Goal: Task Accomplishment & Management: Manage account settings

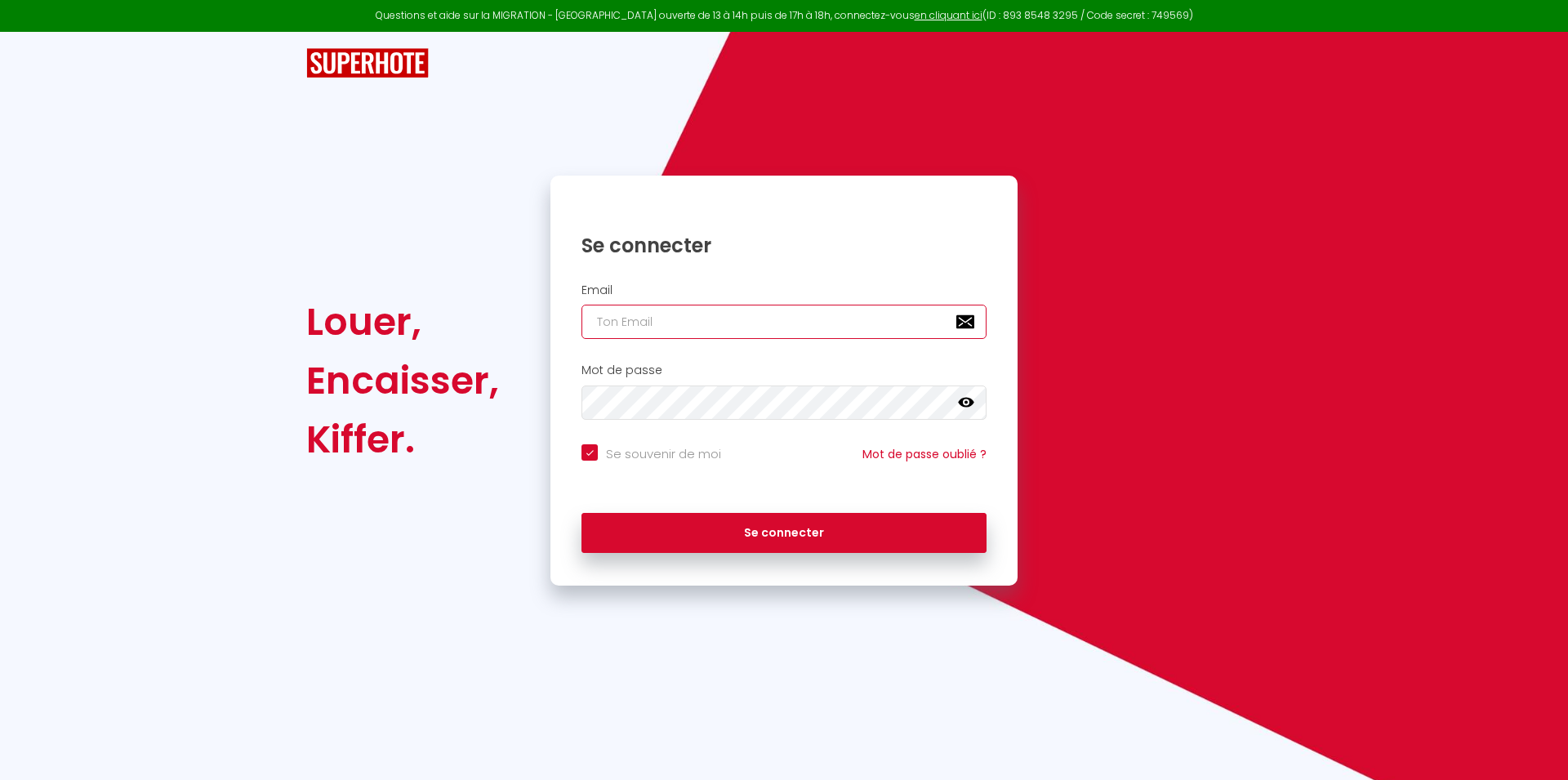
click at [623, 323] on input "email" at bounding box center [784, 322] width 405 height 34
type input "[EMAIL_ADDRESS][DOMAIN_NAME]"
checkbox input "true"
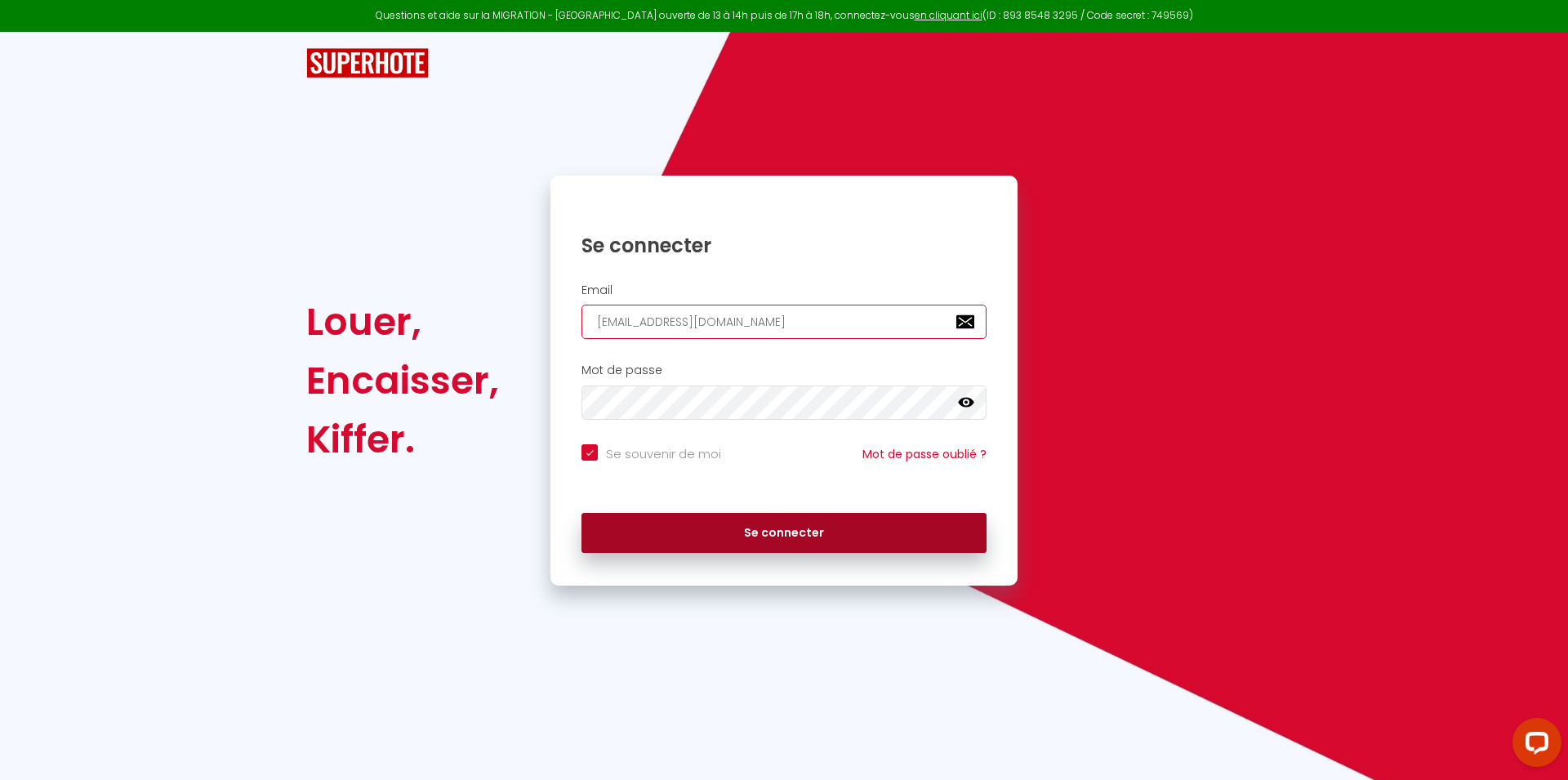
type input "[EMAIL_ADDRESS][DOMAIN_NAME]"
click at [775, 549] on button "Se connecter" at bounding box center [784, 533] width 405 height 41
checkbox input "true"
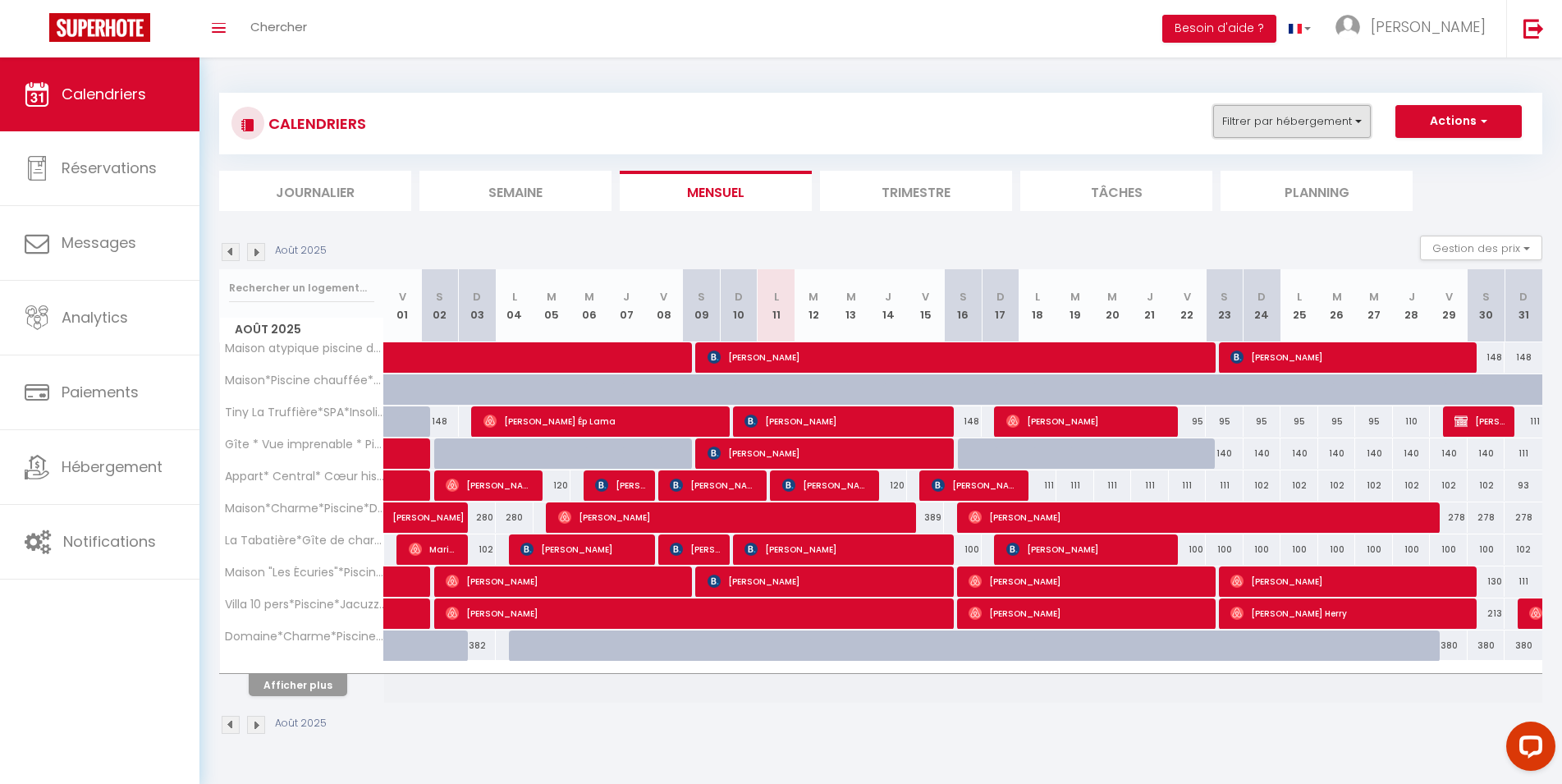
click at [1340, 111] on button "Filtrer par hébergement" at bounding box center [1292, 121] width 158 height 33
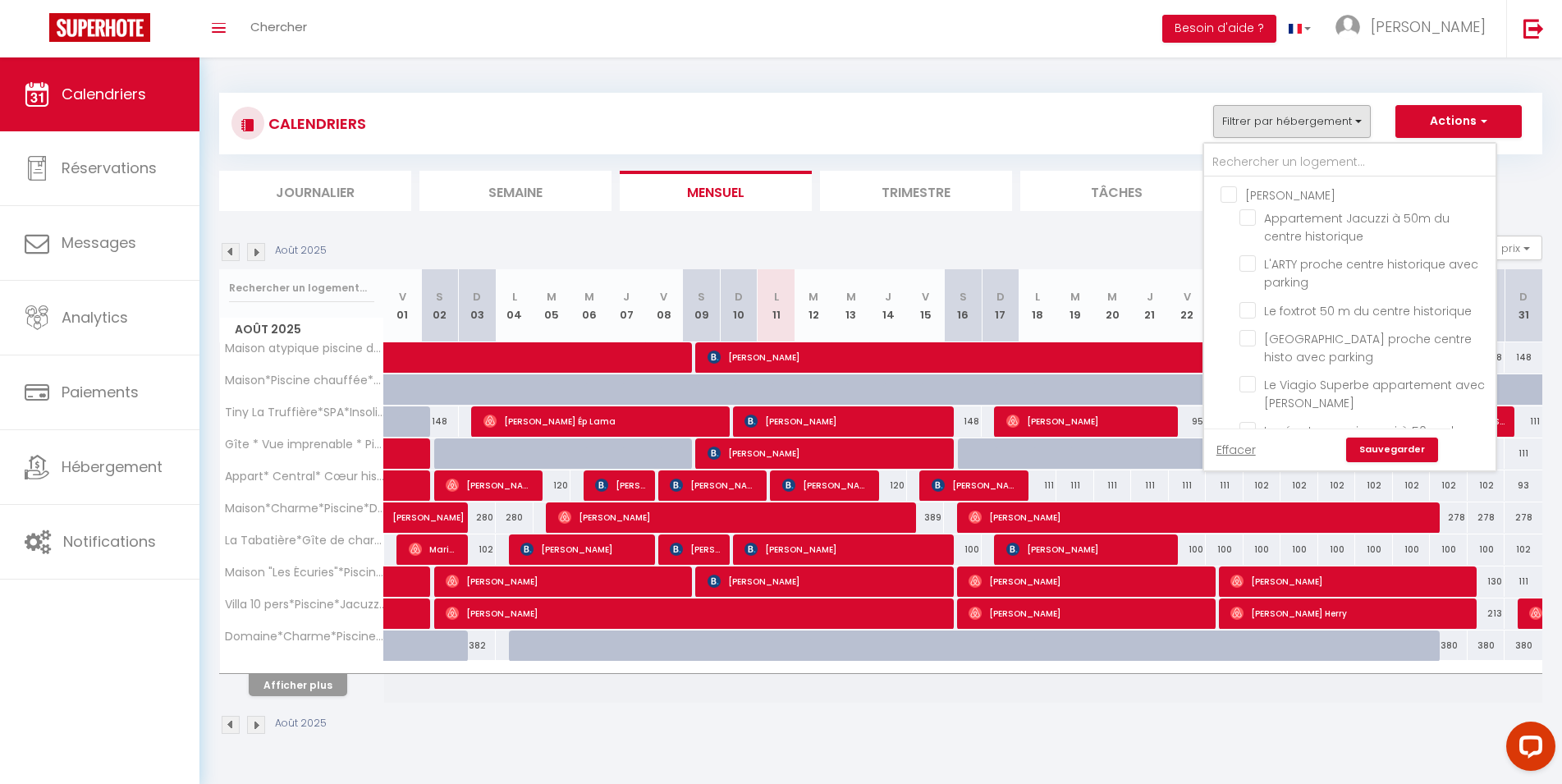
click at [1231, 197] on input "[PERSON_NAME]" at bounding box center [1366, 194] width 291 height 16
checkbox input "true"
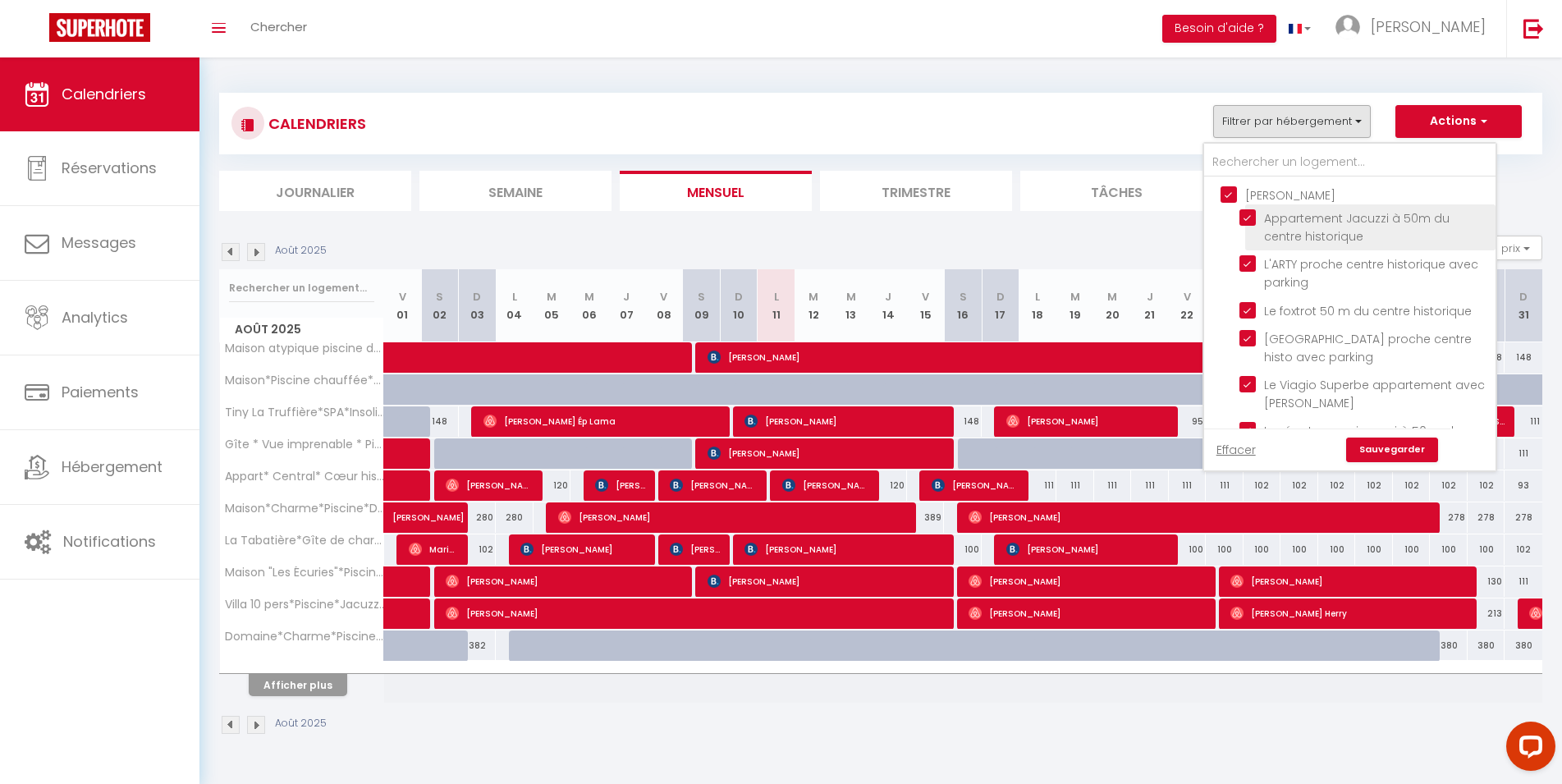
checkbox input "true"
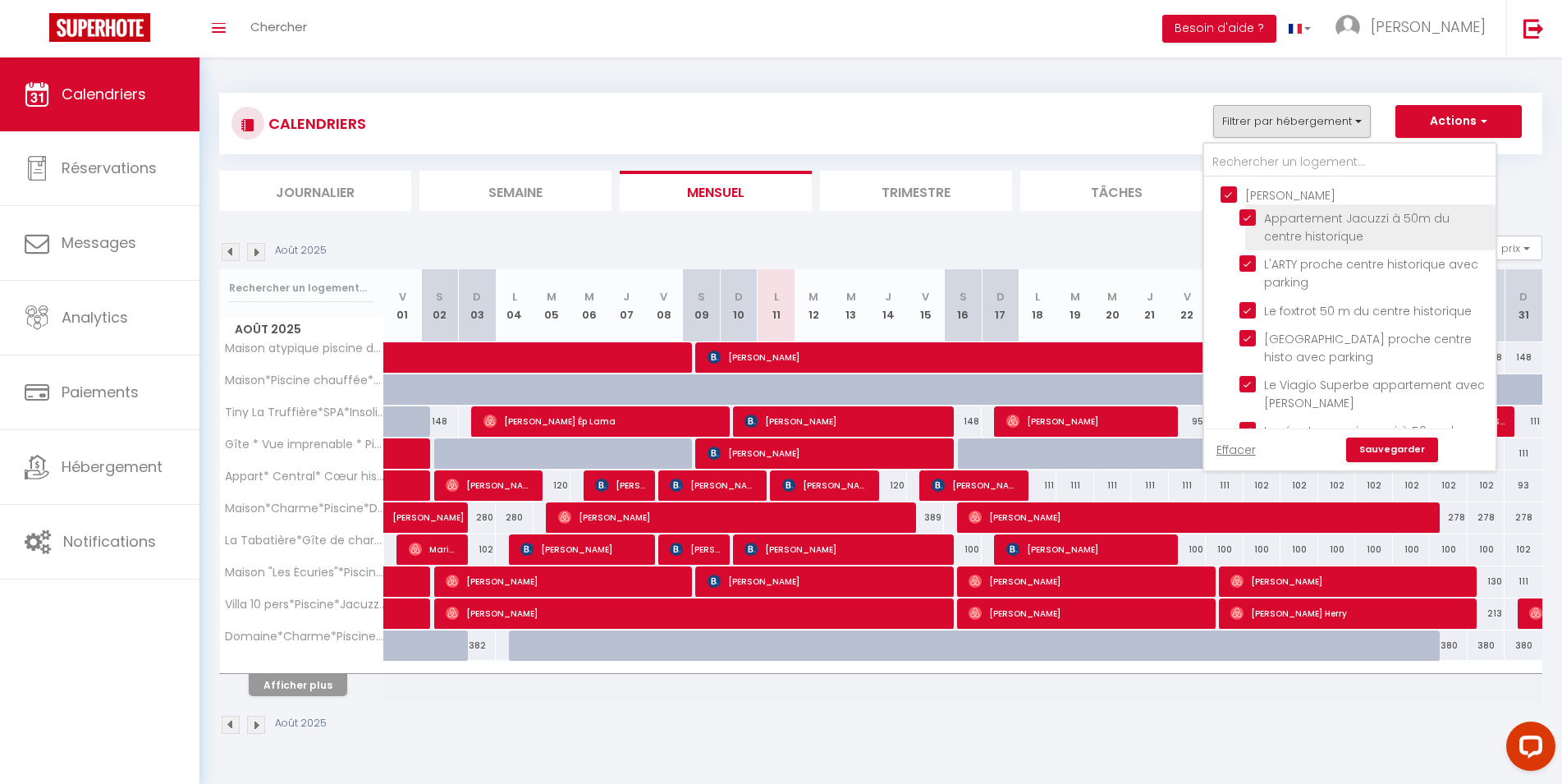
checkbox input "true"
checkbox input "false"
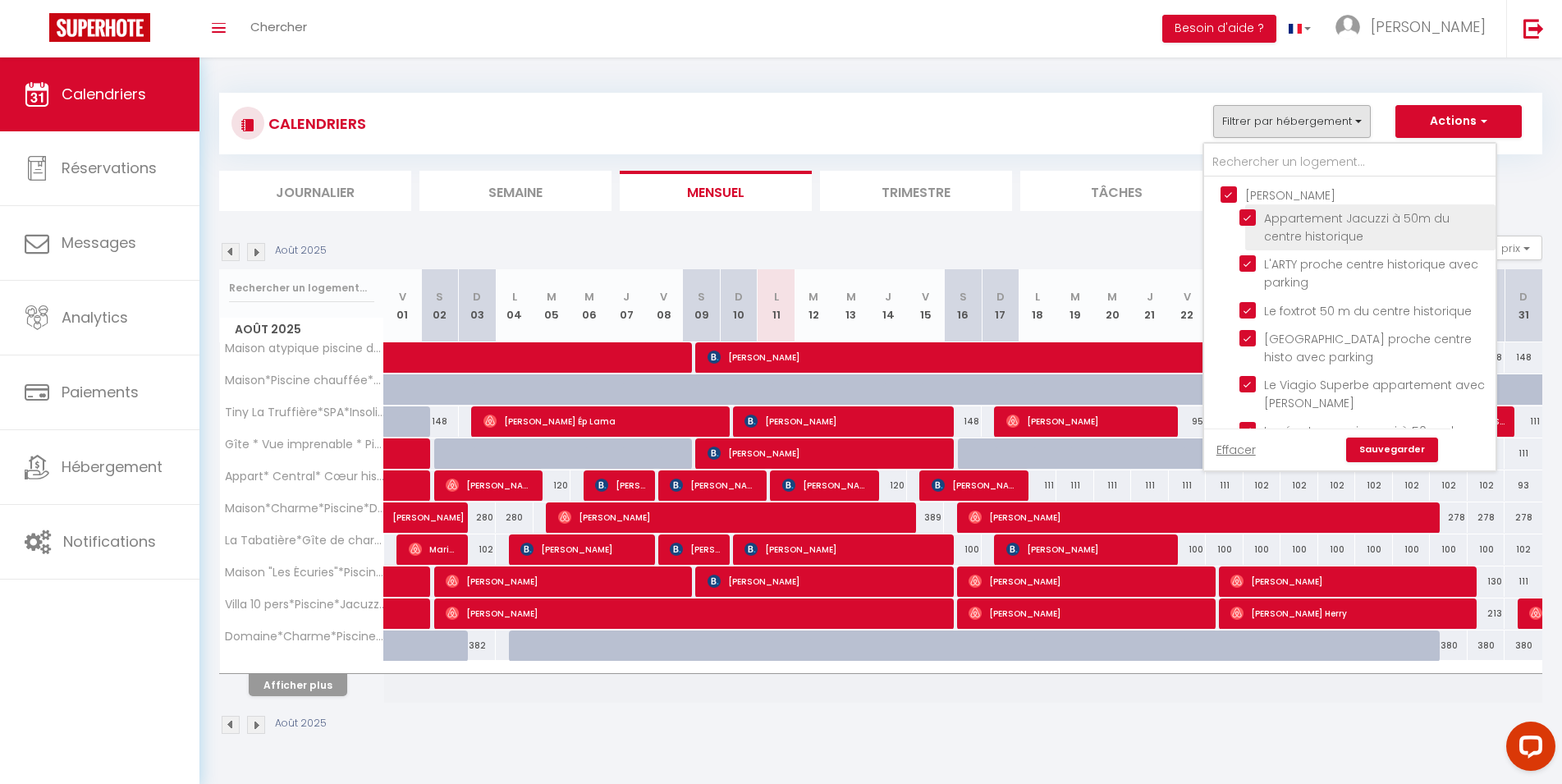
checkbox input "false"
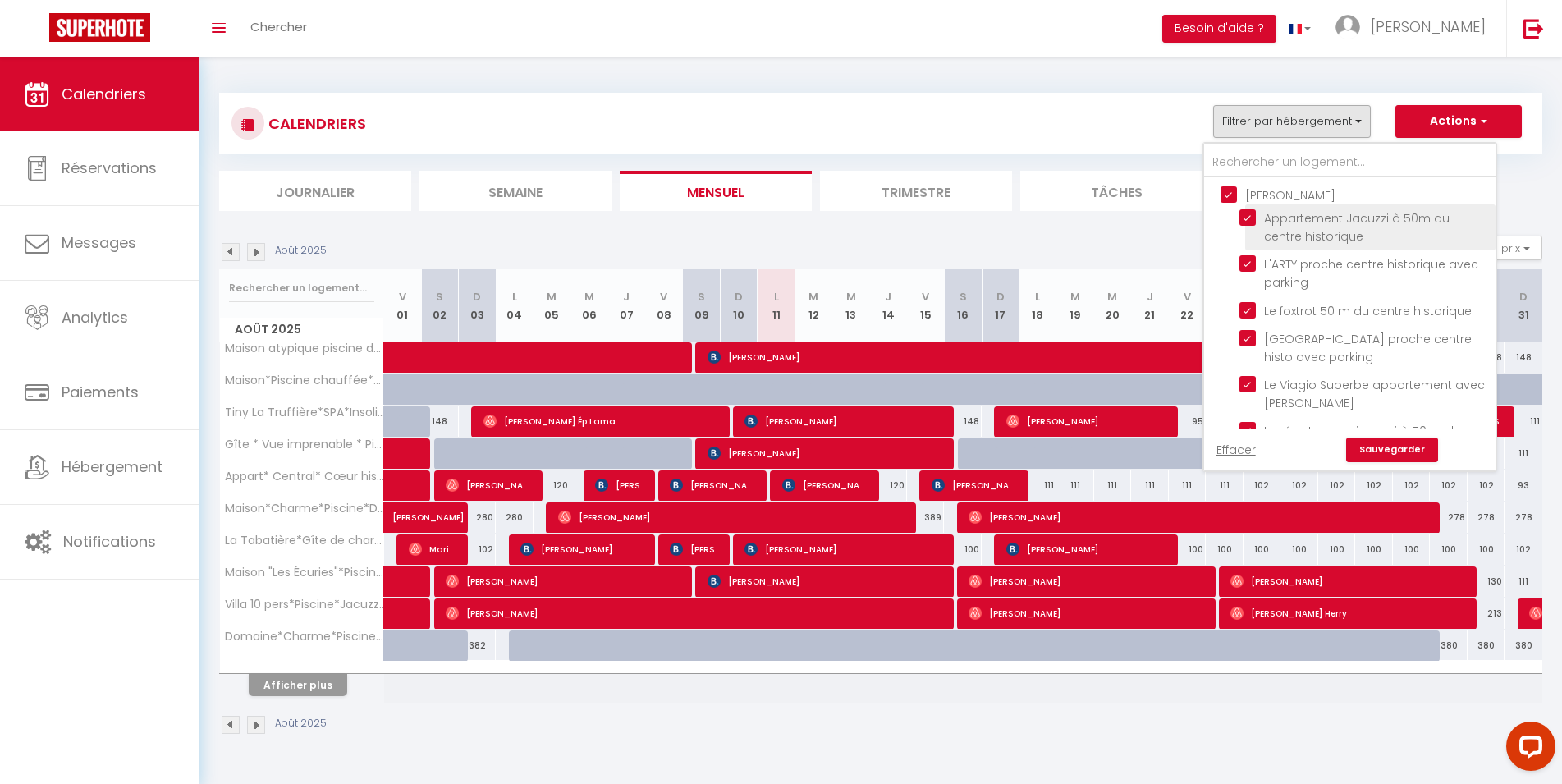
checkbox input "false"
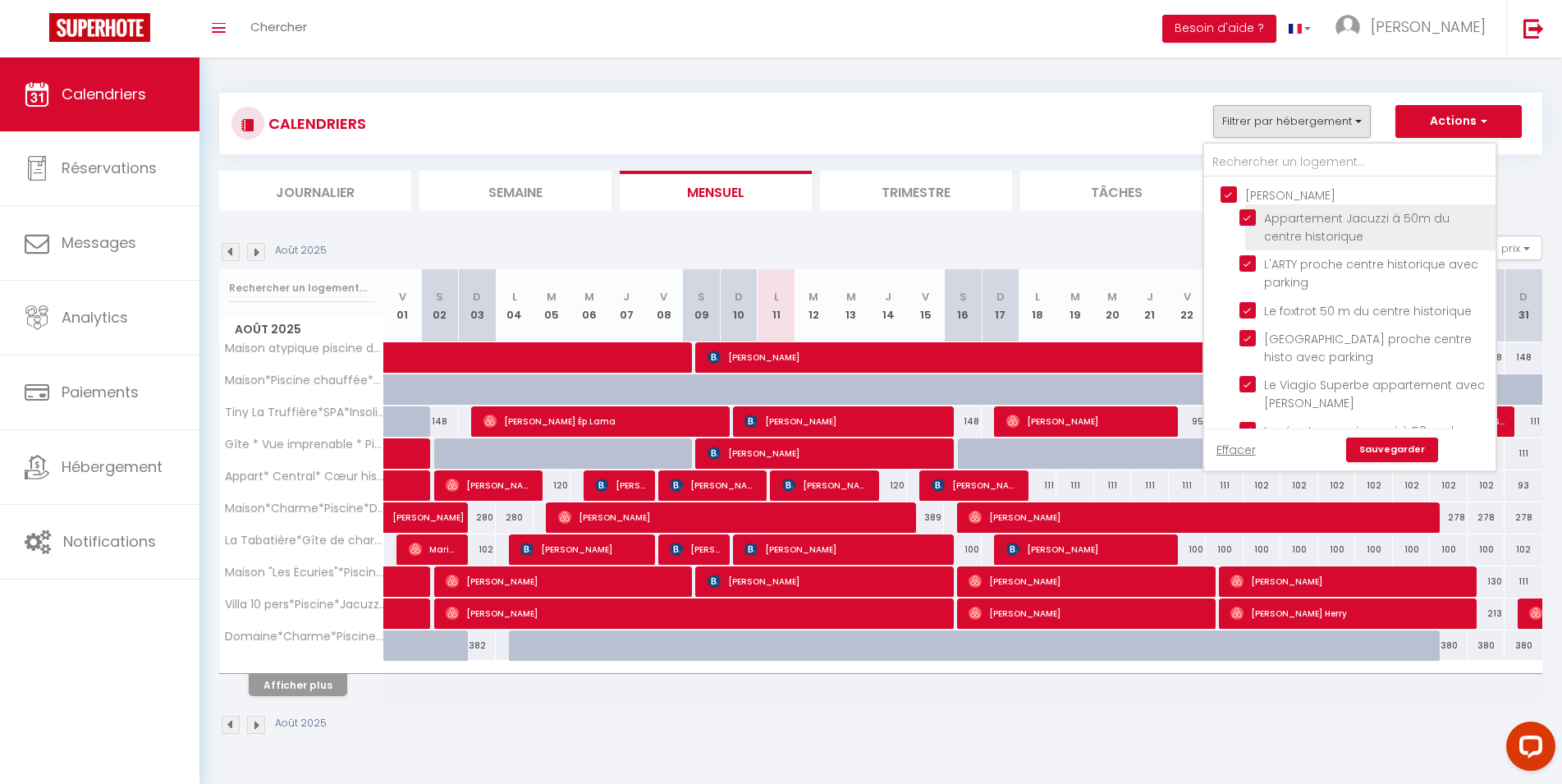
checkbox input "false"
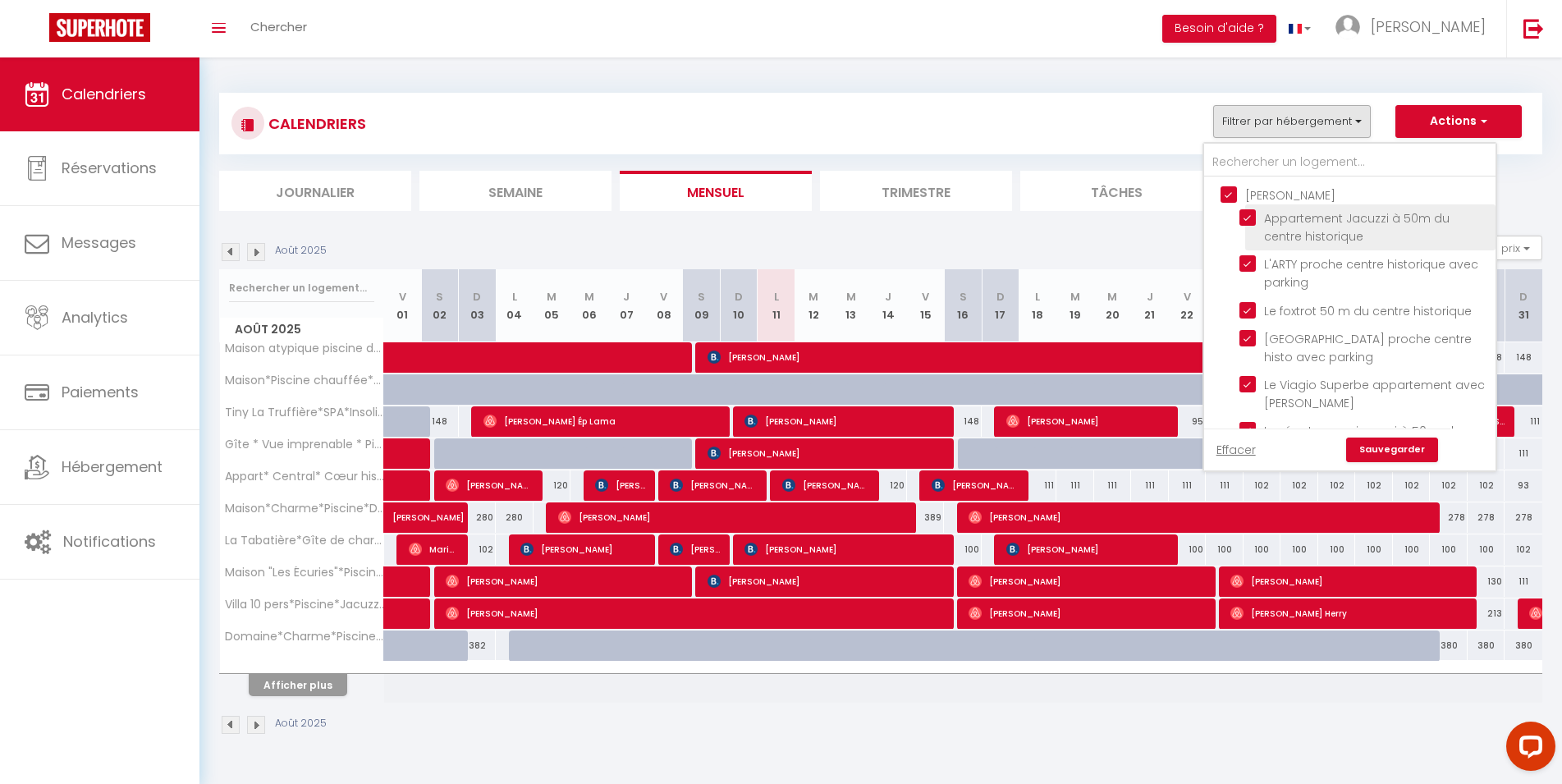
checkbox input "false"
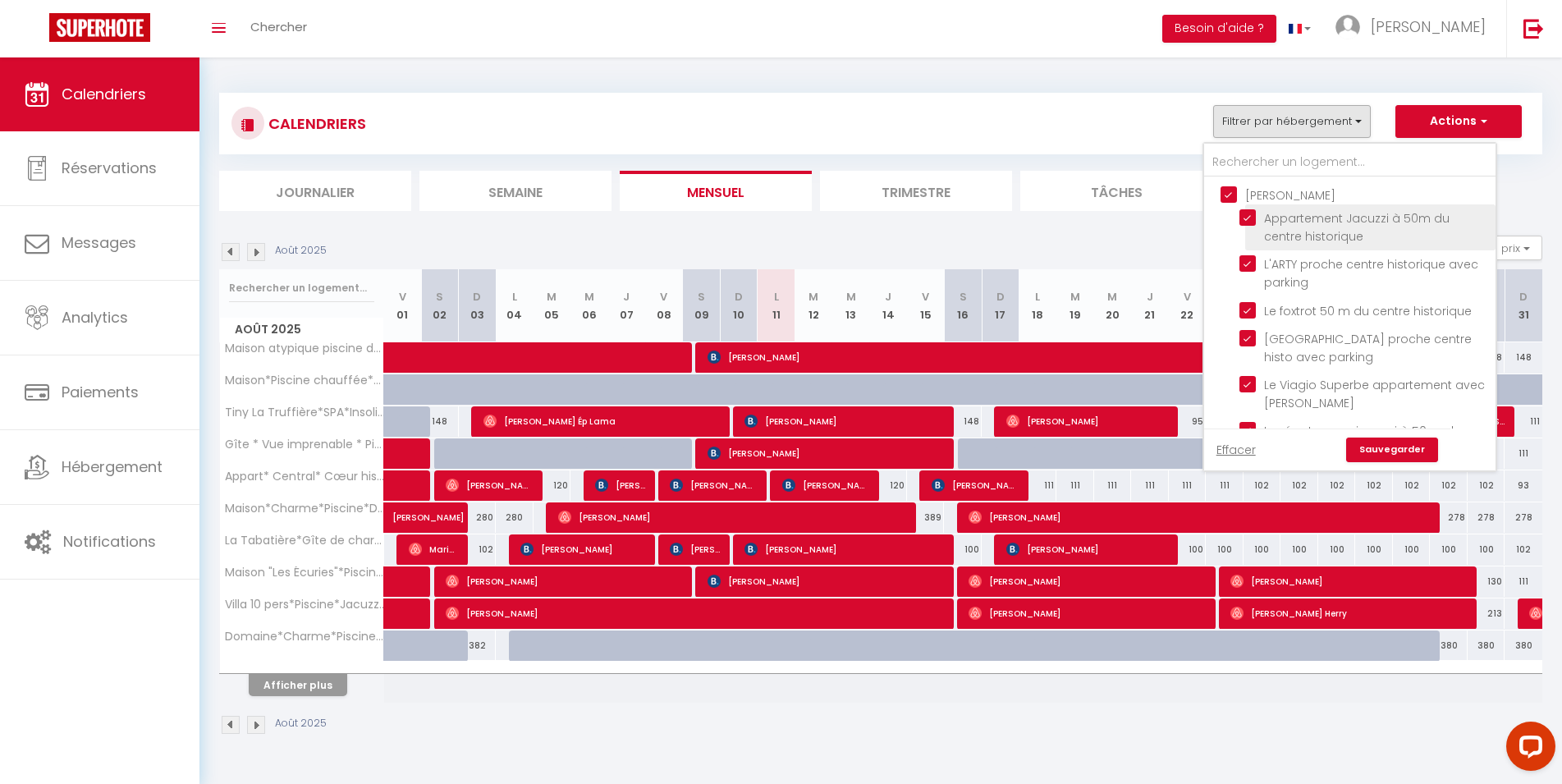
checkbox input "false"
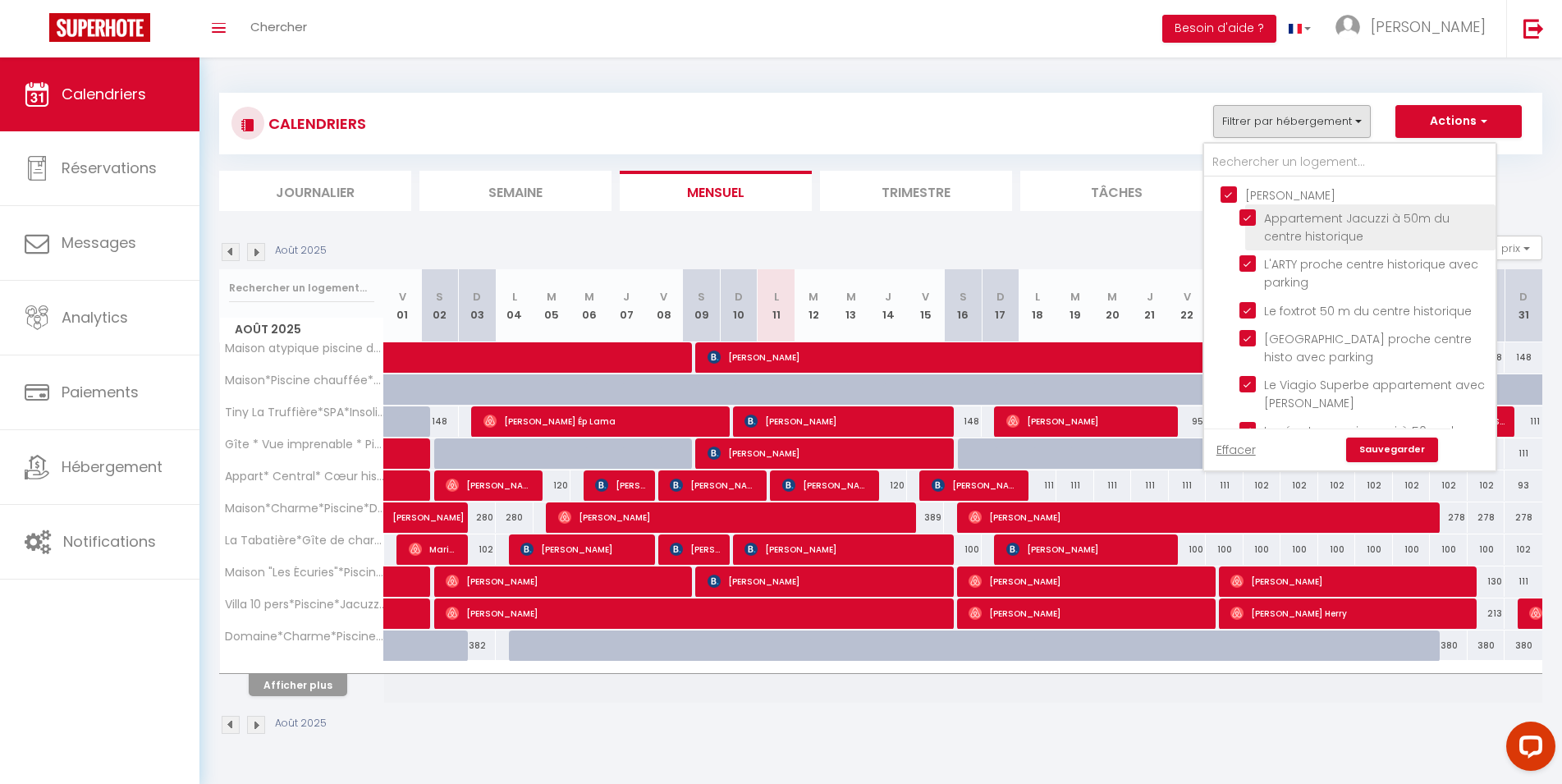
checkbox input "false"
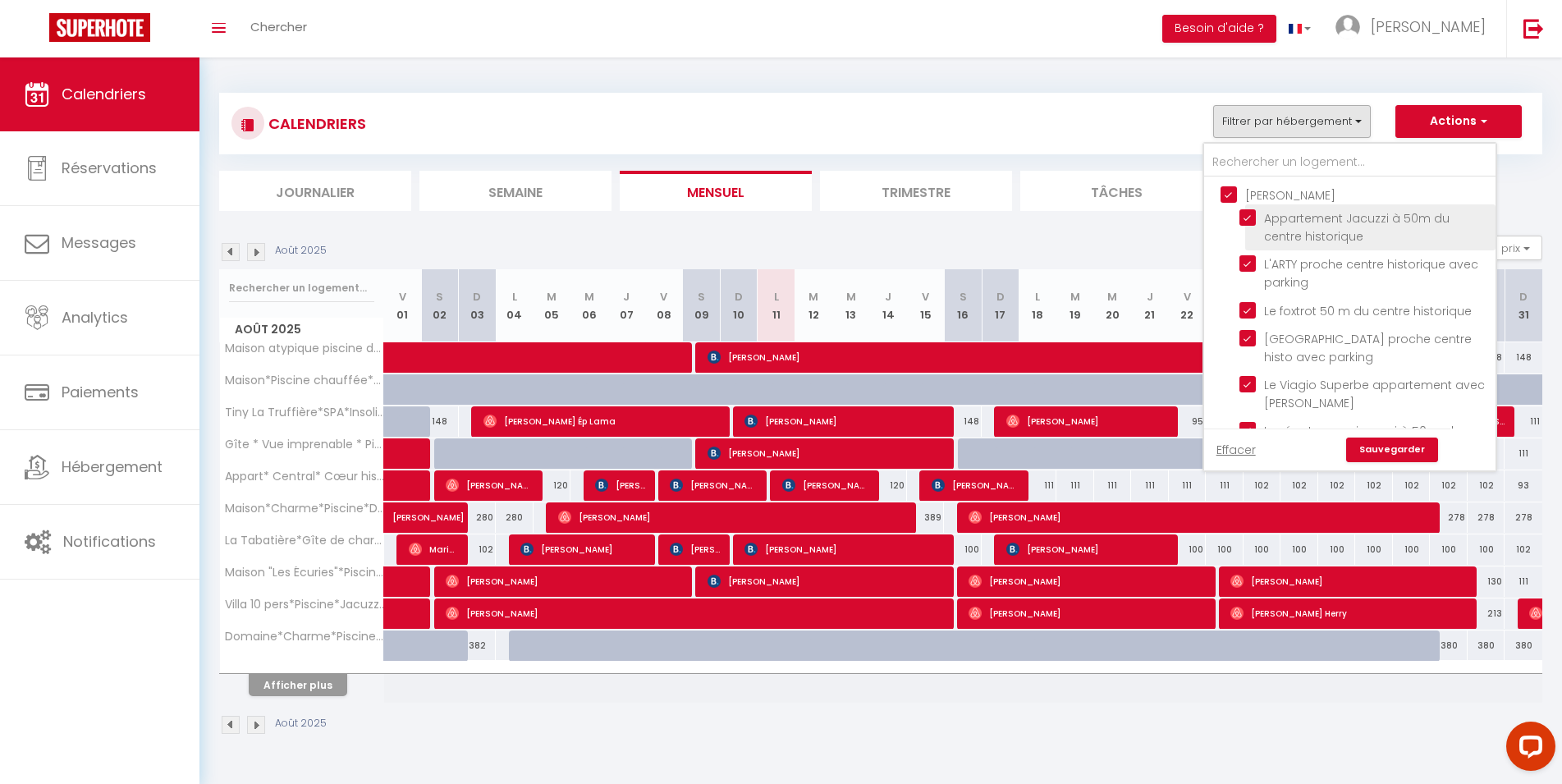
checkbox input "false"
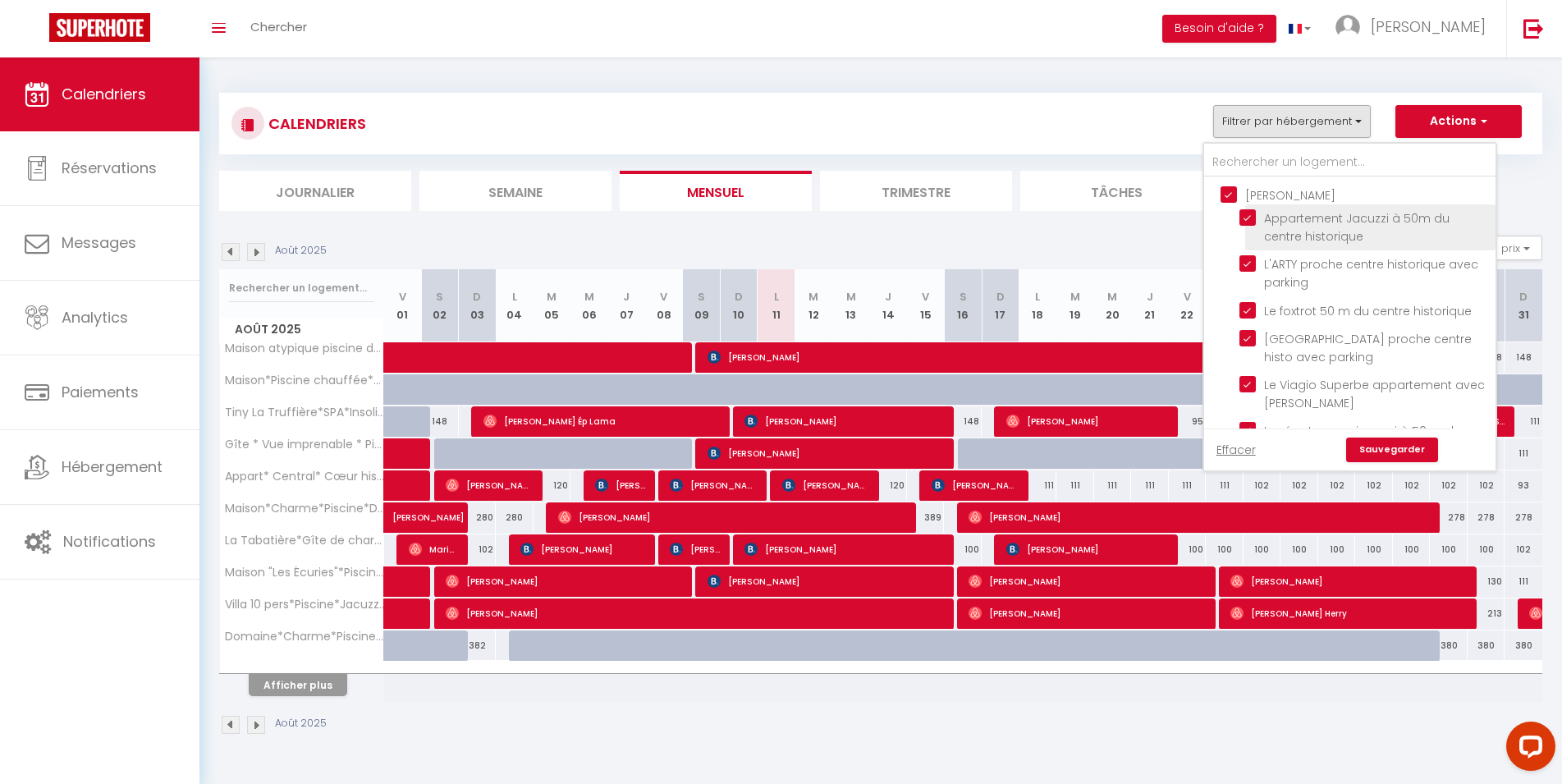
checkbox input "false"
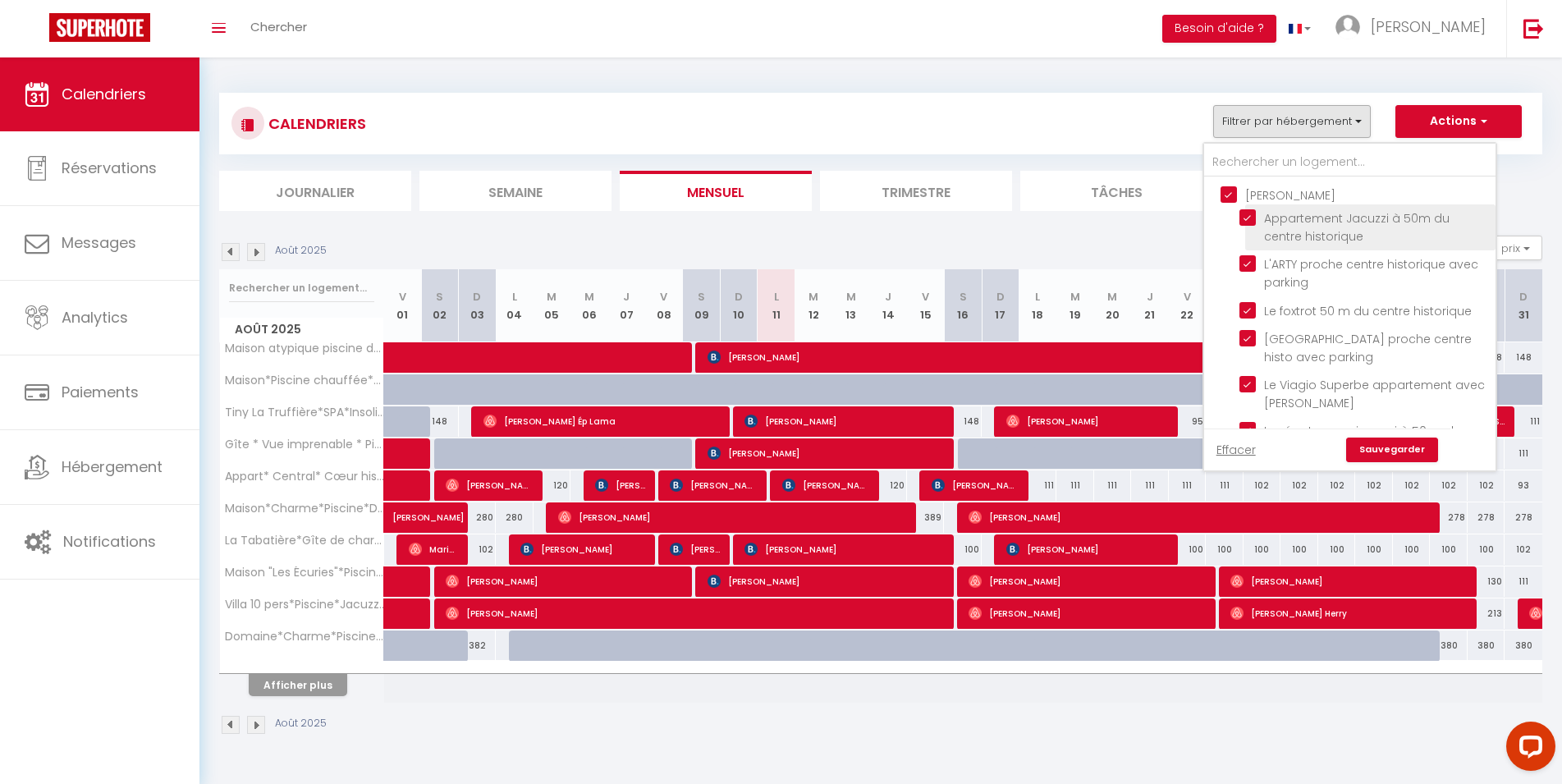
checkbox input "false"
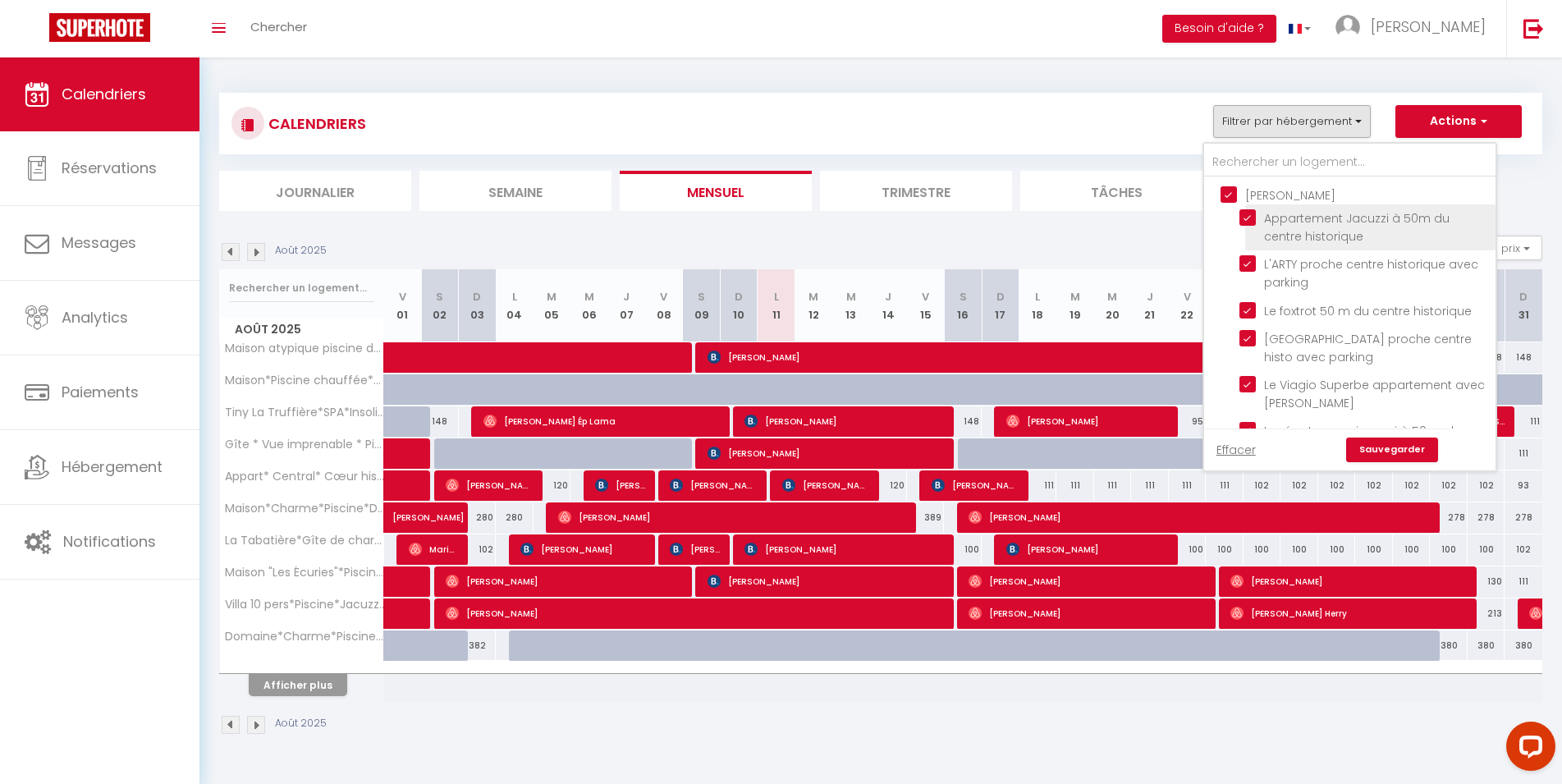
checkbox input "false"
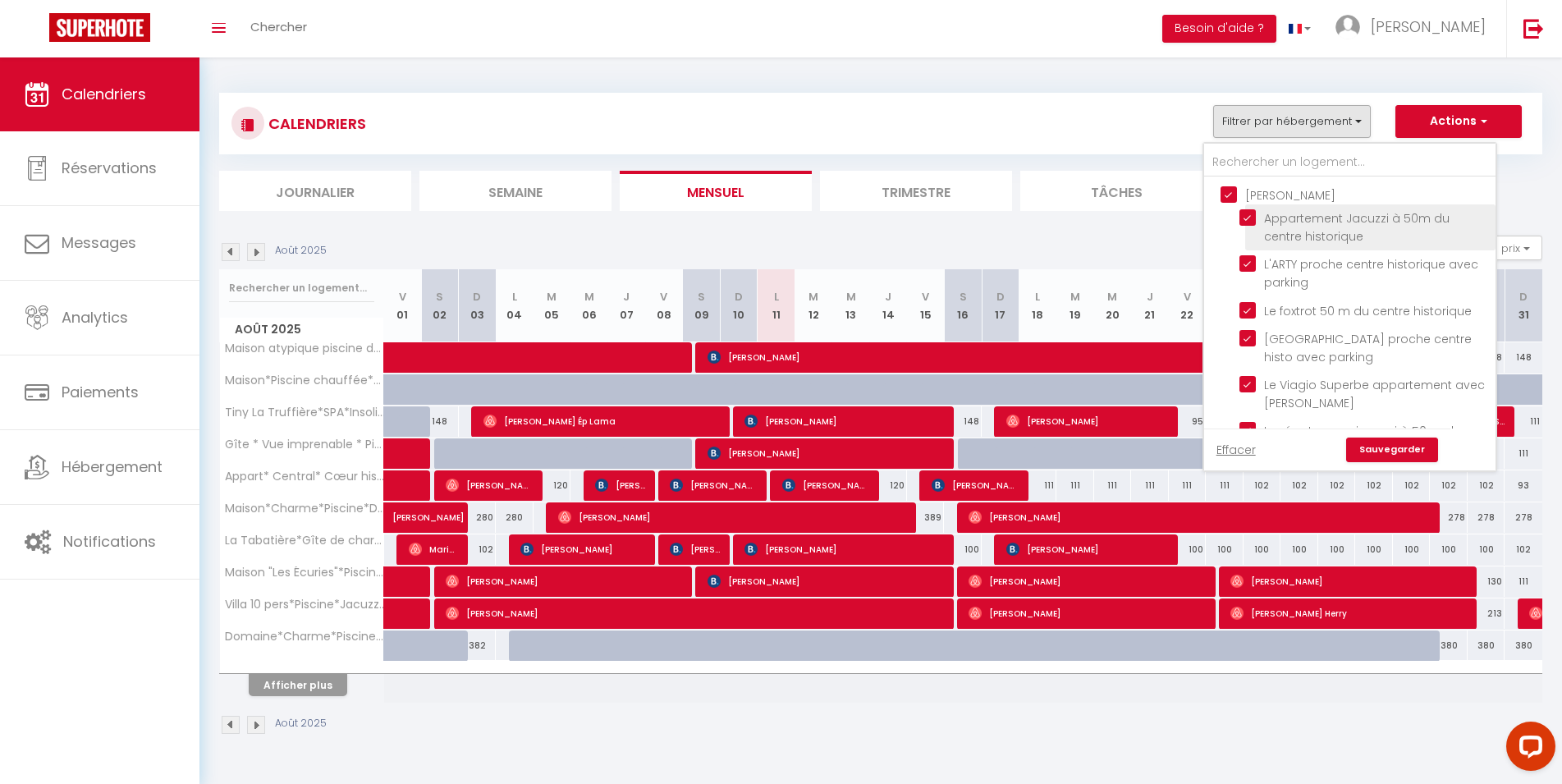
checkbox input "false"
click at [1229, 451] on link "Effacer" at bounding box center [1237, 450] width 39 height 18
checkbox input "false"
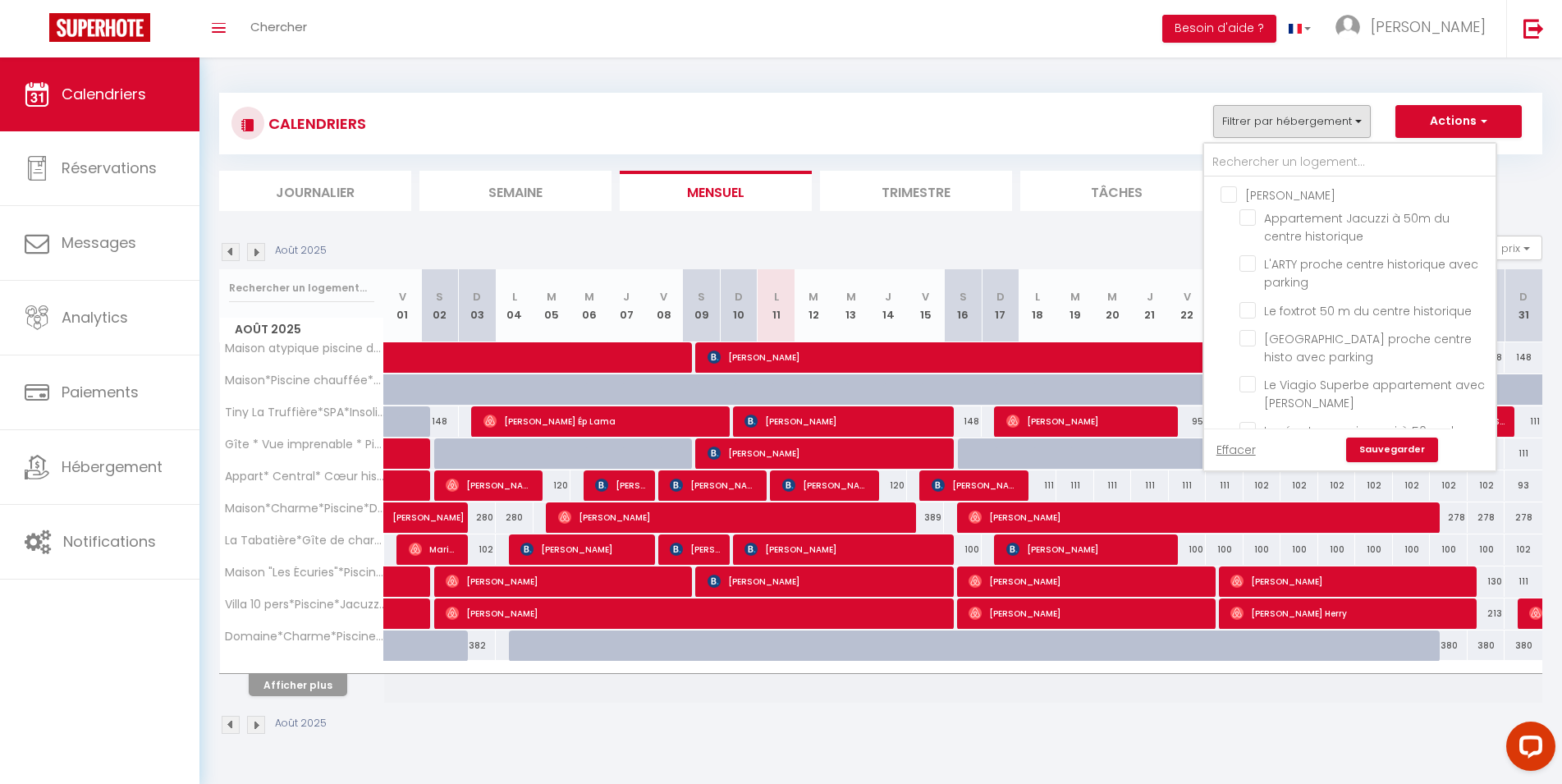
checkbox input "false"
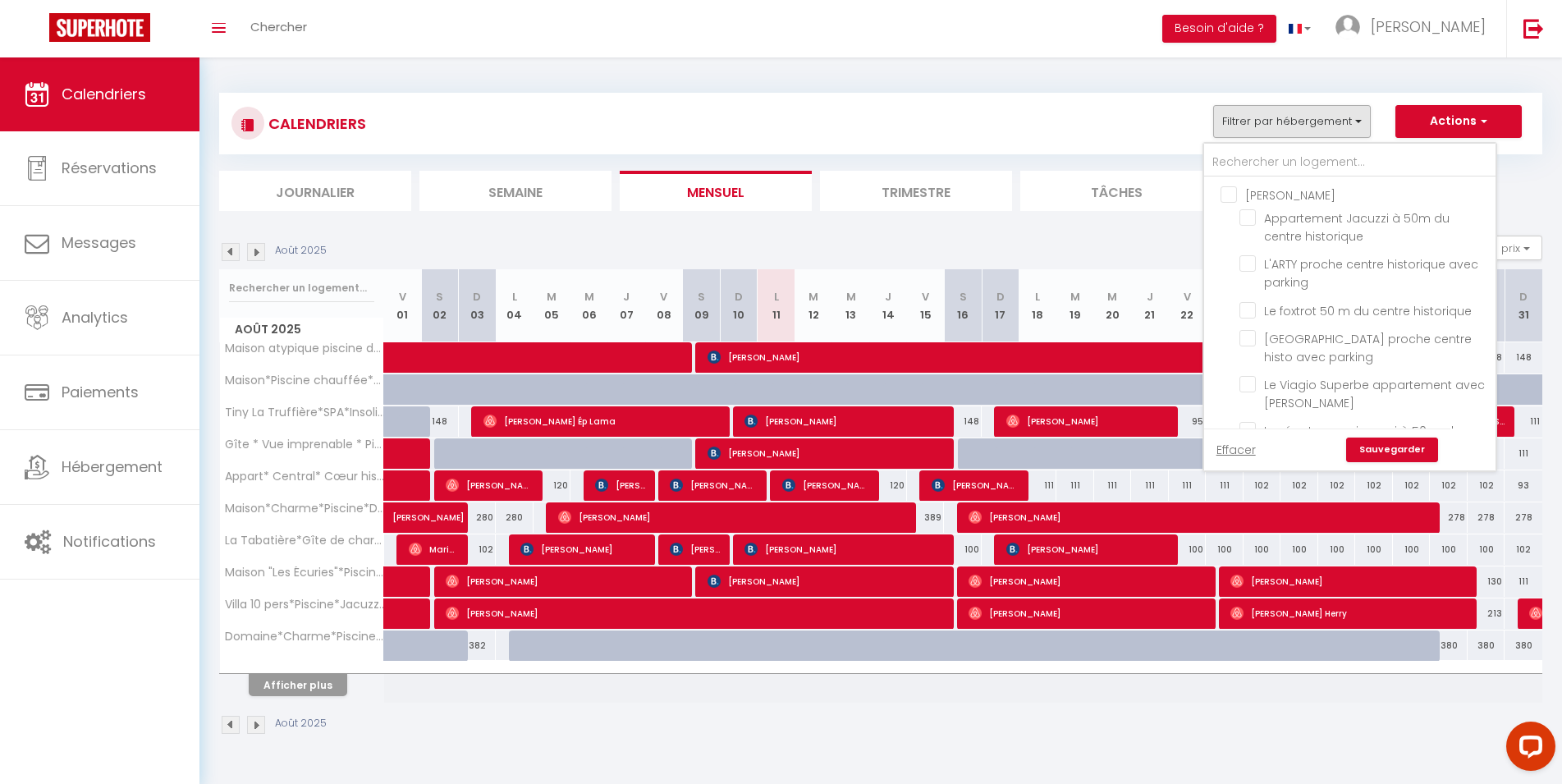
checkbox input "false"
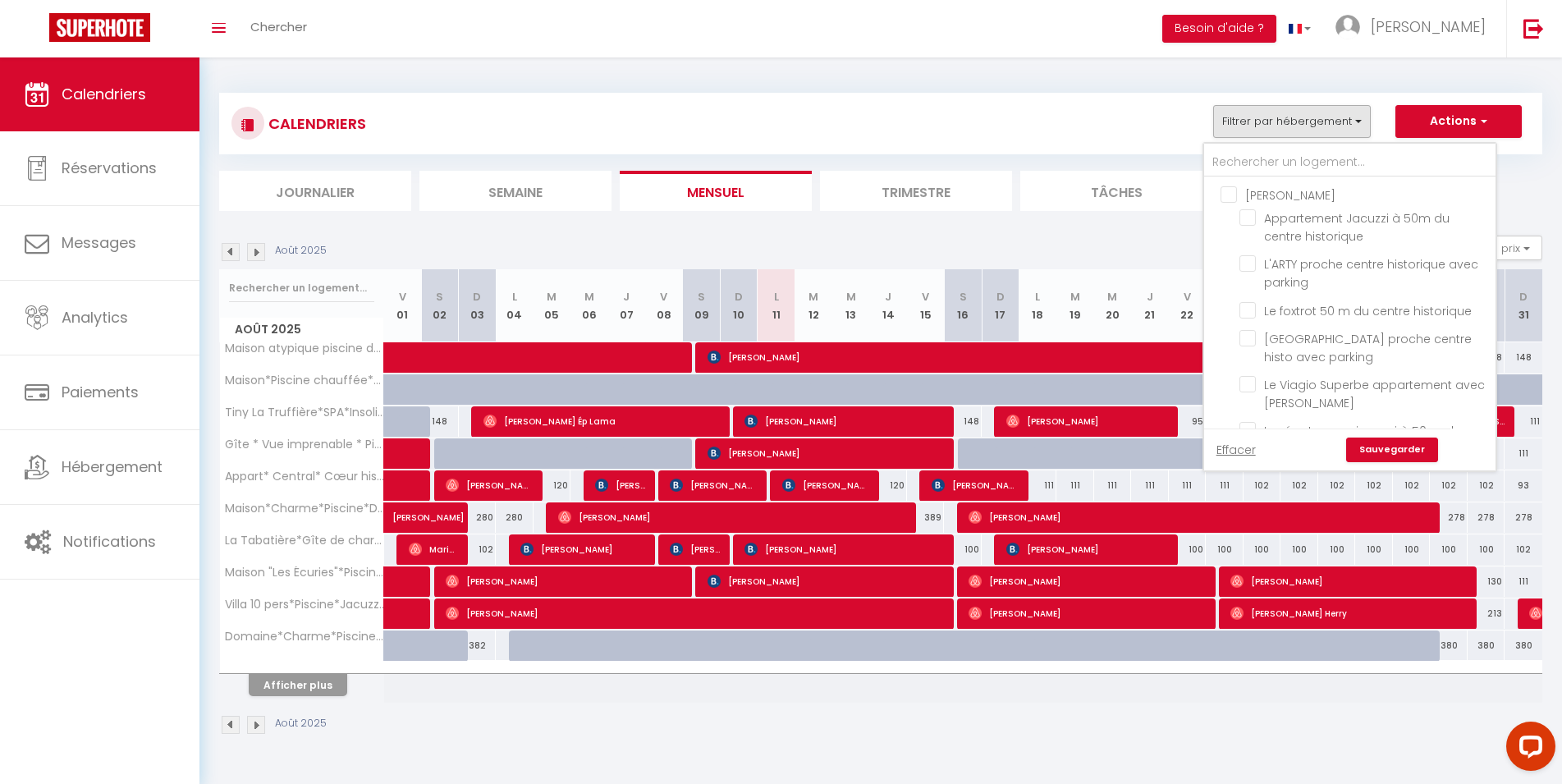
checkbox input "false"
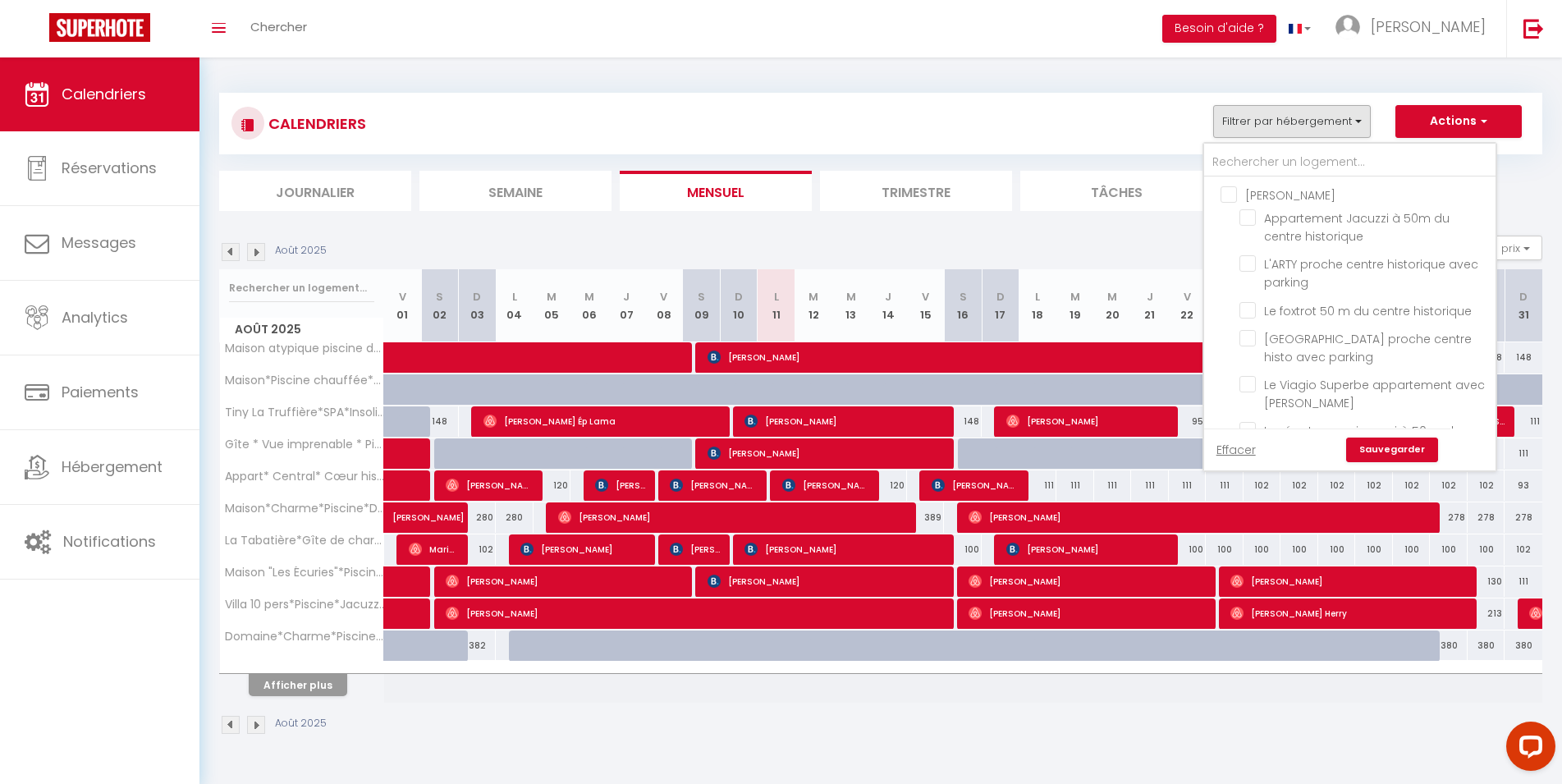
checkbox input "false"
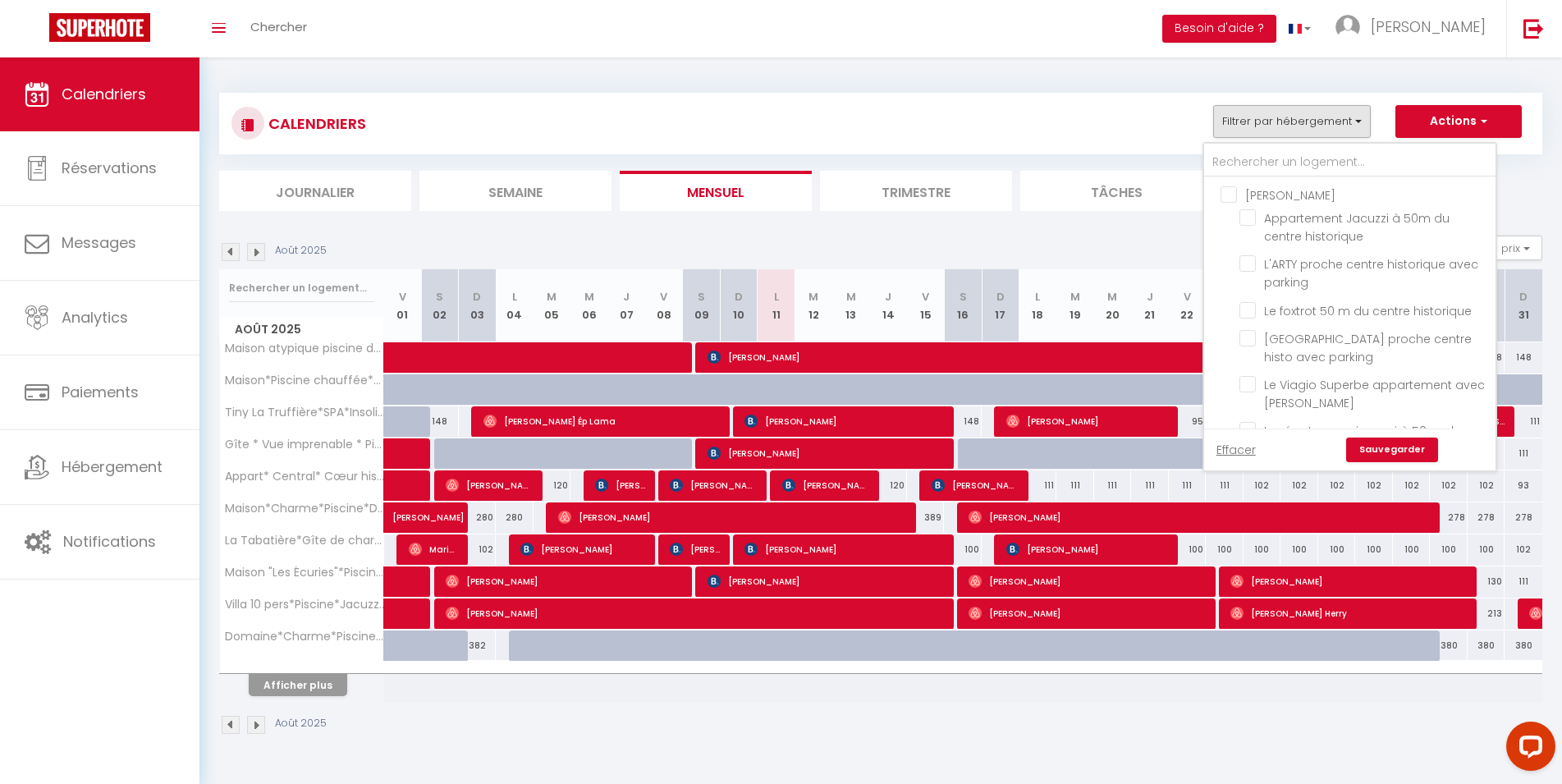
checkbox input "false"
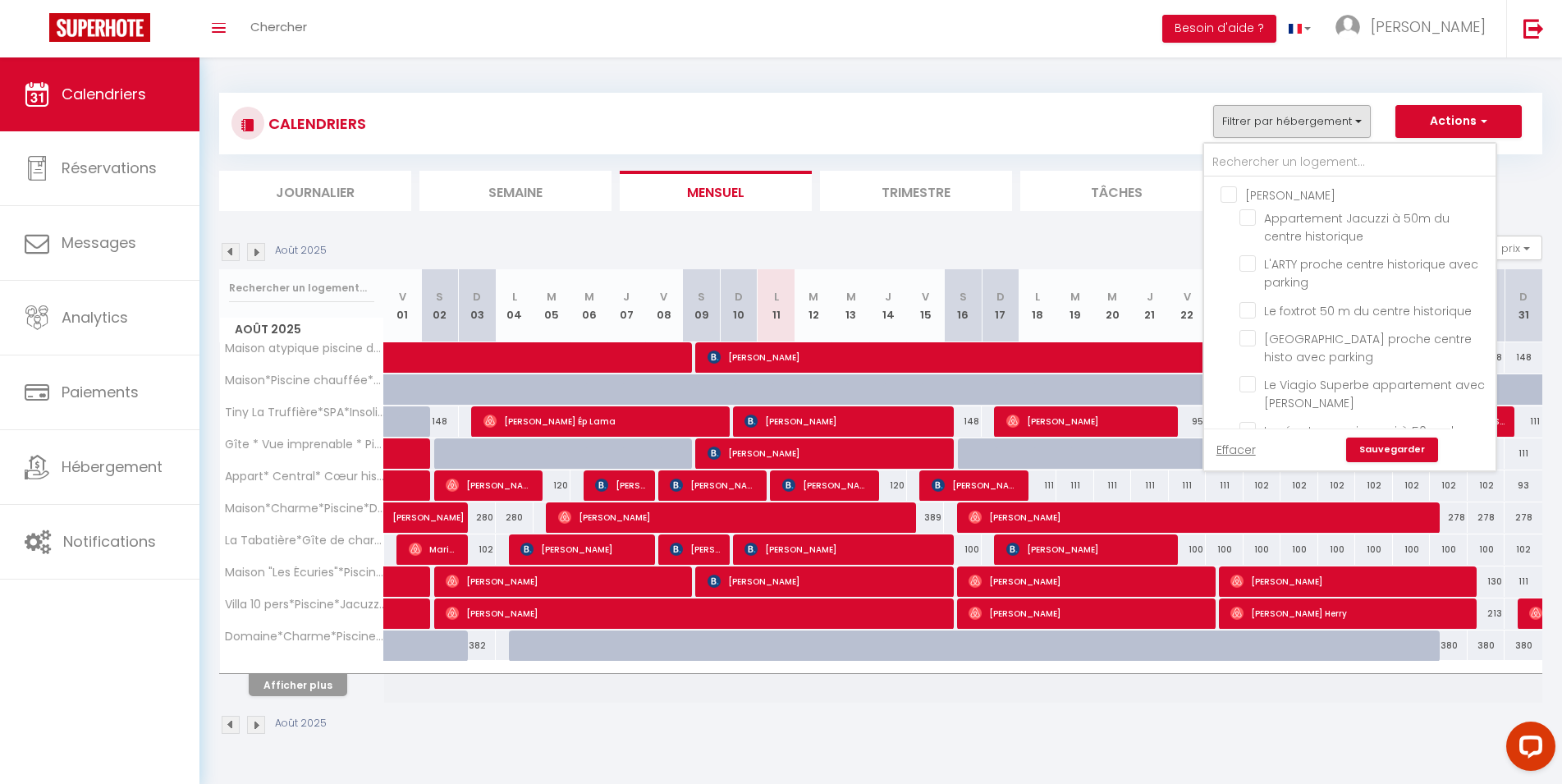
checkbox input "false"
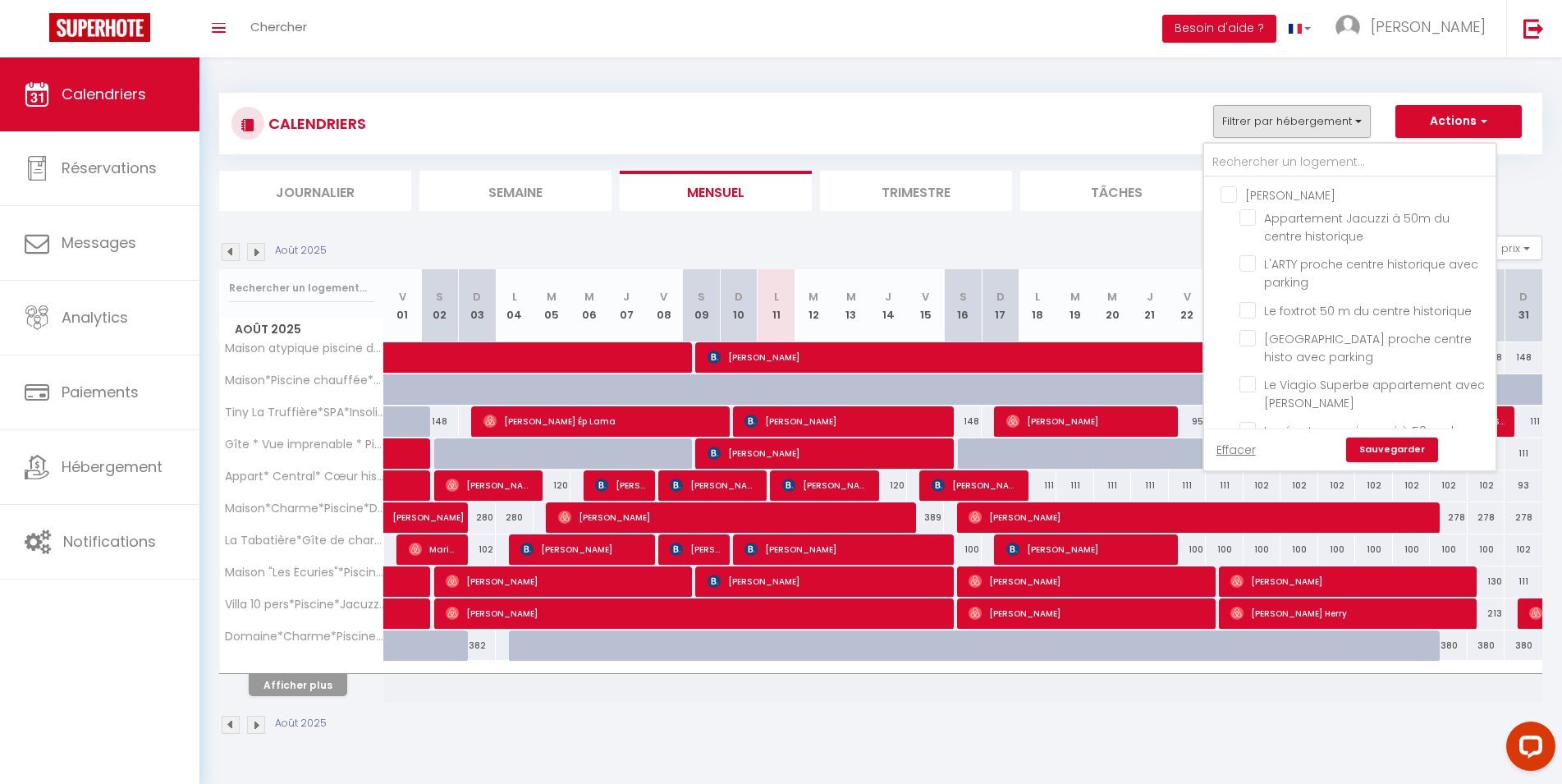
checkbox input "false"
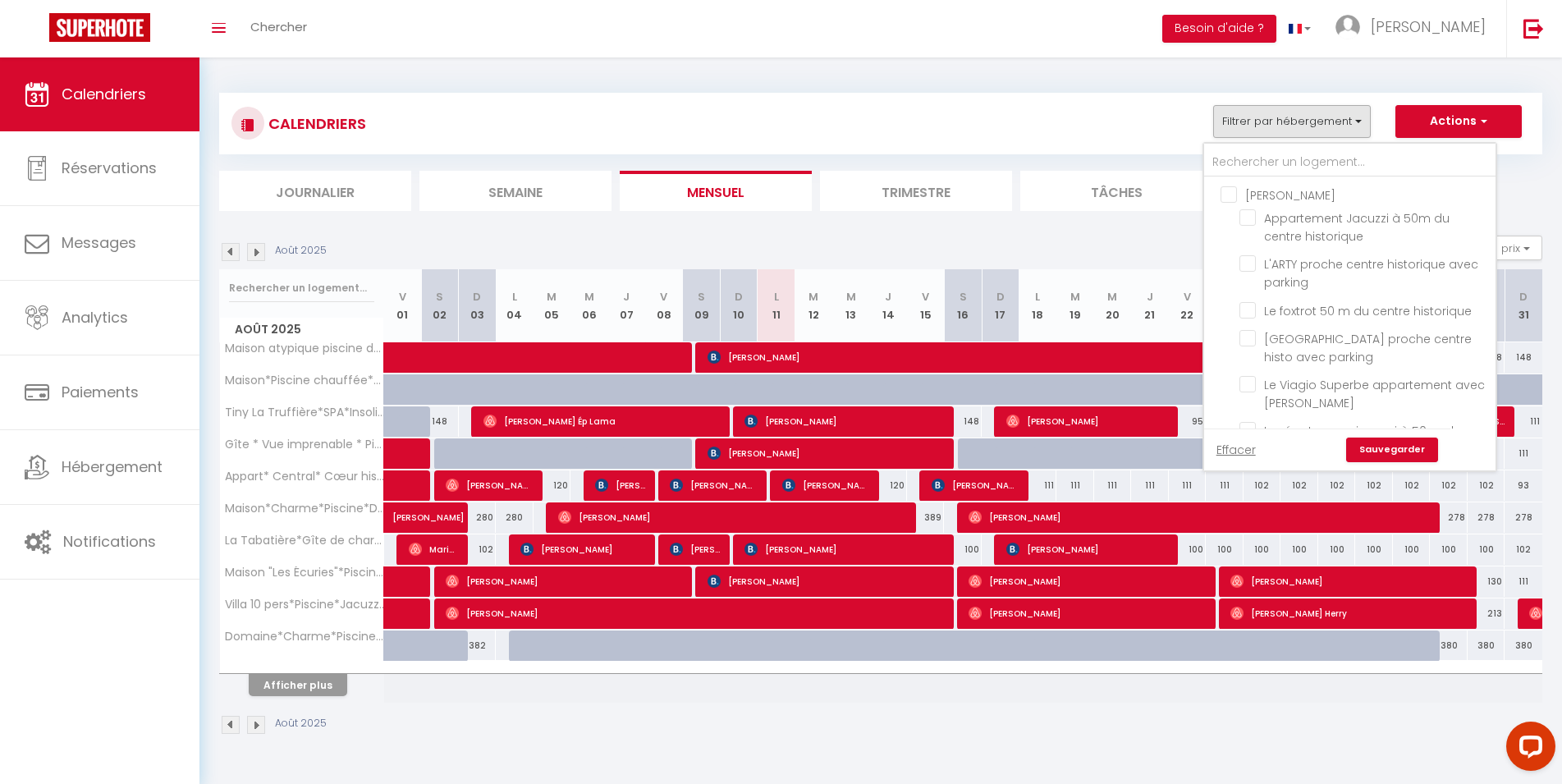
checkbox input "false"
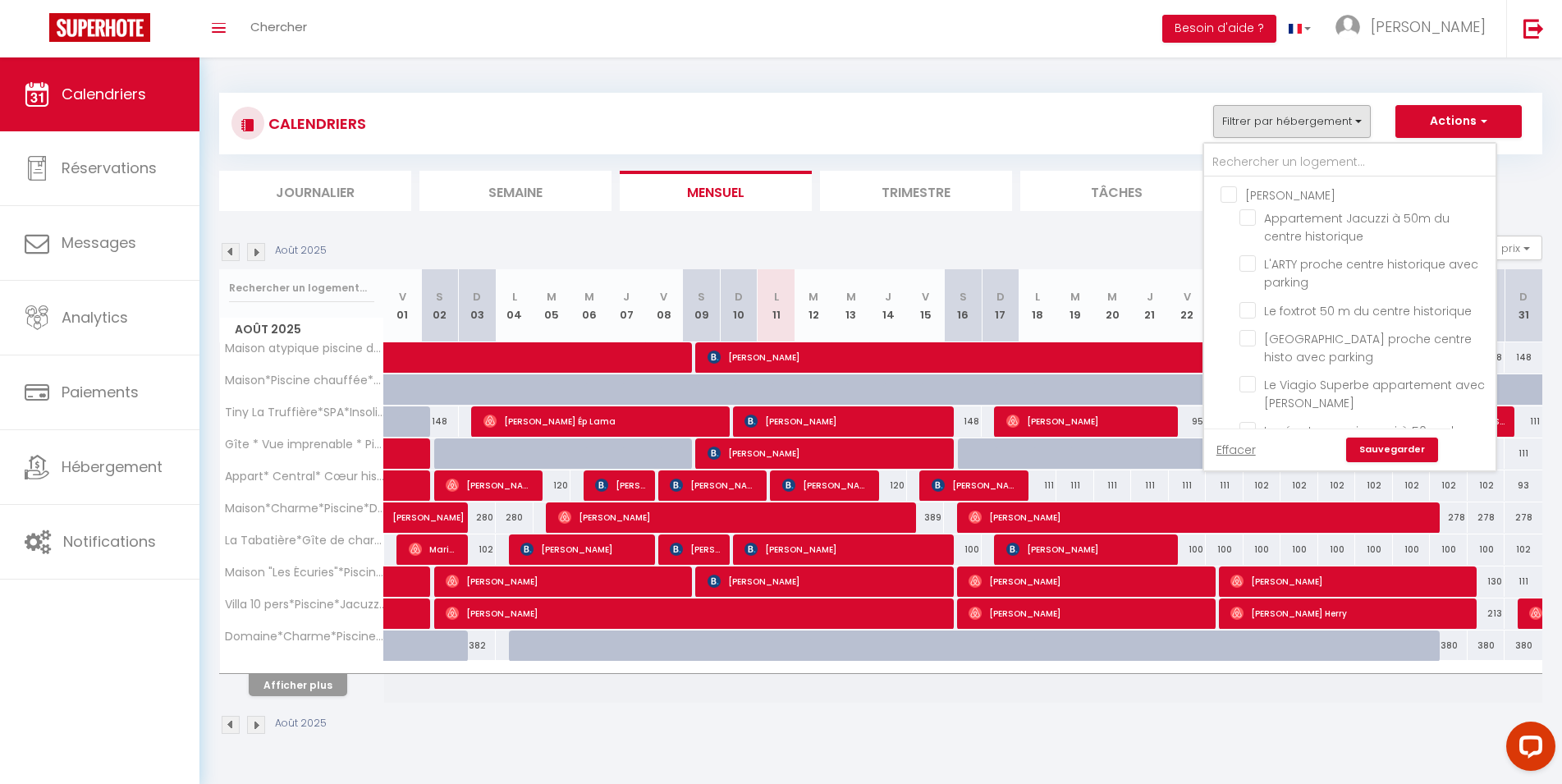
checkbox input "false"
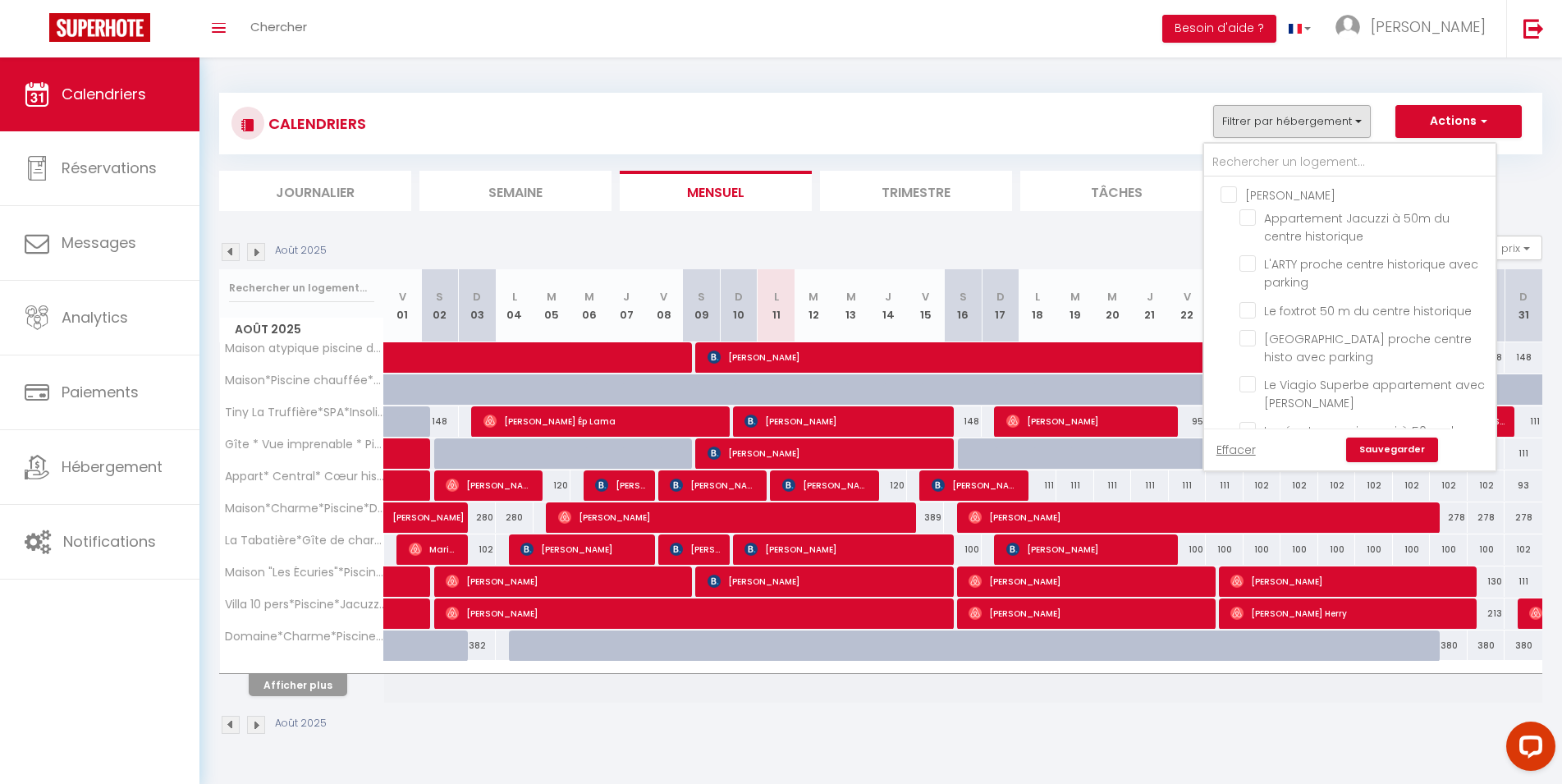
checkbox input "false"
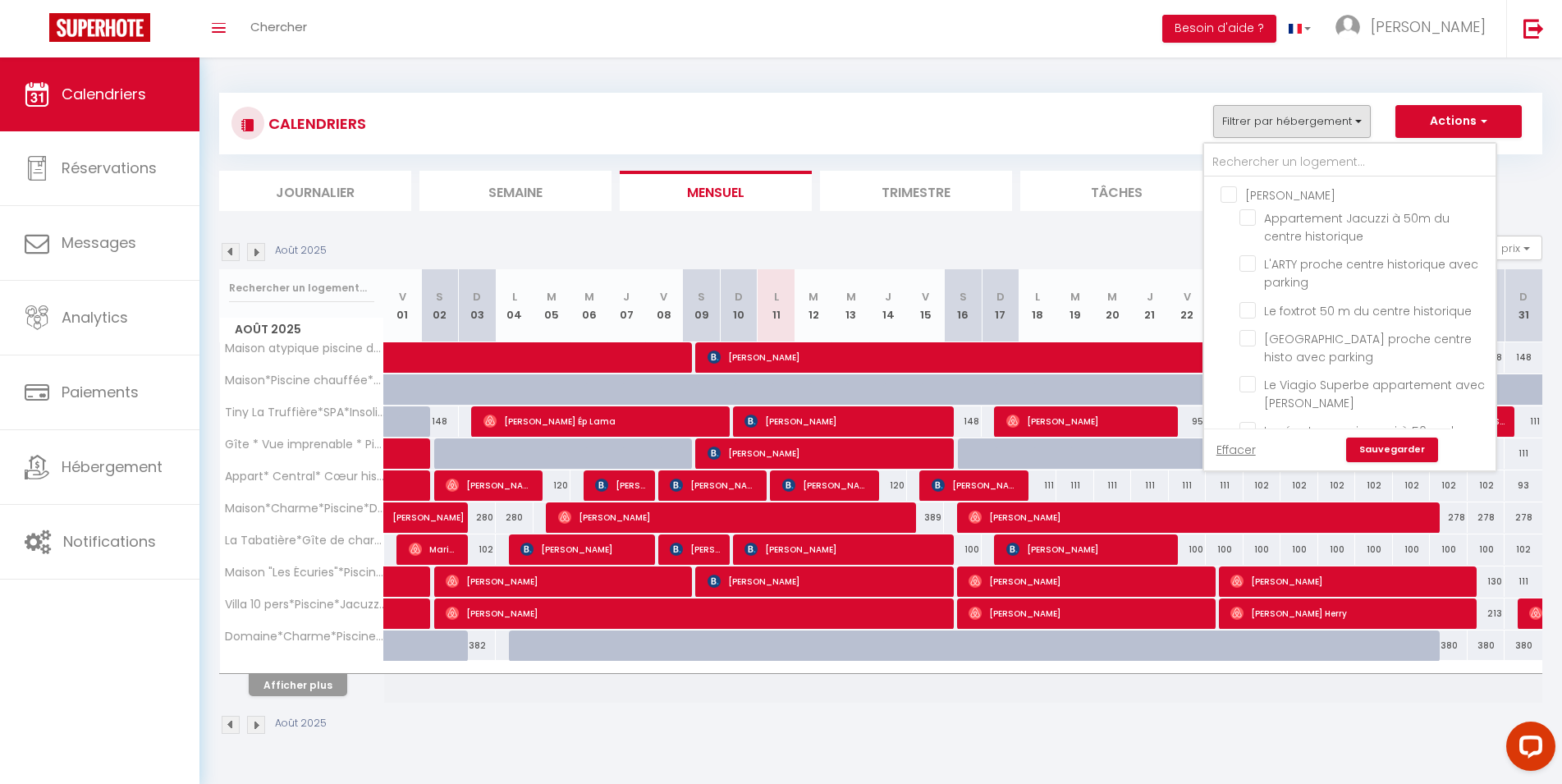
checkbox input "false"
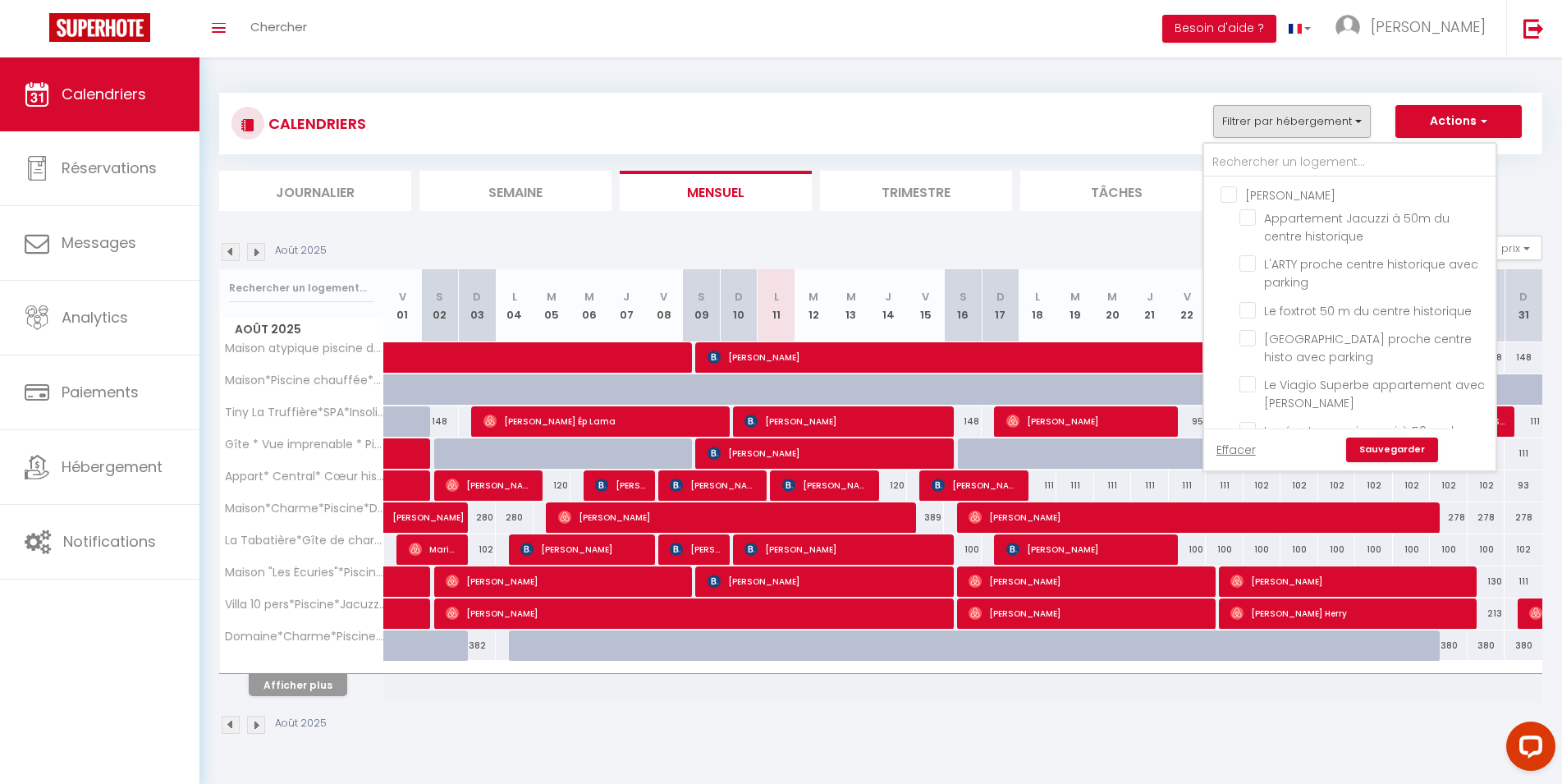
checkbox input "false"
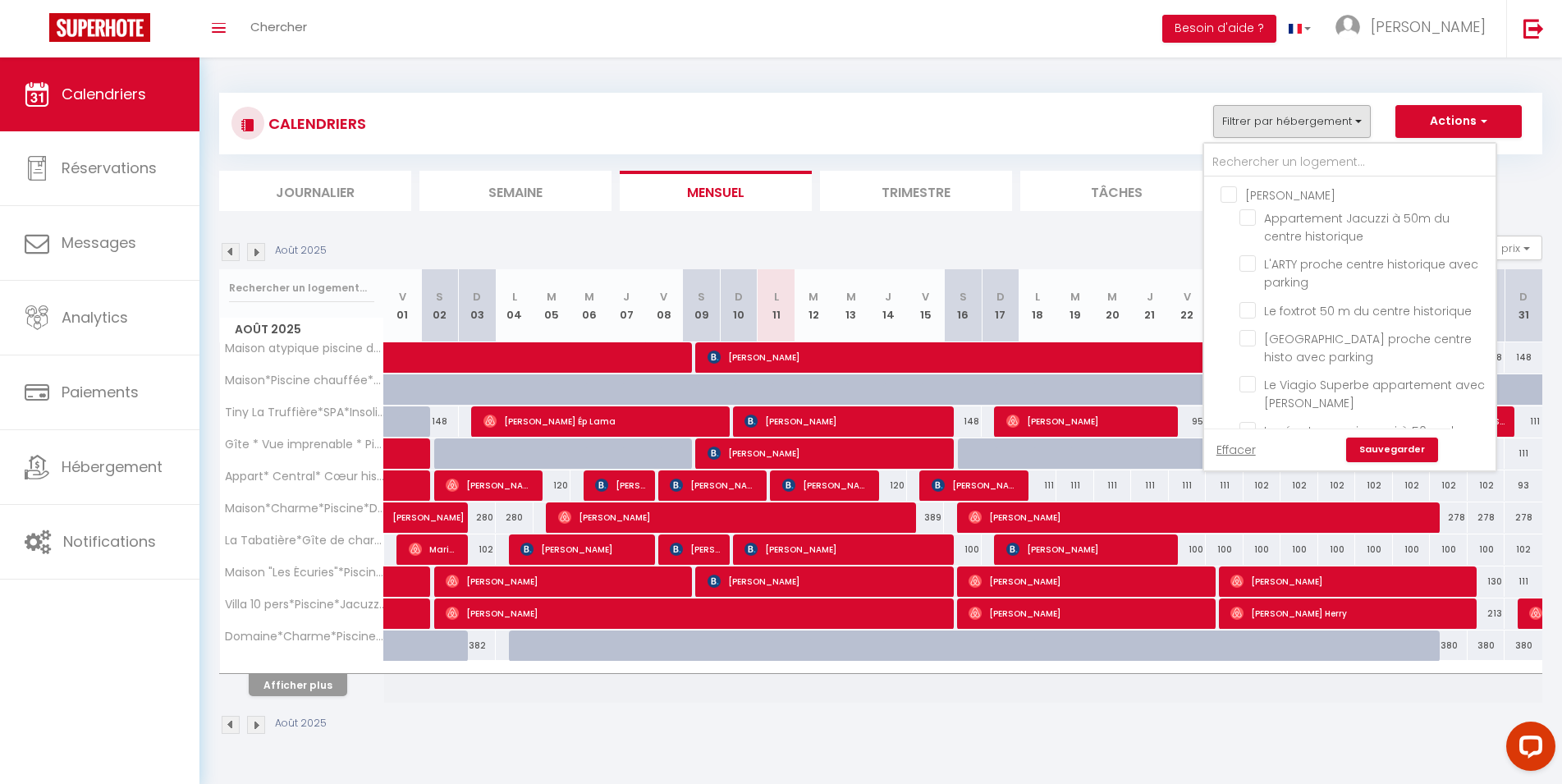
checkbox input "false"
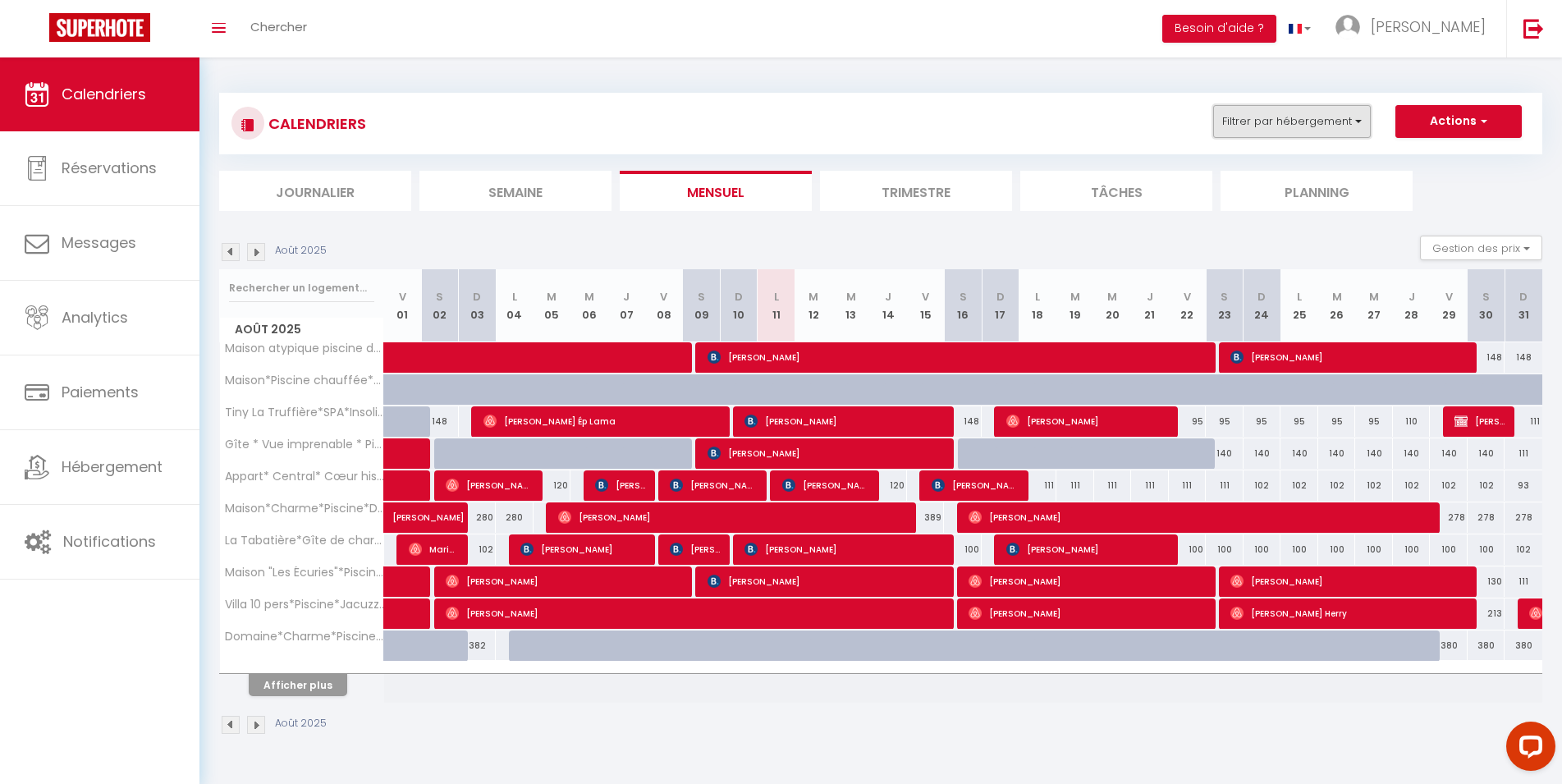
click at [1282, 115] on button "Filtrer par hébergement" at bounding box center [1292, 121] width 158 height 33
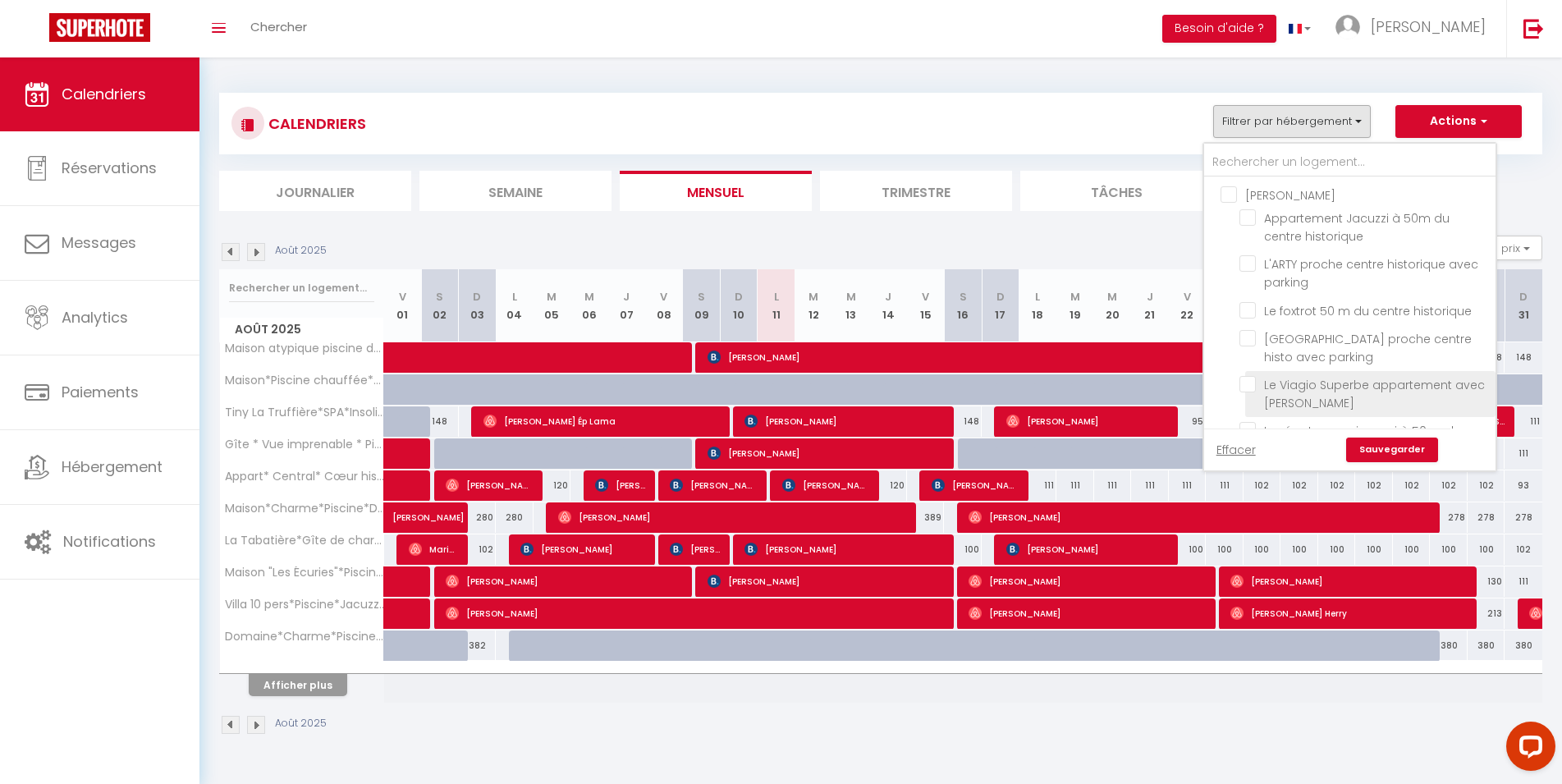
drag, startPoint x: 1232, startPoint y: 192, endPoint x: 1388, endPoint y: 392, distance: 253.6
click at [1232, 193] on input "[PERSON_NAME]" at bounding box center [1366, 194] width 291 height 16
checkbox input "true"
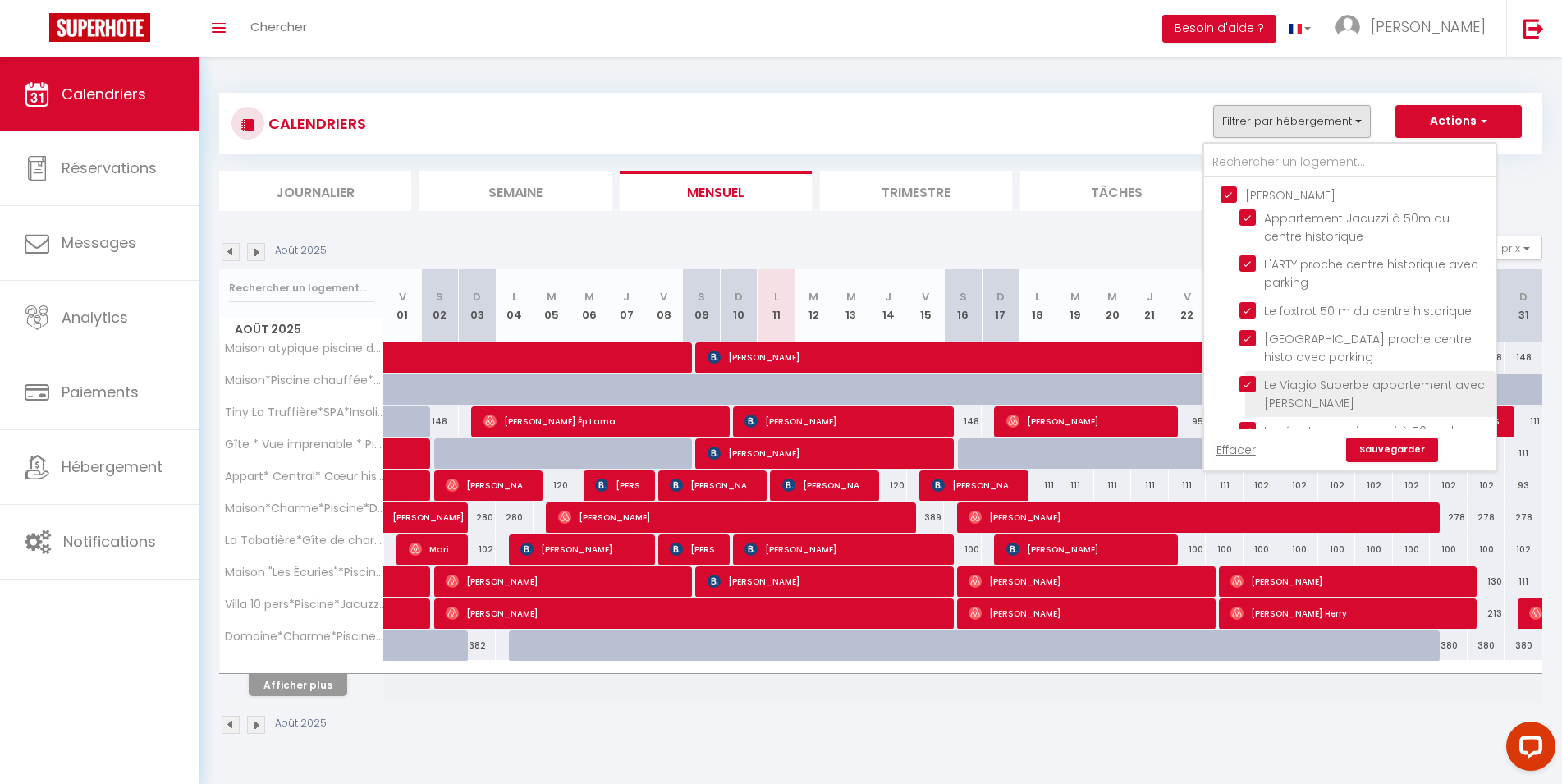
checkbox input "true"
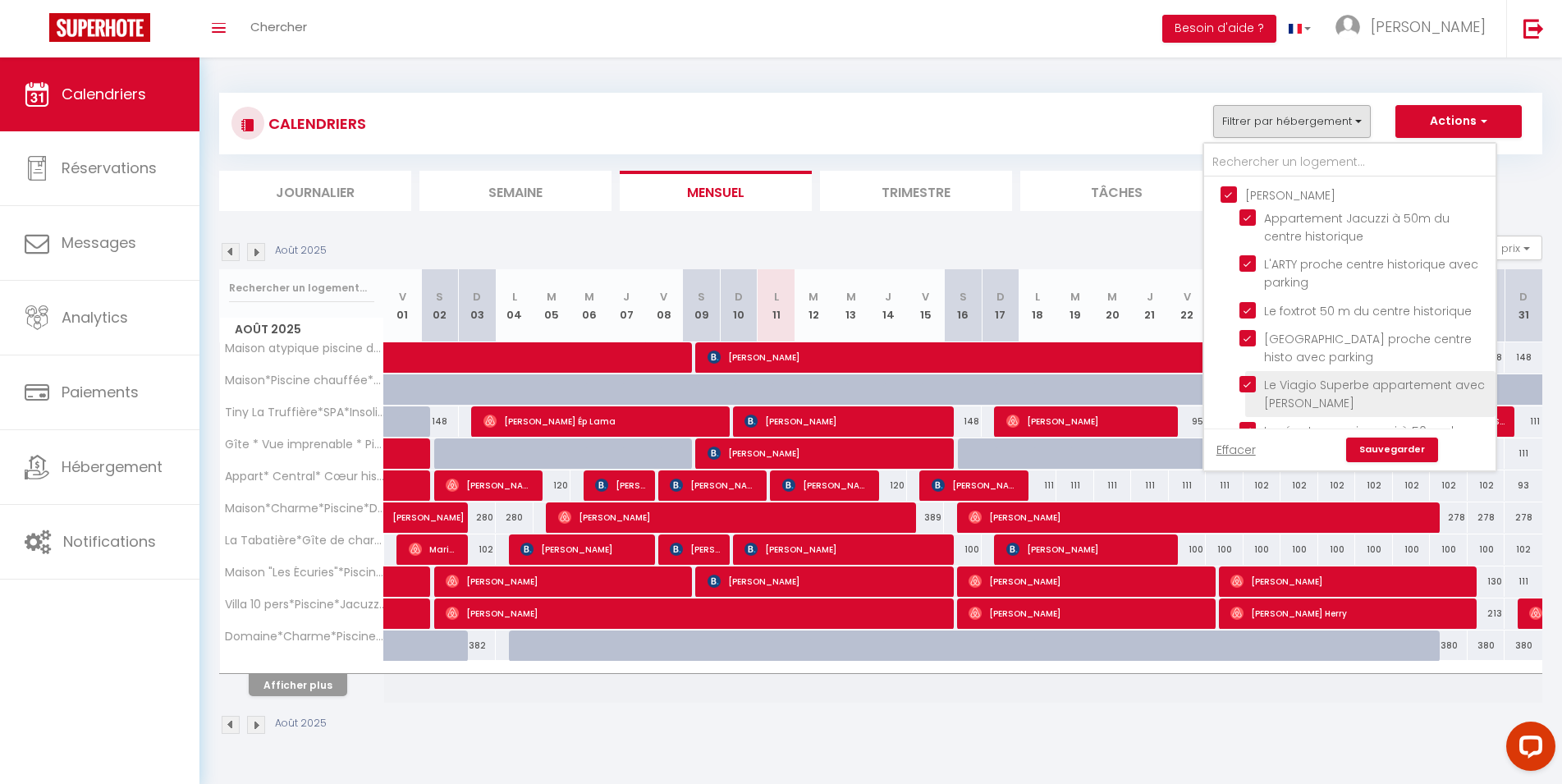
checkbox input "true"
checkbox input "false"
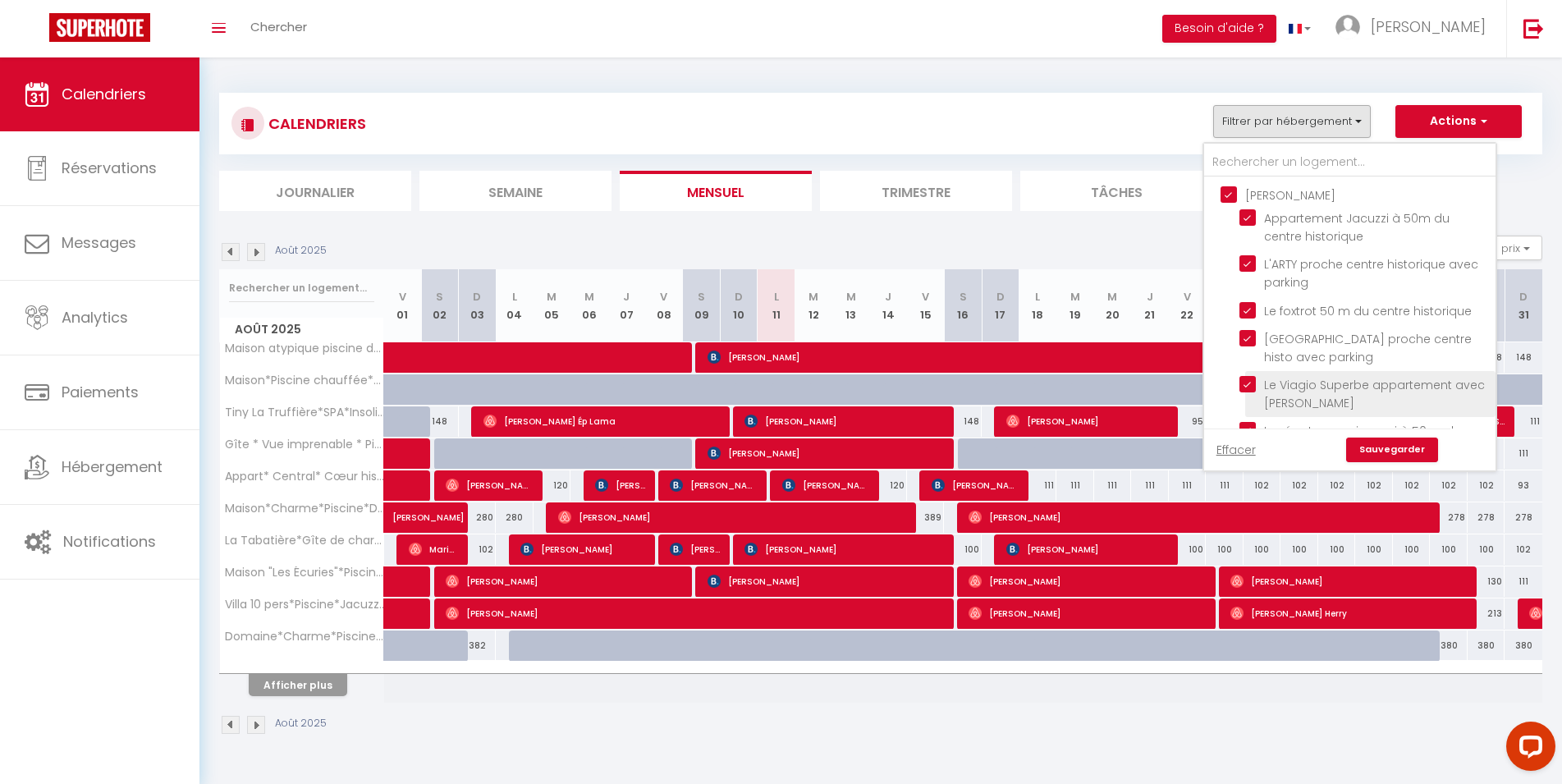
checkbox input "false"
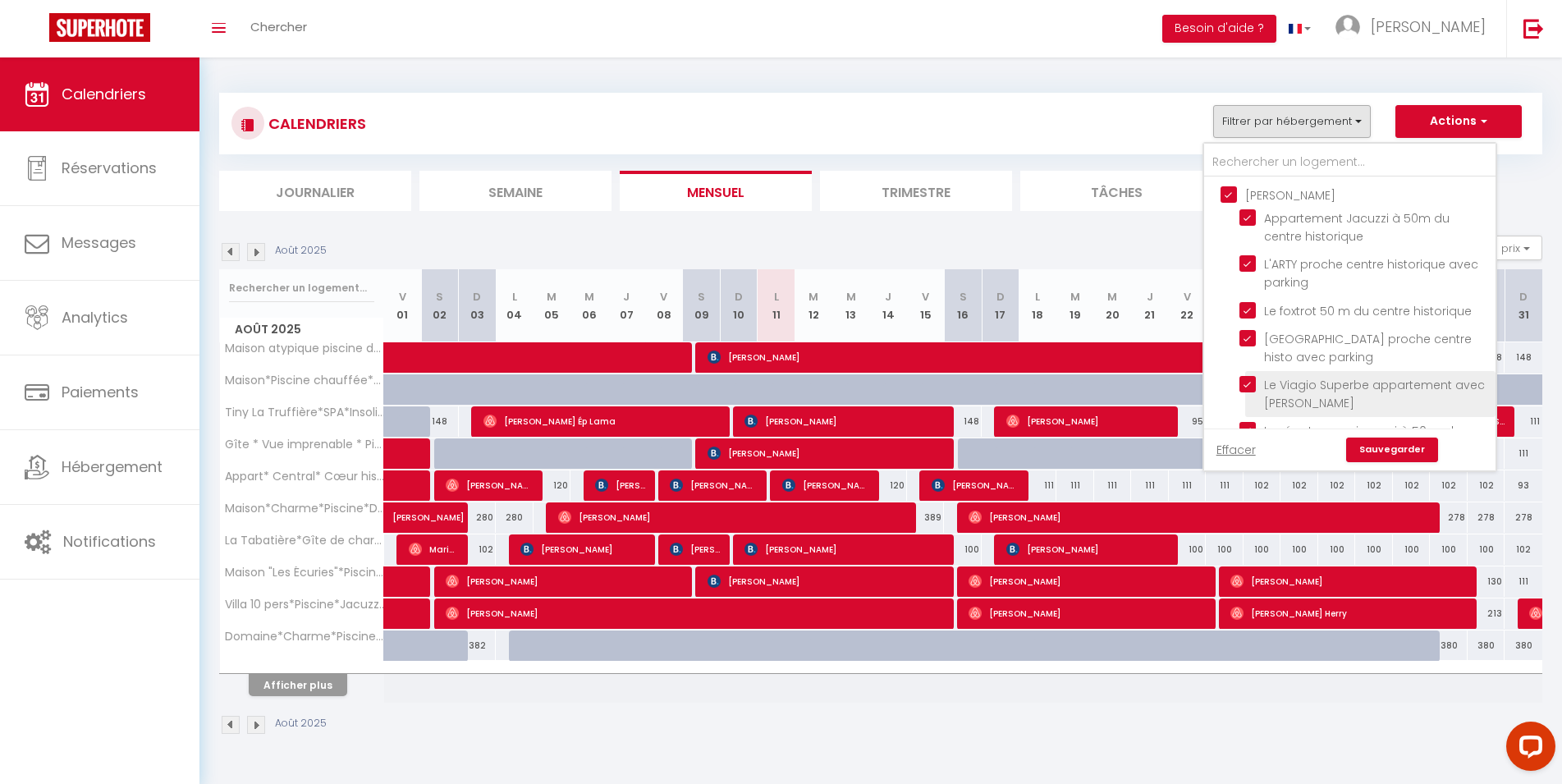
checkbox input "false"
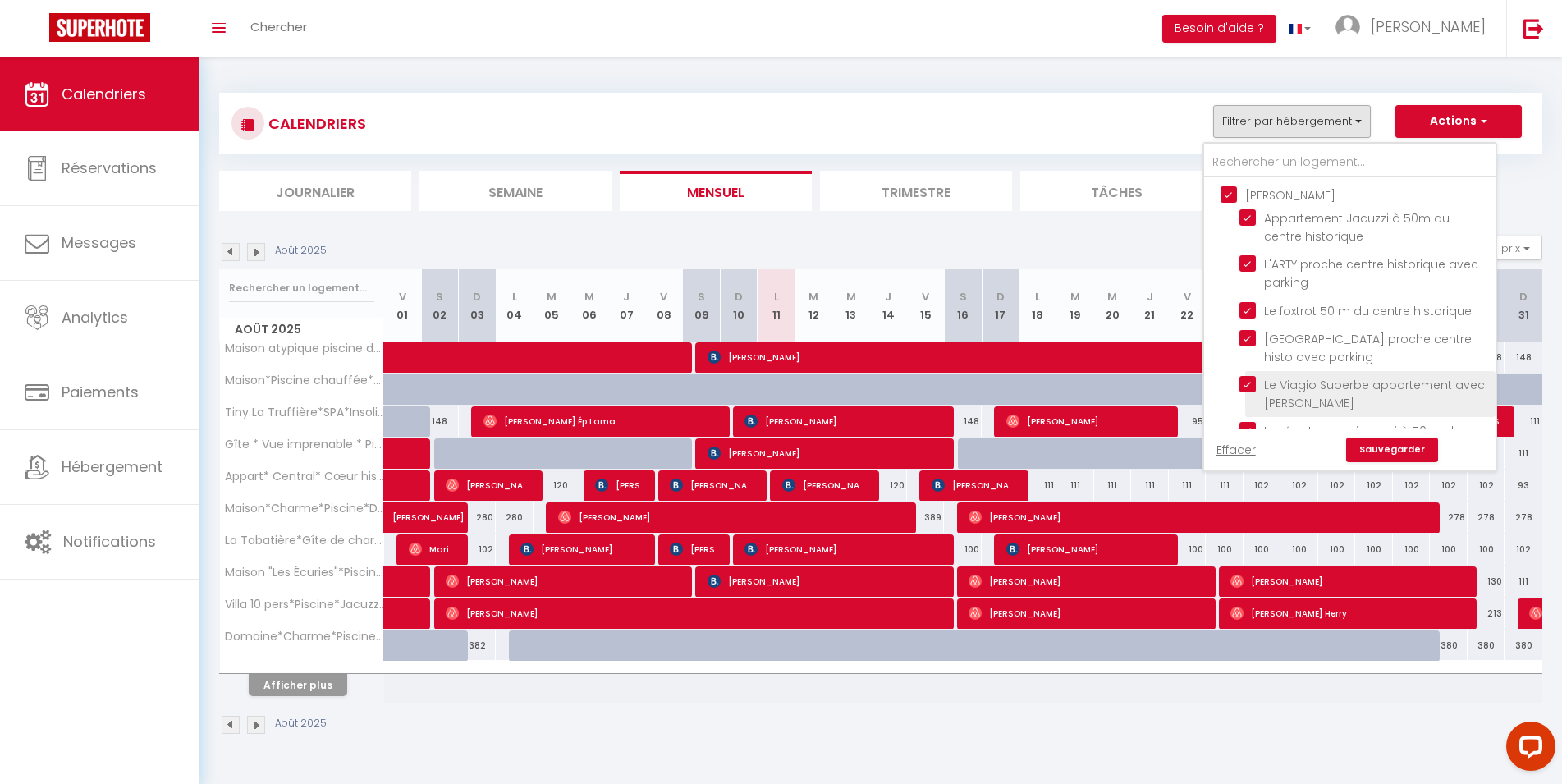
checkbox input "false"
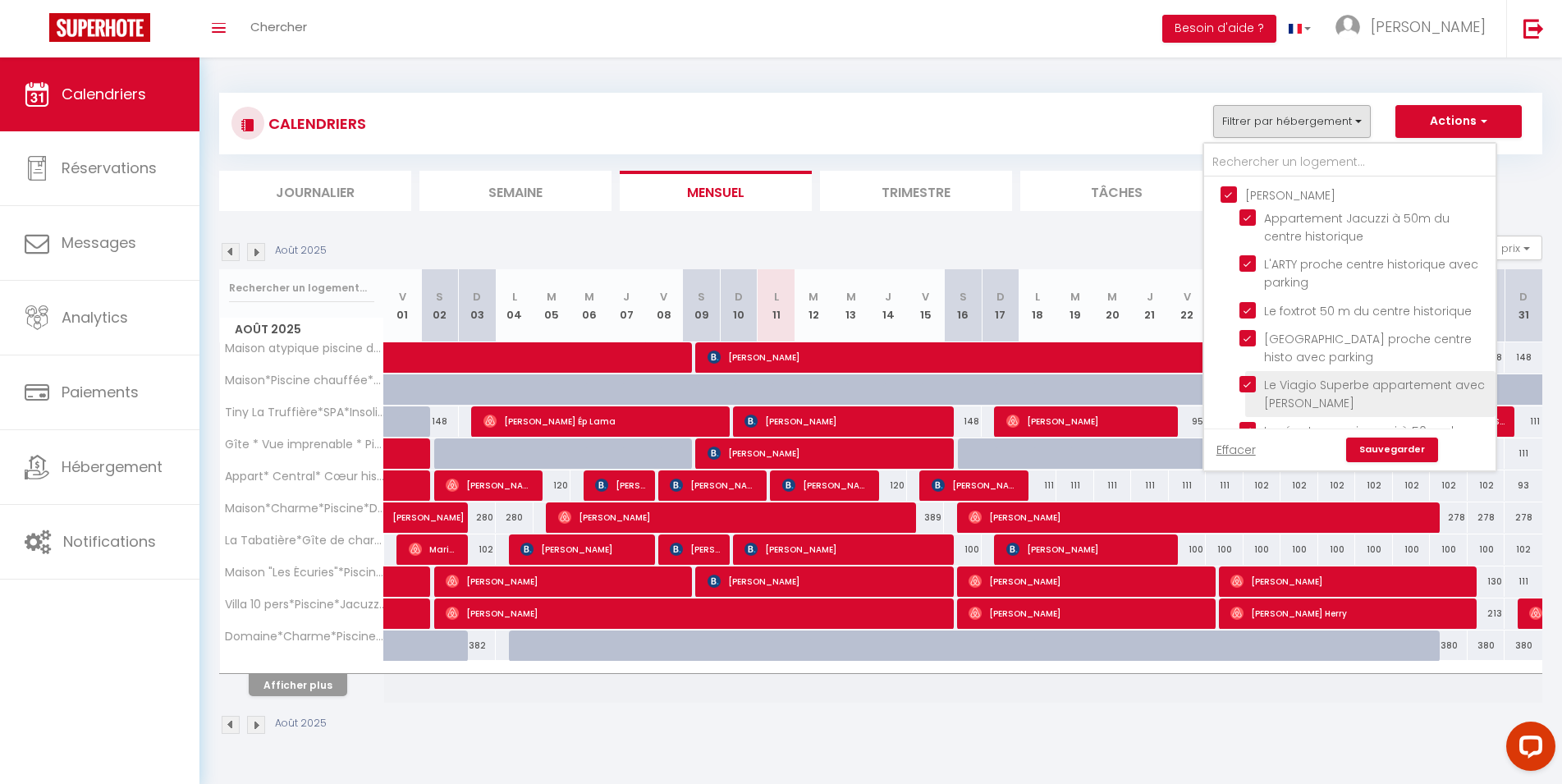
checkbox input "false"
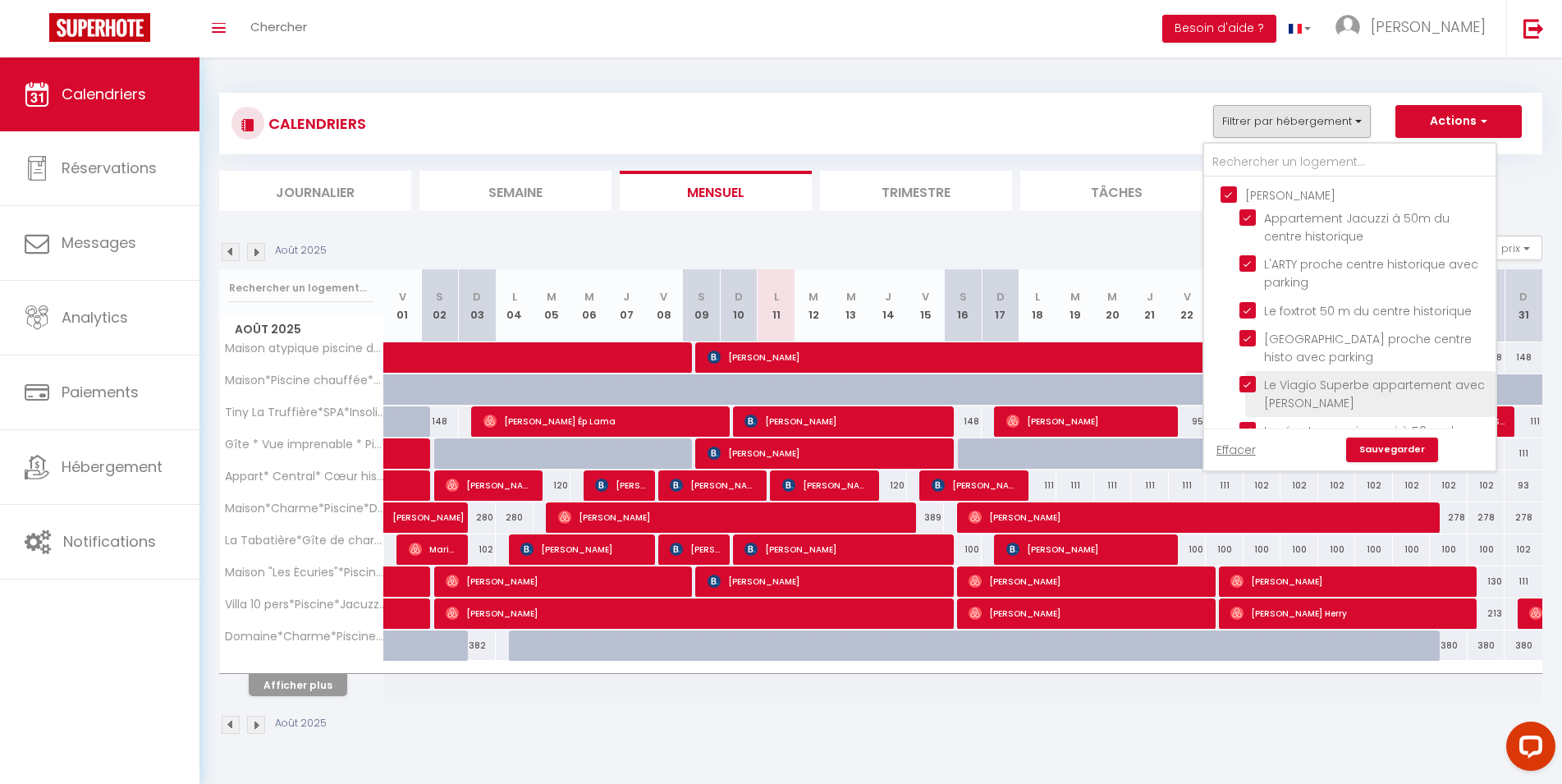
checkbox input "false"
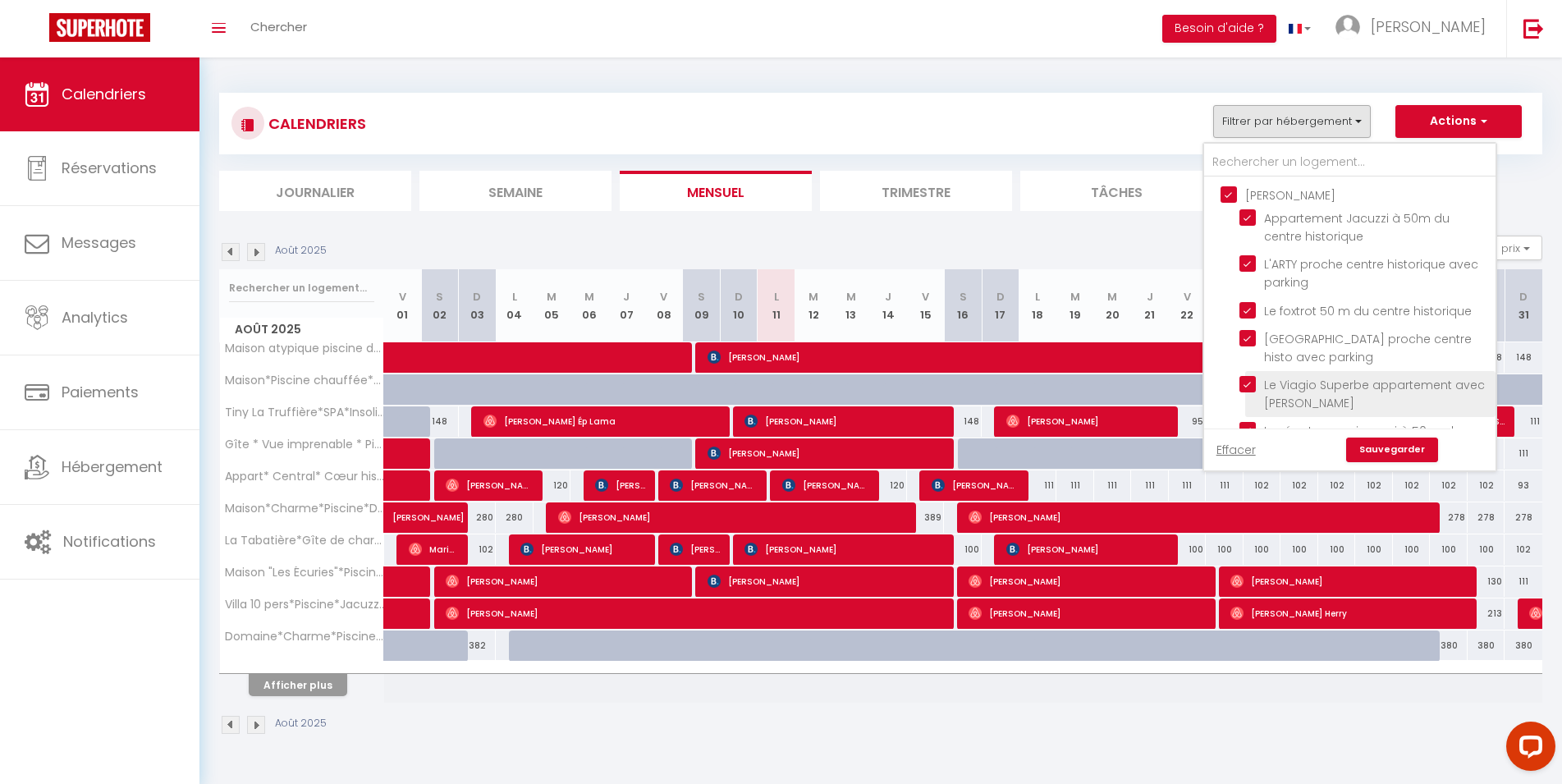
checkbox input "false"
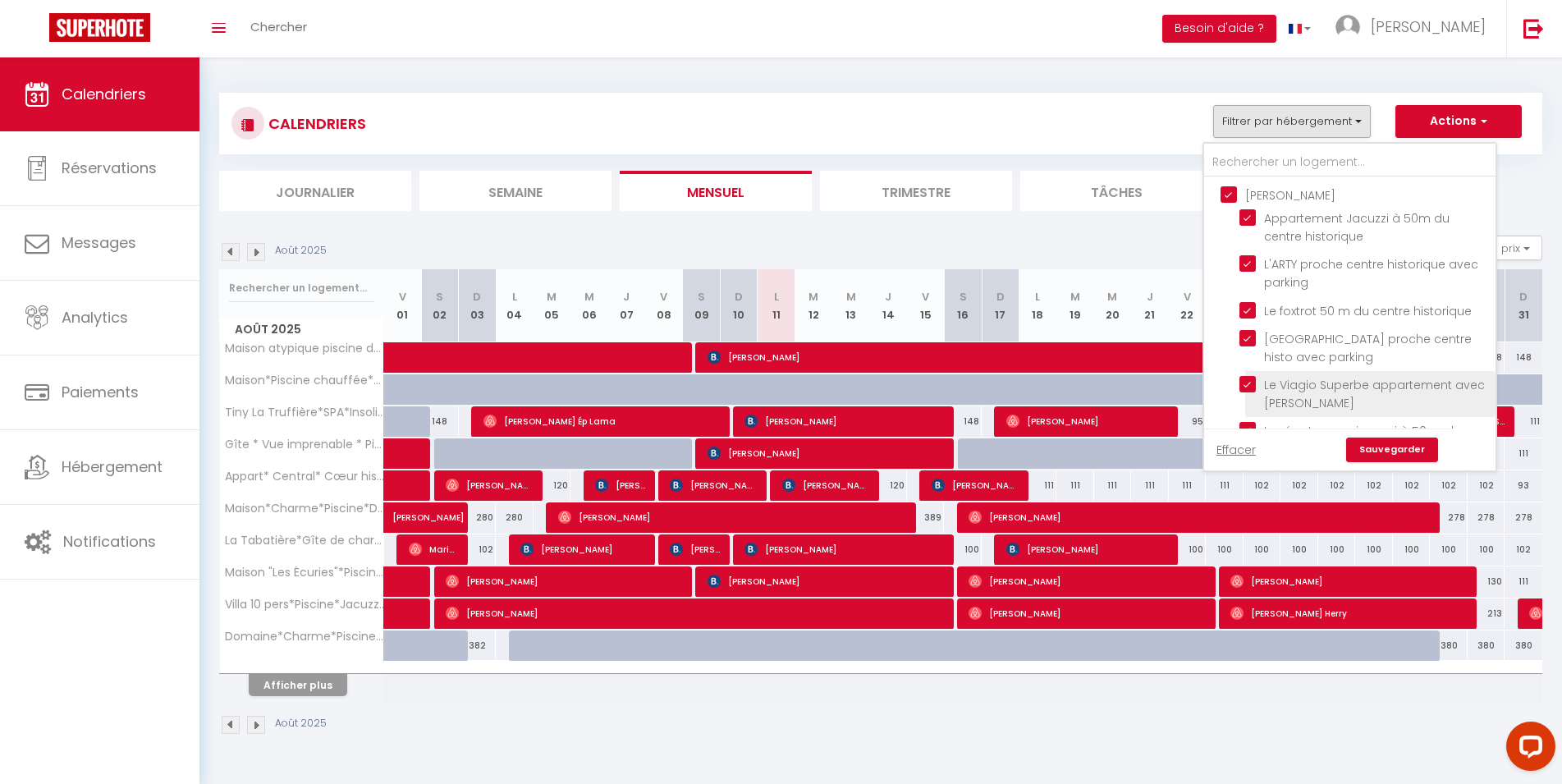
checkbox input "false"
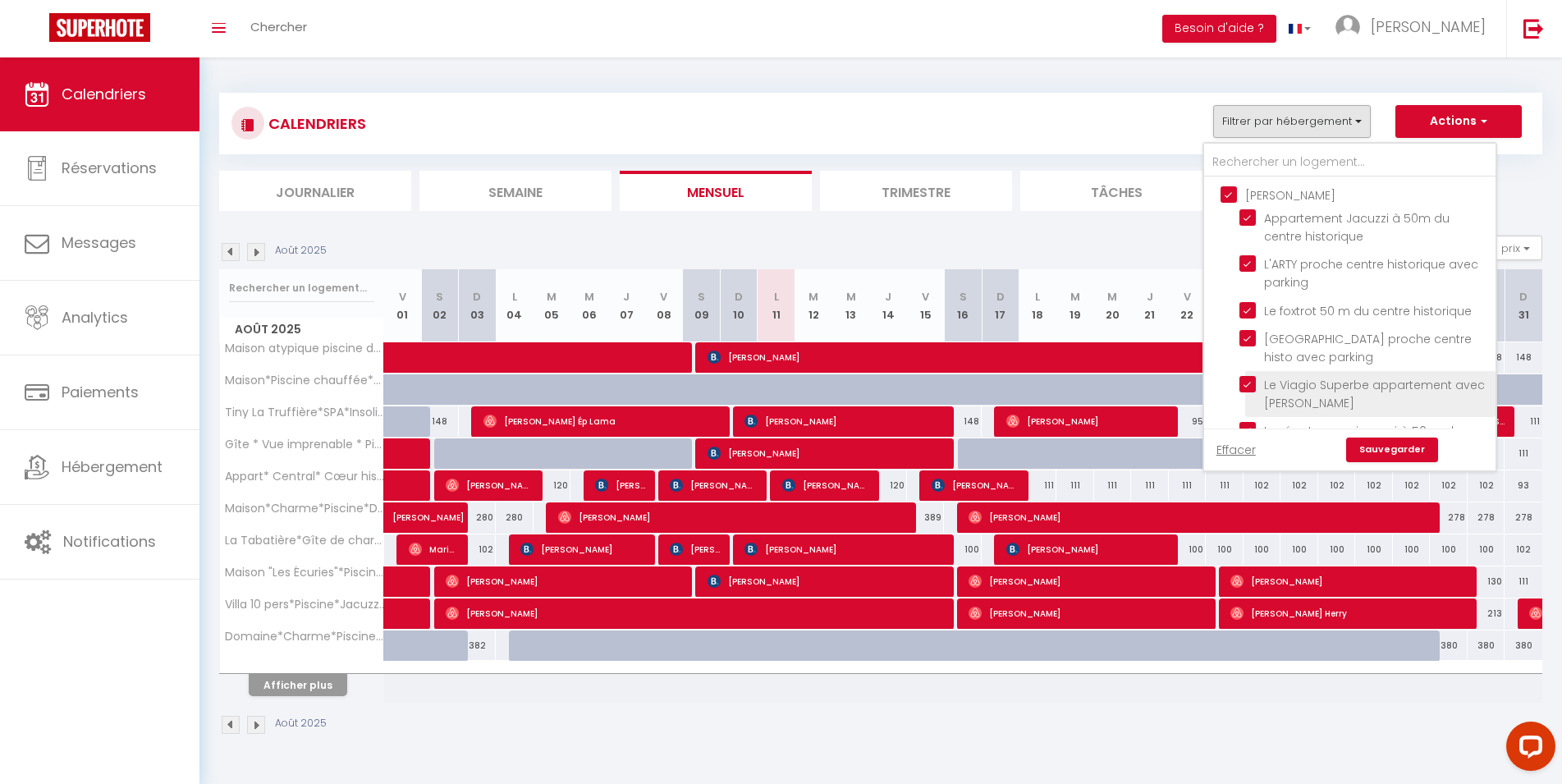
checkbox input "false"
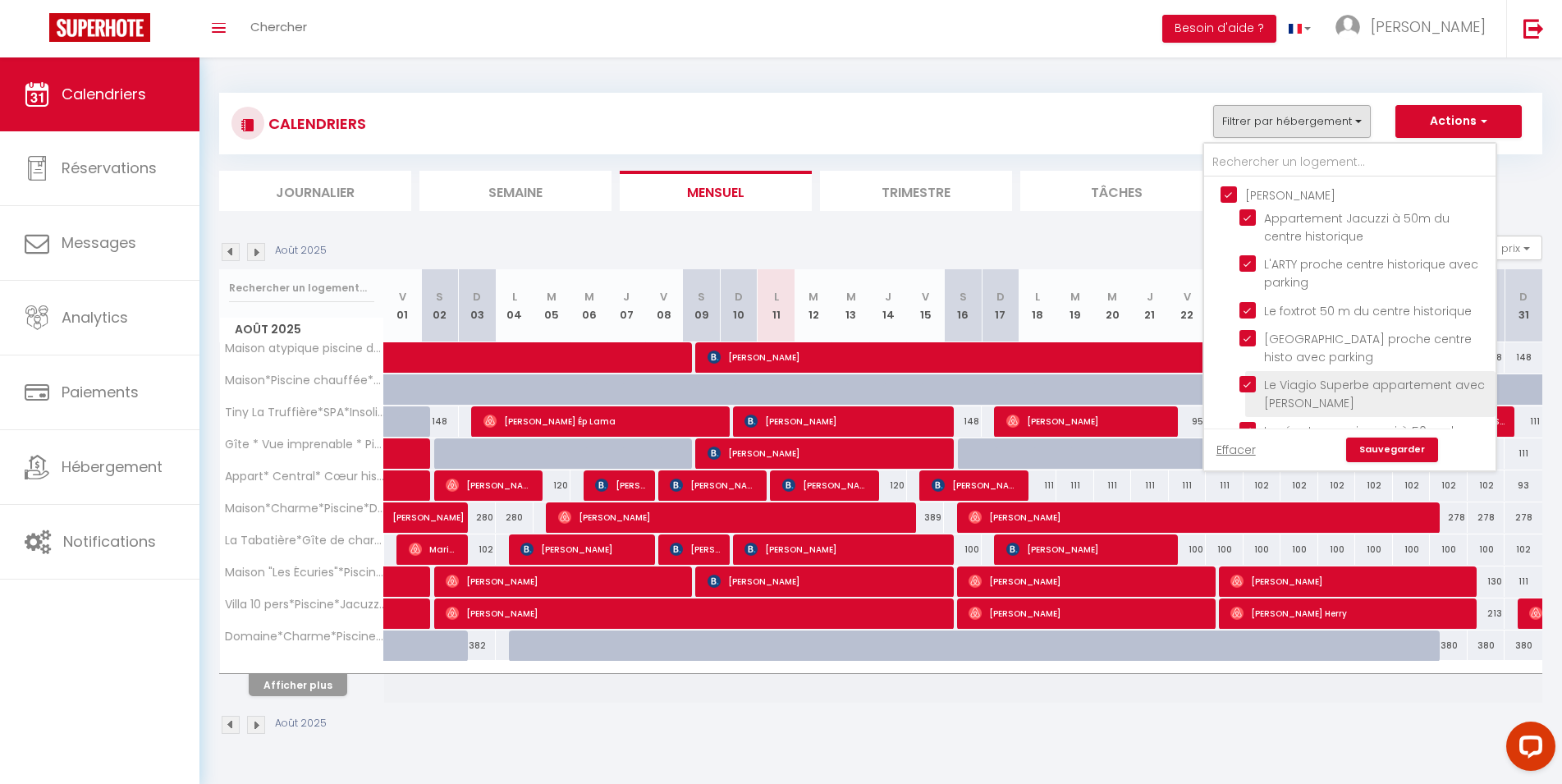
checkbox input "false"
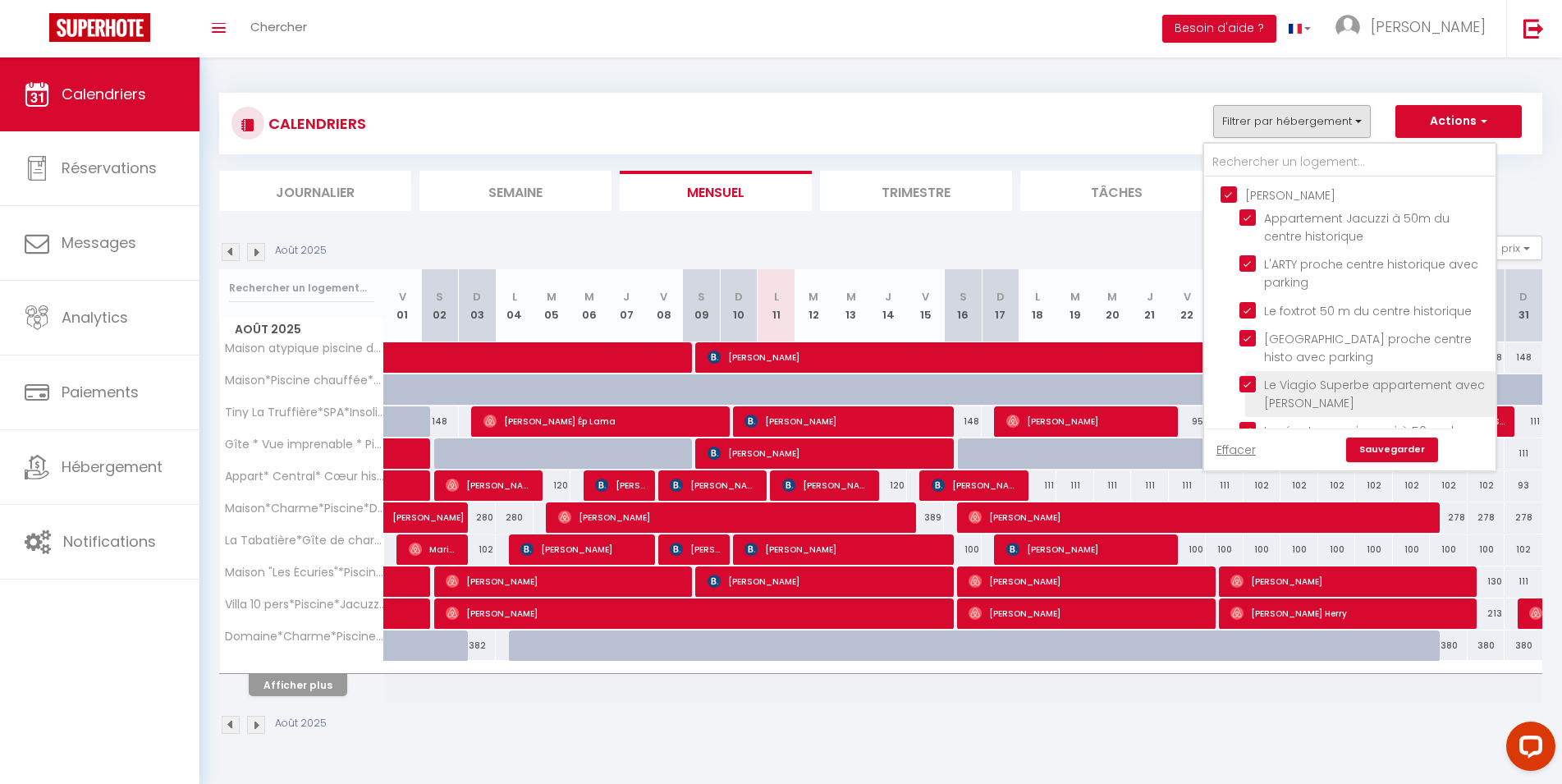
checkbox input "false"
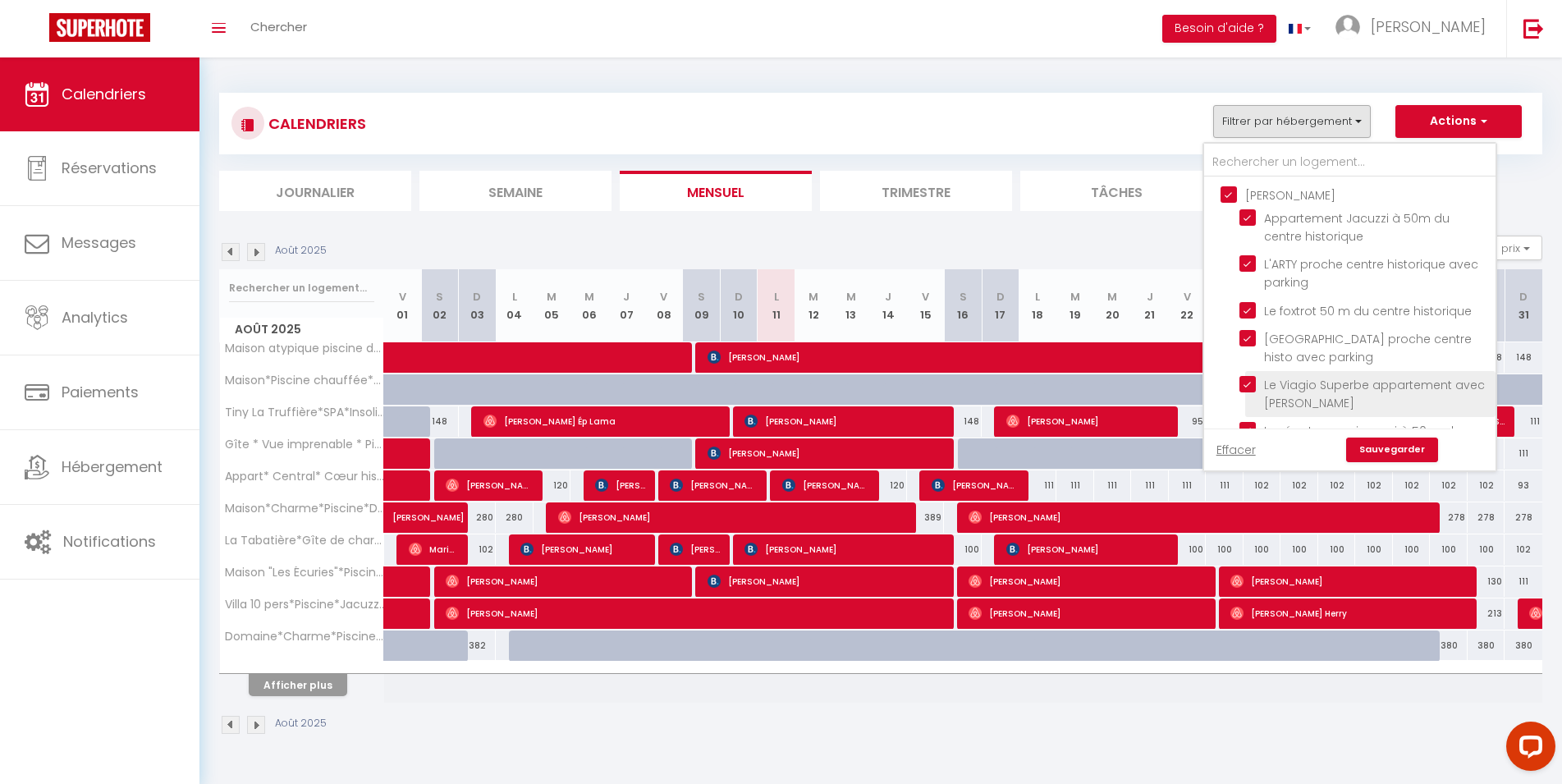
checkbox input "false"
click at [1398, 449] on link "Sauvegarder" at bounding box center [1393, 449] width 92 height 24
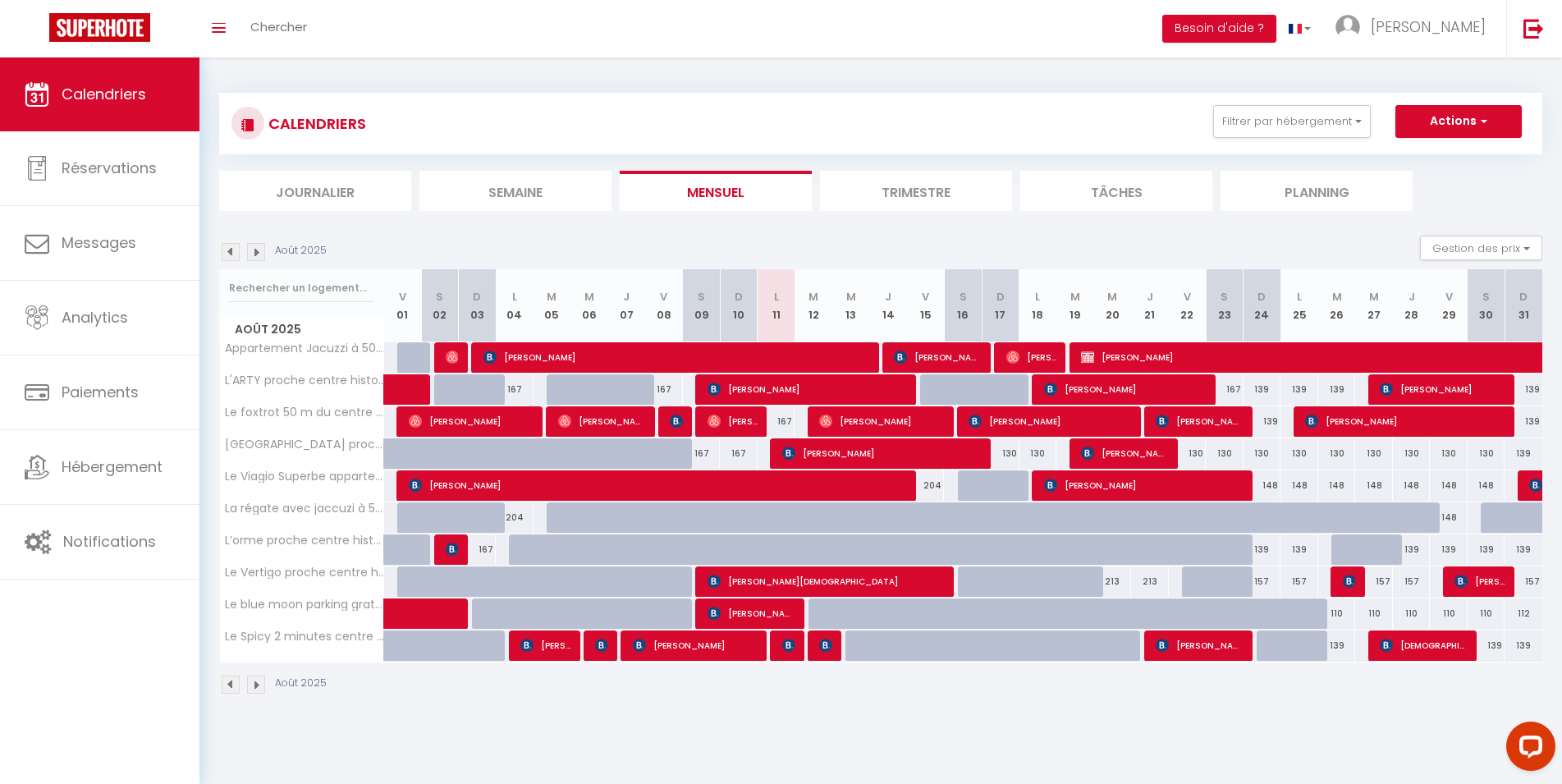
click at [1298, 144] on div "CALENDRIERS Filtrer par hébergement [PERSON_NAME] Appartement Jacuzzi à 50m du …" at bounding box center [881, 124] width 1324 height 62
click at [1453, 32] on span "[PERSON_NAME]" at bounding box center [1428, 26] width 115 height 21
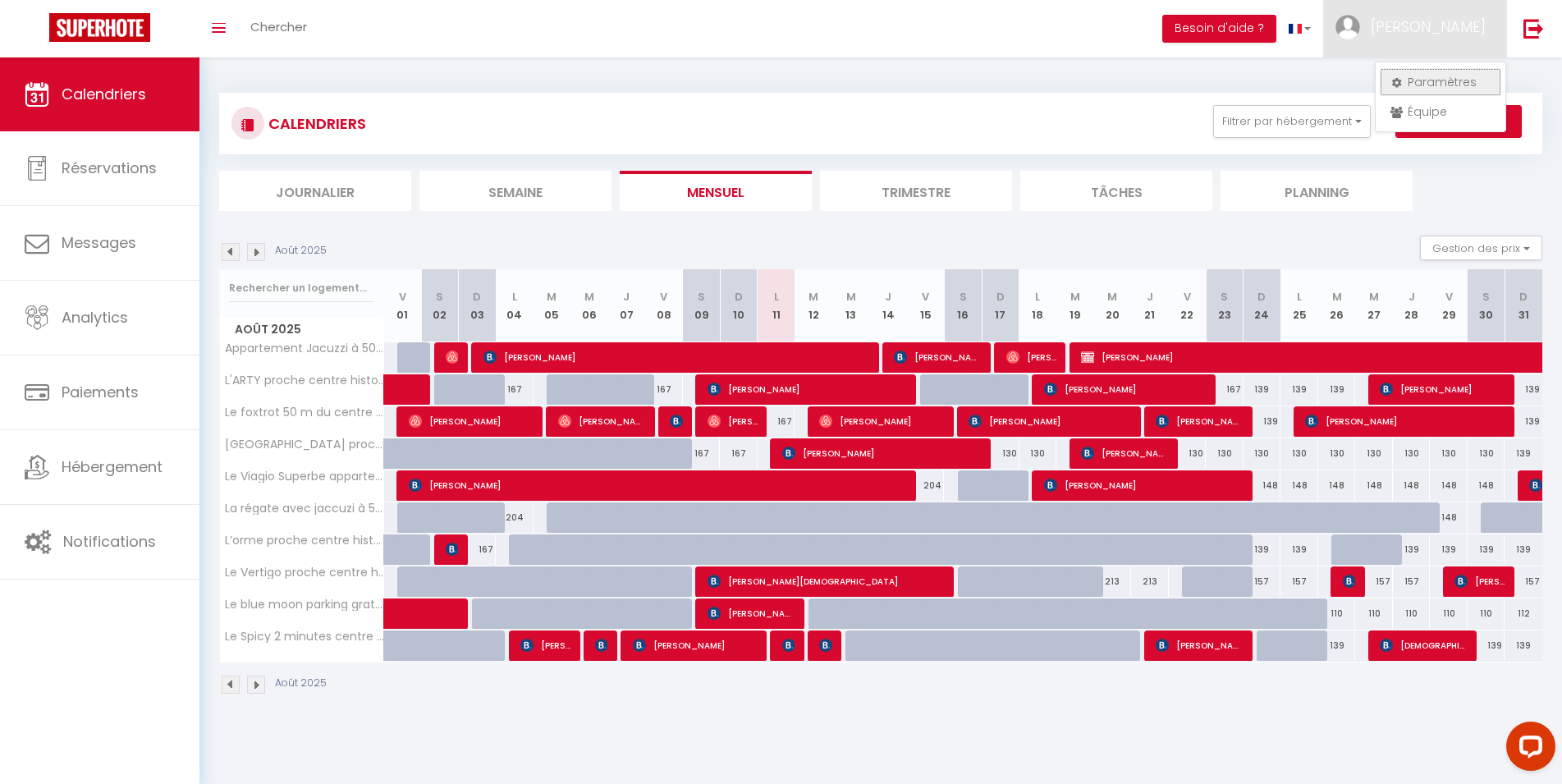
click at [1433, 76] on link "Paramètres" at bounding box center [1441, 82] width 122 height 28
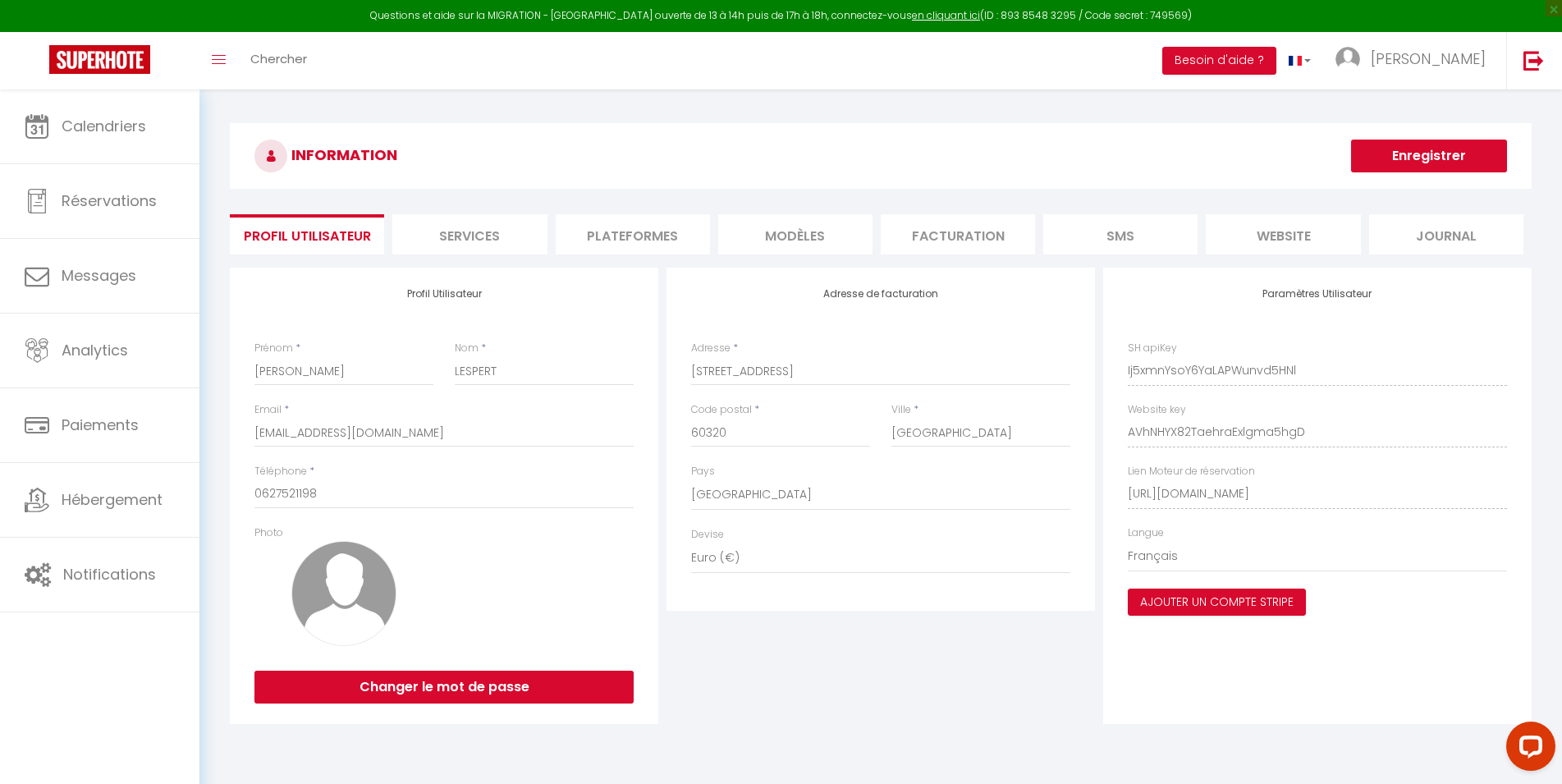
click at [652, 223] on li "Plateformes" at bounding box center [633, 234] width 154 height 40
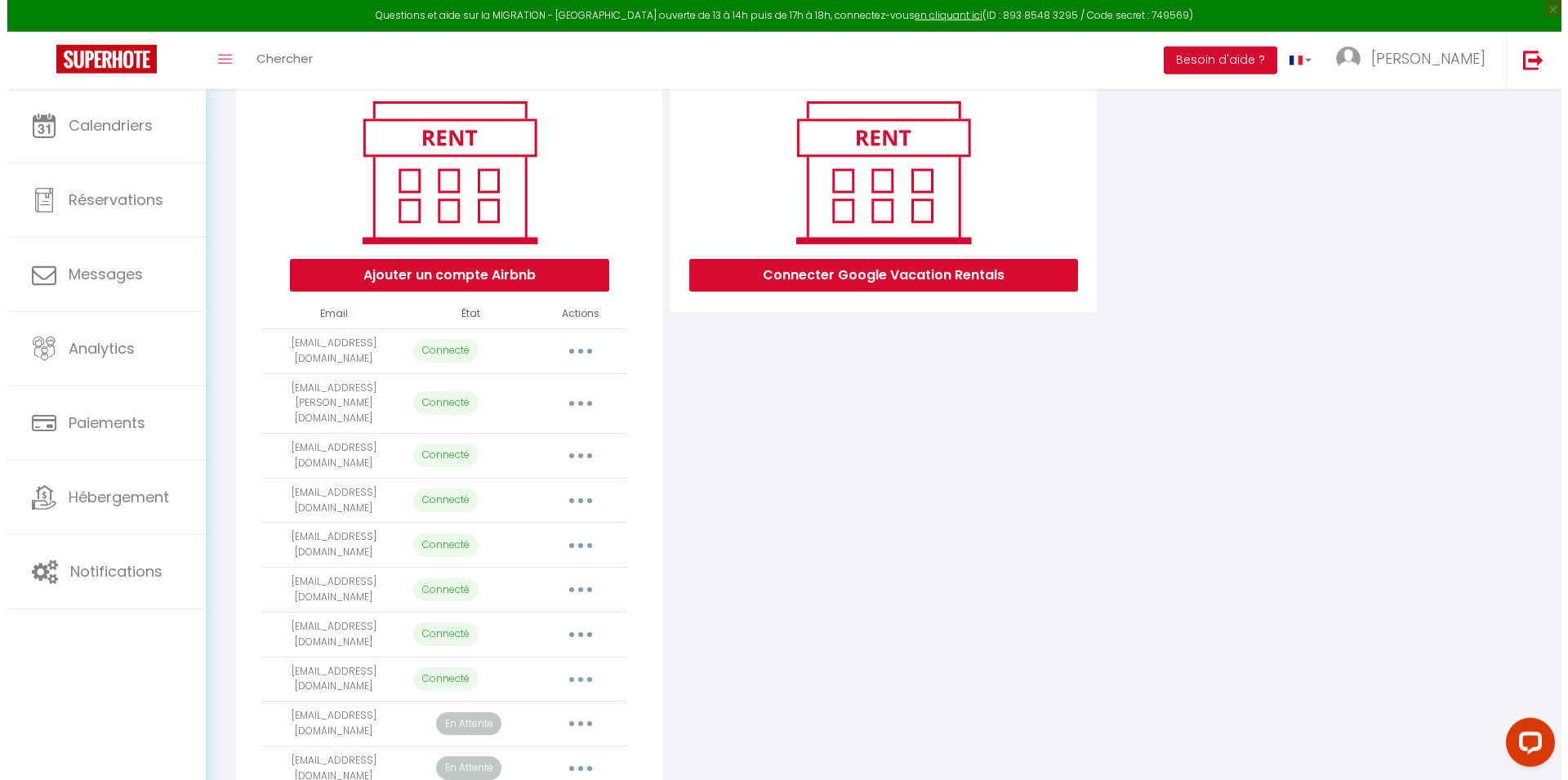
scroll to position [216, 0]
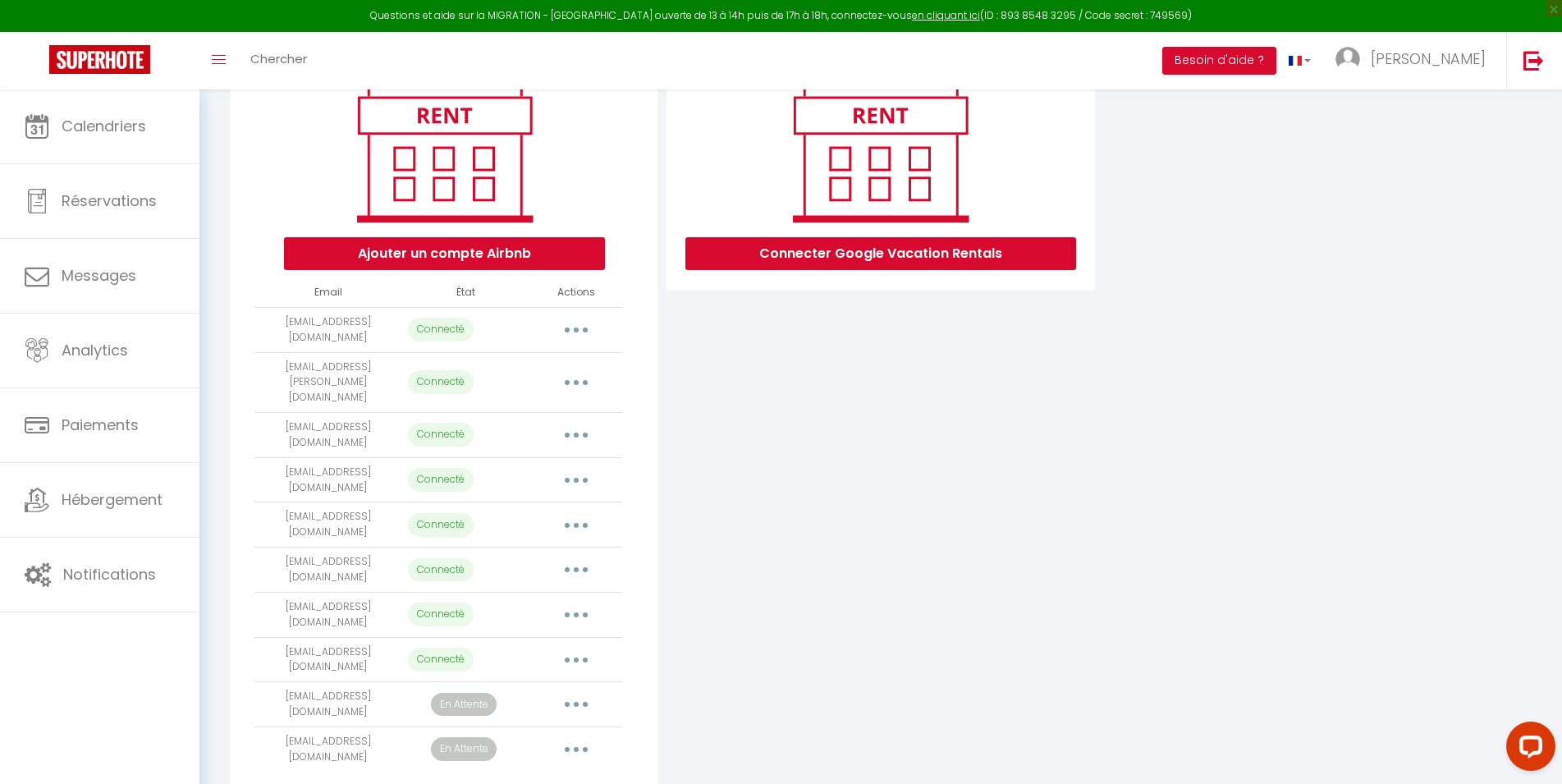
click at [583, 513] on button "button" at bounding box center [575, 525] width 46 height 26
click at [553, 548] on link "Importer les appartements" at bounding box center [504, 562] width 181 height 28
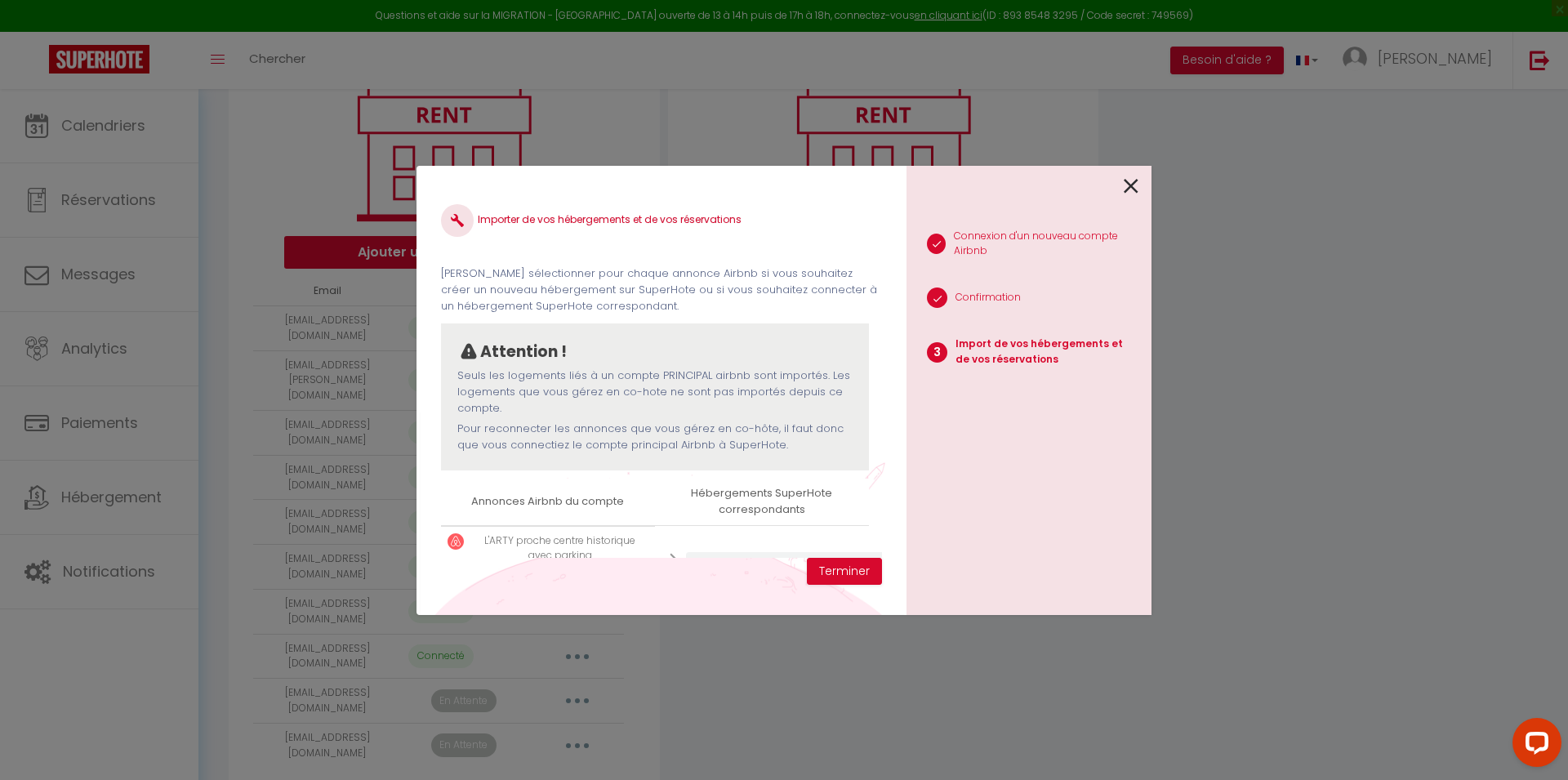
scroll to position [161, 0]
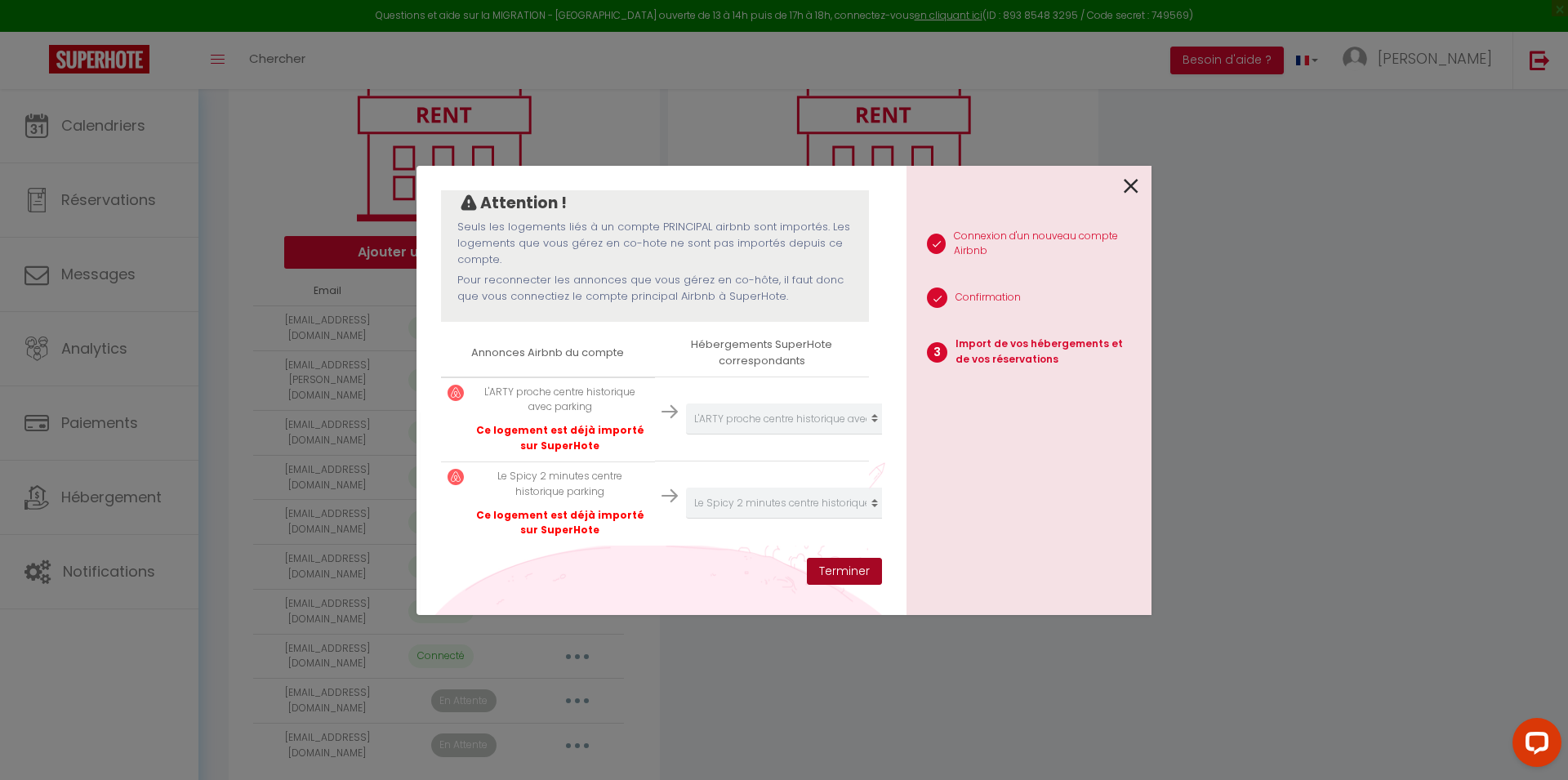
click at [841, 565] on button "Terminer" at bounding box center [844, 571] width 75 height 28
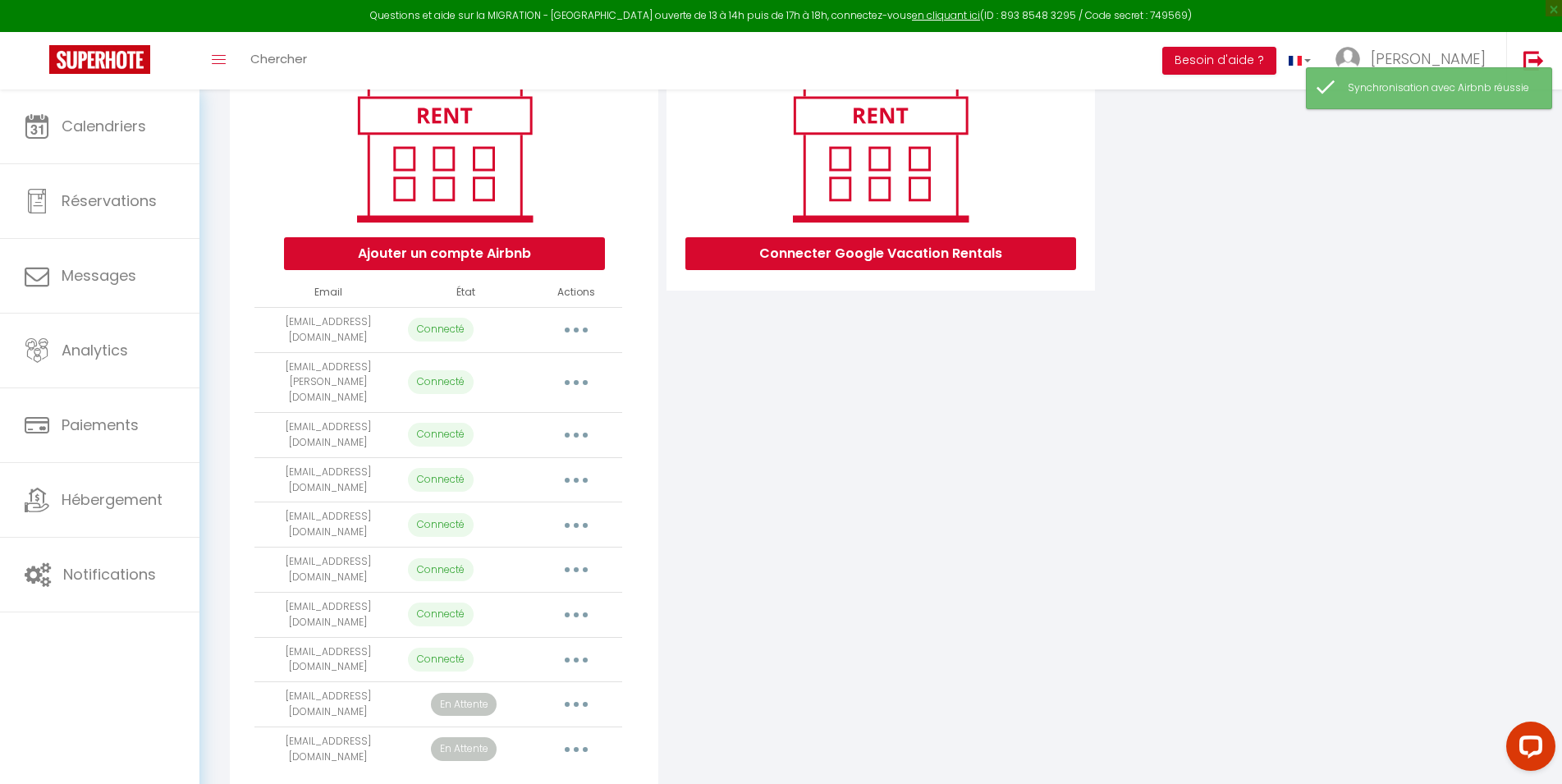
click at [573, 647] on button "button" at bounding box center [575, 659] width 46 height 26
click at [585, 602] on button "button" at bounding box center [575, 615] width 46 height 26
click at [561, 638] on link "Importer les appartements" at bounding box center [504, 651] width 181 height 28
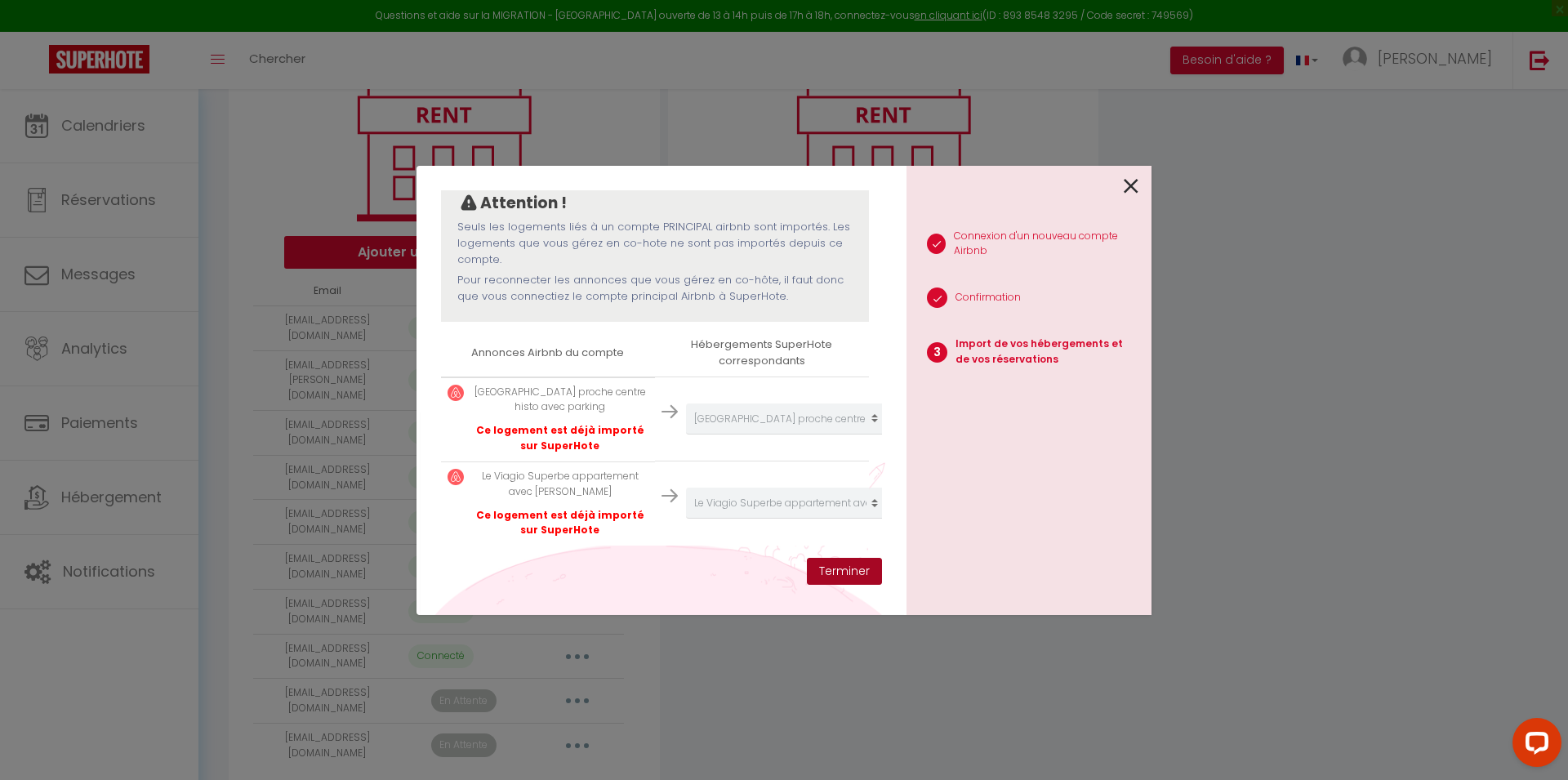
click at [829, 563] on button "Terminer" at bounding box center [844, 571] width 75 height 28
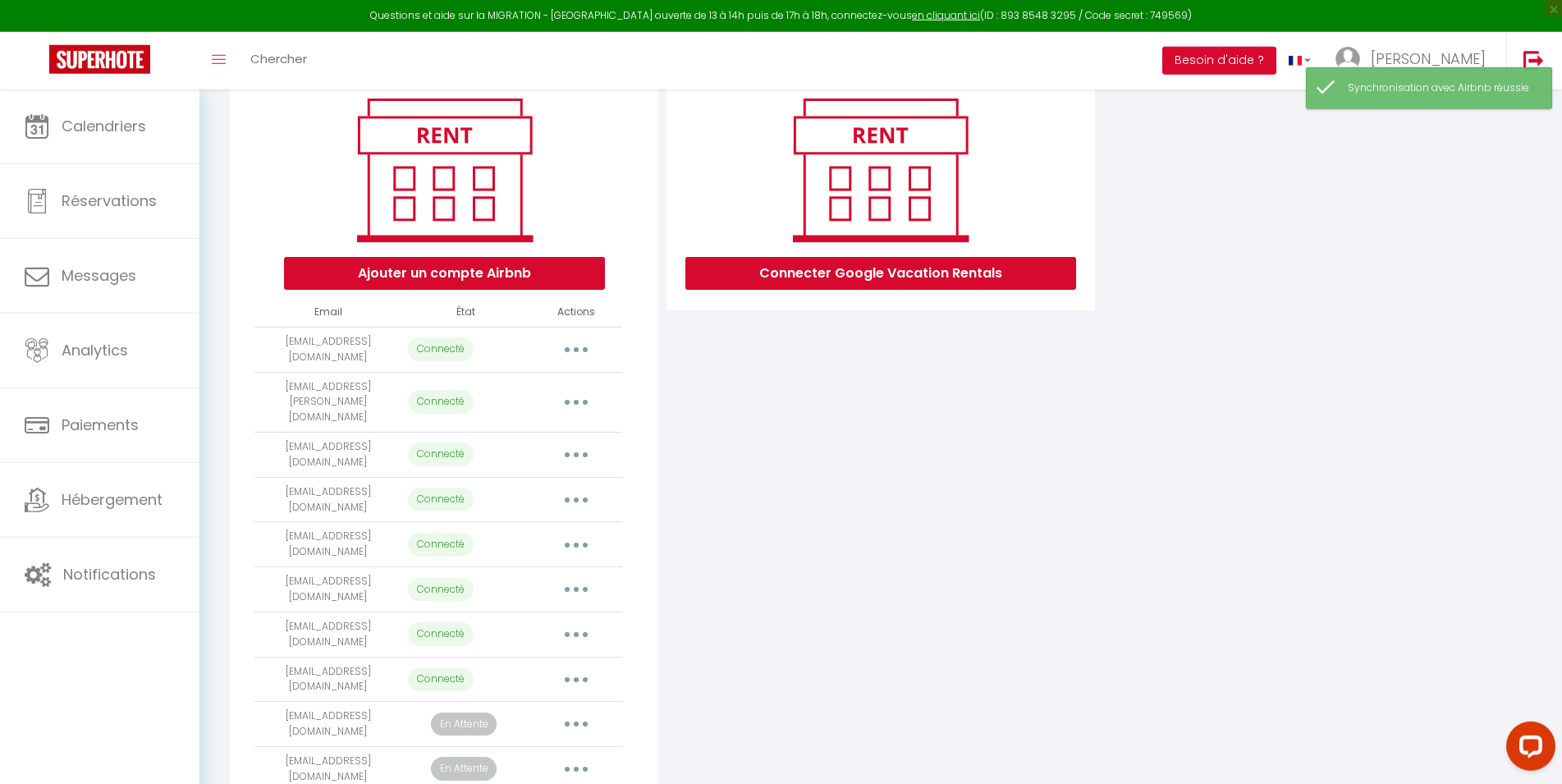
scroll to position [217, 0]
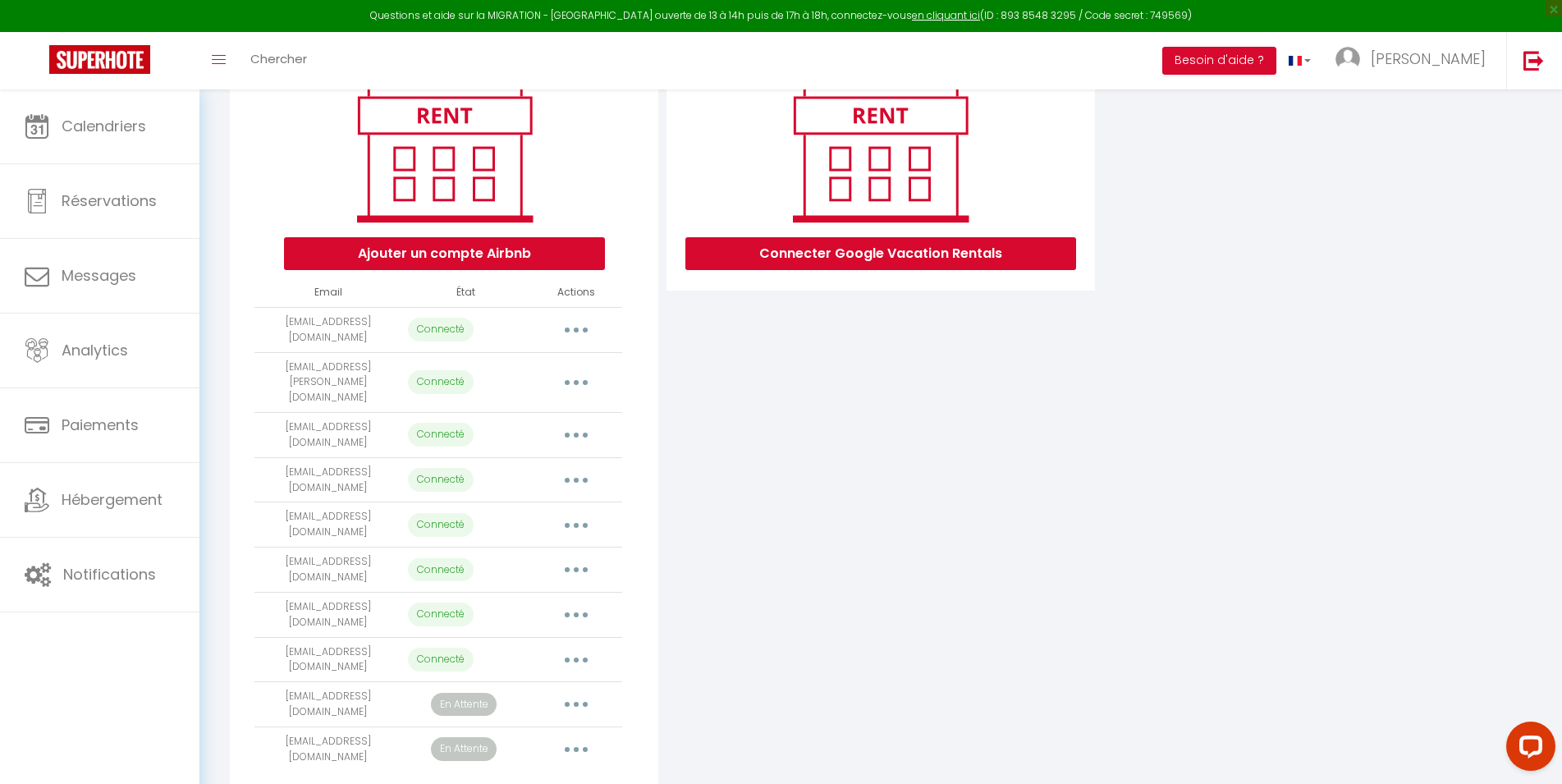
click at [578, 702] on icon "button" at bounding box center [575, 703] width 4 height 4
click at [531, 728] on link "Importer les appartements" at bounding box center [504, 742] width 181 height 28
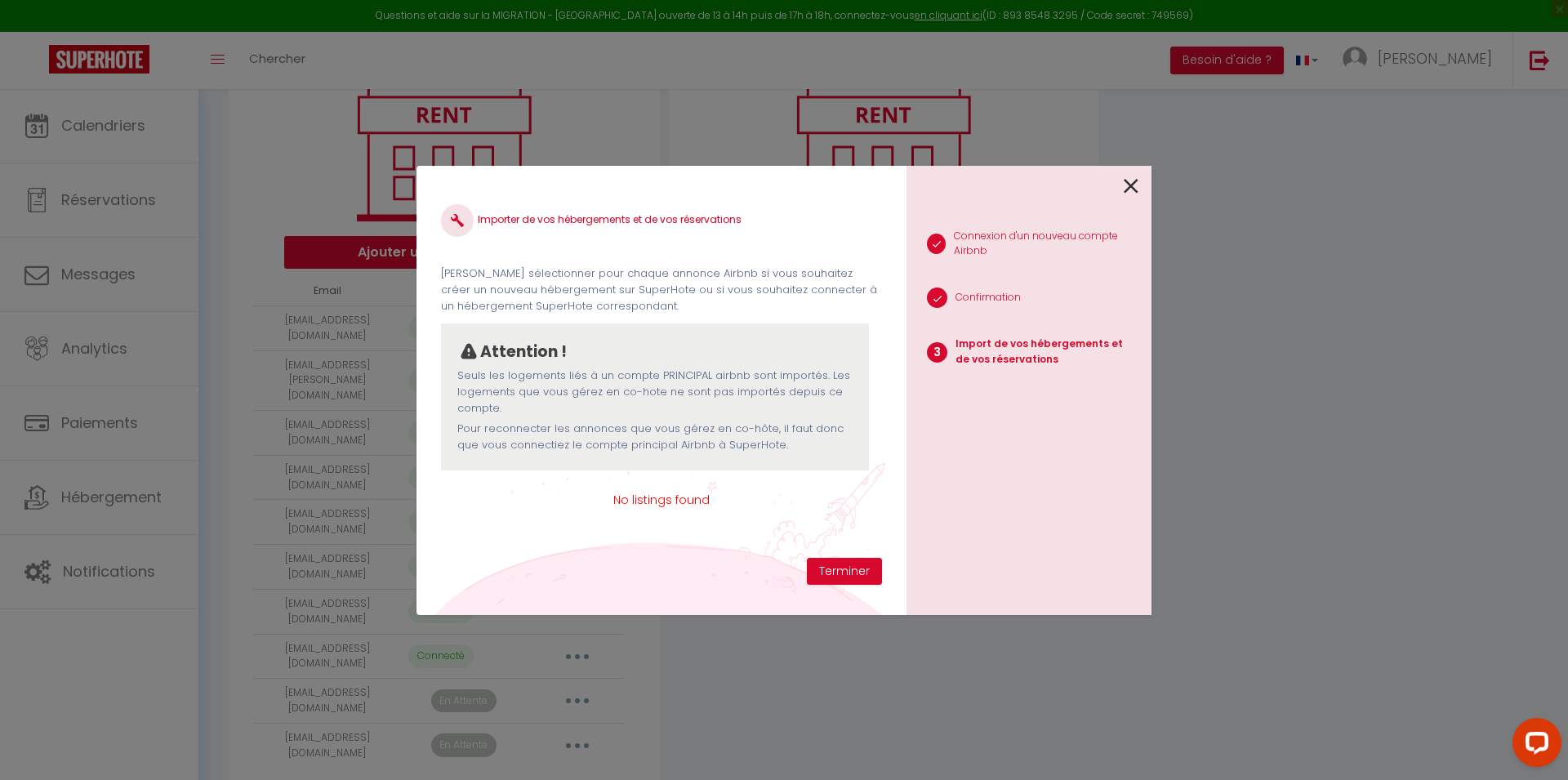
click at [1136, 186] on icon at bounding box center [1131, 185] width 14 height 24
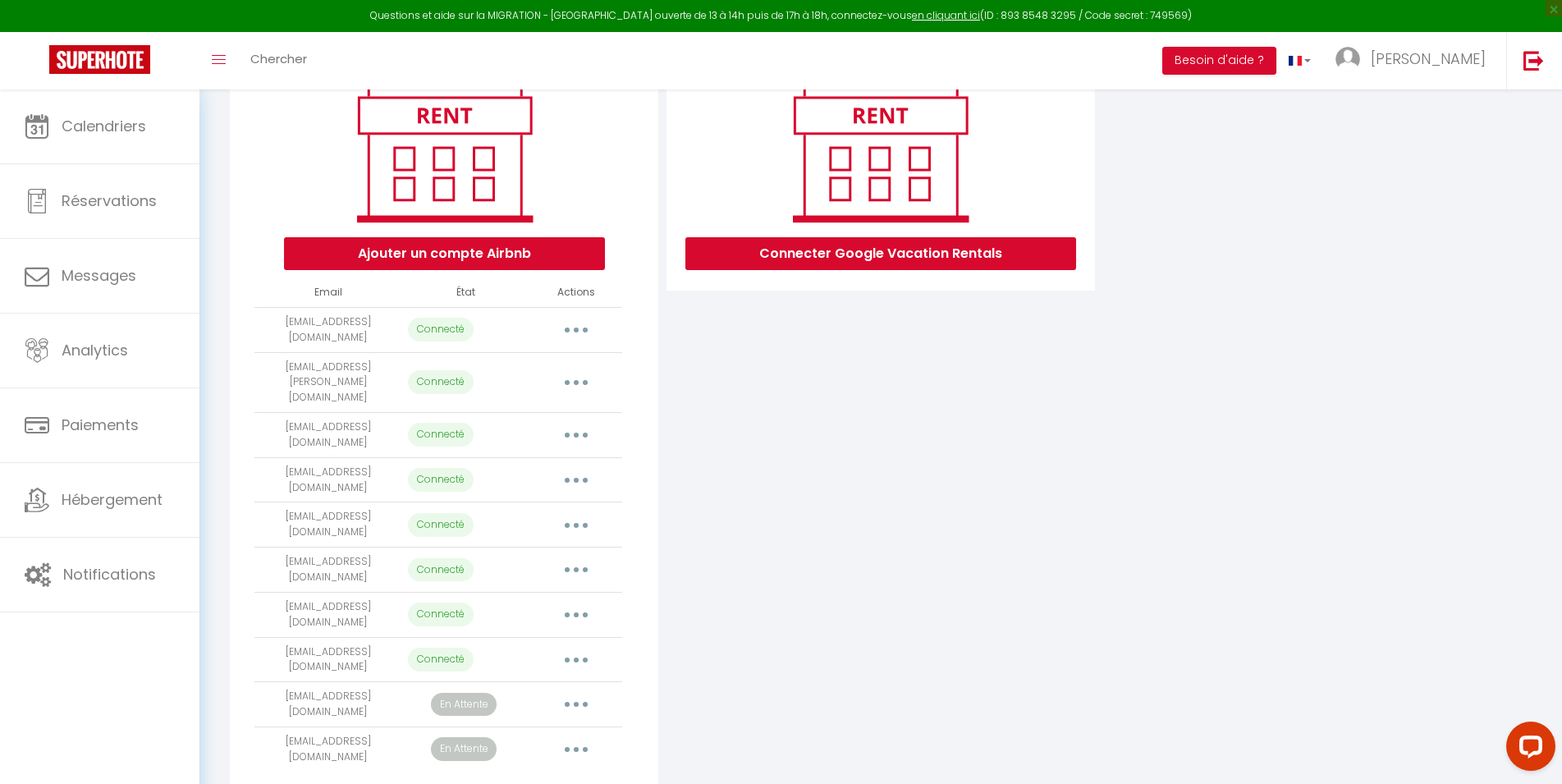
click at [572, 737] on button "button" at bounding box center [575, 749] width 46 height 26
click at [483, 772] on link "Importer les appartements" at bounding box center [504, 786] width 181 height 28
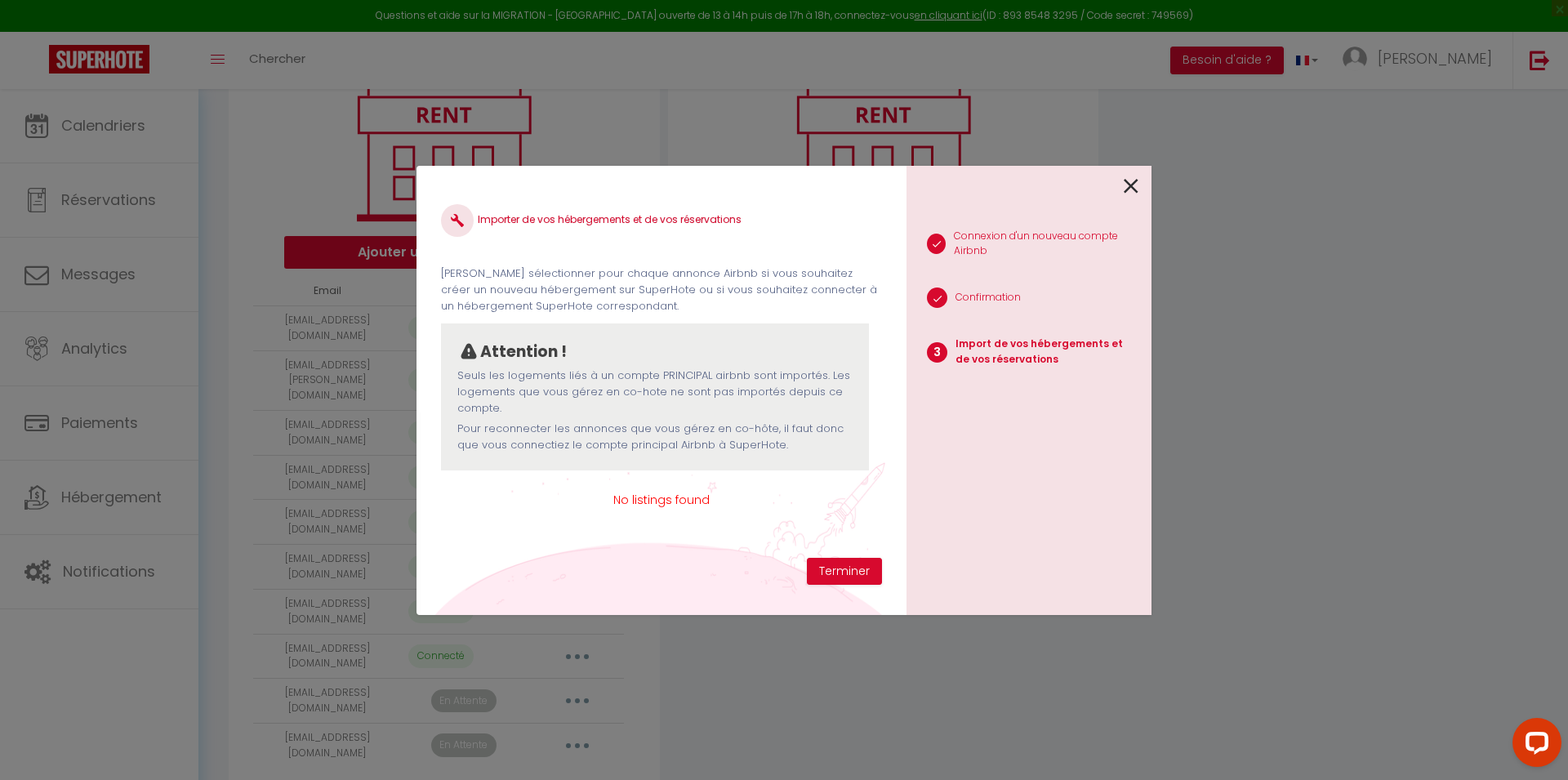
click at [1125, 177] on icon at bounding box center [1131, 185] width 14 height 24
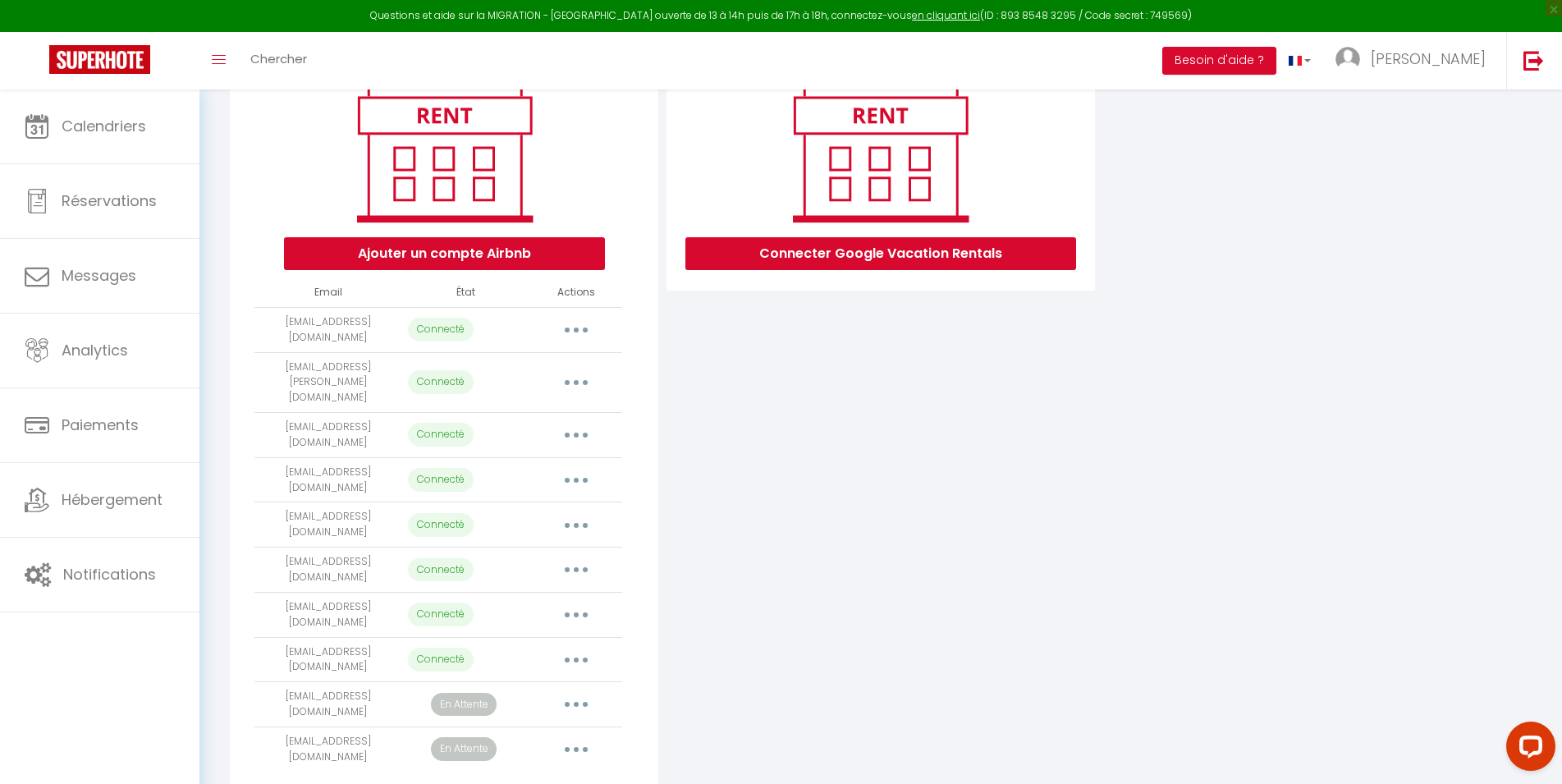
click at [585, 328] on button "button" at bounding box center [575, 330] width 46 height 26
click at [563, 364] on link "Importer les appartements" at bounding box center [504, 366] width 181 height 28
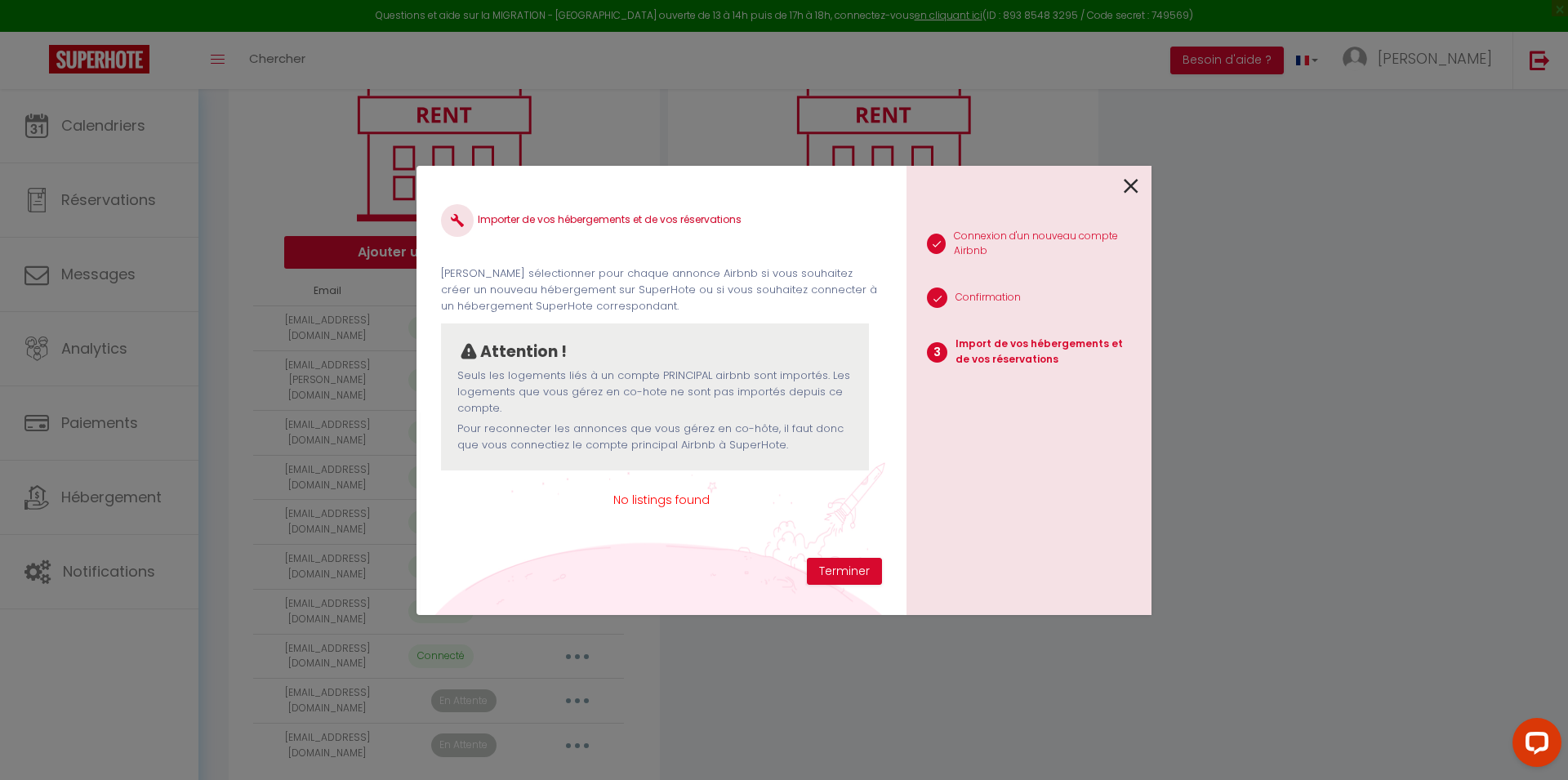
click at [1127, 184] on icon at bounding box center [1131, 185] width 14 height 24
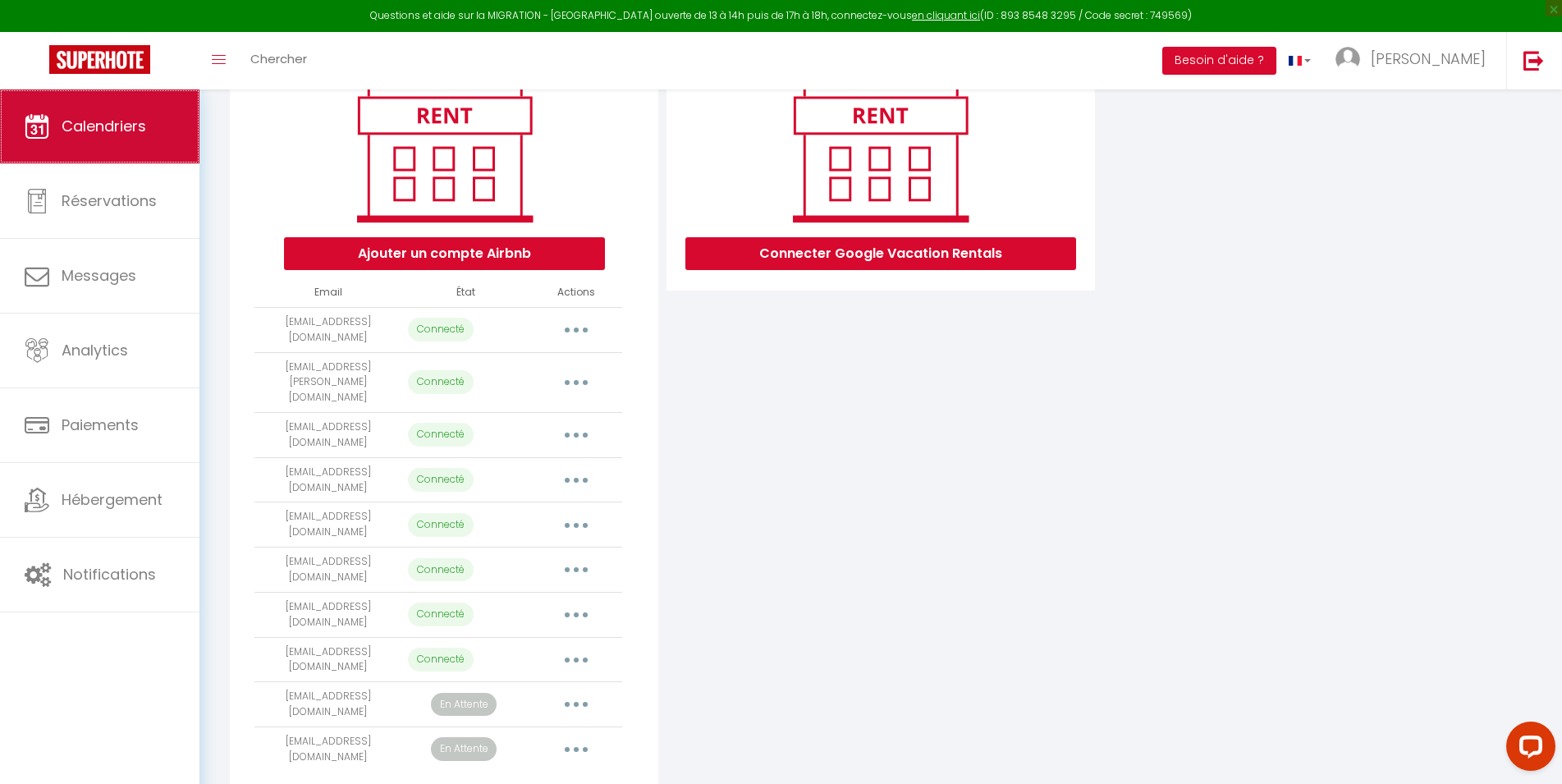
click at [132, 124] on span "Calendriers" at bounding box center [104, 125] width 84 height 21
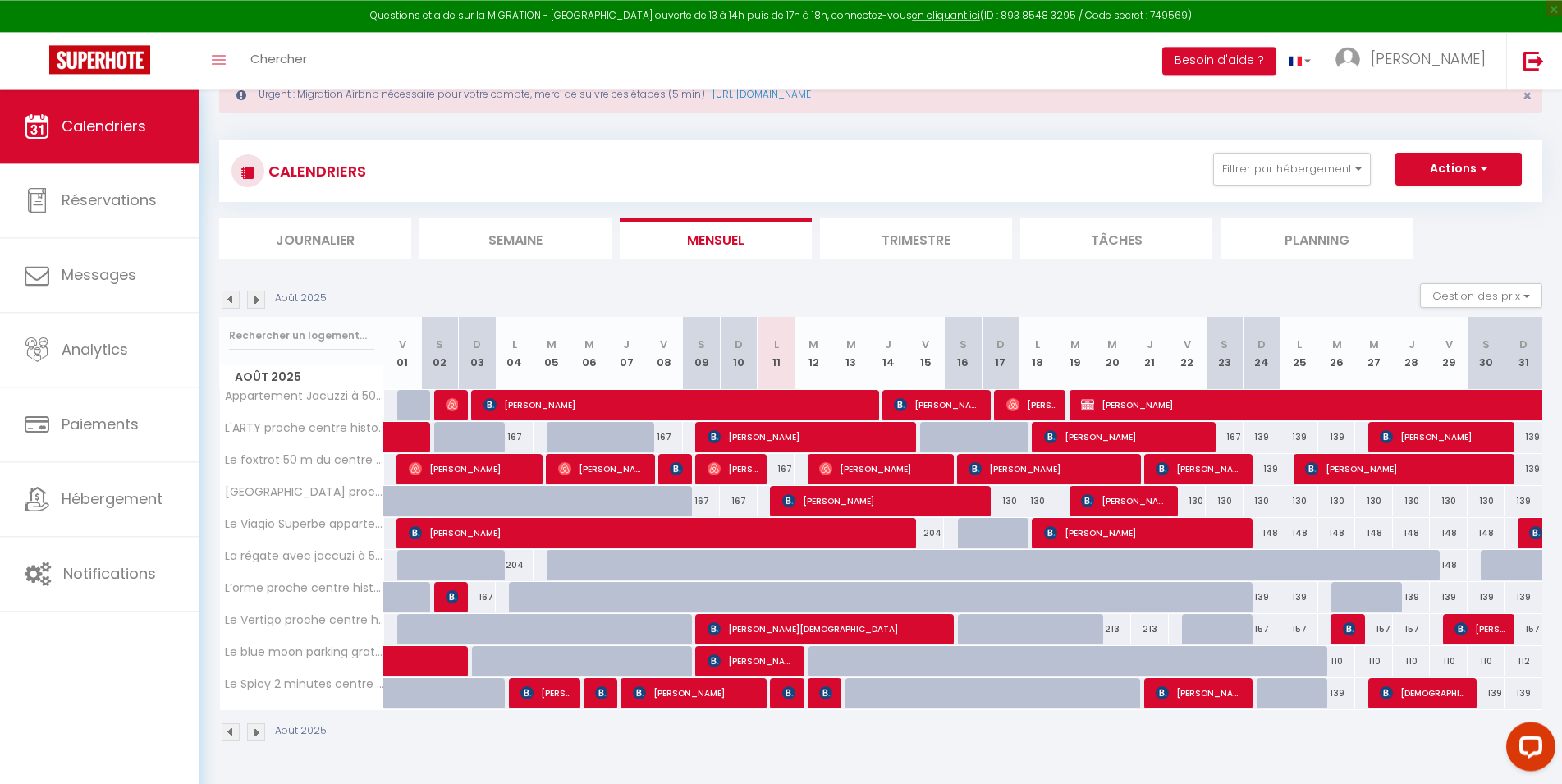
scroll to position [90, 0]
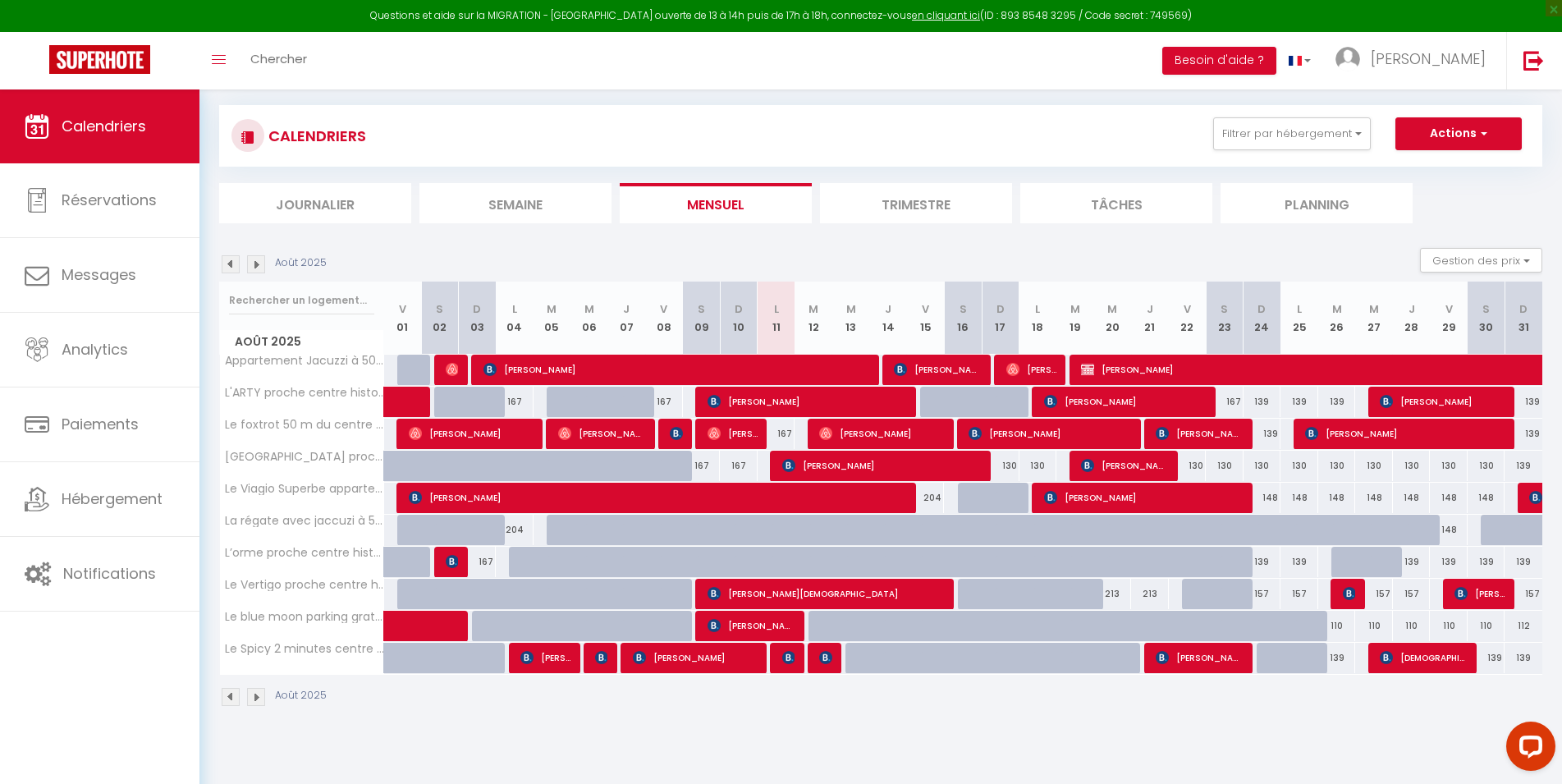
drag, startPoint x: 805, startPoint y: 461, endPoint x: 772, endPoint y: 446, distance: 36.2
click at [626, 722] on div "Urgent : Migration Airbnb nécessaire pour votre compte, merci de suivre ces éta…" at bounding box center [881, 371] width 1363 height 743
click at [1323, 136] on button "Filtrer par hébergement" at bounding box center [1292, 134] width 158 height 33
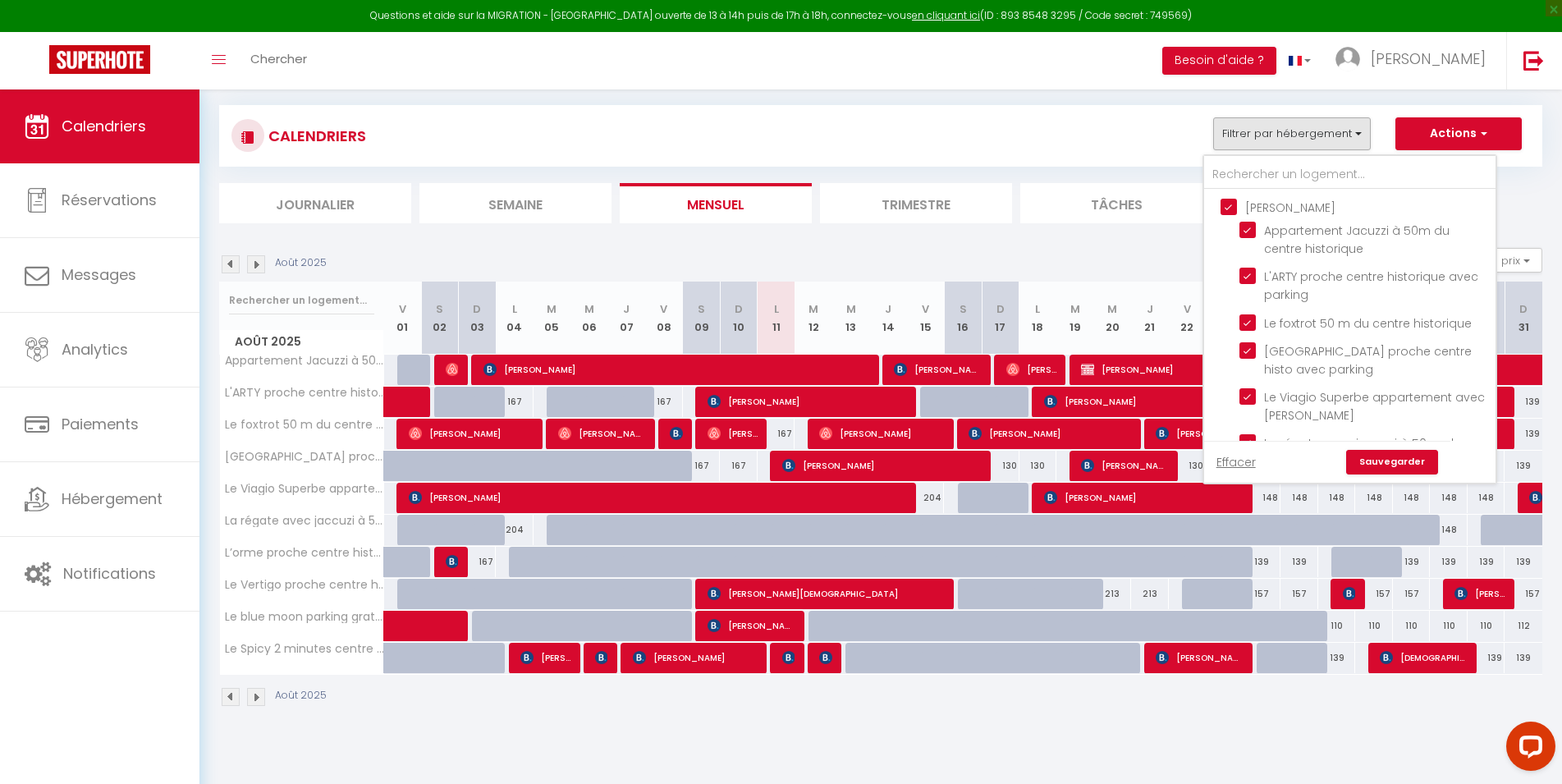
click at [1236, 206] on input "[PERSON_NAME]" at bounding box center [1366, 206] width 291 height 16
click at [1229, 298] on input "Autres" at bounding box center [1366, 289] width 291 height 16
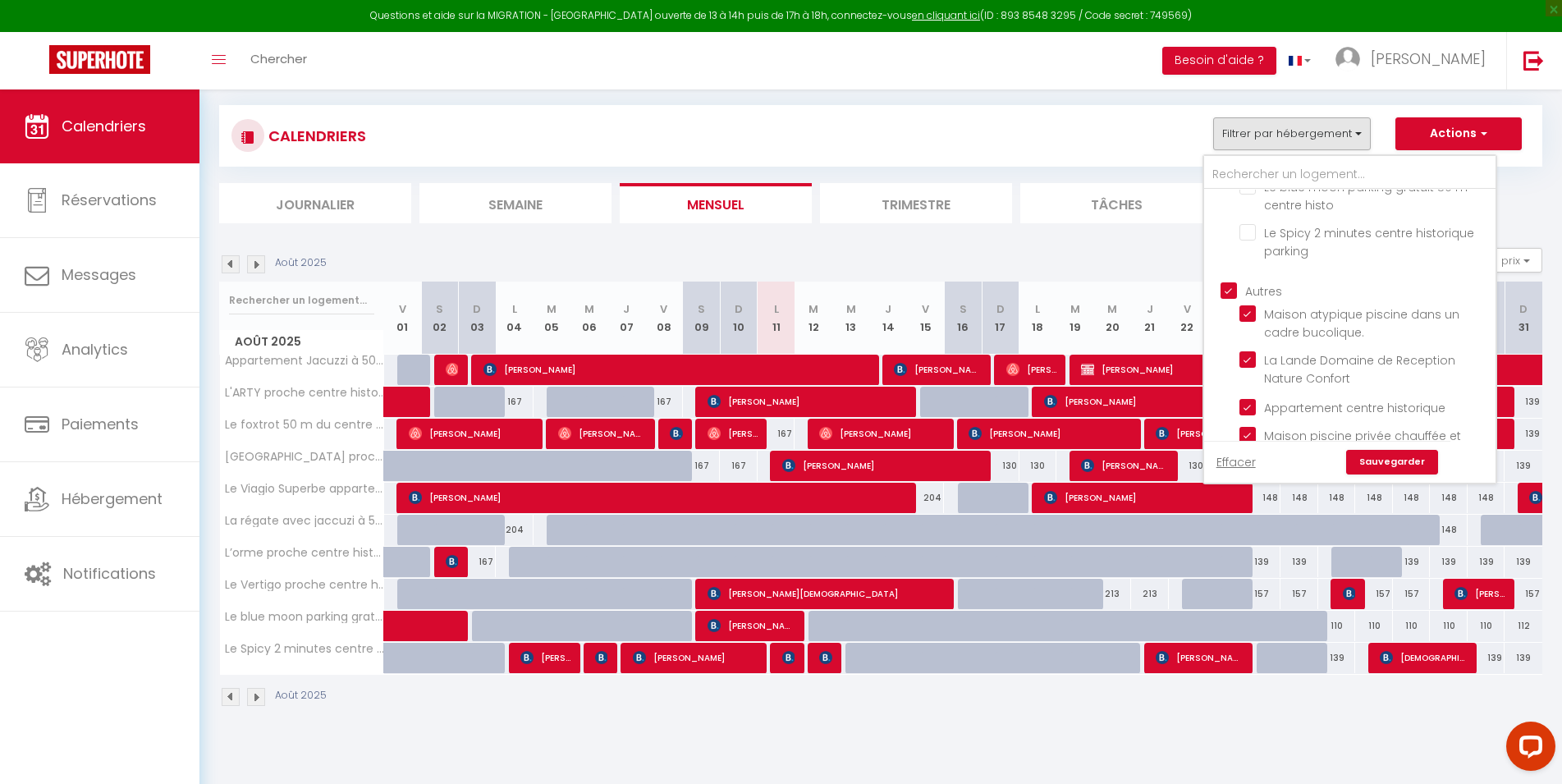
click at [1391, 465] on link "Sauvegarder" at bounding box center [1393, 461] width 92 height 24
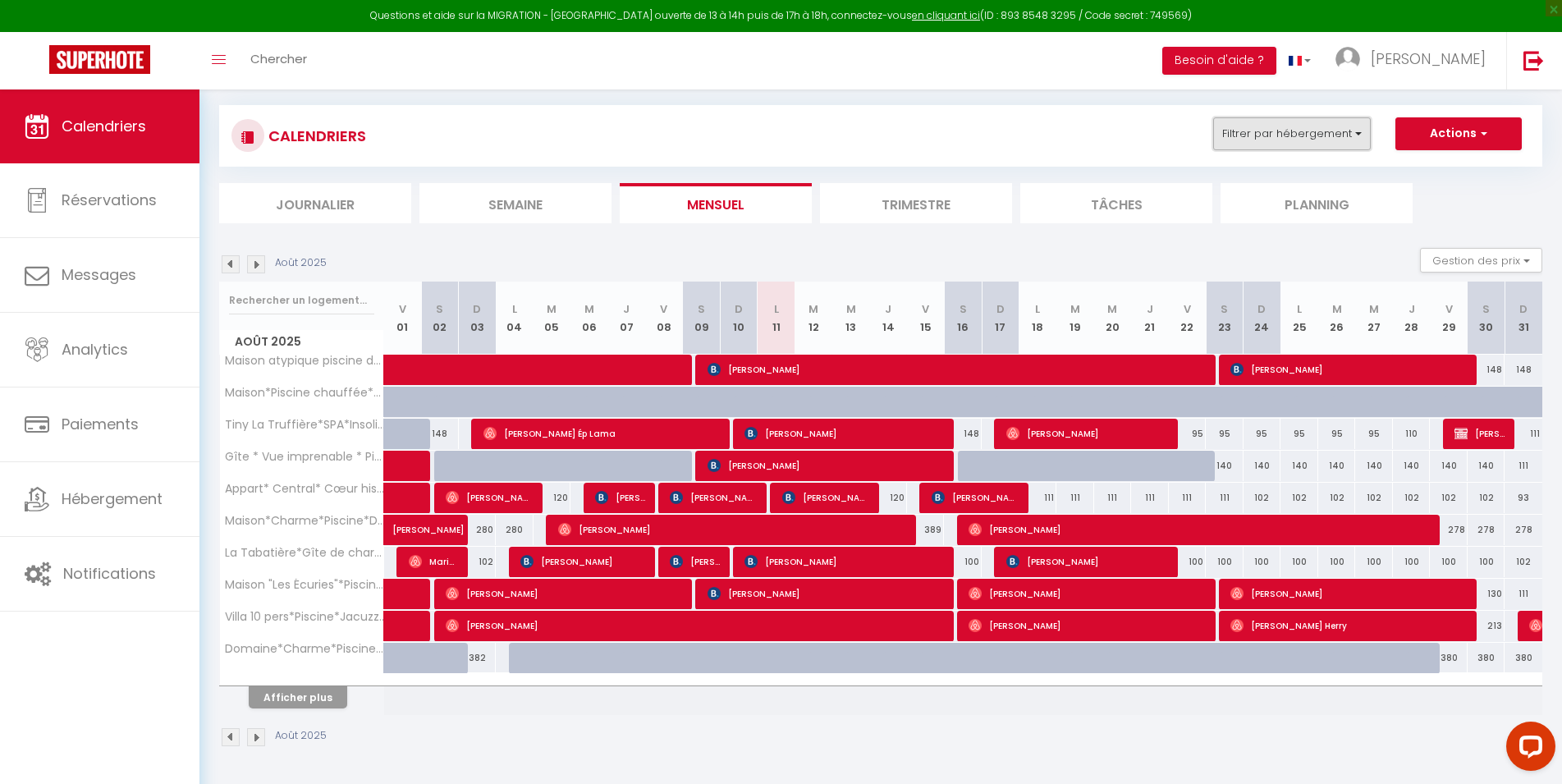
click at [1298, 142] on button "Filtrer par hébergement" at bounding box center [1292, 134] width 158 height 33
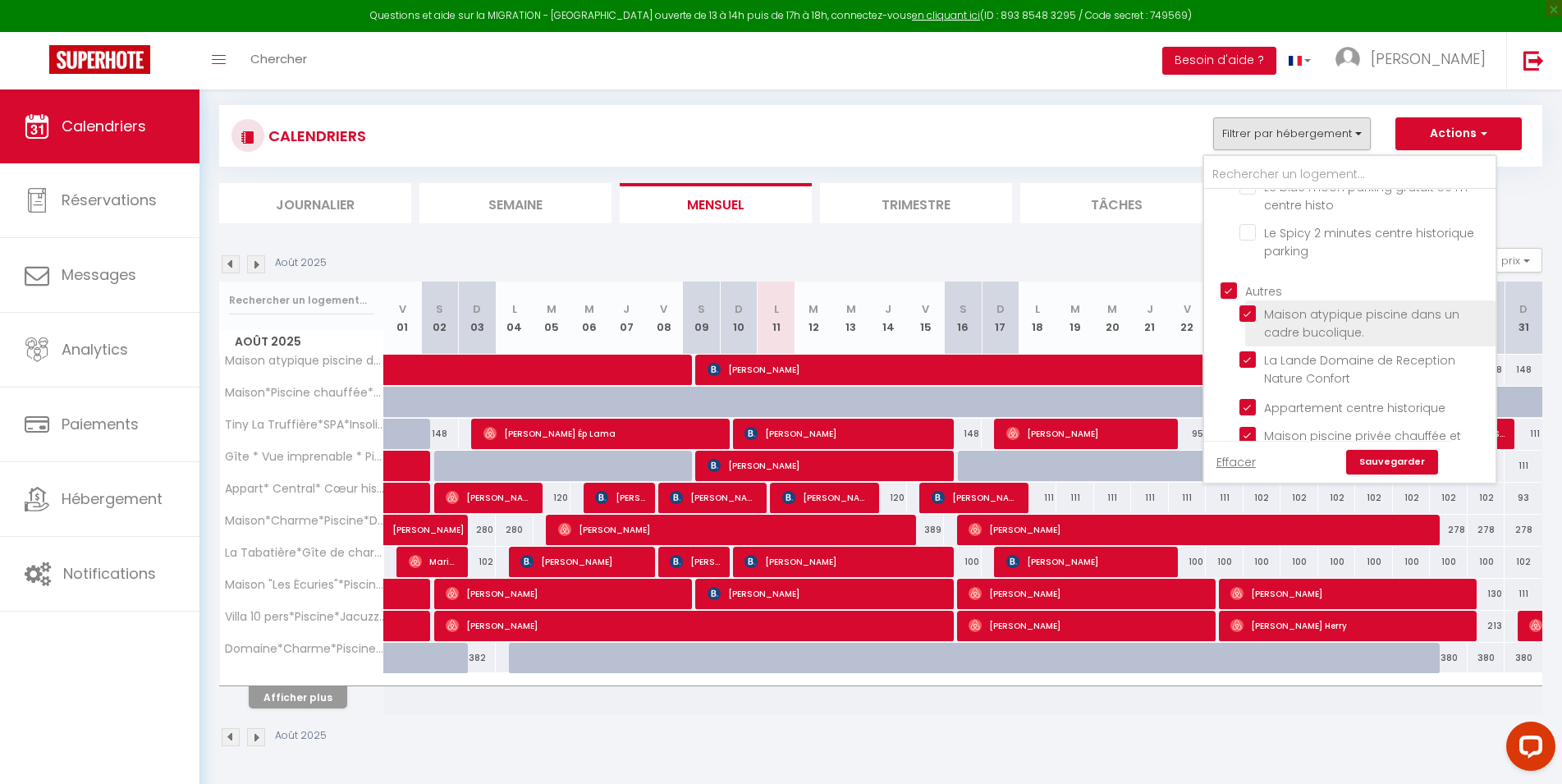
click at [1227, 298] on input "Autres" at bounding box center [1366, 289] width 291 height 16
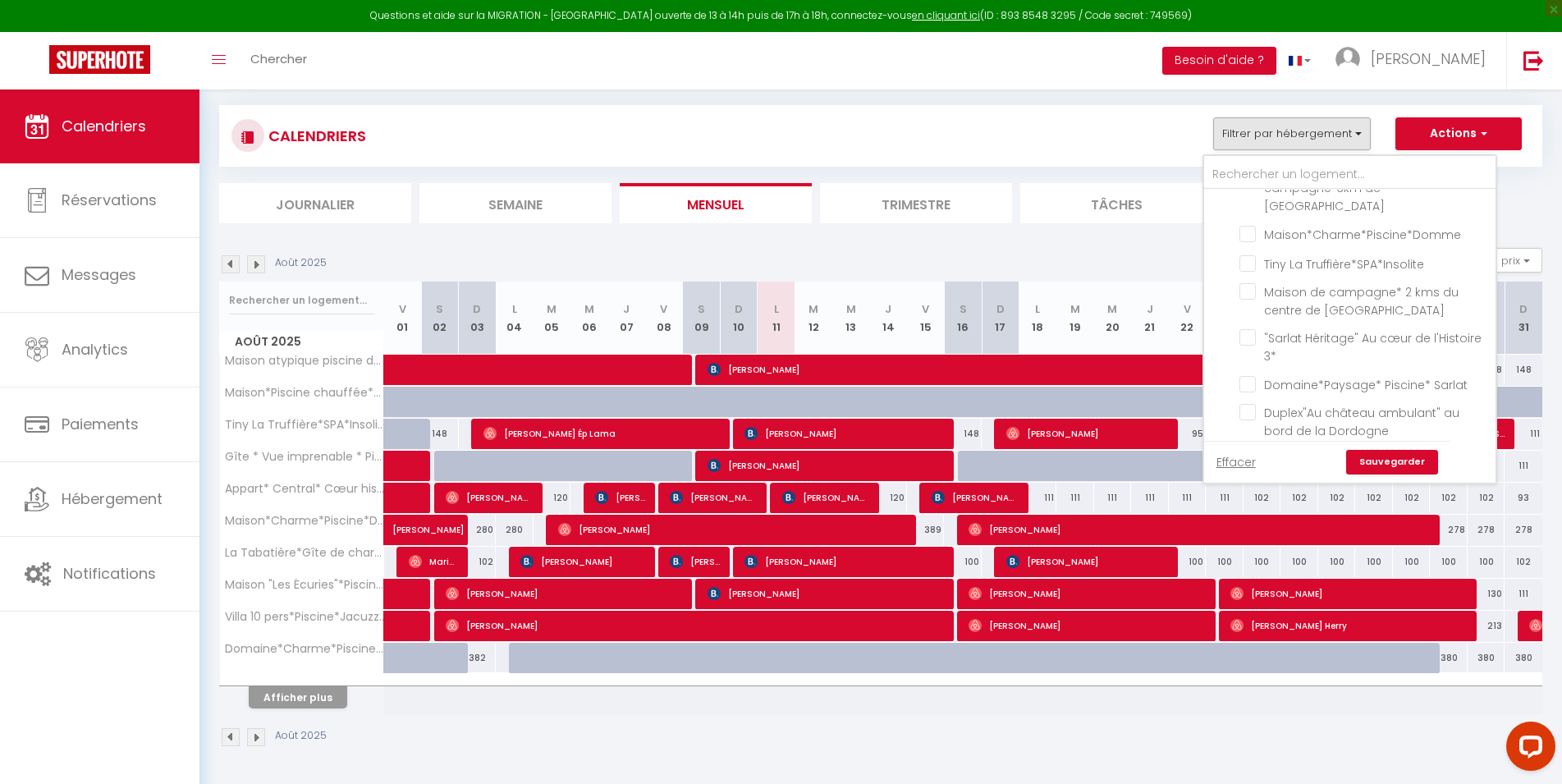
scroll to position [1719, 0]
click at [1252, 284] on input "Maison de campagne* 2 kms du centre de [GEOGRAPHIC_DATA]" at bounding box center [1364, 292] width 250 height 16
click at [1381, 455] on link "Sauvegarder" at bounding box center [1393, 461] width 92 height 24
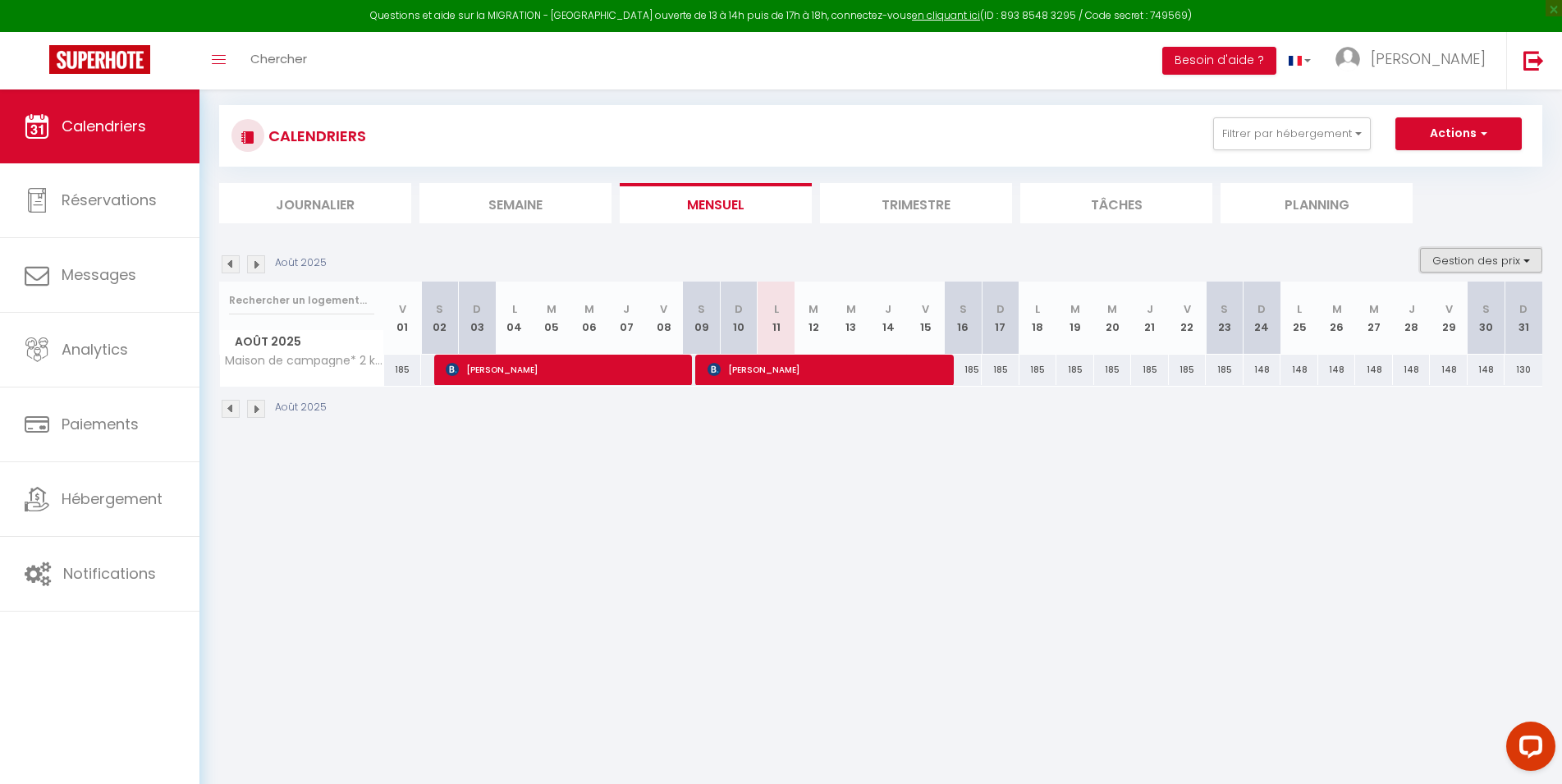
click at [1477, 268] on button "Gestion des prix" at bounding box center [1481, 260] width 123 height 24
click at [1422, 345] on input "Règles" at bounding box center [1468, 340] width 148 height 16
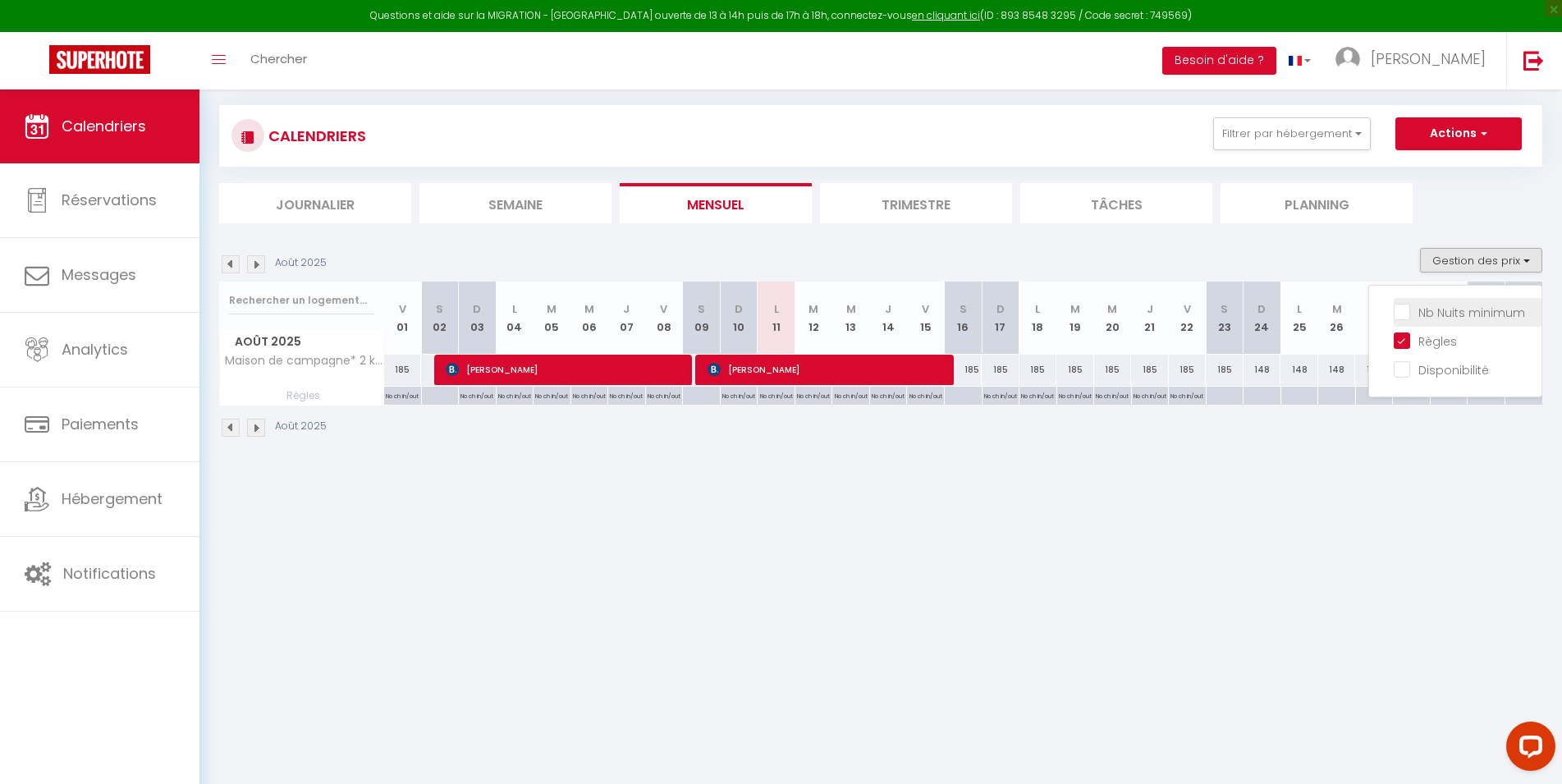
click at [1402, 308] on input "Nb Nuits minimum" at bounding box center [1468, 311] width 148 height 16
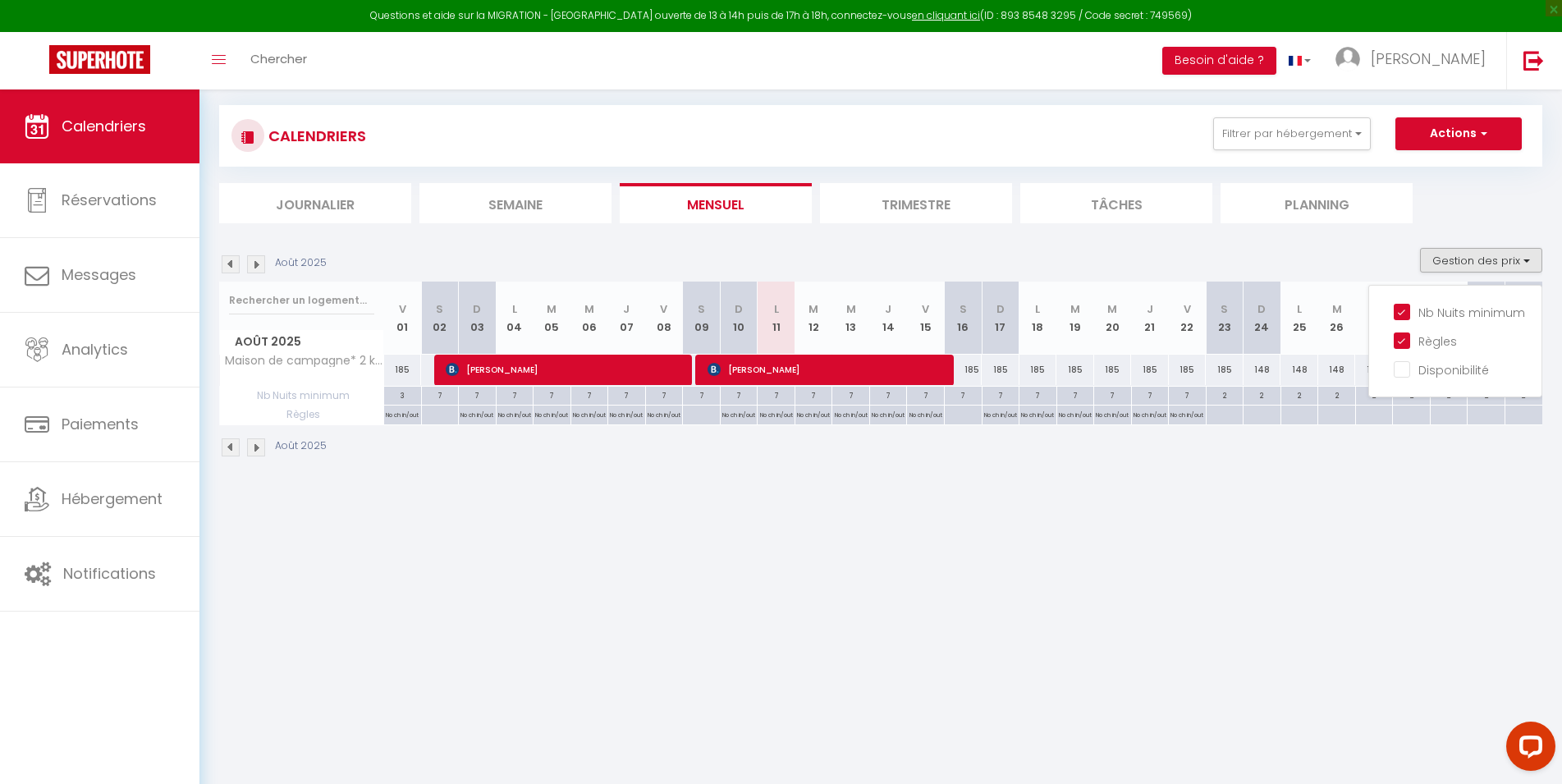
click at [1371, 500] on body "Questions et aide sur la MIGRATION - [GEOGRAPHIC_DATA] ouverte de 13 à 14h puis…" at bounding box center [781, 392] width 1562 height 784
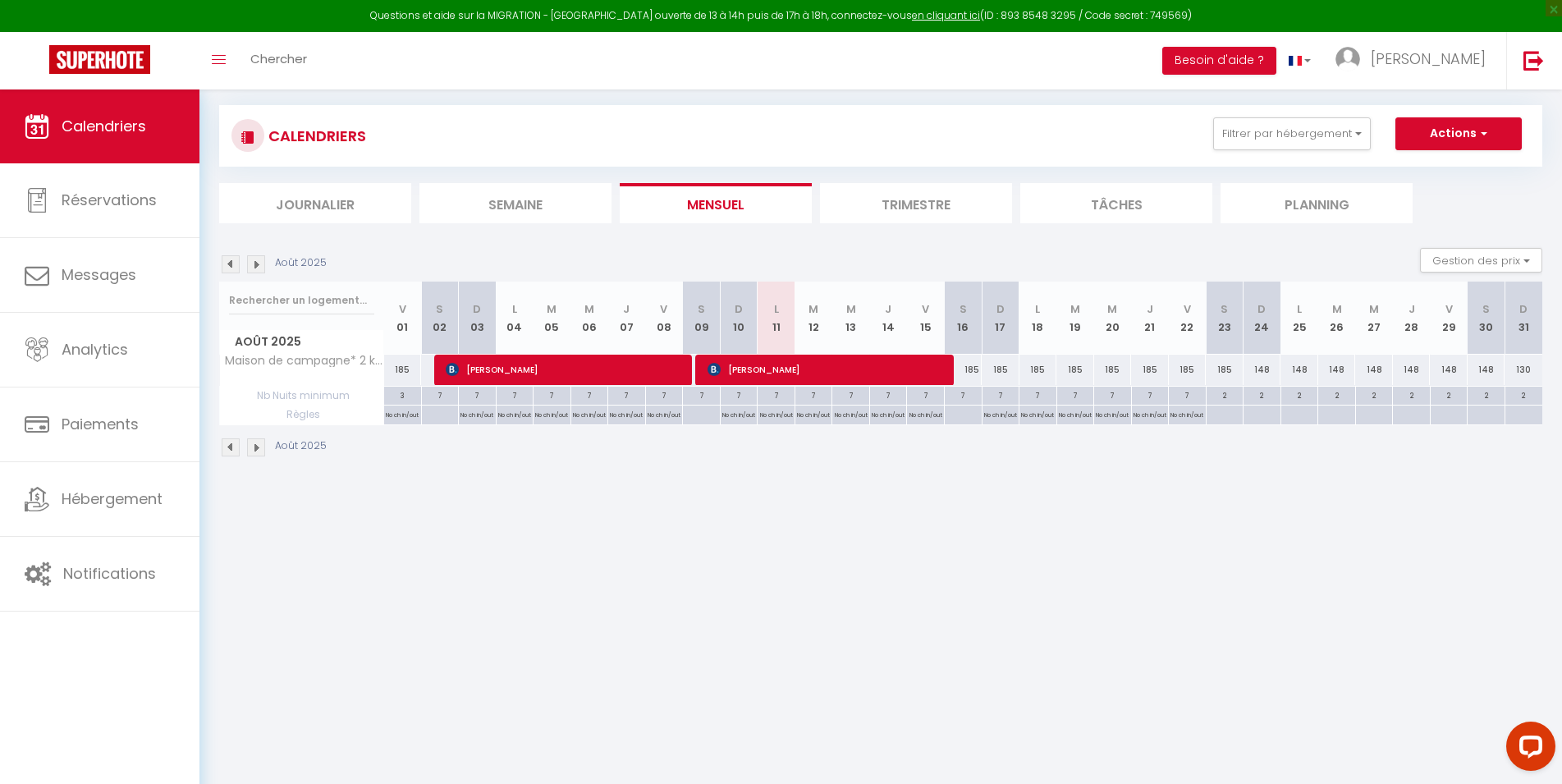
click at [999, 418] on p "No ch in/out" at bounding box center [1000, 413] width 33 height 15
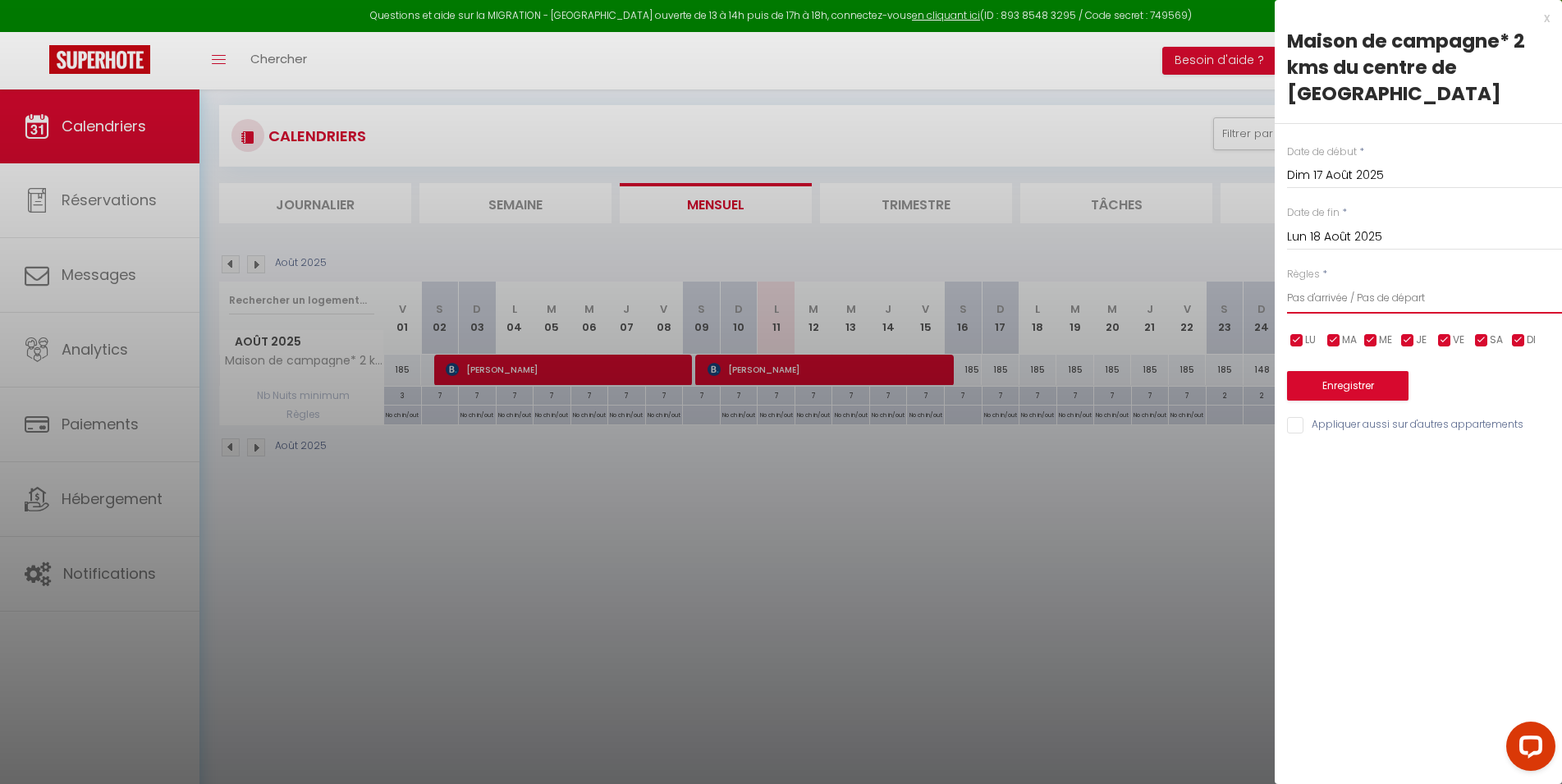
click at [1288, 282] on select "Aucun No Checkin No Checkout Pas d'arrivée / Pas de départ" at bounding box center [1425, 297] width 275 height 31
click option "Aucun" at bounding box center [0, 0] width 0 height 0
click at [1420, 227] on input "Lun 18 Août 2025" at bounding box center [1425, 237] width 275 height 22
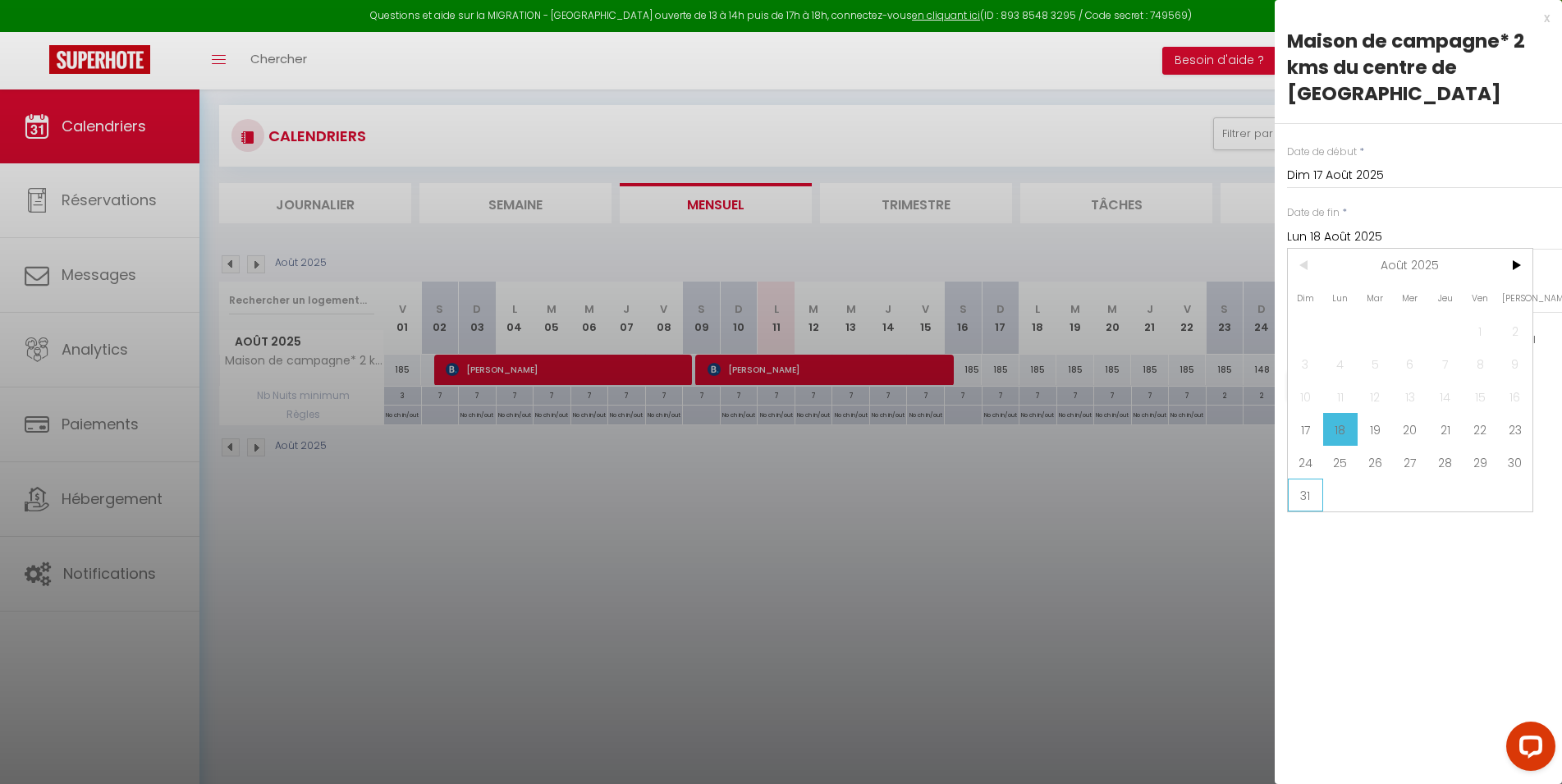
click at [1316, 478] on span "31" at bounding box center [1305, 495] width 35 height 33
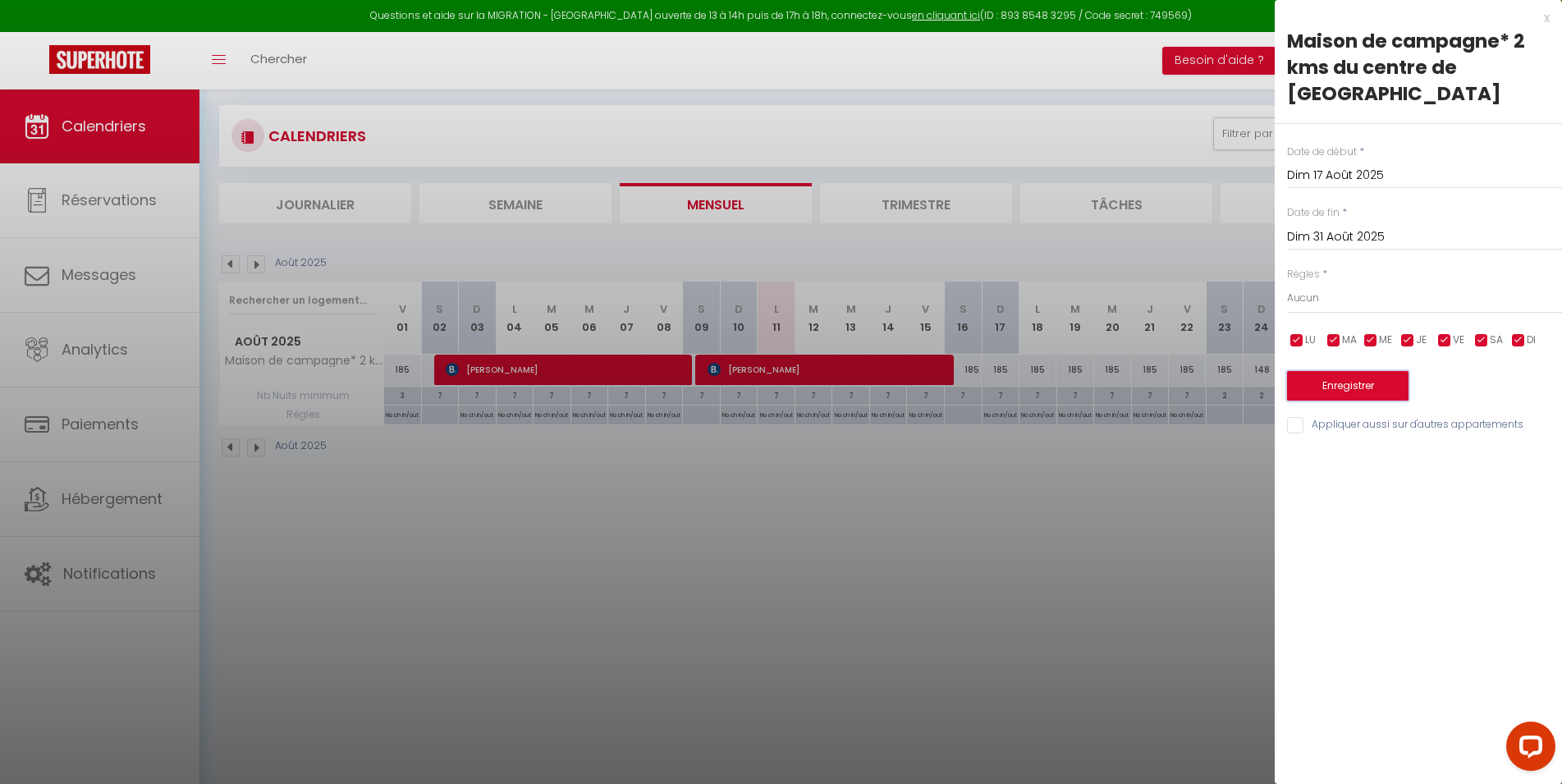
click at [1353, 371] on button "Enregistrer" at bounding box center [1349, 385] width 122 height 30
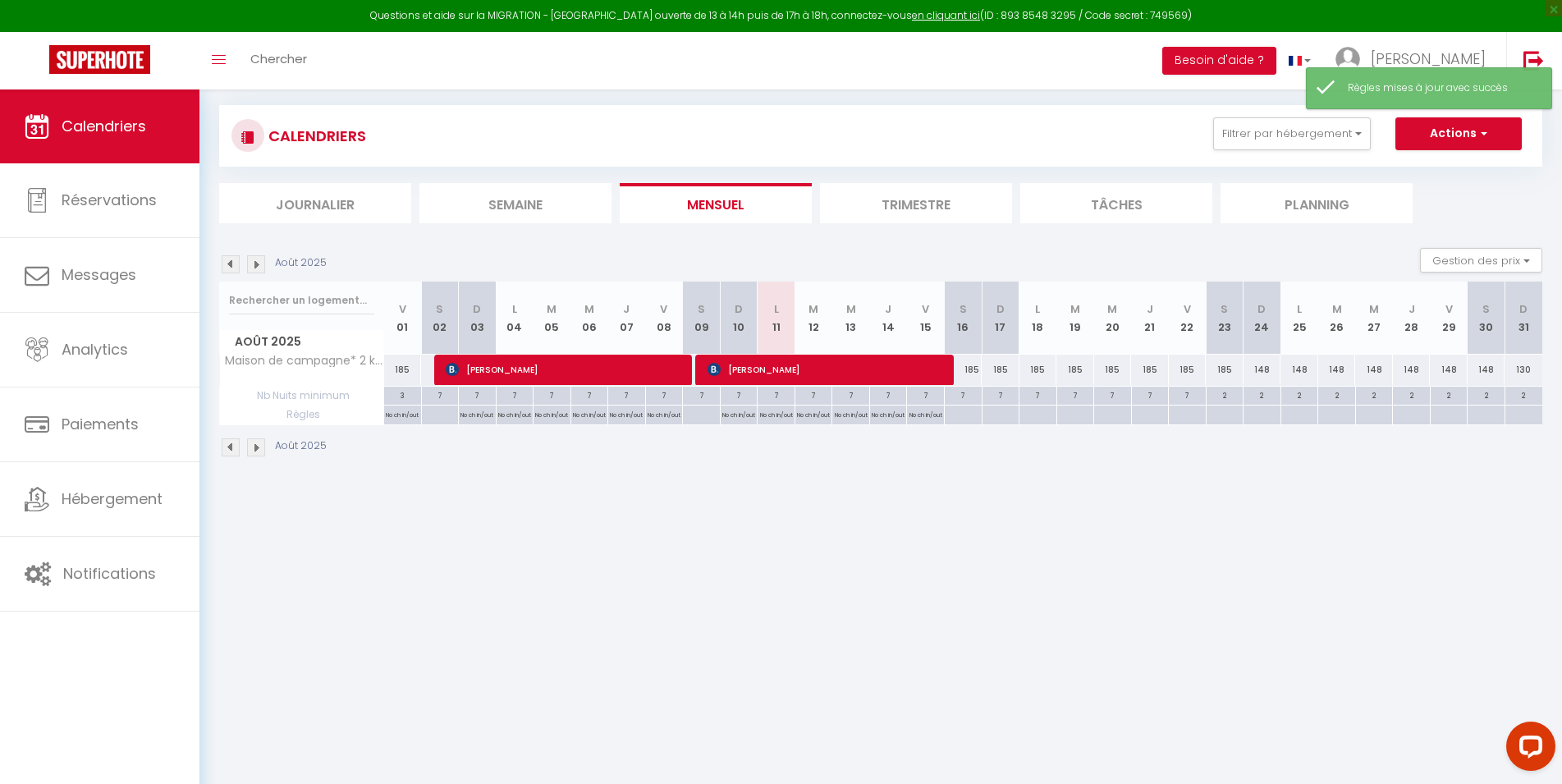
click at [967, 396] on div "7" at bounding box center [963, 394] width 37 height 15
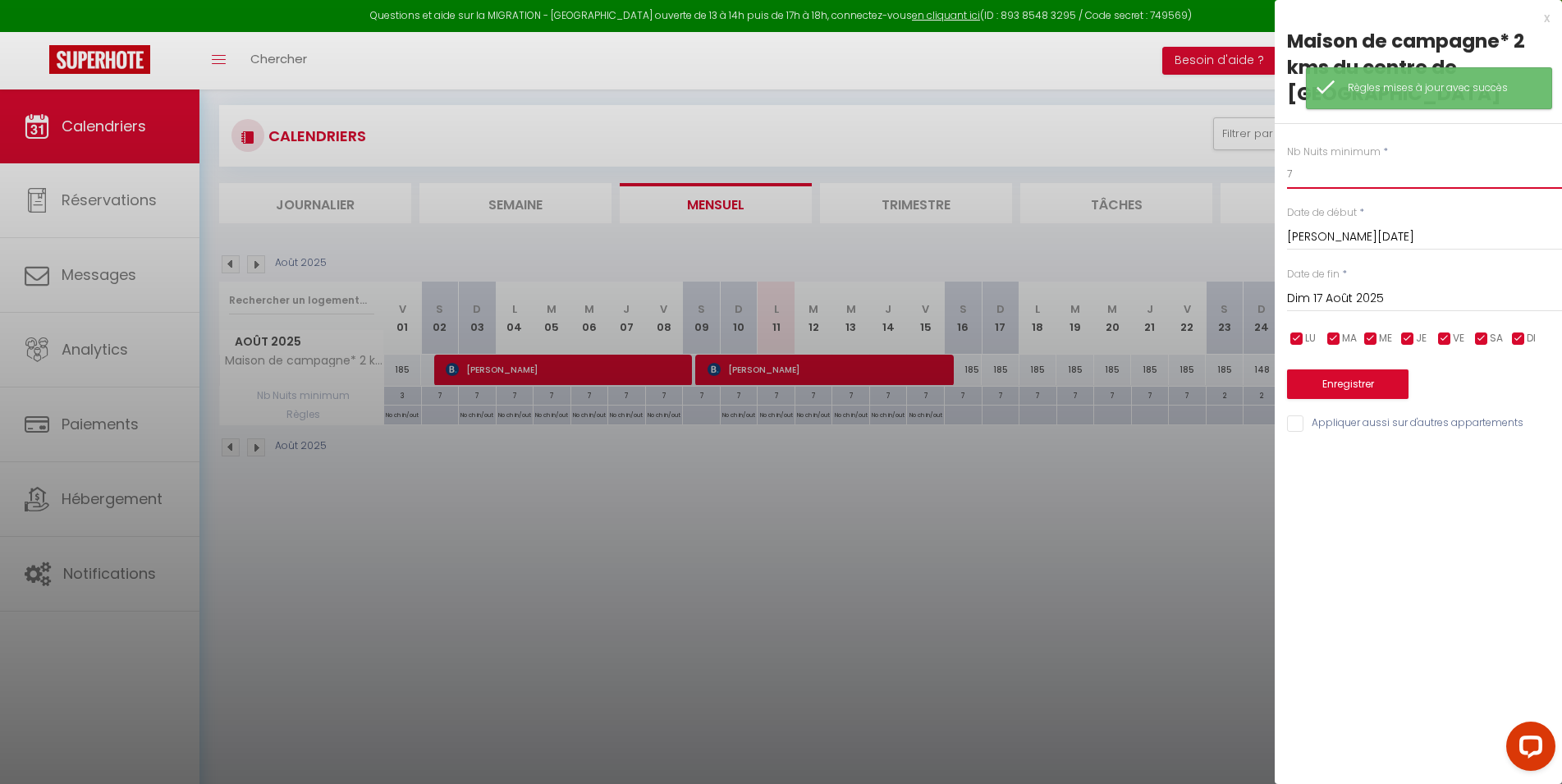
drag, startPoint x: 1282, startPoint y: 152, endPoint x: 1154, endPoint y: 156, distance: 128.1
click at [1288, 159] on input "7" at bounding box center [1425, 174] width 275 height 30
click at [1345, 289] on input "Dim 17 Août 2025" at bounding box center [1425, 299] width 275 height 22
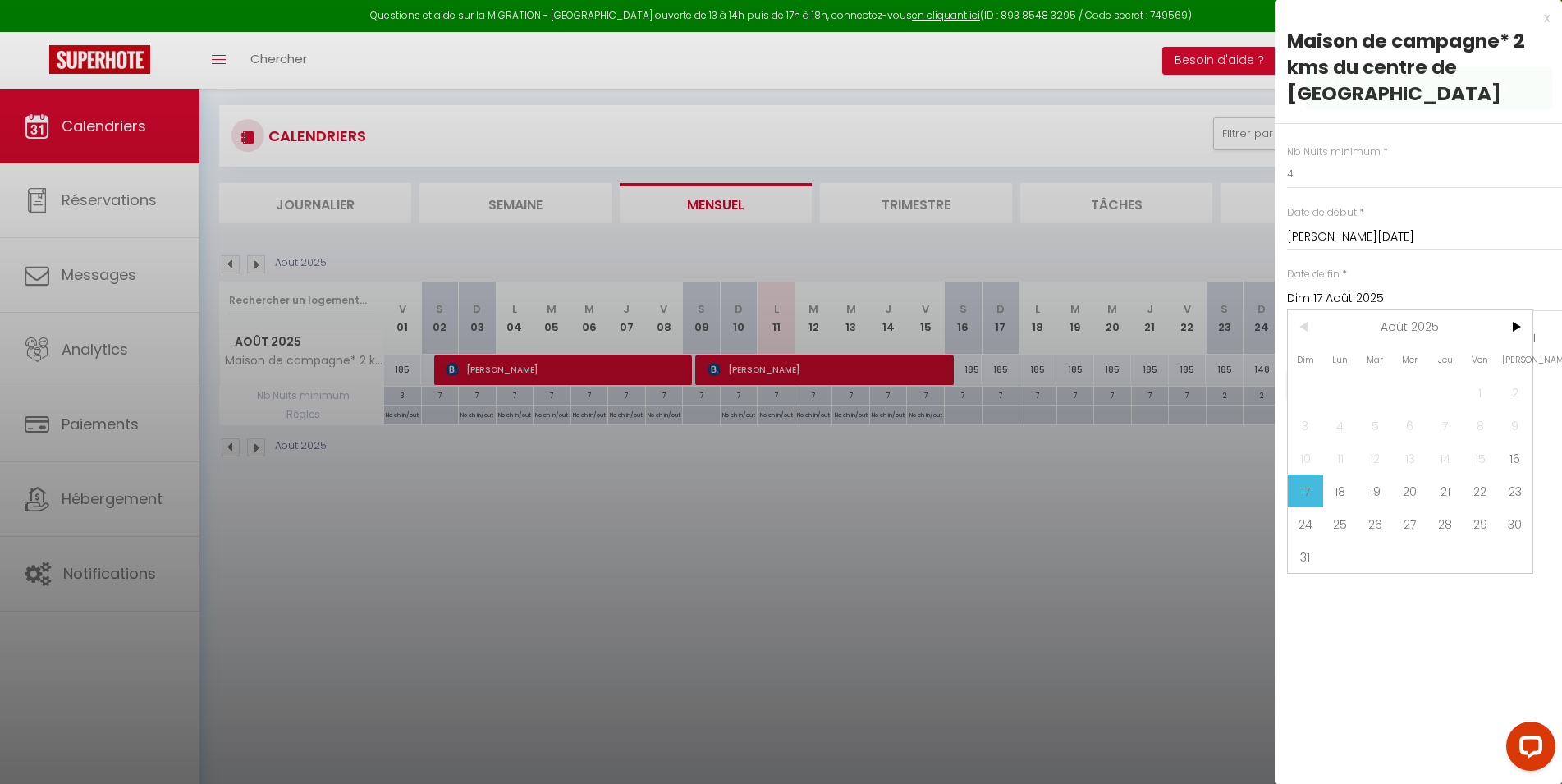
drag, startPoint x: 1506, startPoint y: 469, endPoint x: 1471, endPoint y: 470, distance: 35.0
click at [1506, 475] on span "23" at bounding box center [1515, 491] width 35 height 33
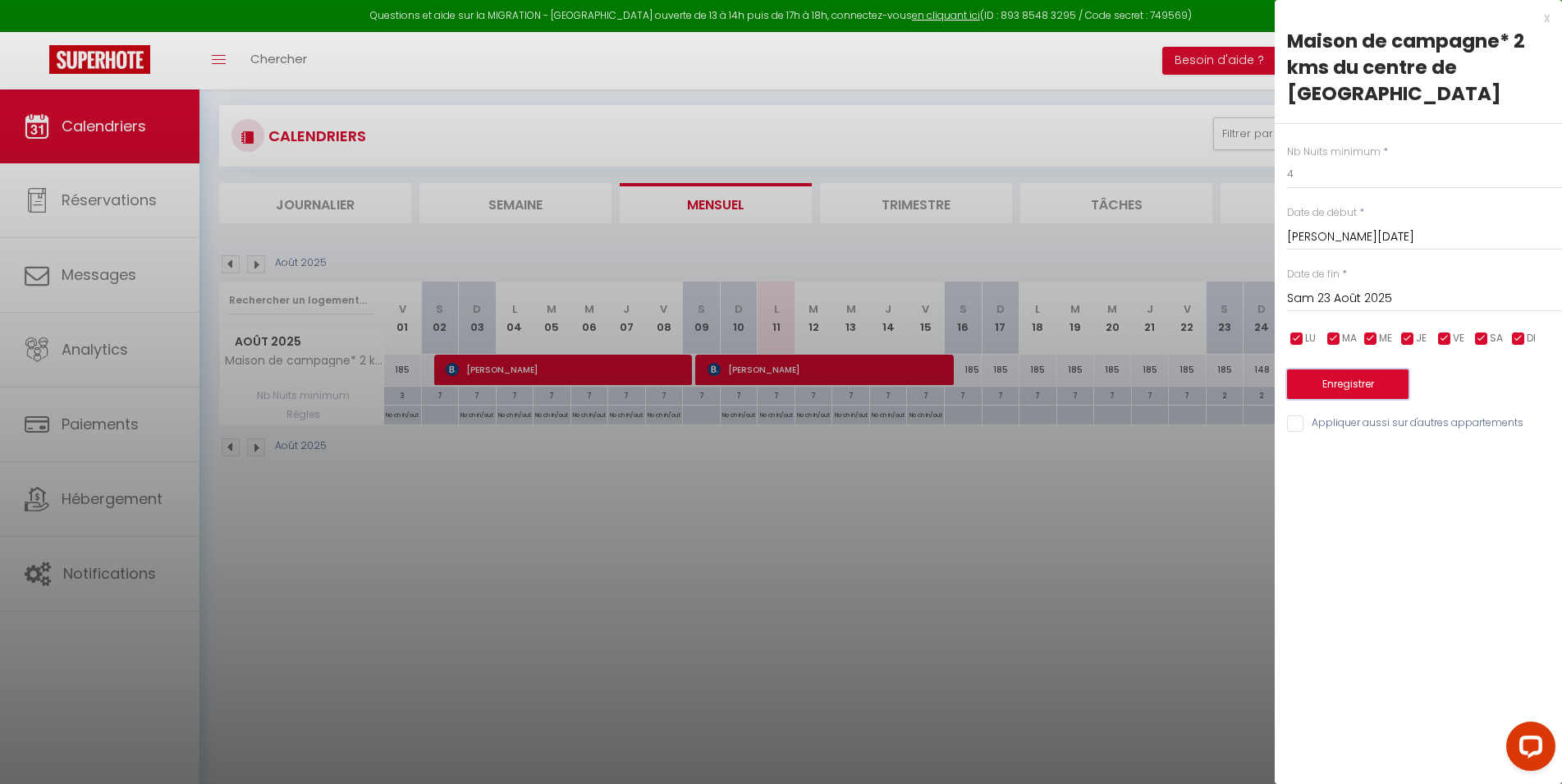
click at [1355, 369] on button "Enregistrer" at bounding box center [1349, 383] width 122 height 30
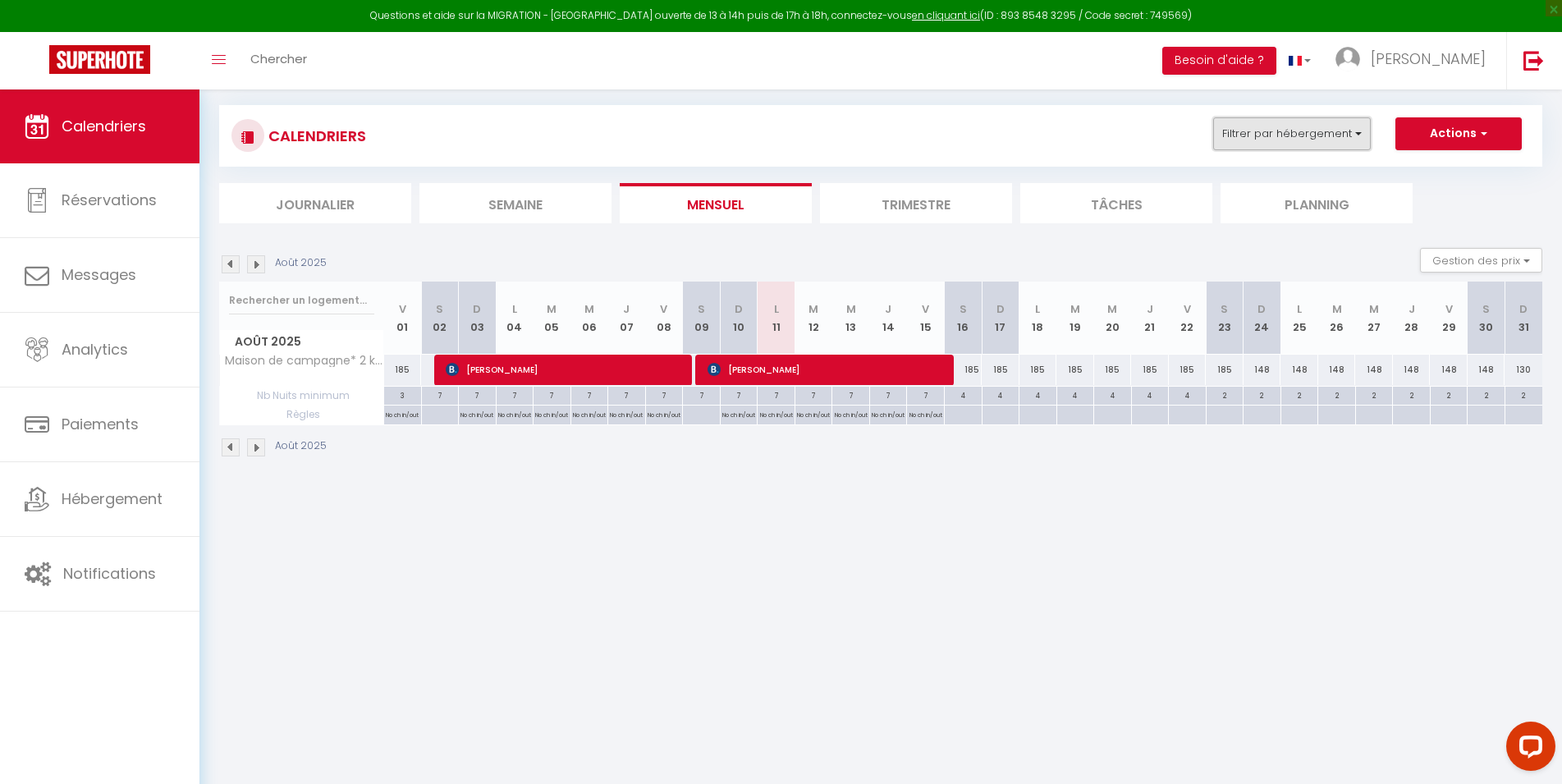
click at [1366, 120] on button "Filtrer par hébergement" at bounding box center [1292, 134] width 158 height 33
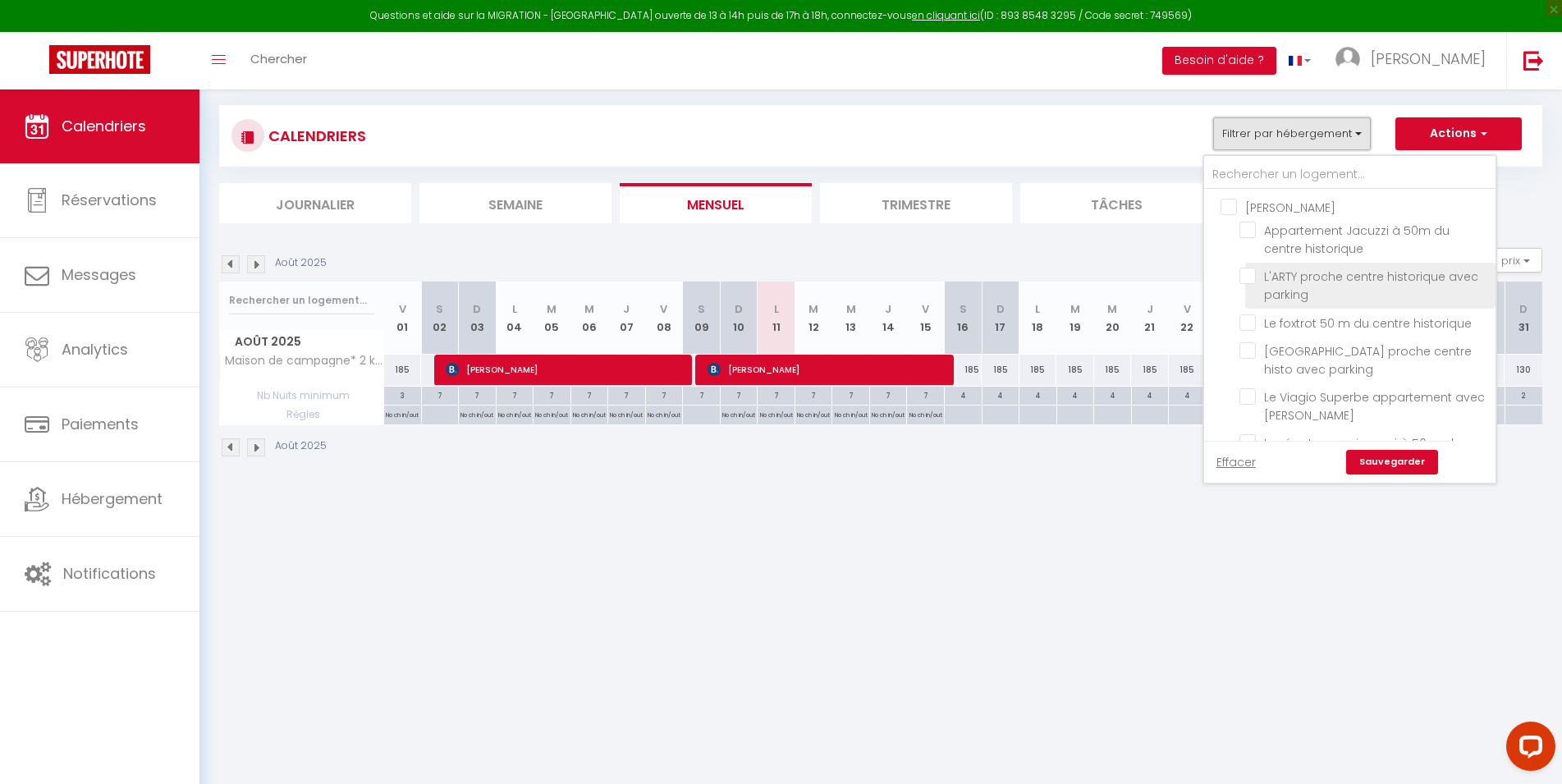
scroll to position [0, 0]
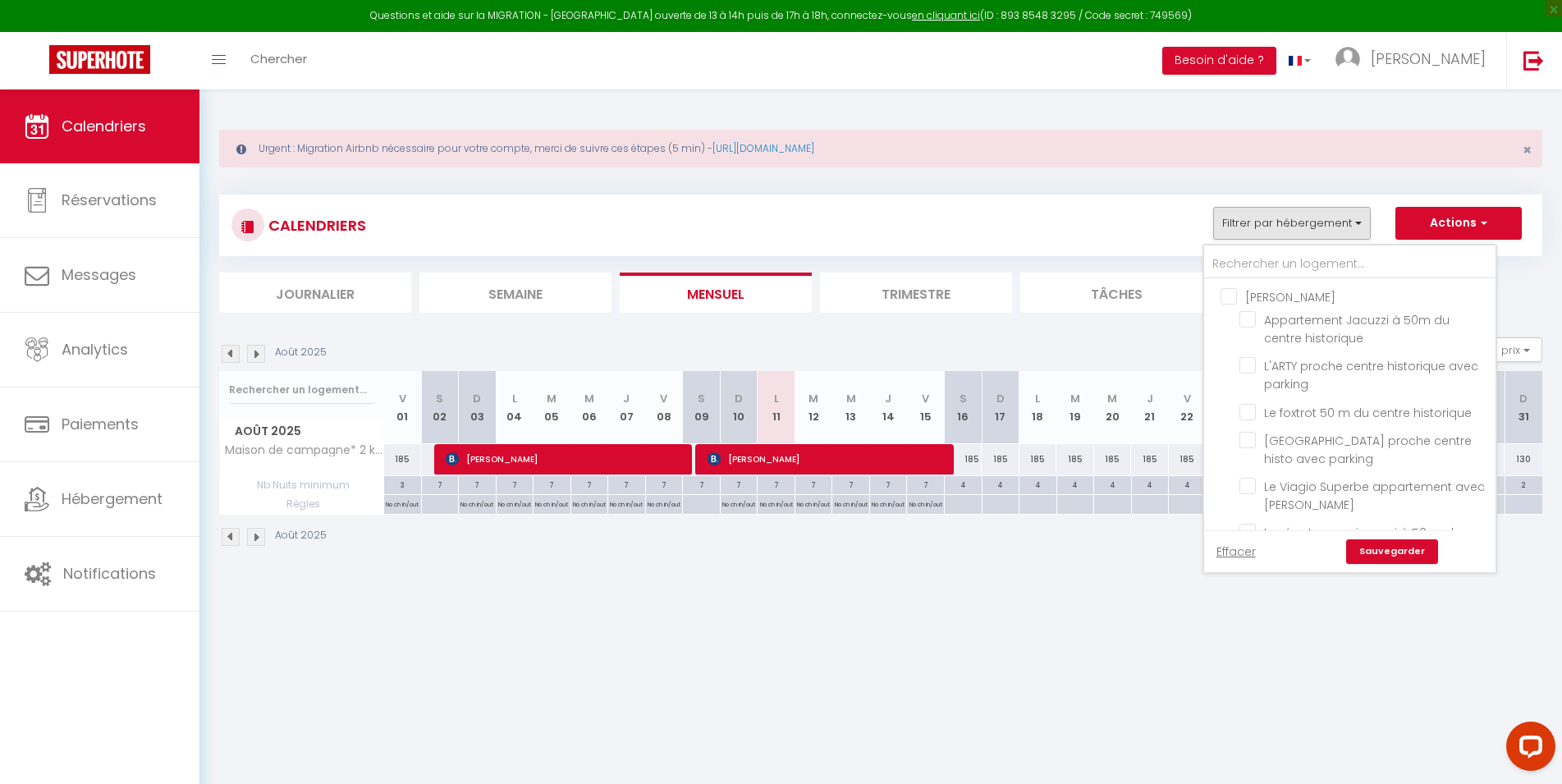
click at [1229, 298] on input "[PERSON_NAME]" at bounding box center [1366, 296] width 291 height 16
click at [1381, 554] on link "Sauvegarder" at bounding box center [1393, 551] width 92 height 24
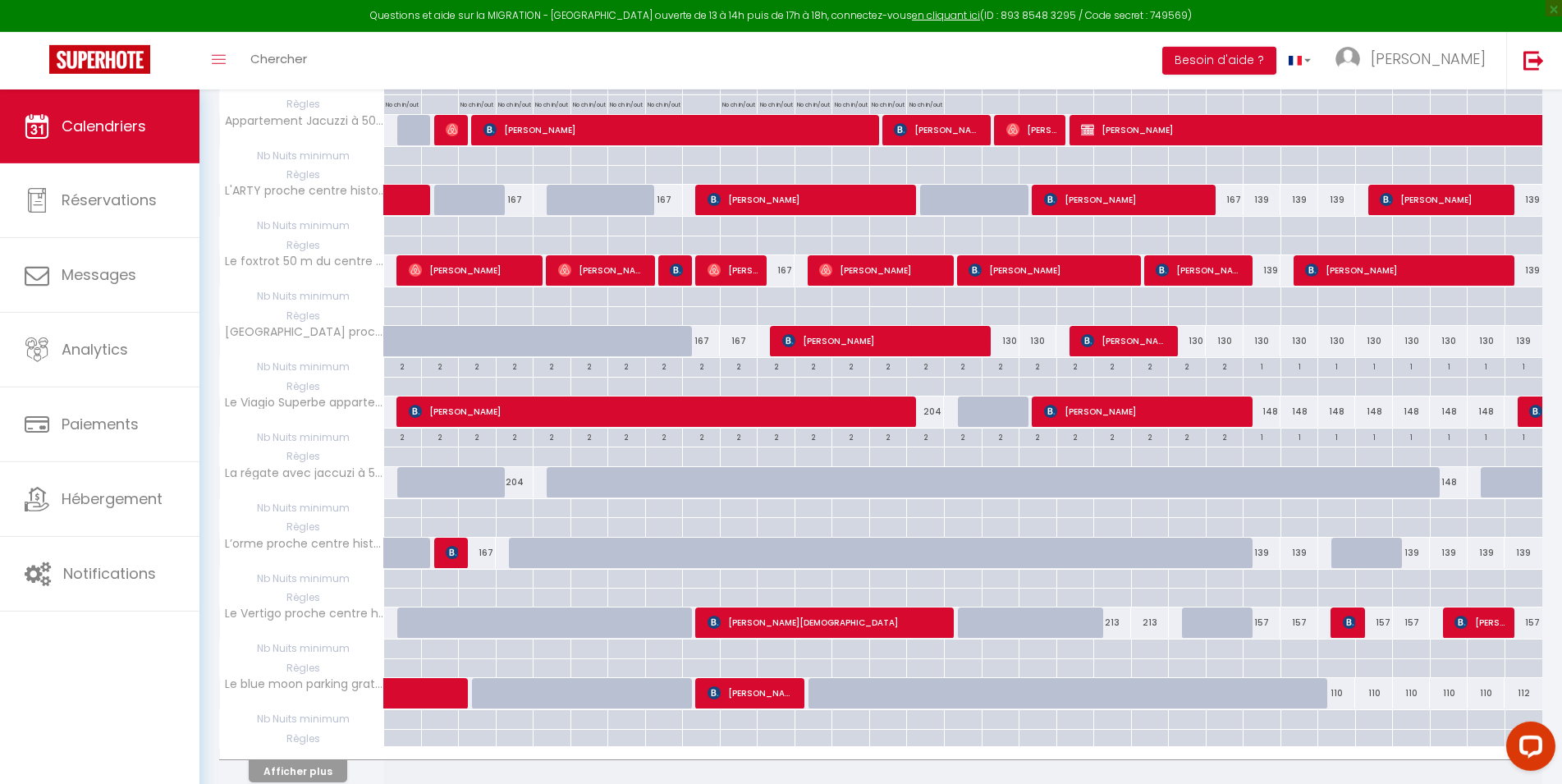
scroll to position [0, 0]
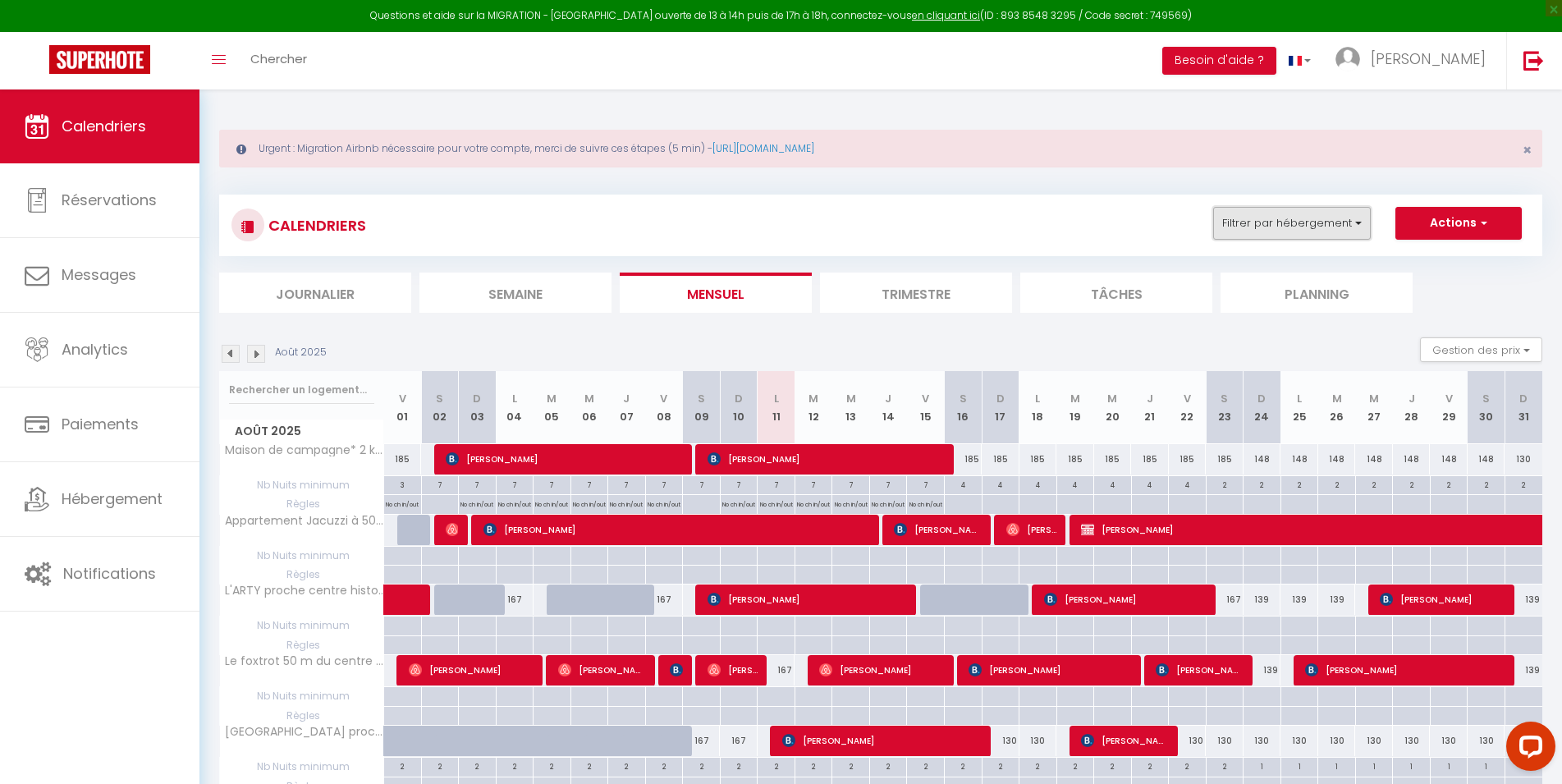
click at [1310, 222] on button "Filtrer par hébergement" at bounding box center [1292, 223] width 158 height 33
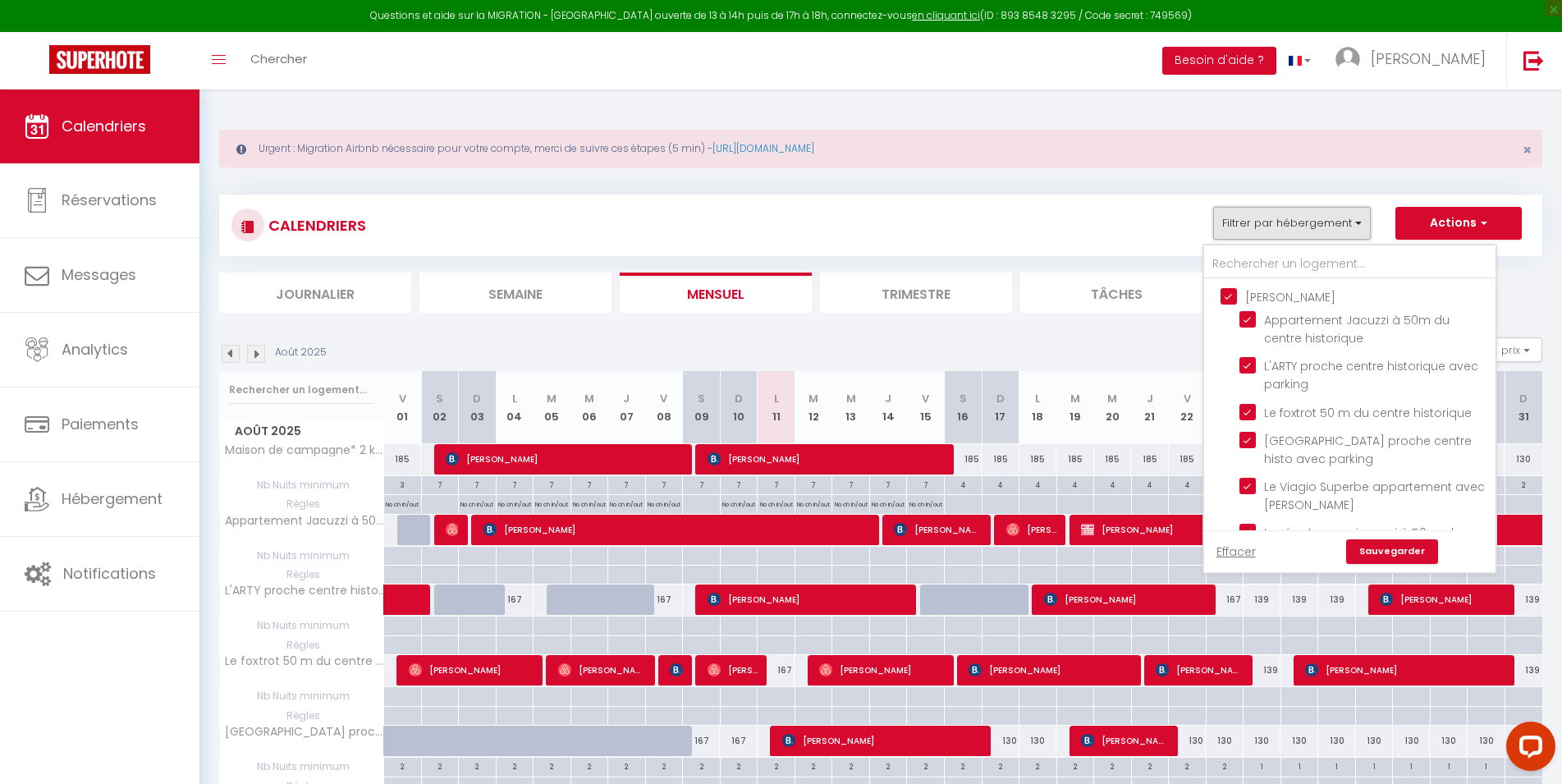
scroll to position [493, 0]
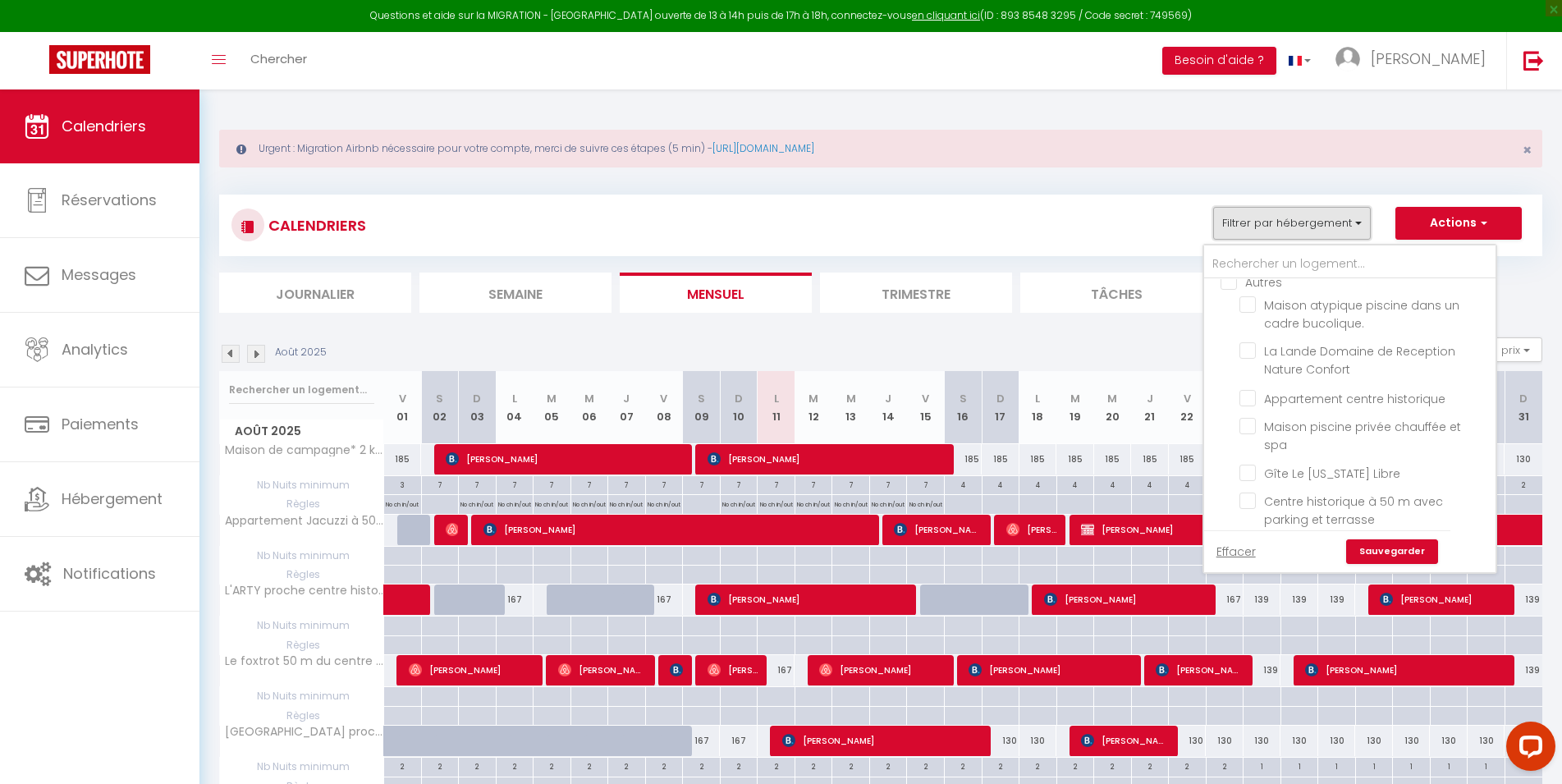
click at [1328, 231] on button "Filtrer par hébergement" at bounding box center [1292, 223] width 158 height 33
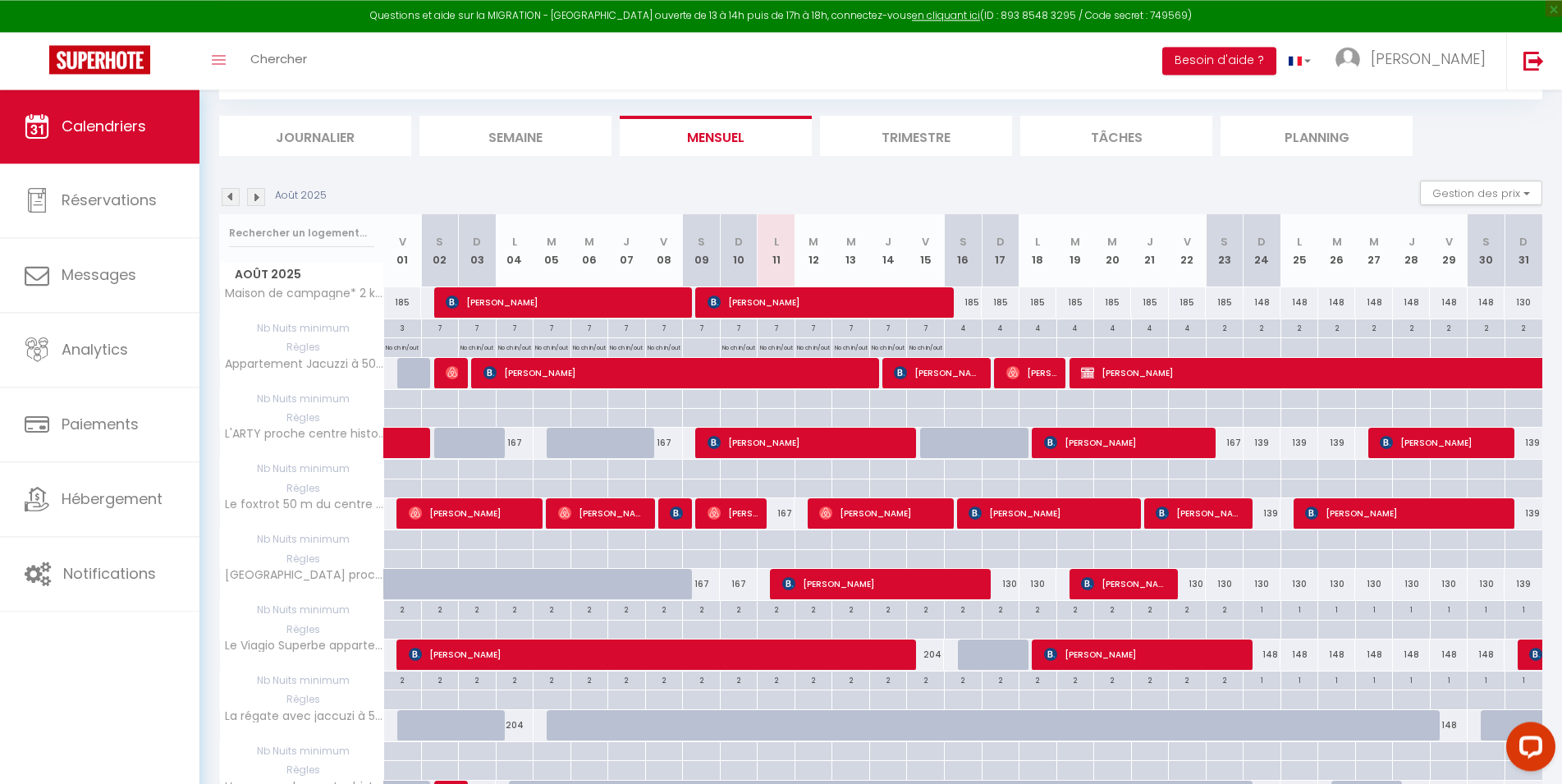
scroll to position [54, 0]
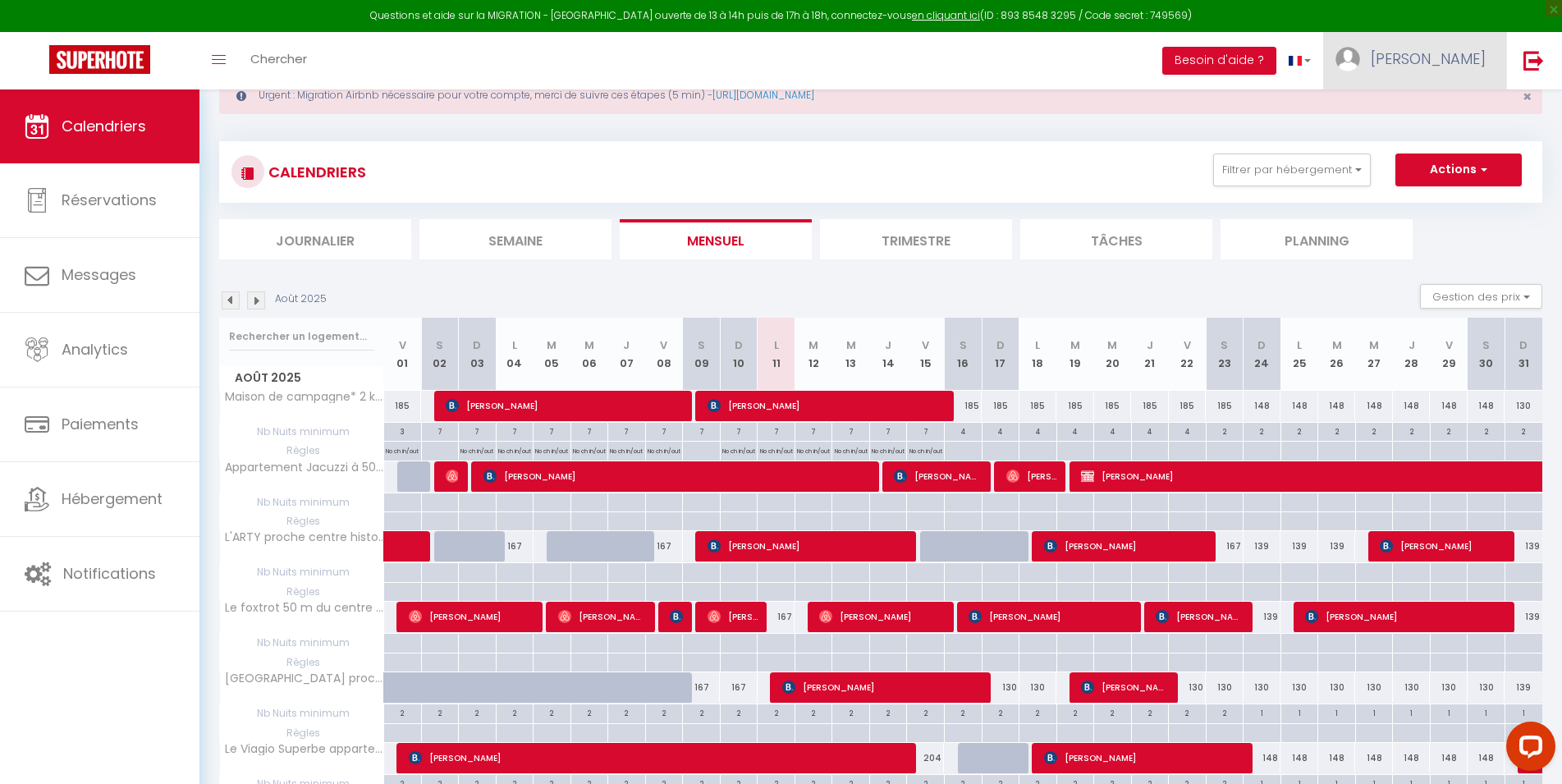
click at [1455, 72] on link "[PERSON_NAME]" at bounding box center [1415, 61] width 183 height 57
click at [1453, 120] on link "Paramètres" at bounding box center [1441, 114] width 122 height 28
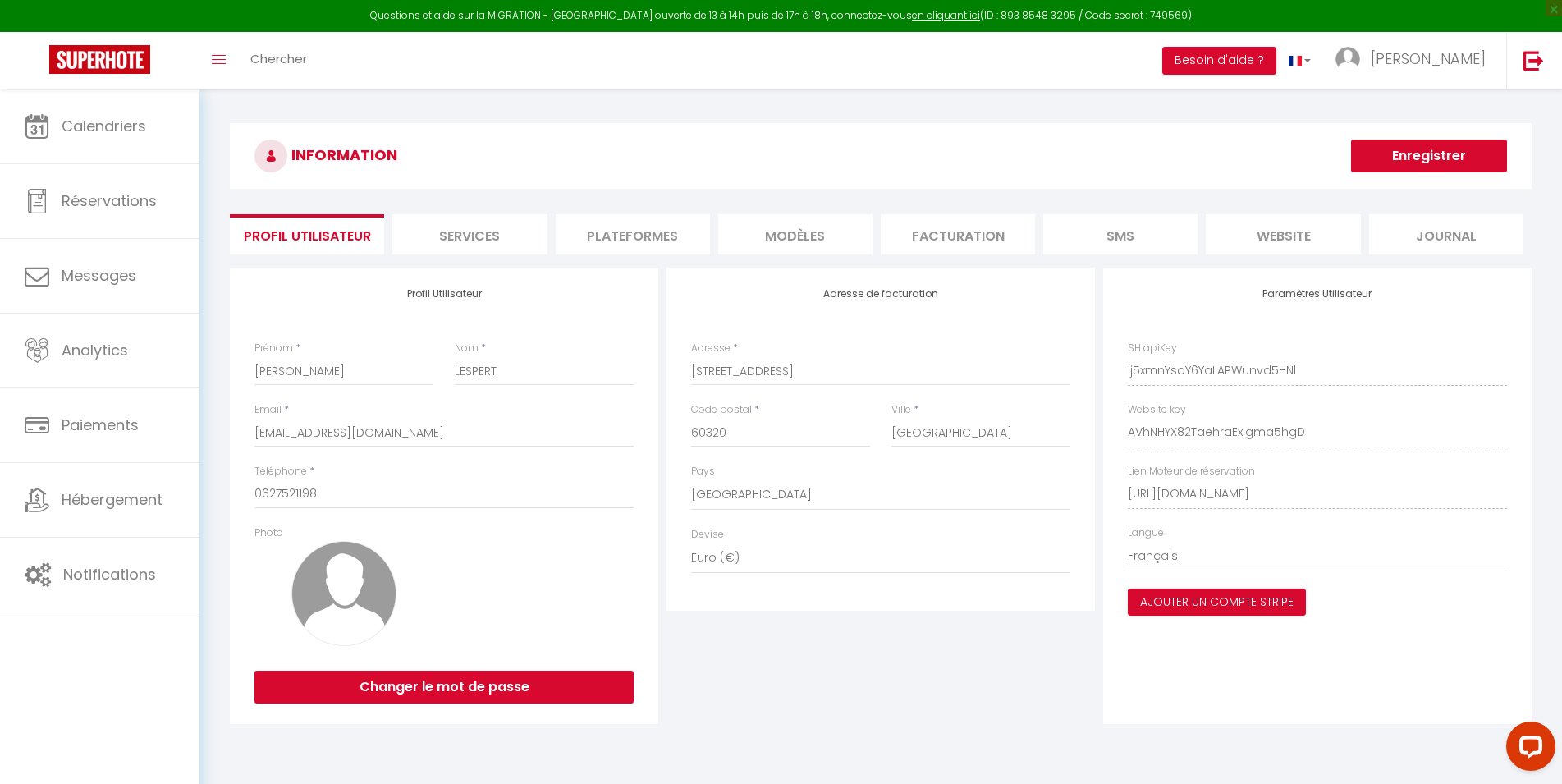
click at [964, 236] on li "Facturation" at bounding box center [958, 234] width 154 height 40
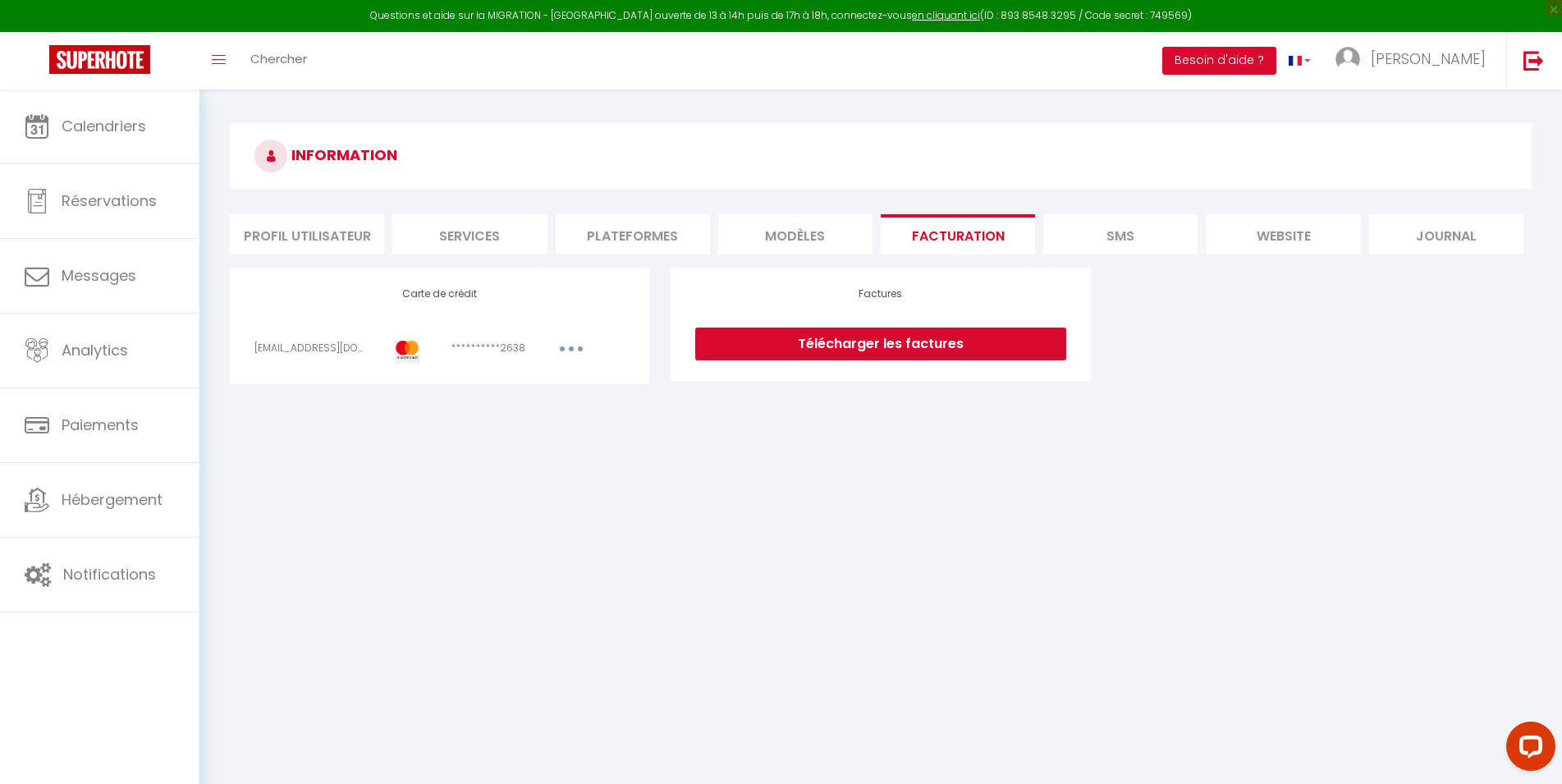
click at [803, 237] on li "MODÈLES" at bounding box center [796, 234] width 154 height 40
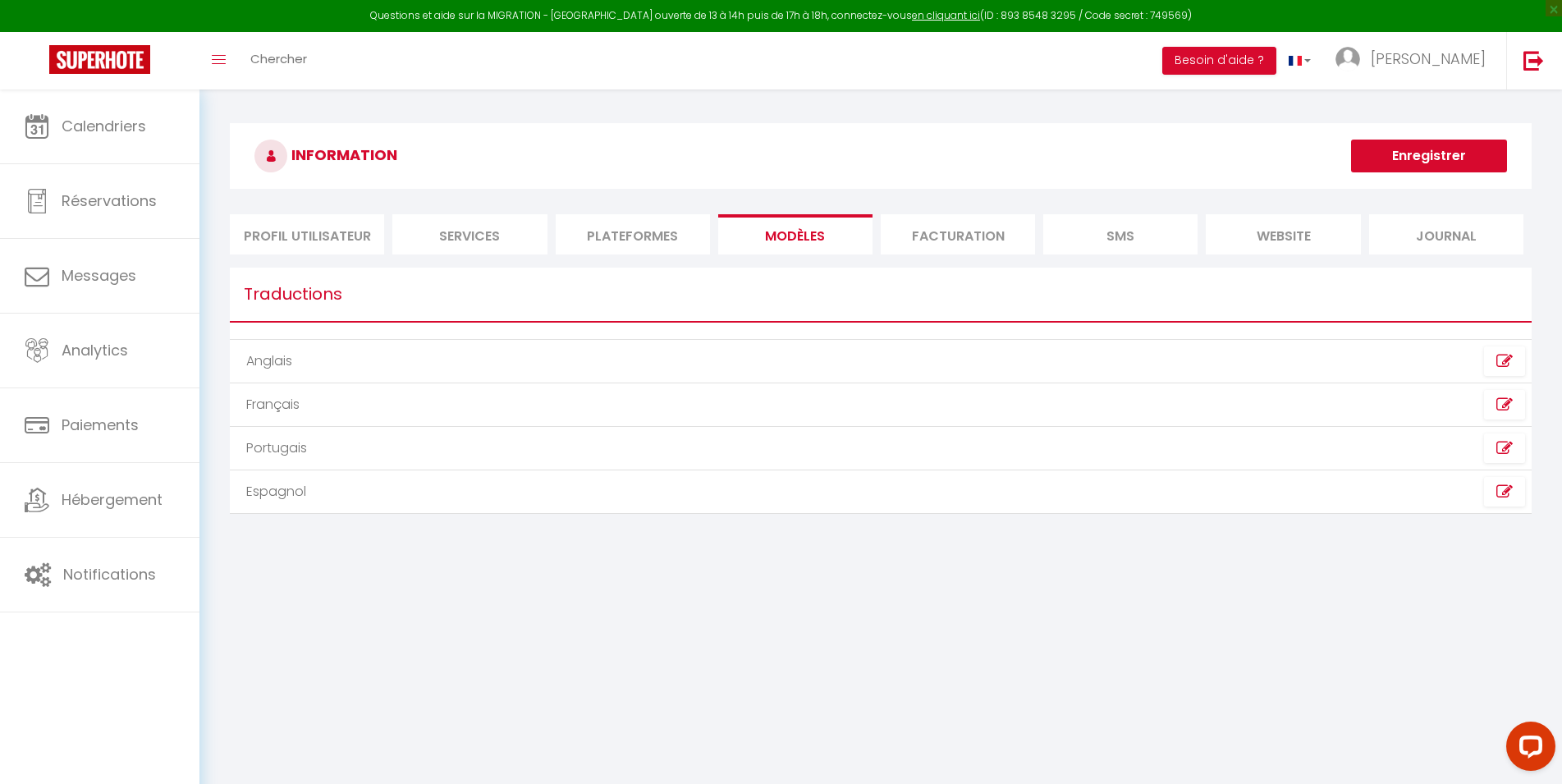
click at [656, 240] on li "Plateformes" at bounding box center [633, 234] width 154 height 40
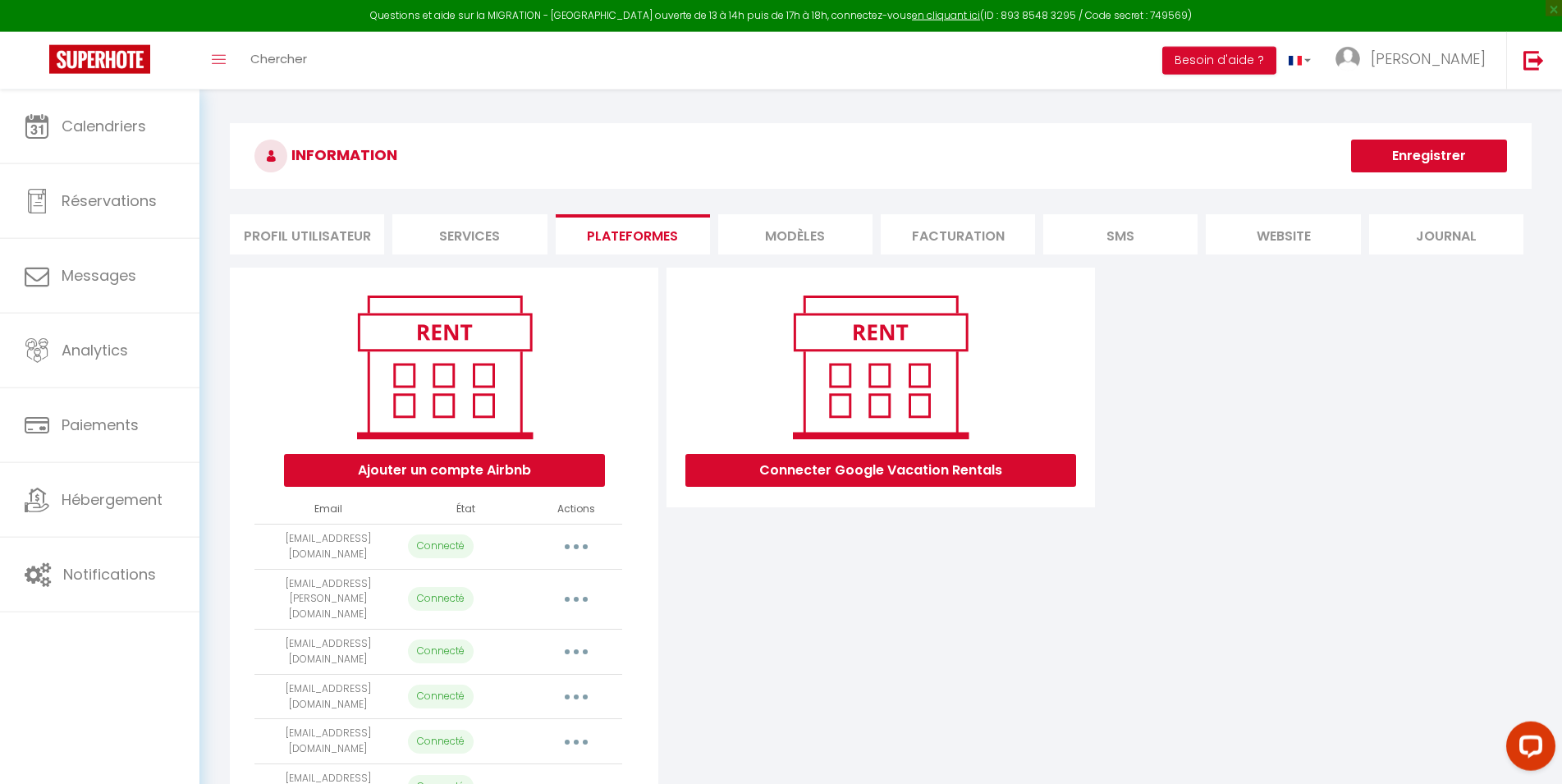
scroll to position [217, 0]
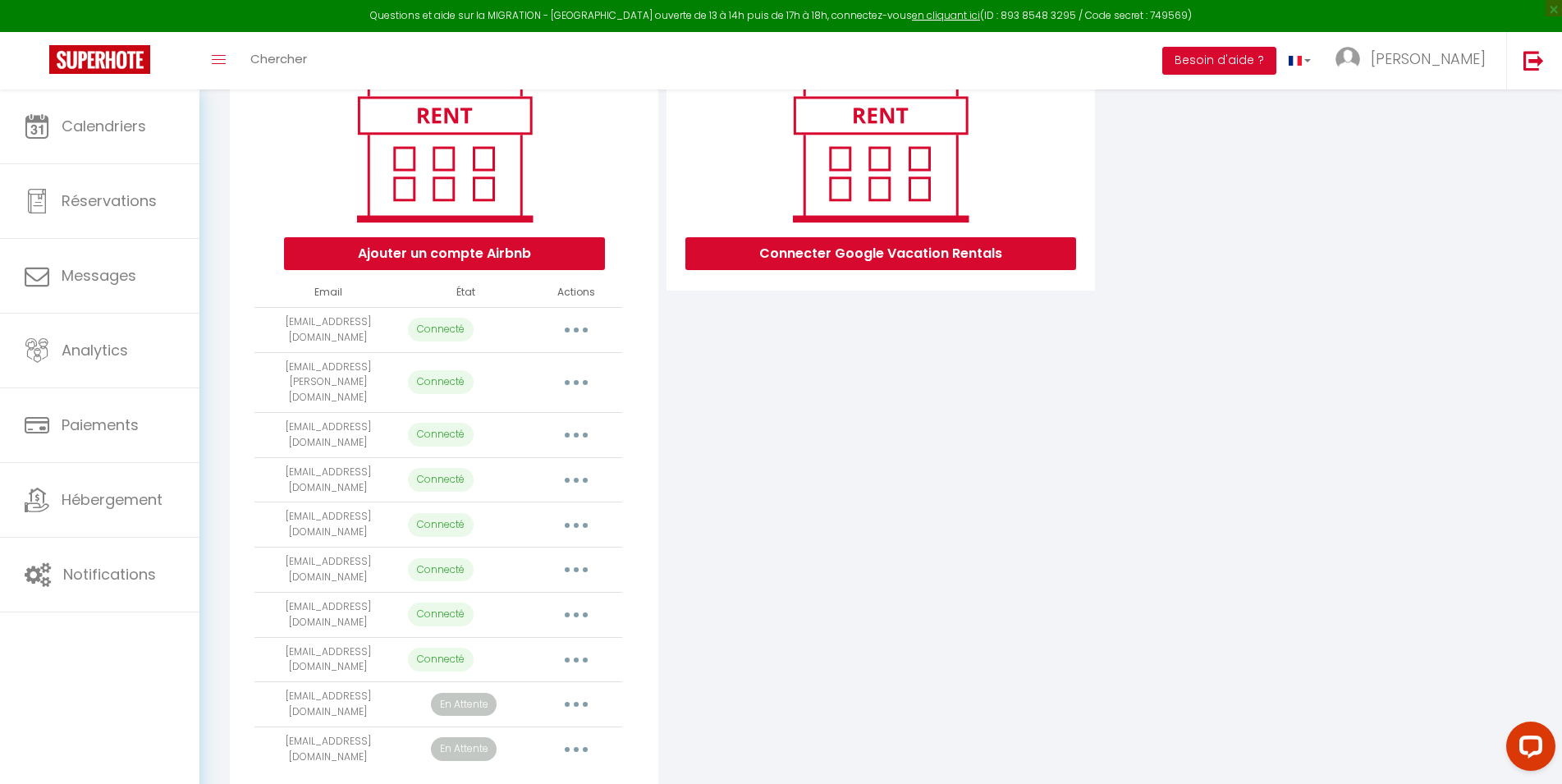
click at [580, 602] on button "button" at bounding box center [575, 615] width 46 height 26
click at [519, 697] on link "Reconnecter le compte" at bounding box center [504, 711] width 181 height 28
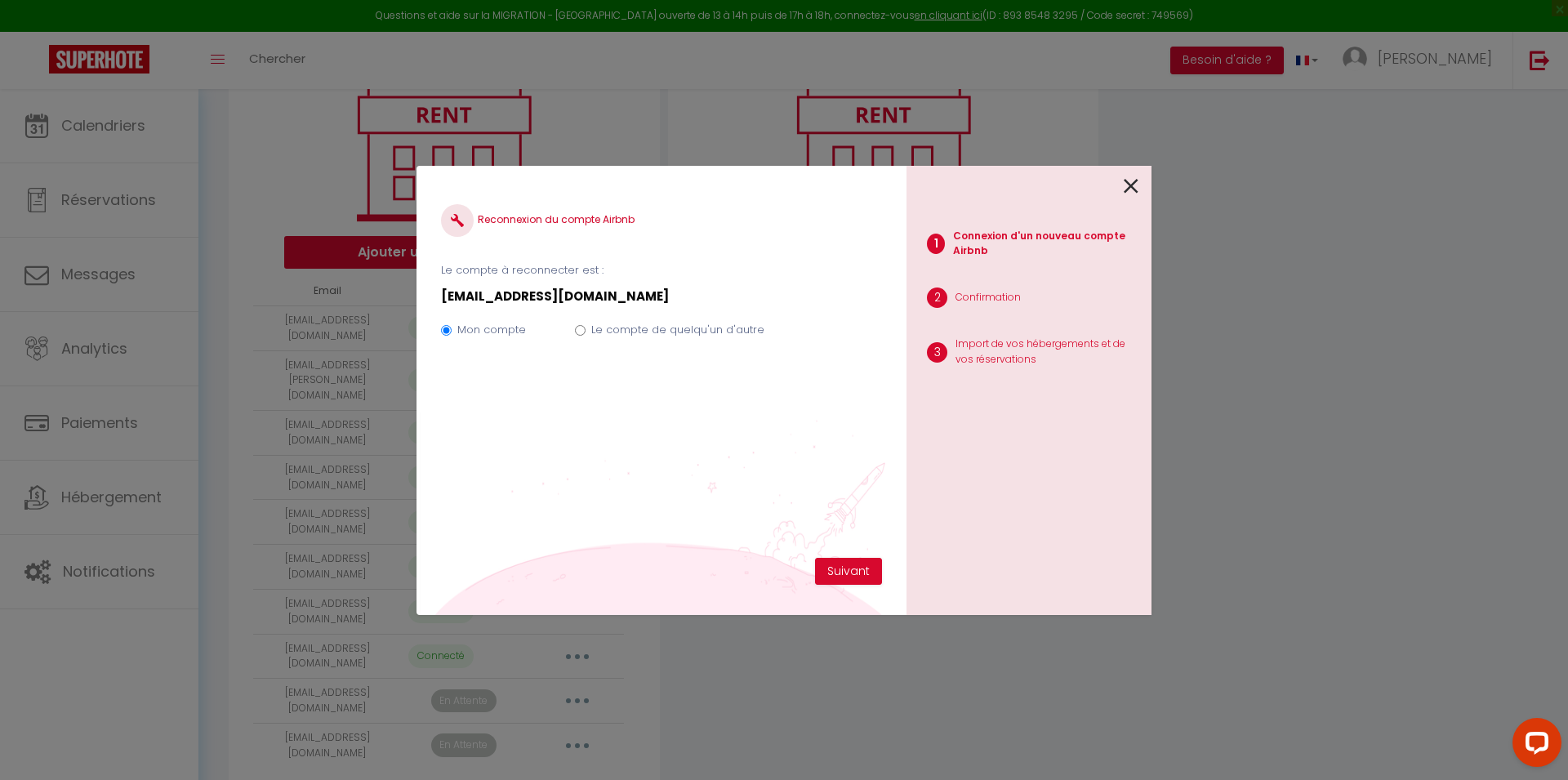
click at [1127, 185] on icon at bounding box center [1131, 185] width 14 height 24
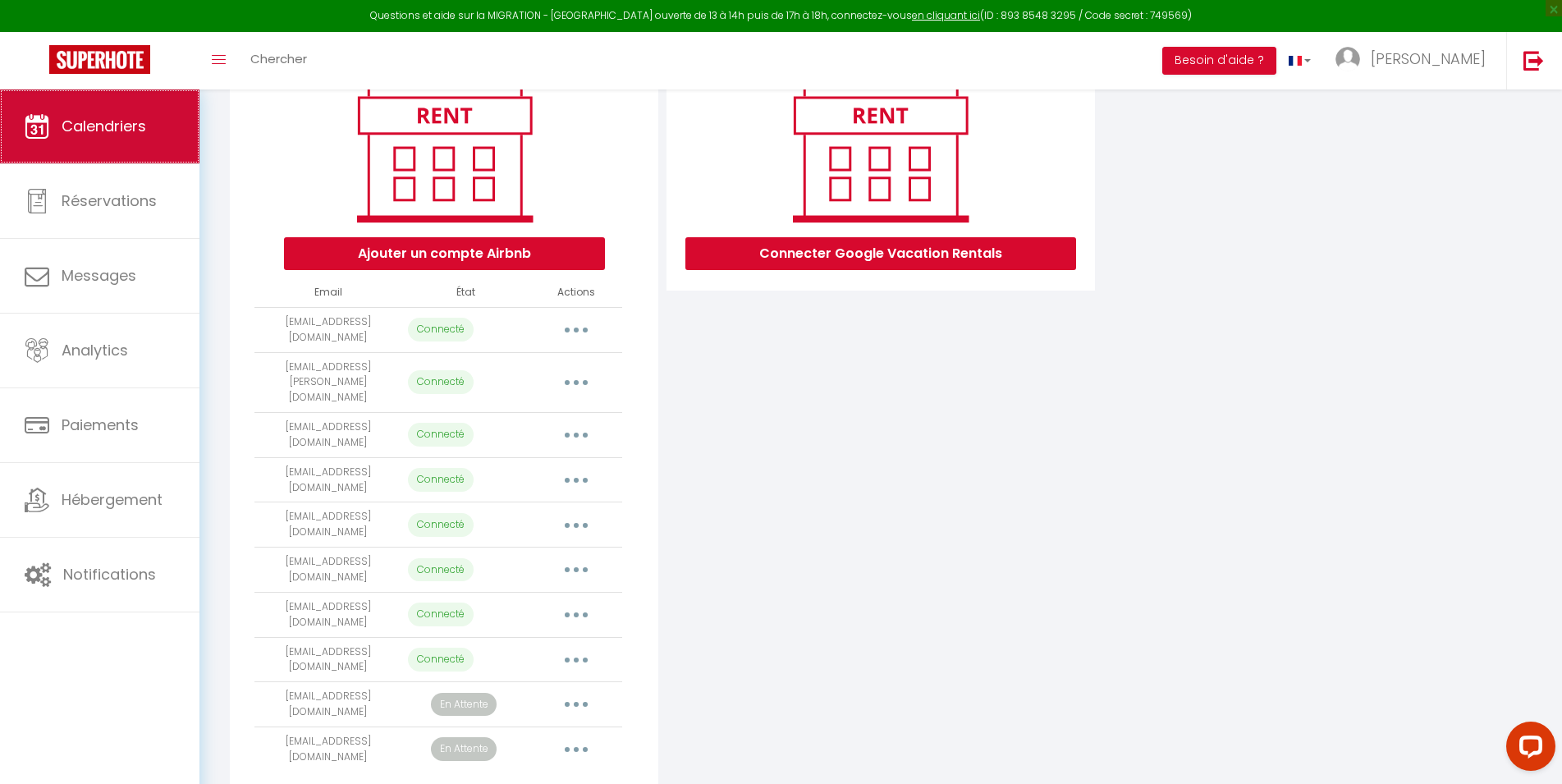
click at [150, 140] on link "Calendriers" at bounding box center [99, 126] width 200 height 73
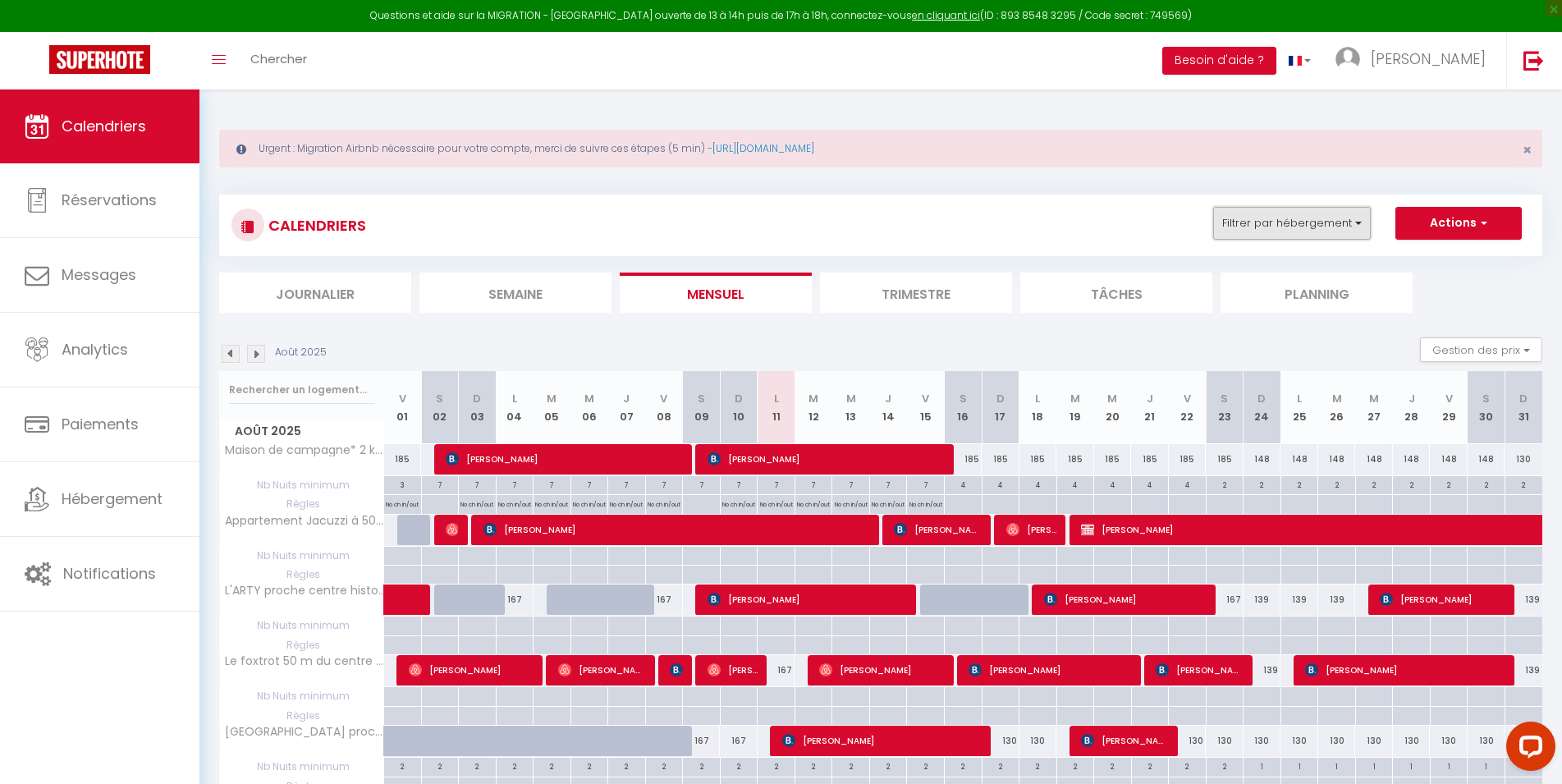
click at [1320, 222] on button "Filtrer par hébergement" at bounding box center [1292, 223] width 158 height 33
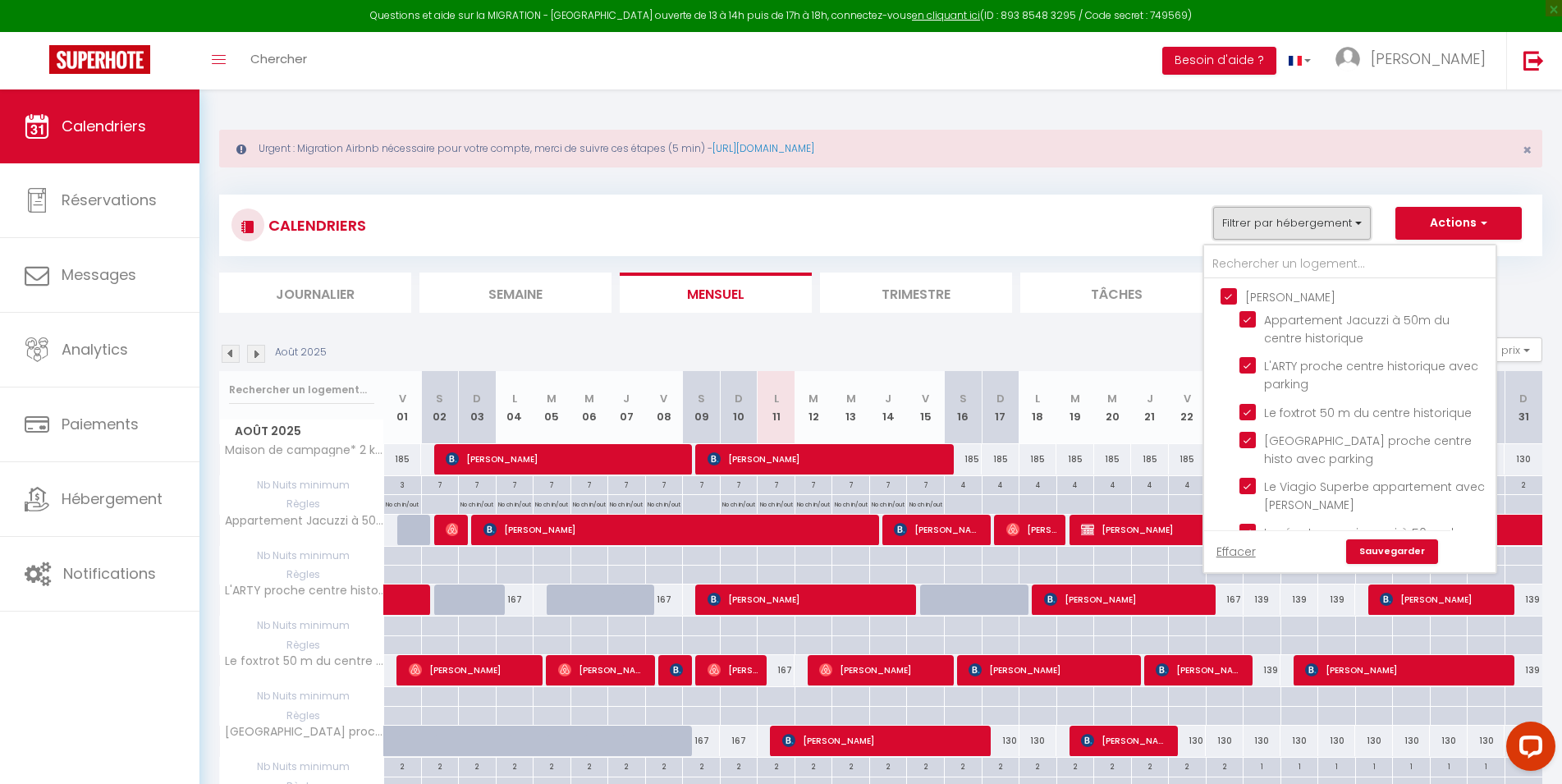
scroll to position [493, 0]
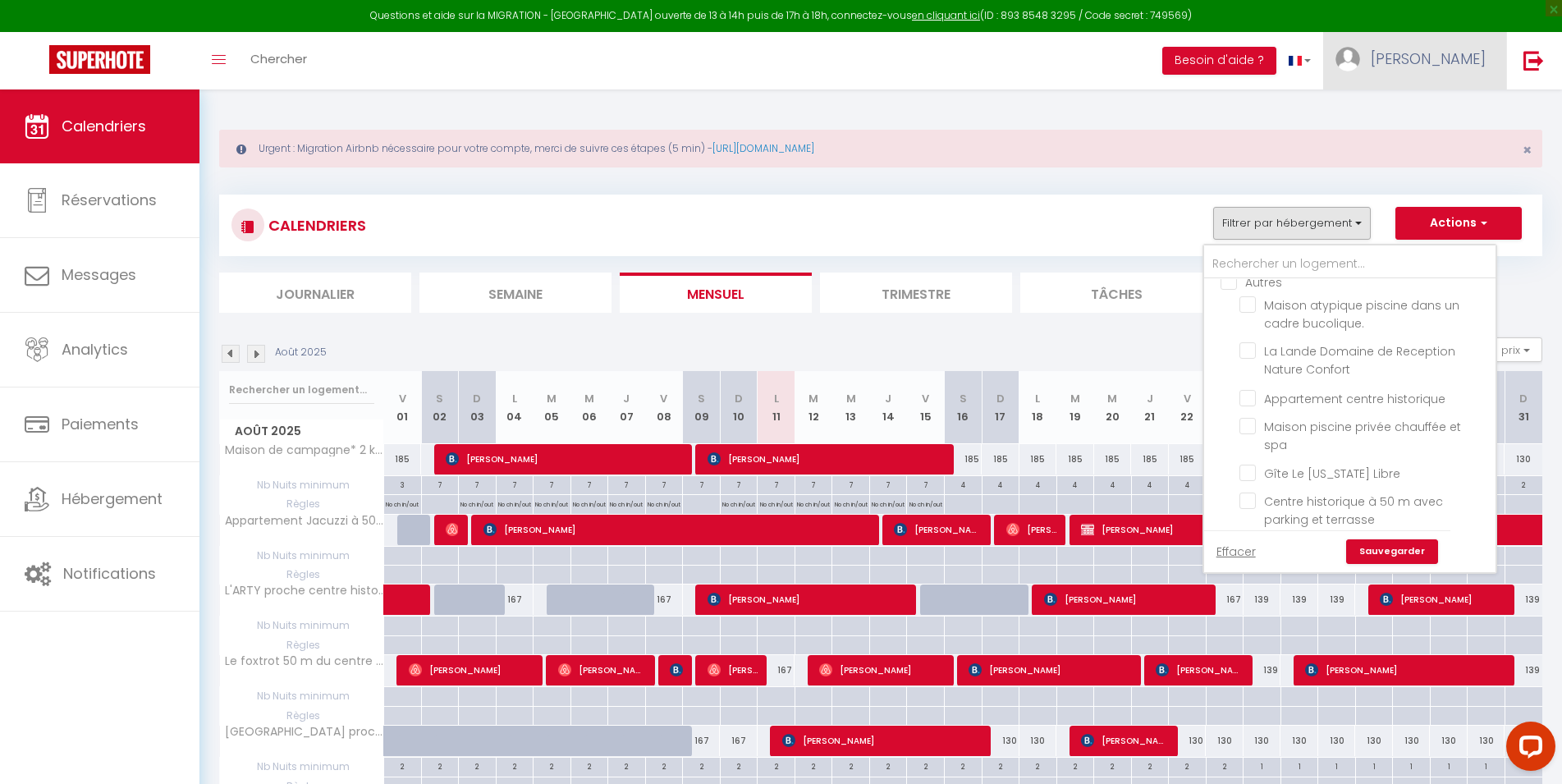
click at [1477, 62] on span "[PERSON_NAME]" at bounding box center [1428, 58] width 115 height 21
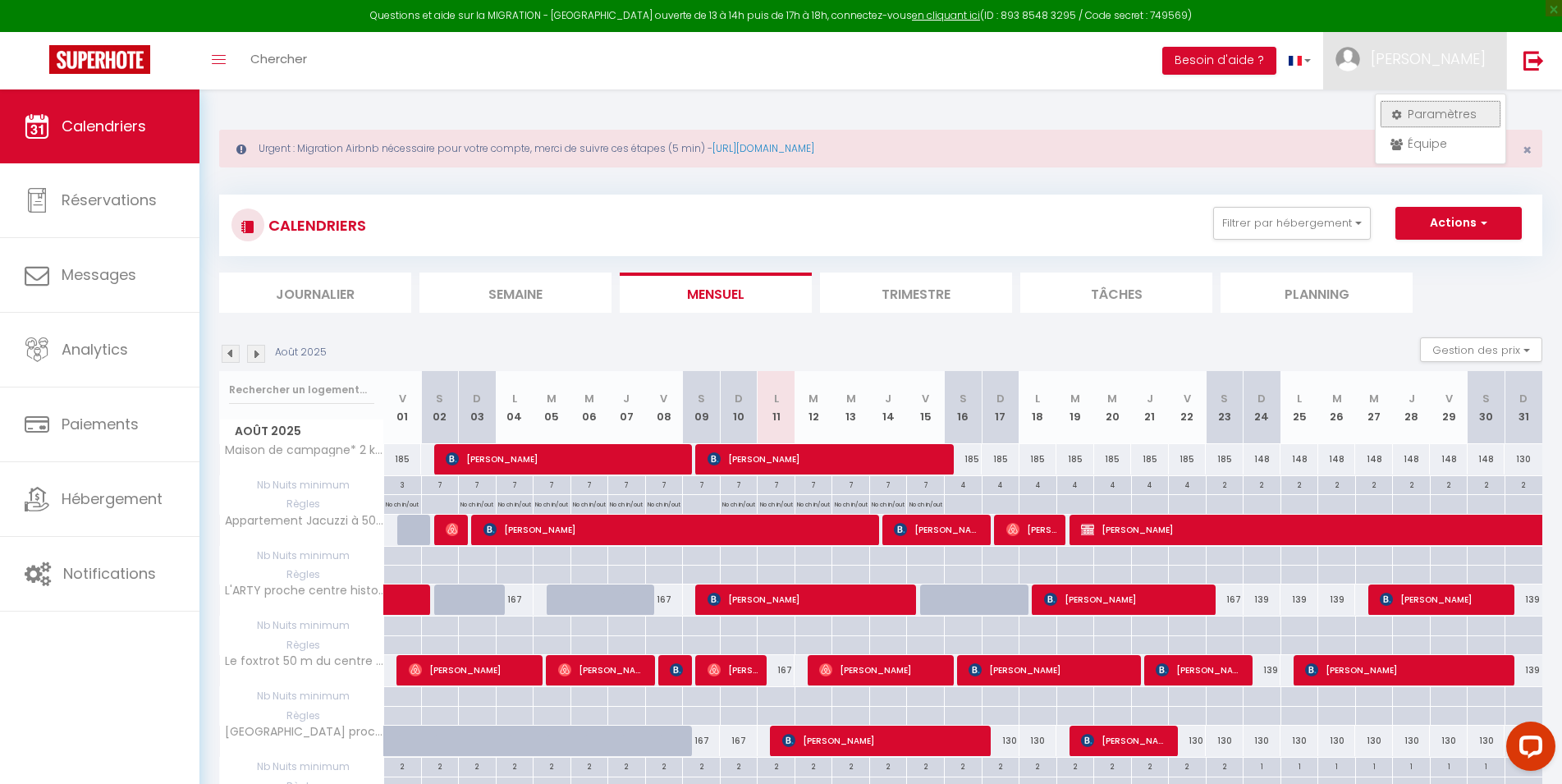
click at [1434, 116] on link "Paramètres" at bounding box center [1441, 114] width 122 height 28
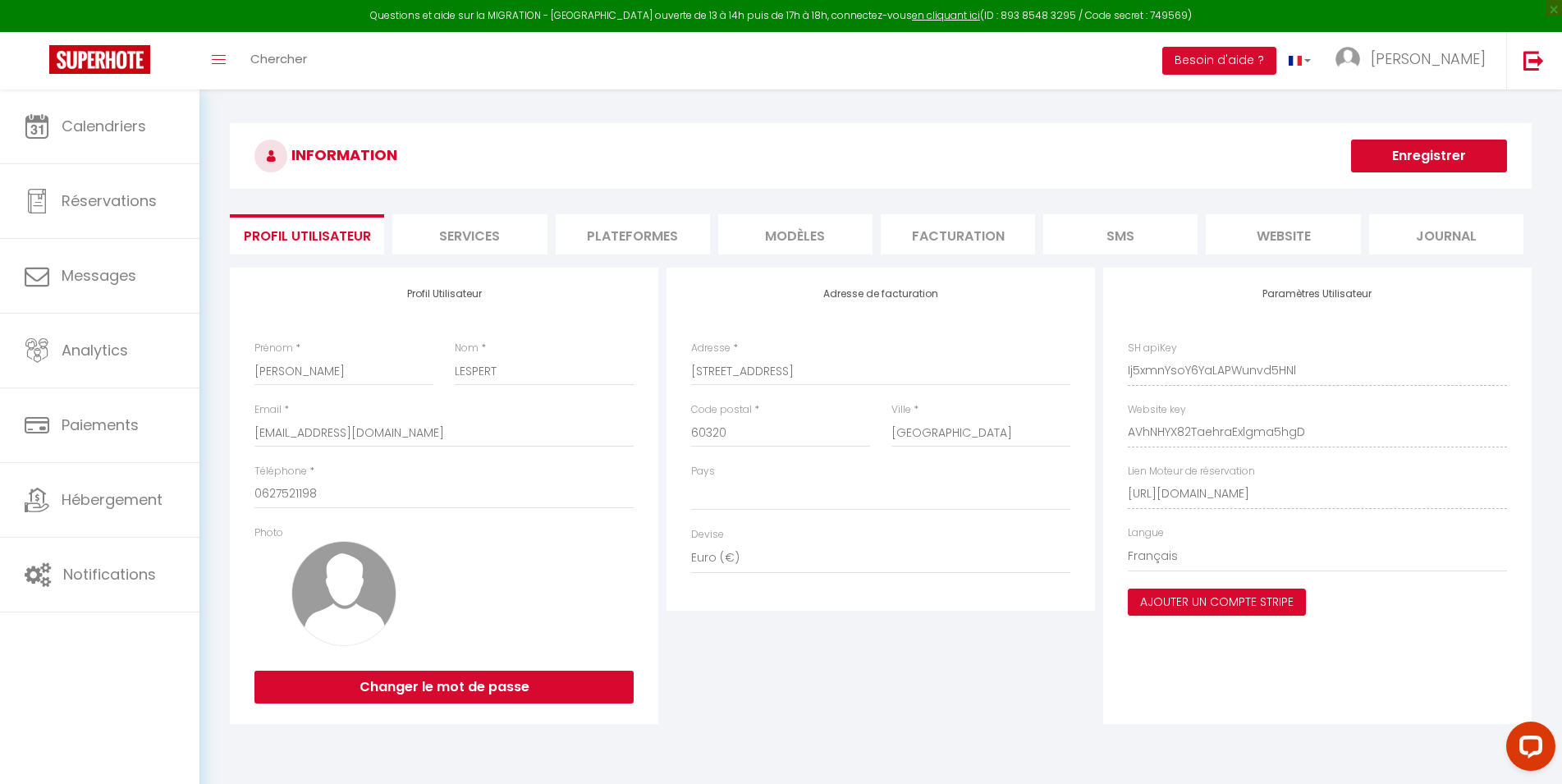
click at [635, 246] on li "Plateformes" at bounding box center [633, 234] width 154 height 40
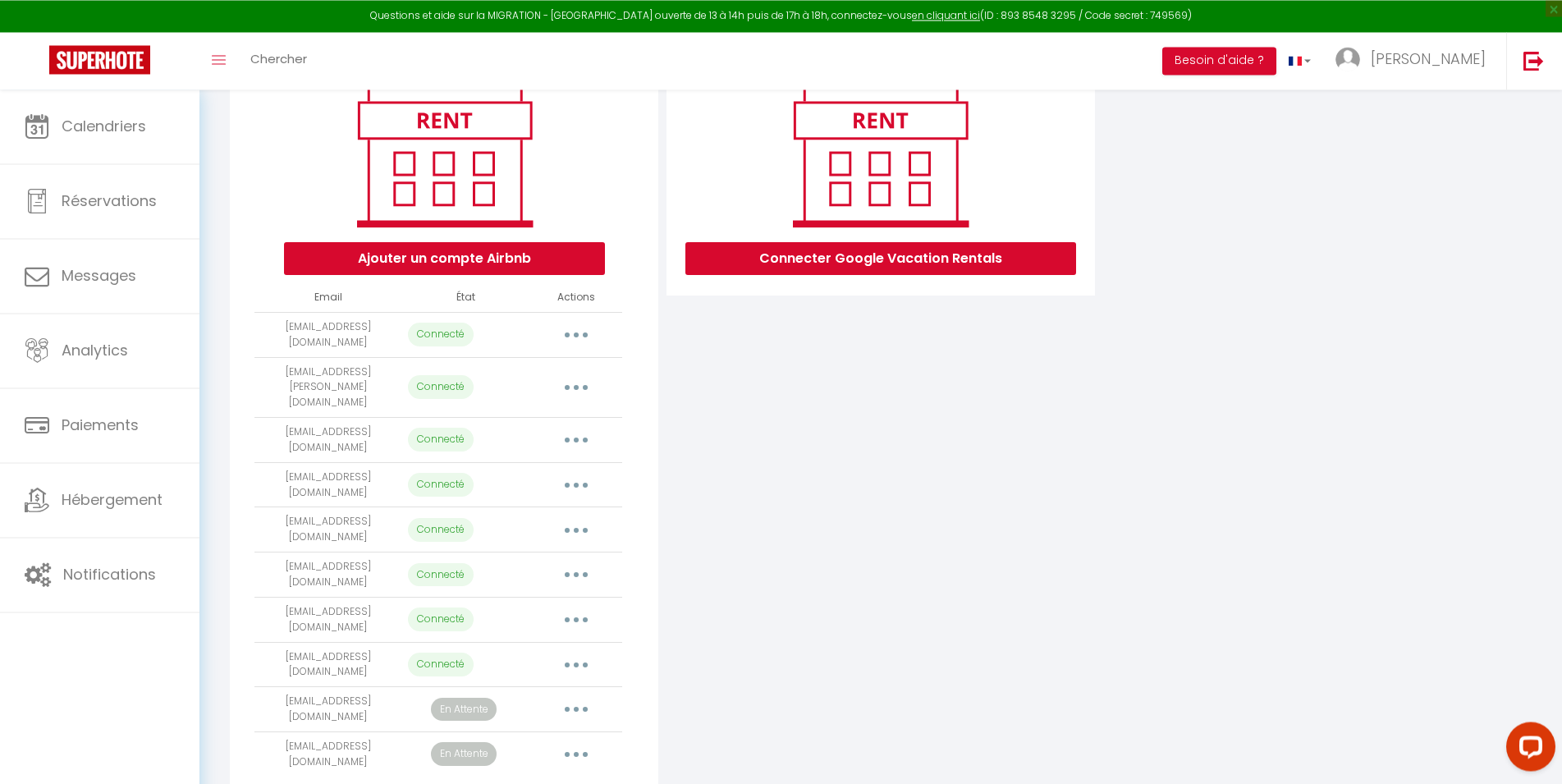
scroll to position [217, 0]
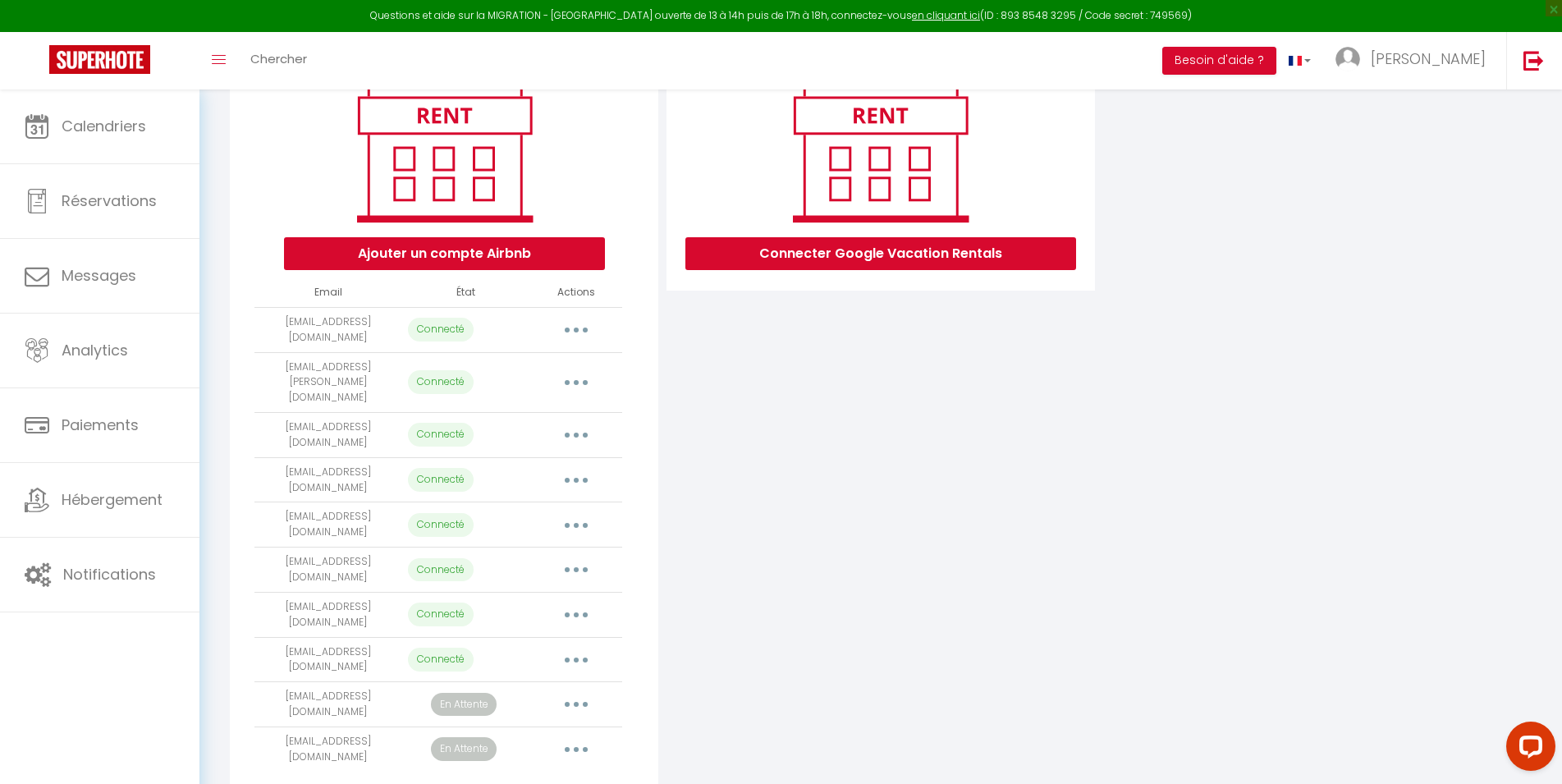
click at [573, 513] on button "button" at bounding box center [575, 525] width 46 height 26
click at [537, 607] on link "Reconnecter le compte" at bounding box center [504, 621] width 181 height 28
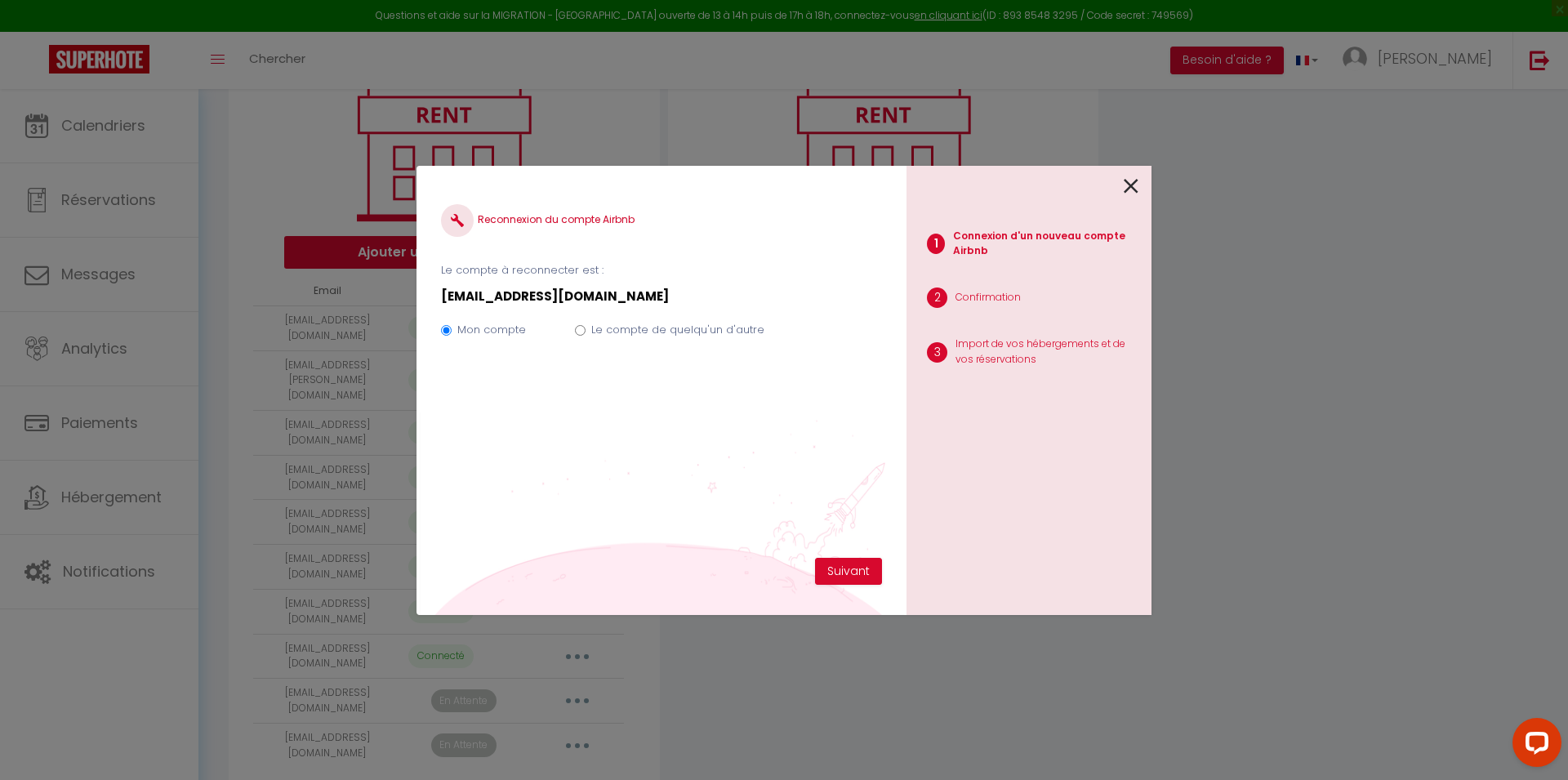
click at [668, 324] on label "Le compte de quelqu'un d'autre" at bounding box center [677, 330] width 173 height 16
click at [586, 325] on input "Le compte de quelqu'un d'autre" at bounding box center [580, 331] width 11 height 11
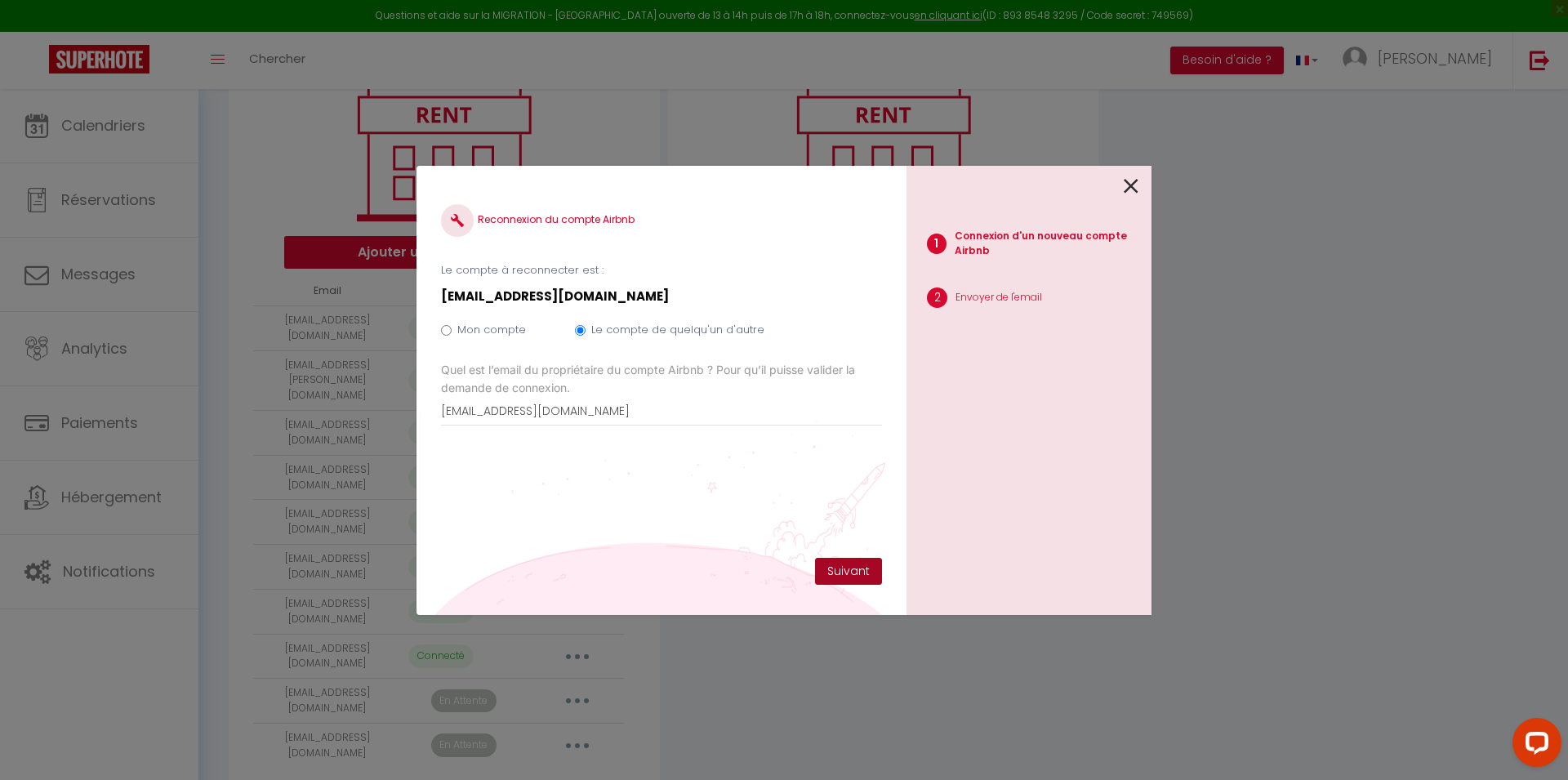
click at [850, 574] on button "Suivant" at bounding box center [848, 571] width 67 height 28
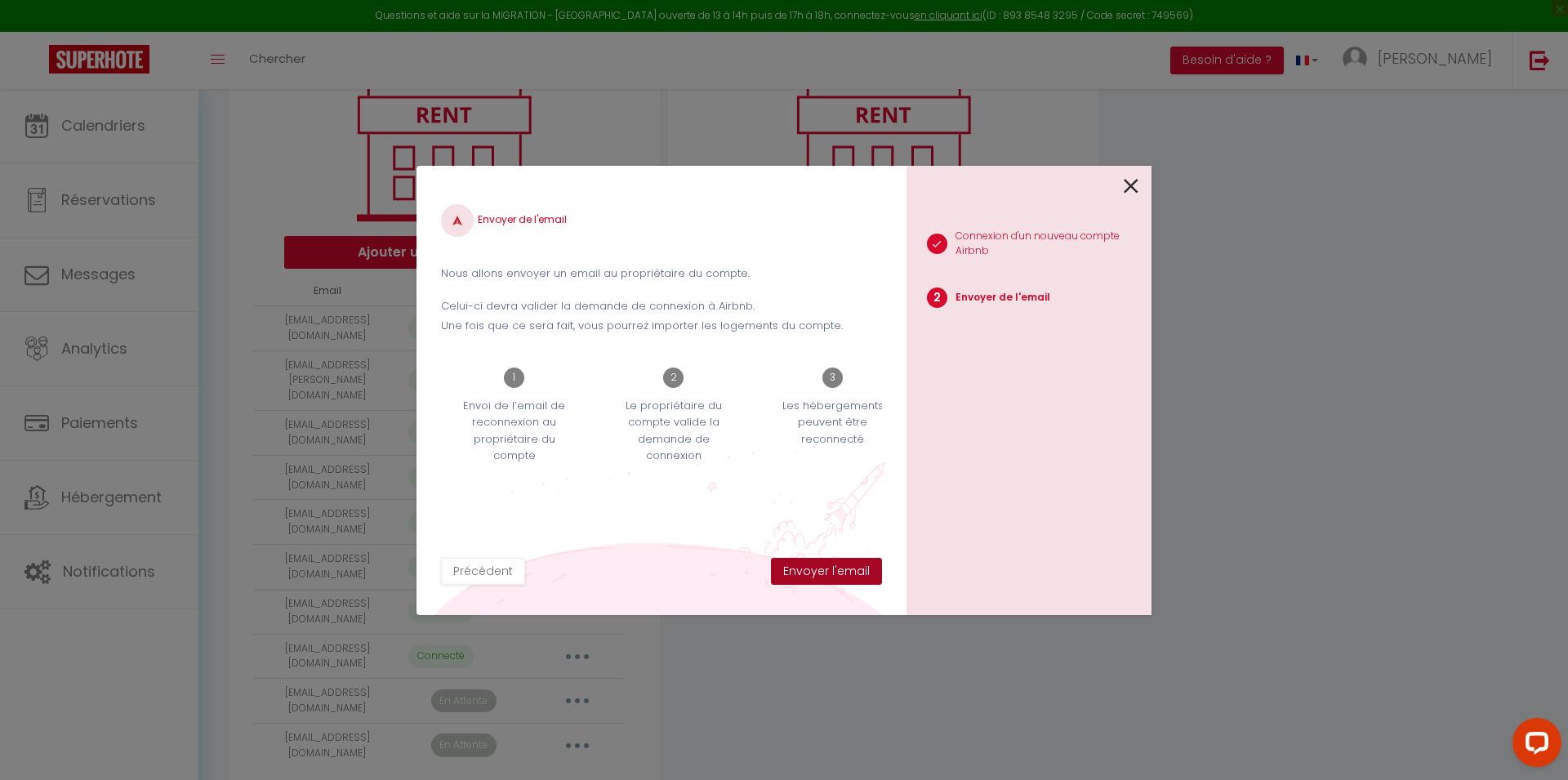
click at [817, 573] on button "Envoyer l'email" at bounding box center [826, 571] width 111 height 28
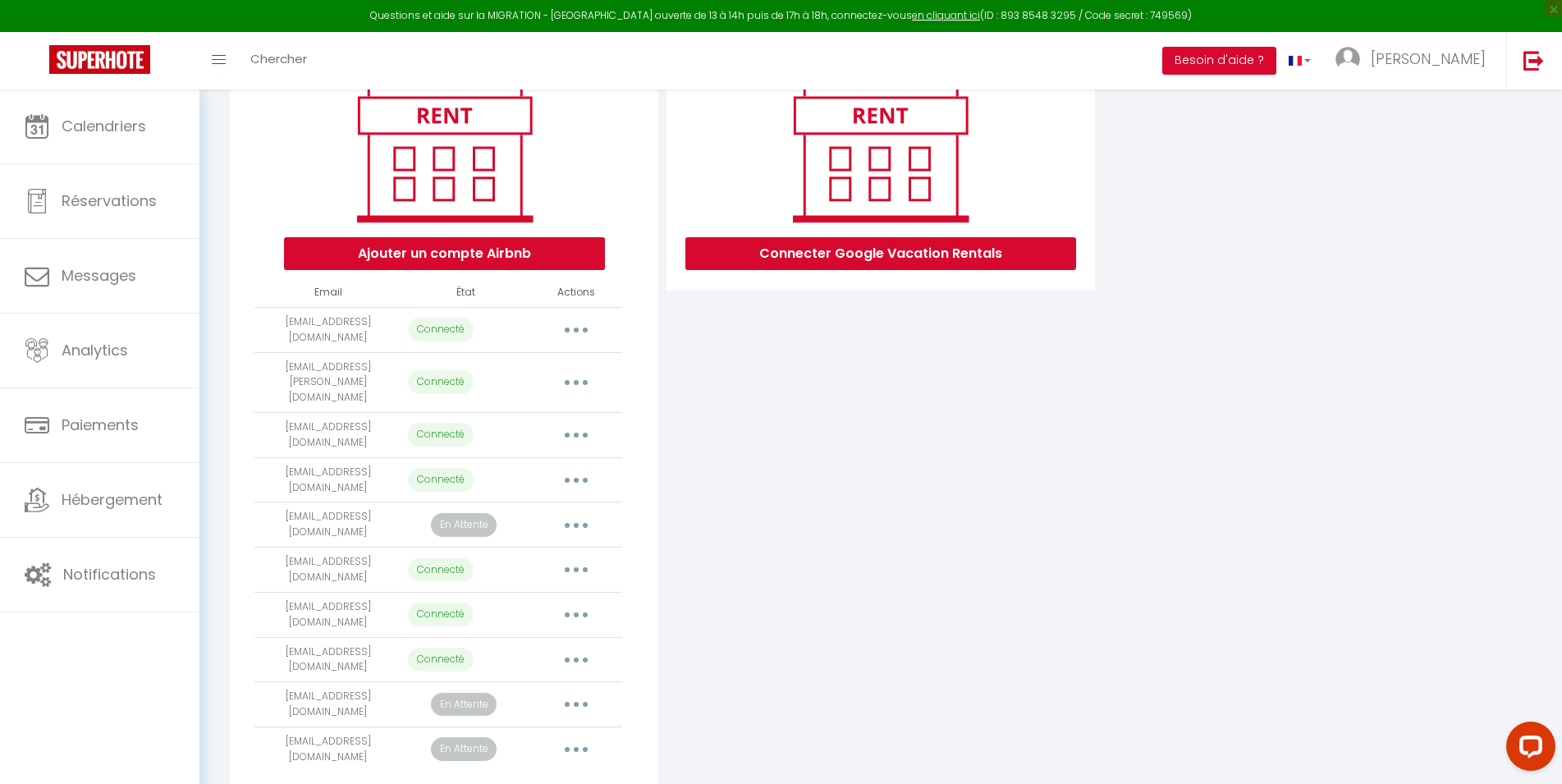
scroll to position [0, 0]
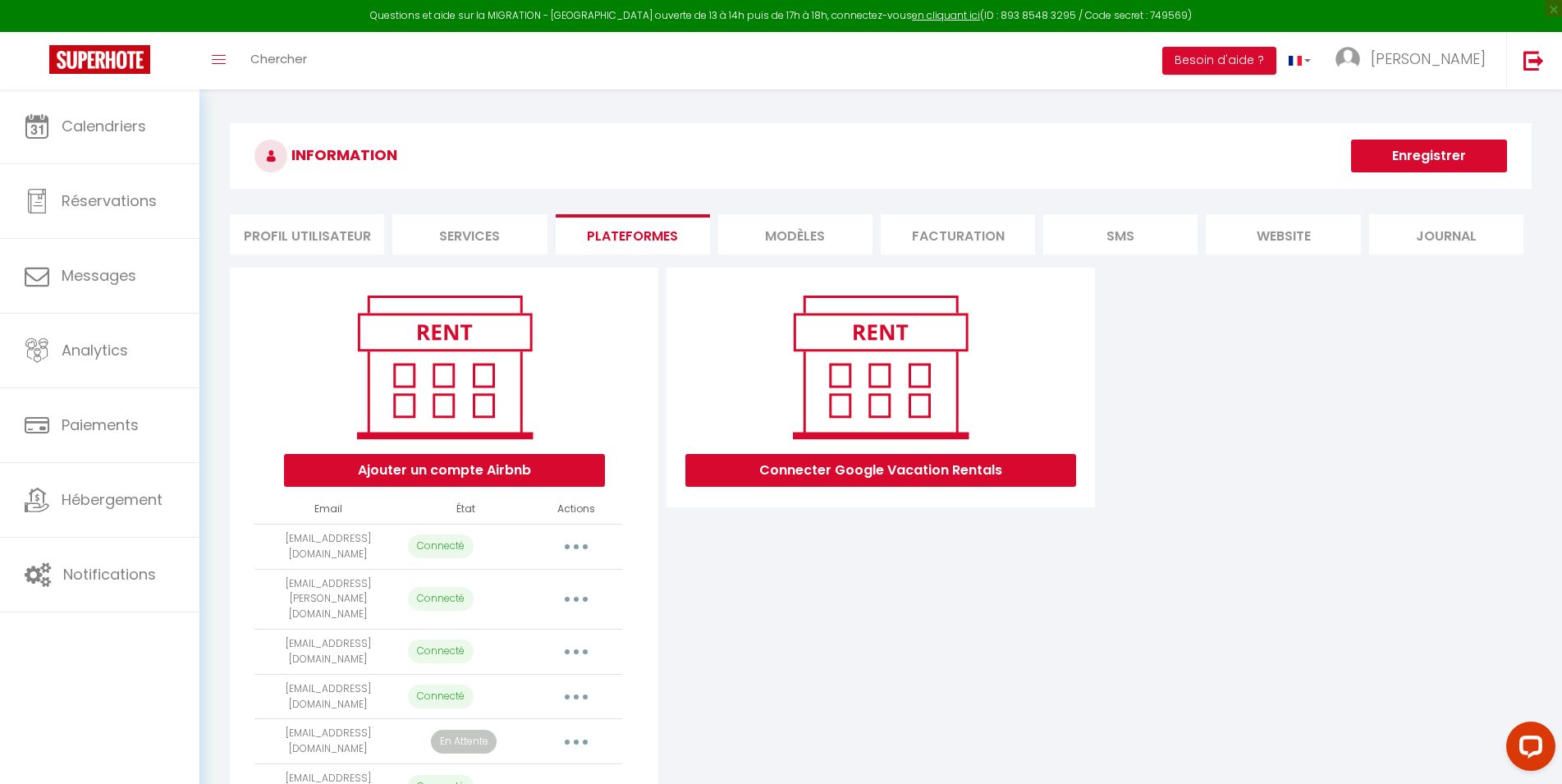
click at [1442, 155] on button "Enregistrer" at bounding box center [1429, 156] width 156 height 33
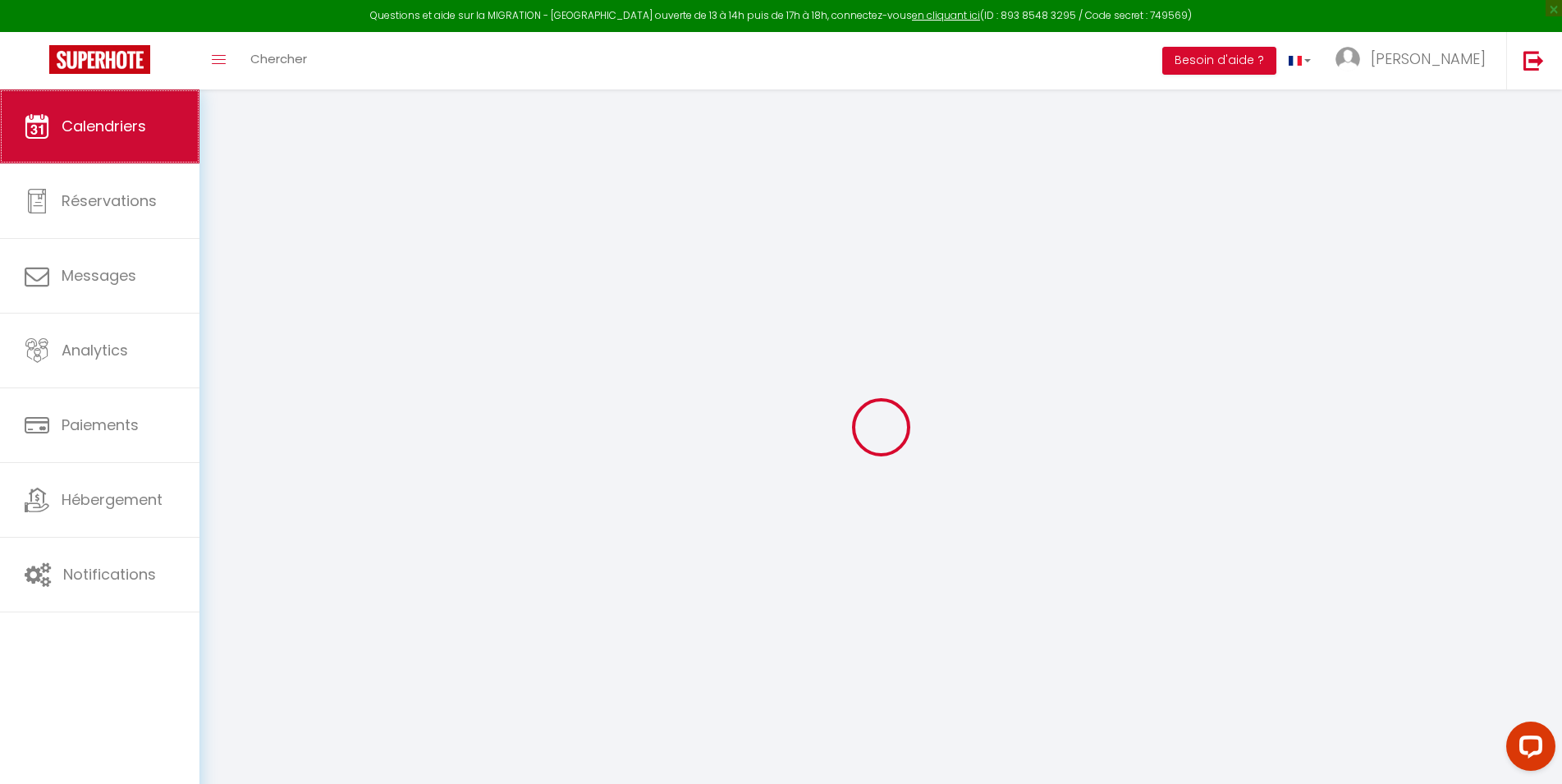
click at [120, 125] on span "Calendriers" at bounding box center [104, 125] width 84 height 21
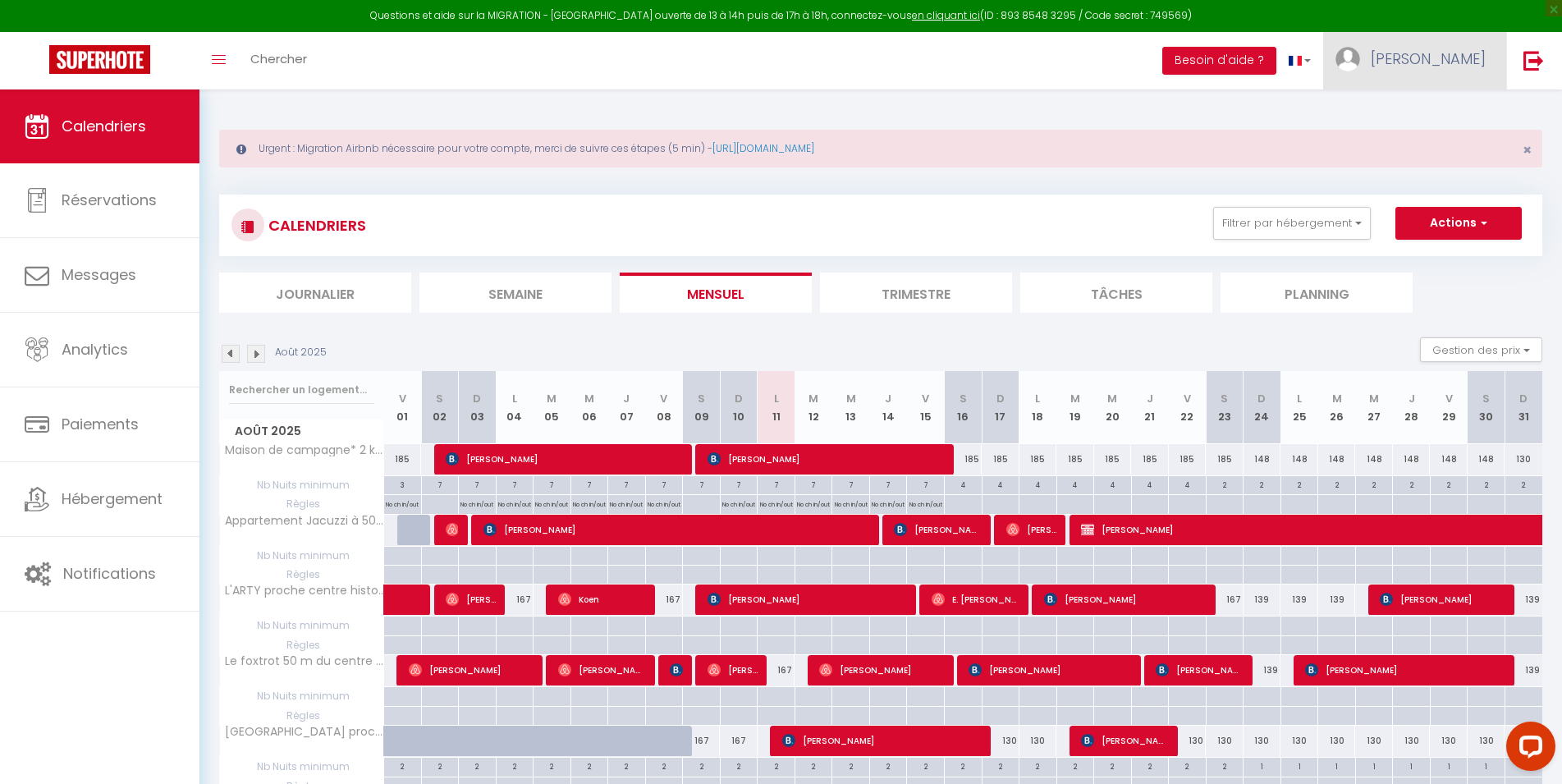
click at [1475, 56] on span "[PERSON_NAME]" at bounding box center [1428, 58] width 115 height 21
click at [1414, 114] on link "Paramètres" at bounding box center [1441, 114] width 122 height 28
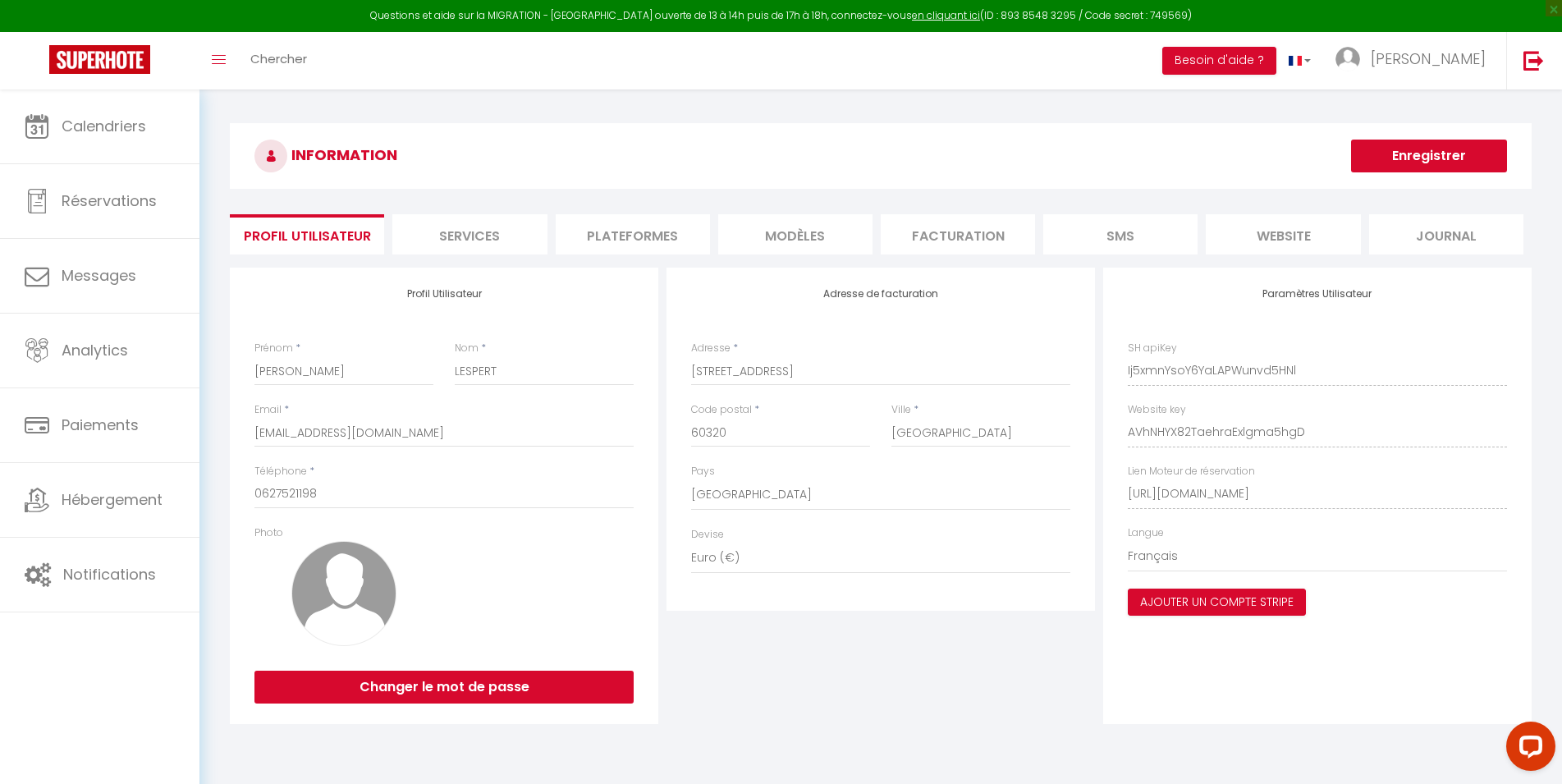
click at [665, 237] on li "Plateformes" at bounding box center [633, 234] width 154 height 40
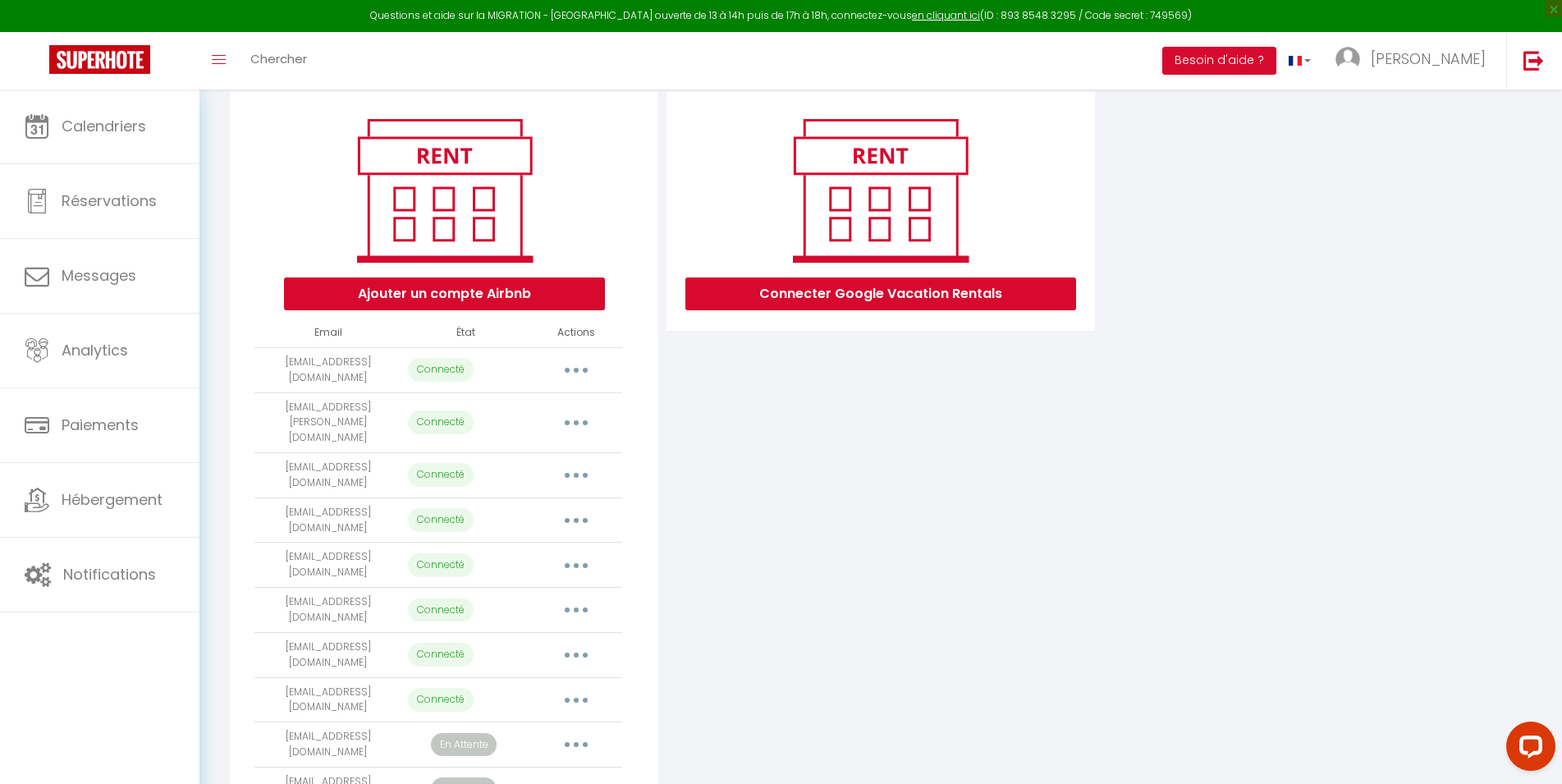
scroll to position [217, 0]
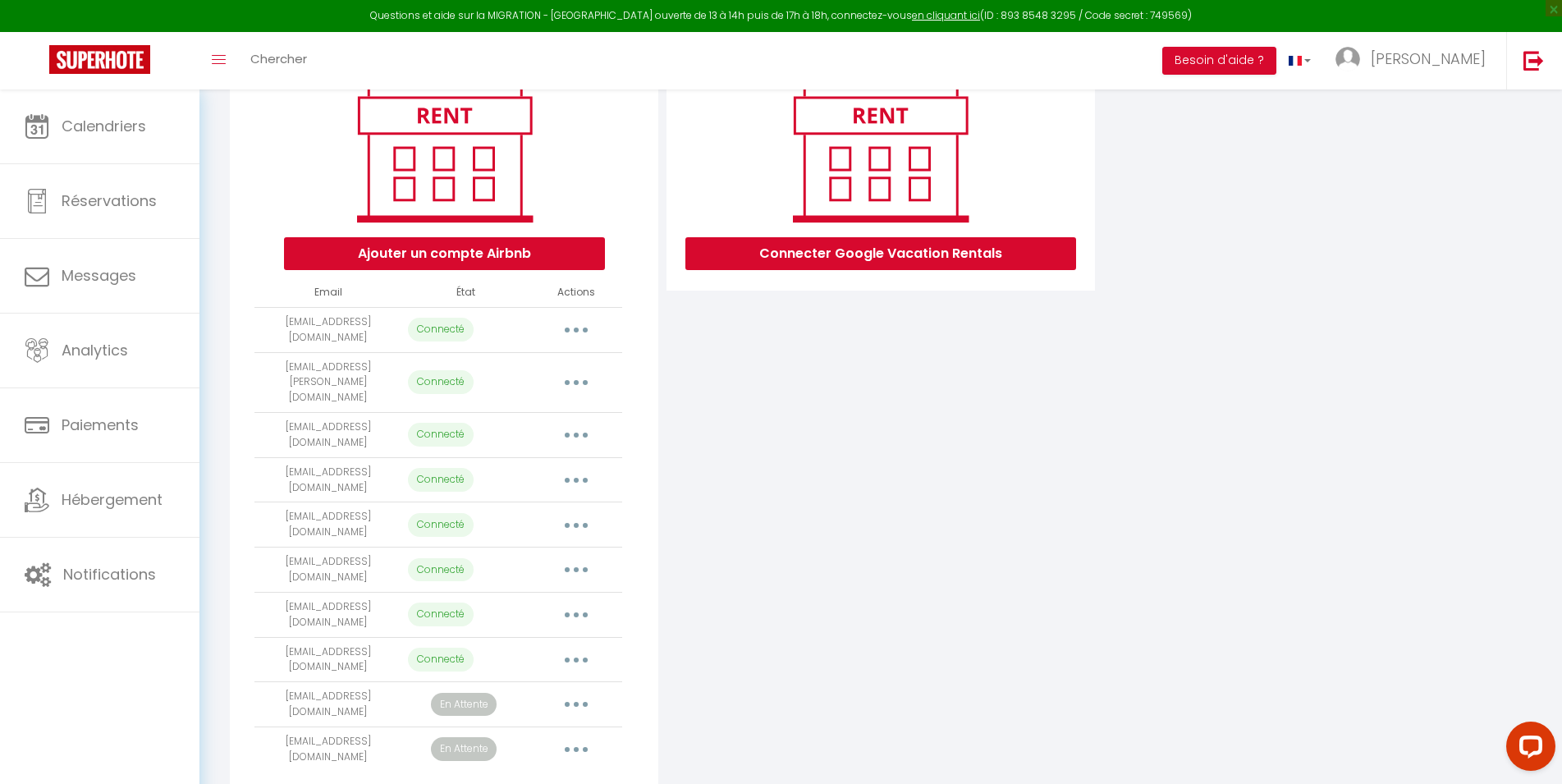
click at [575, 602] on button "button" at bounding box center [575, 615] width 46 height 26
click at [521, 697] on link "Reconnecter le compte" at bounding box center [504, 711] width 181 height 28
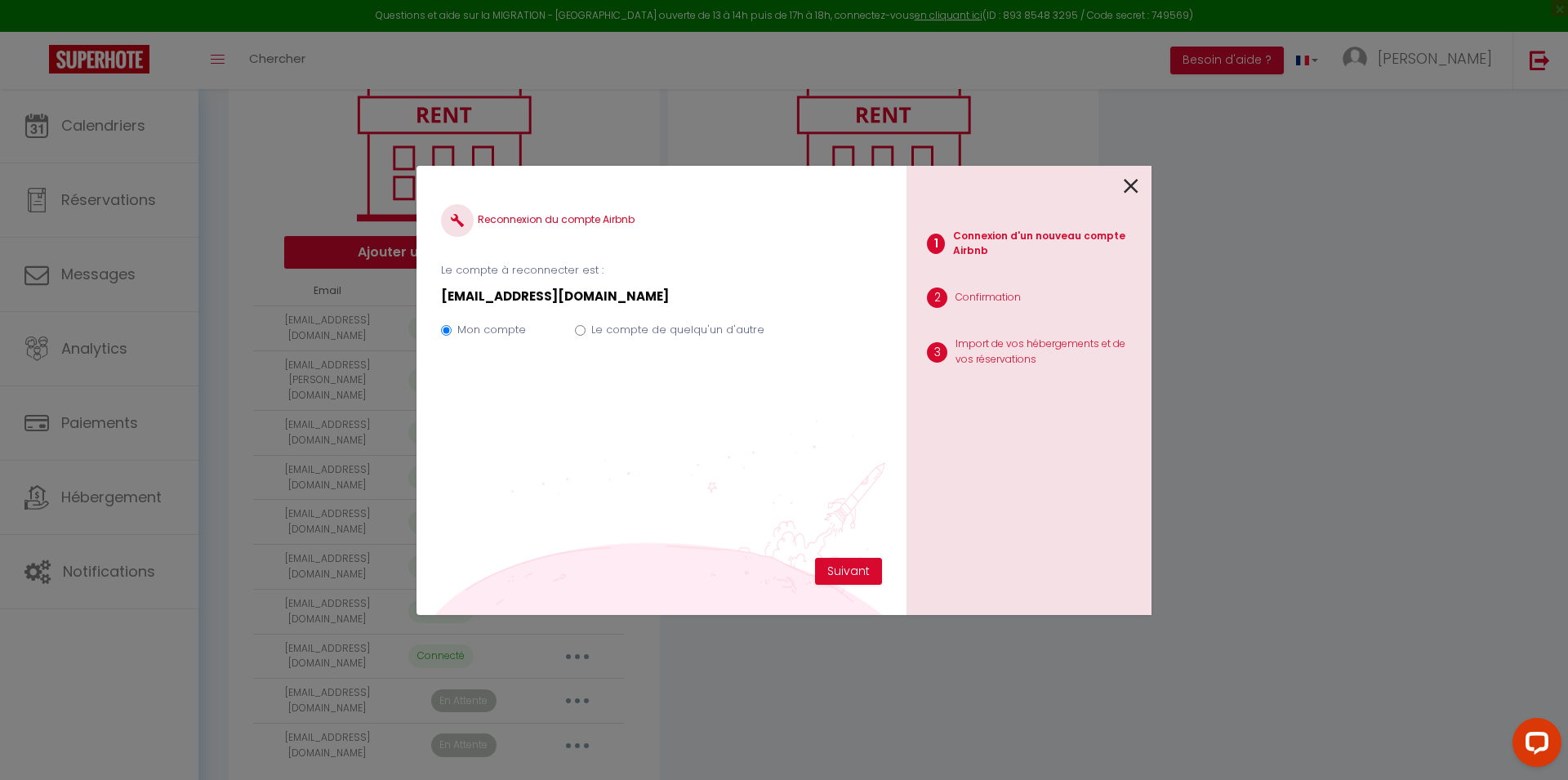
click at [591, 332] on label "Le compte de quelqu'un d'autre" at bounding box center [677, 330] width 173 height 16
click at [586, 332] on input "Le compte de quelqu'un d'autre" at bounding box center [580, 331] width 11 height 11
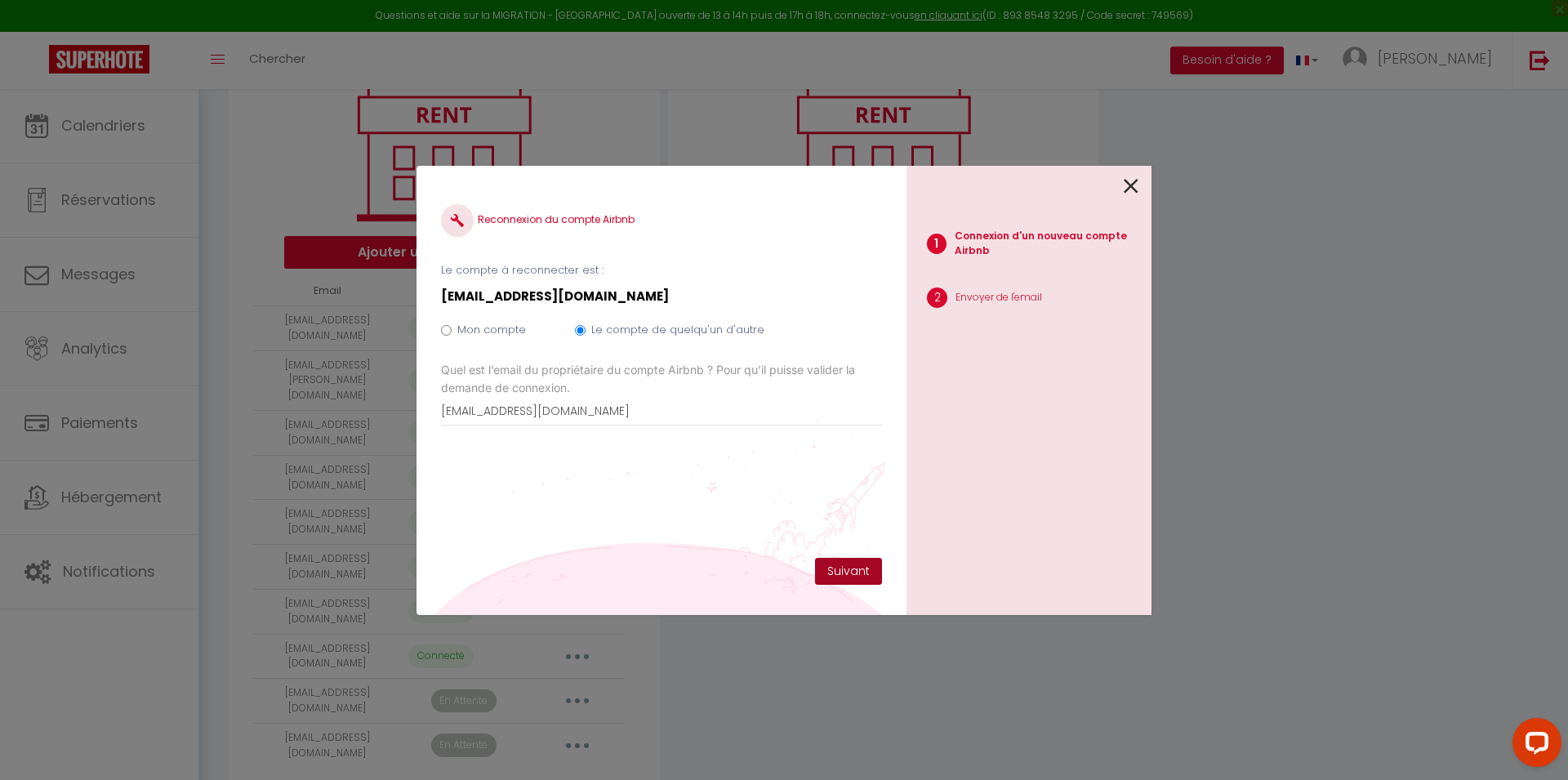
click at [862, 576] on button "Suivant" at bounding box center [848, 571] width 67 height 28
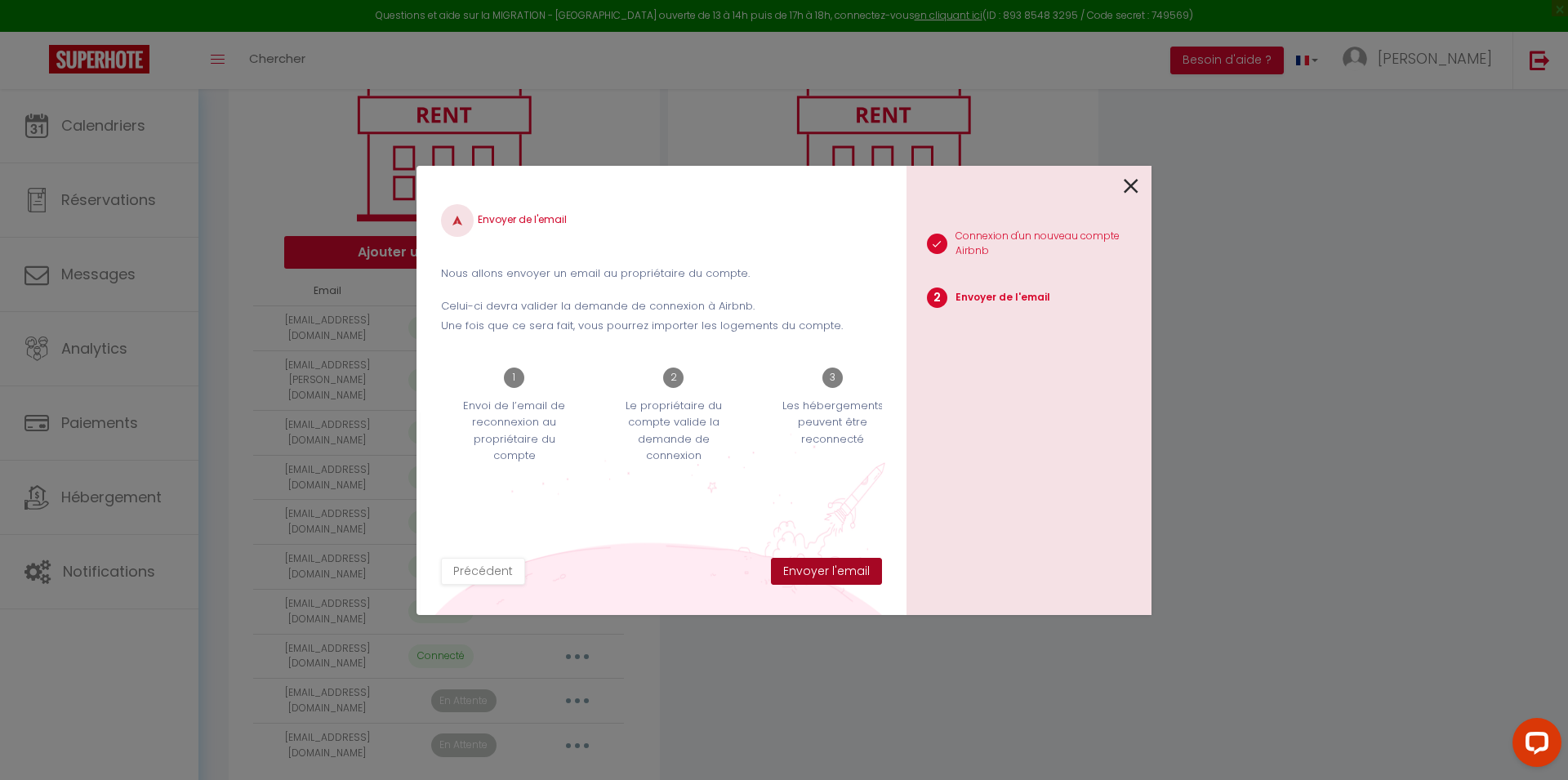
click at [860, 575] on button "Envoyer l'email" at bounding box center [826, 571] width 111 height 28
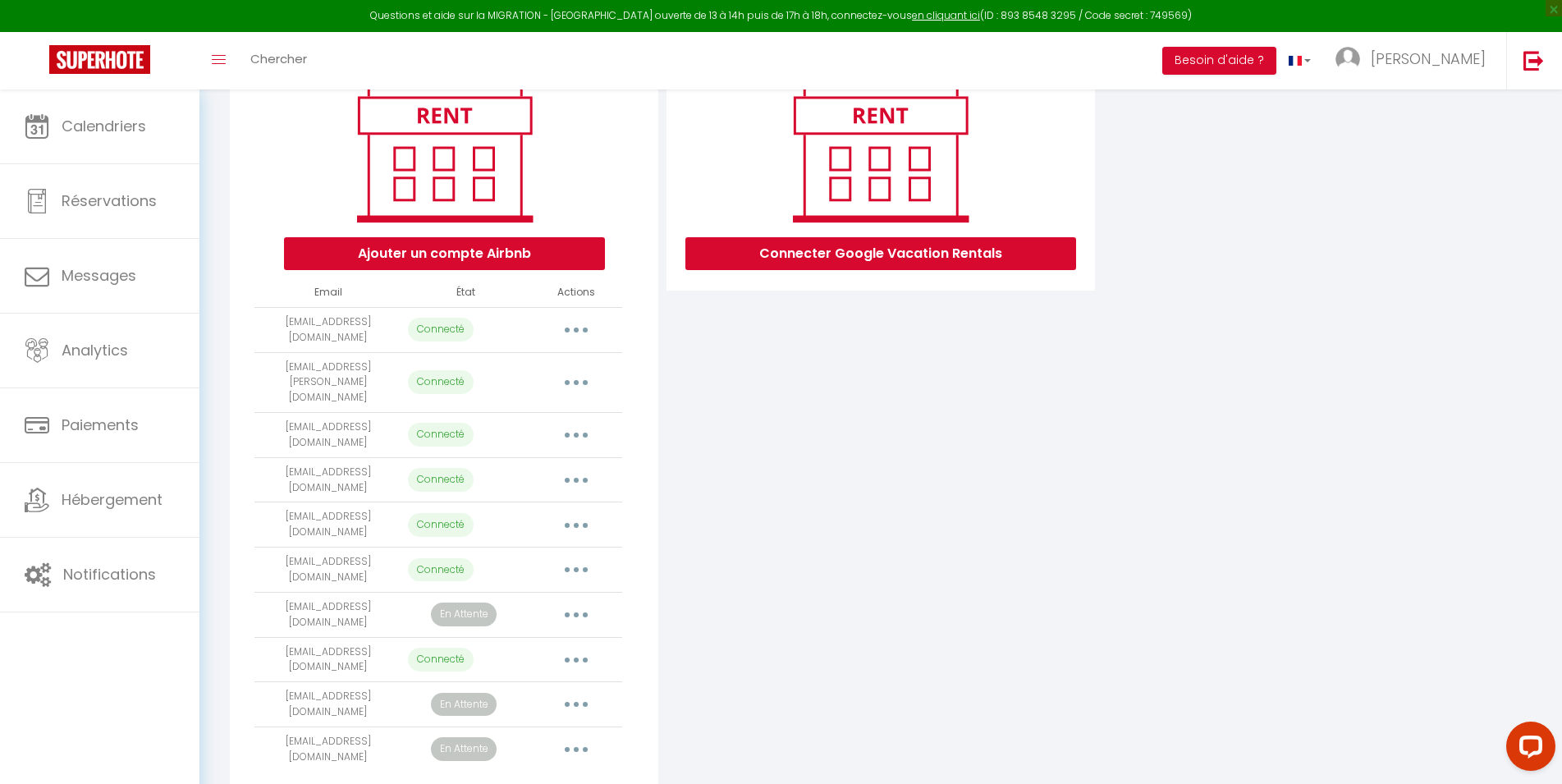
scroll to position [0, 0]
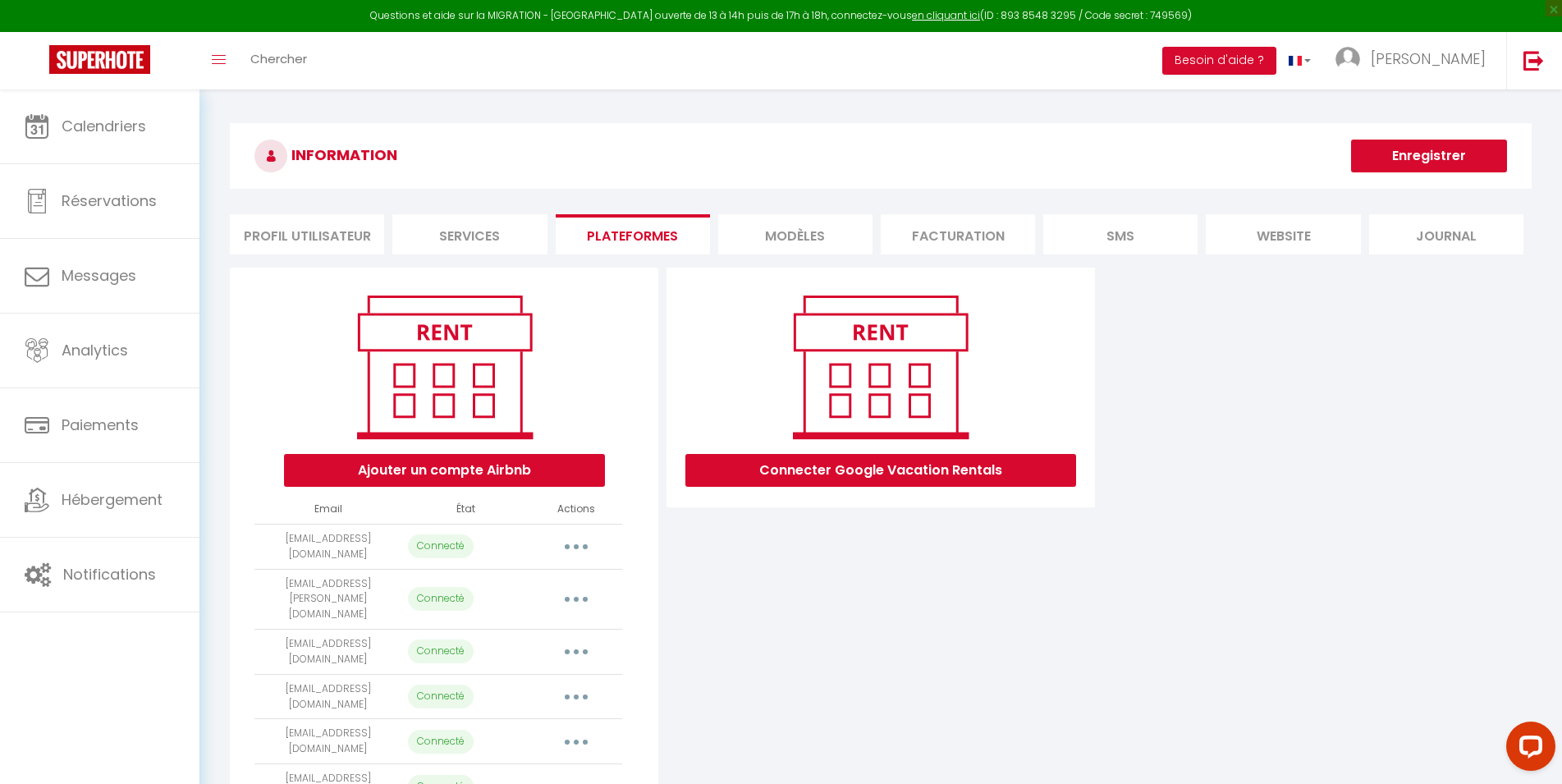
click at [1446, 159] on button "Enregistrer" at bounding box center [1429, 156] width 156 height 33
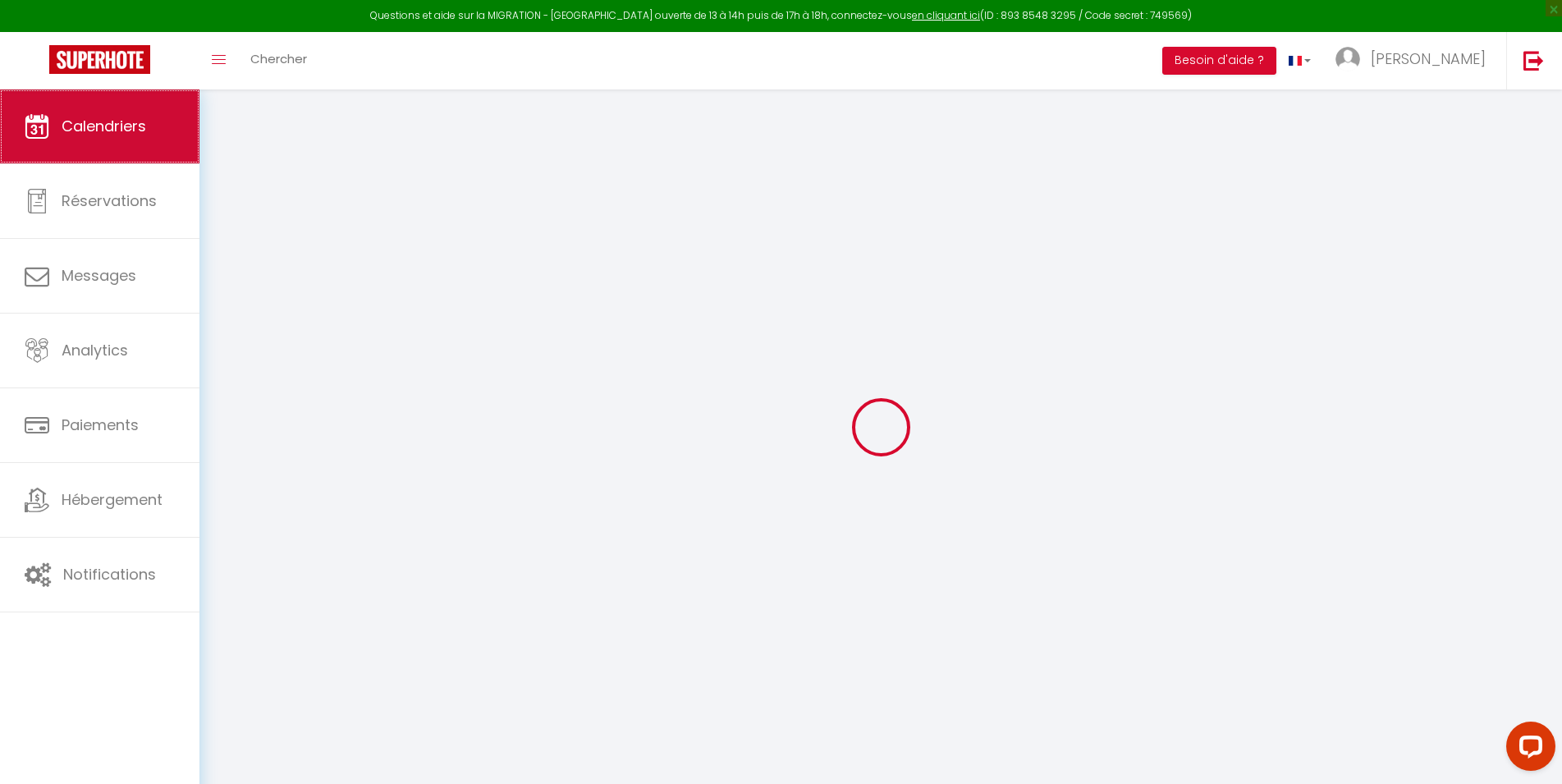
click at [63, 128] on span "Calendriers" at bounding box center [104, 125] width 84 height 21
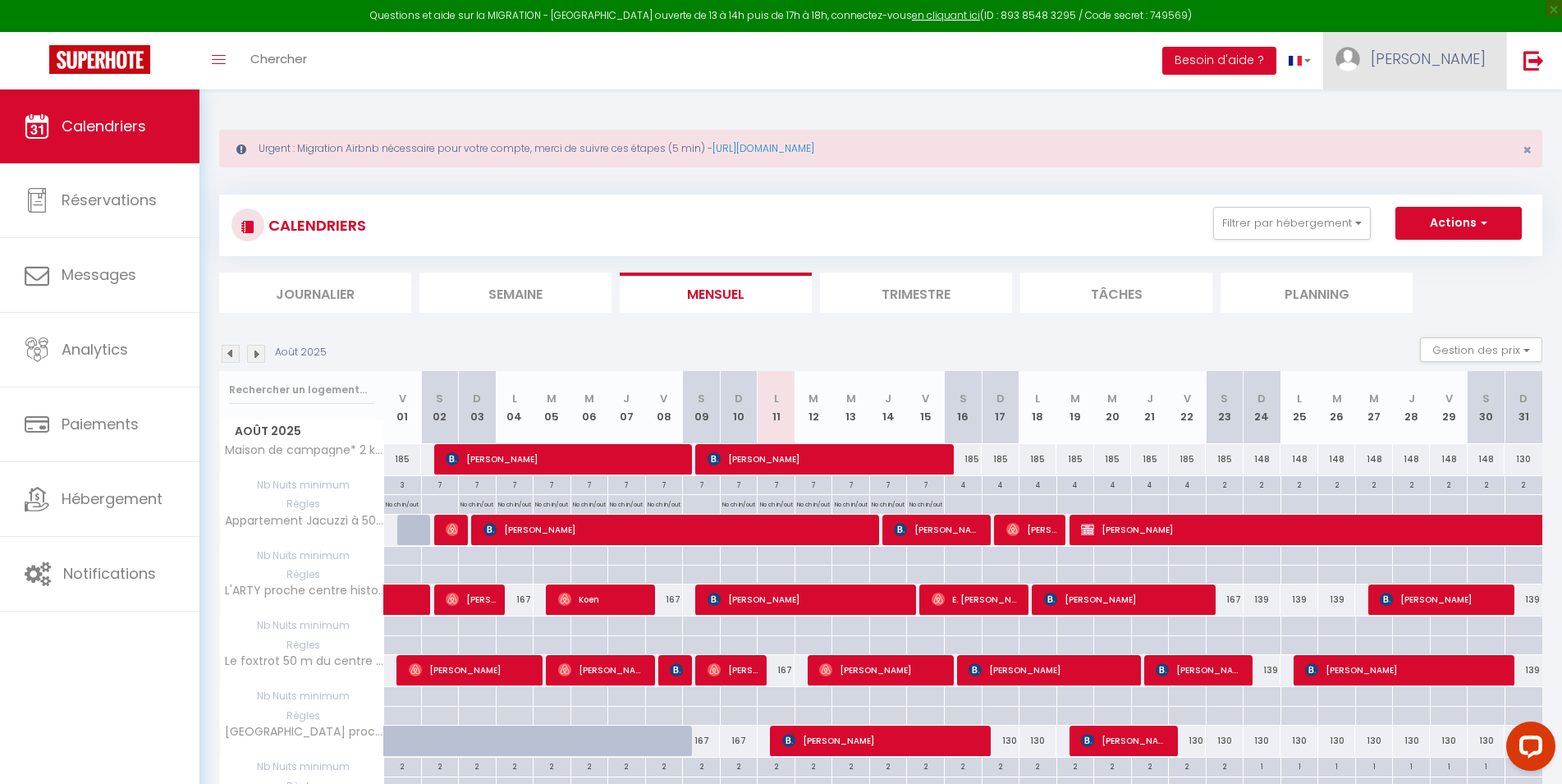
click at [1451, 45] on link "[PERSON_NAME]" at bounding box center [1415, 61] width 183 height 57
click at [1432, 114] on link "Paramètres" at bounding box center [1441, 114] width 122 height 28
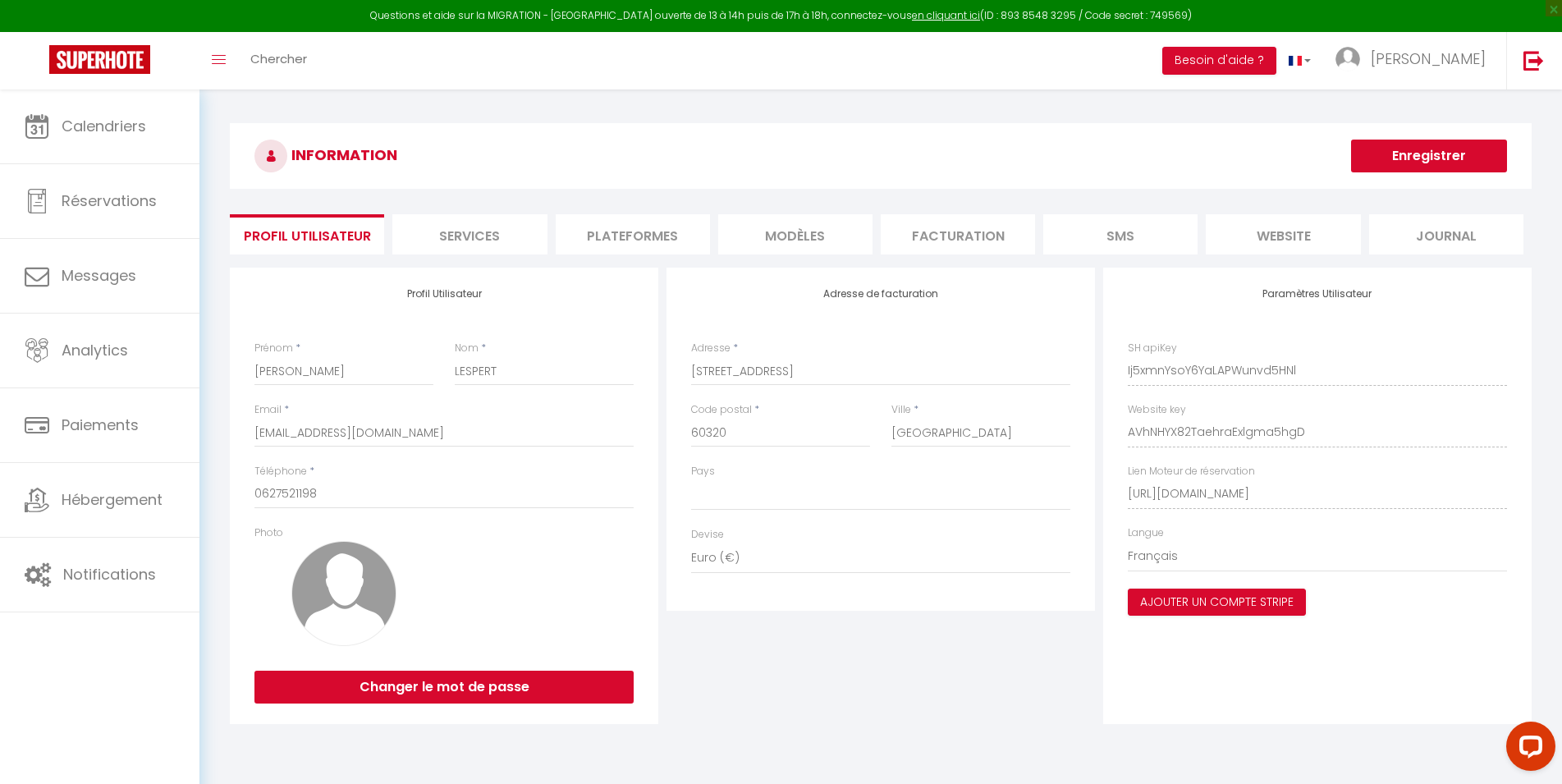
click at [623, 247] on li "Plateformes" at bounding box center [633, 234] width 154 height 40
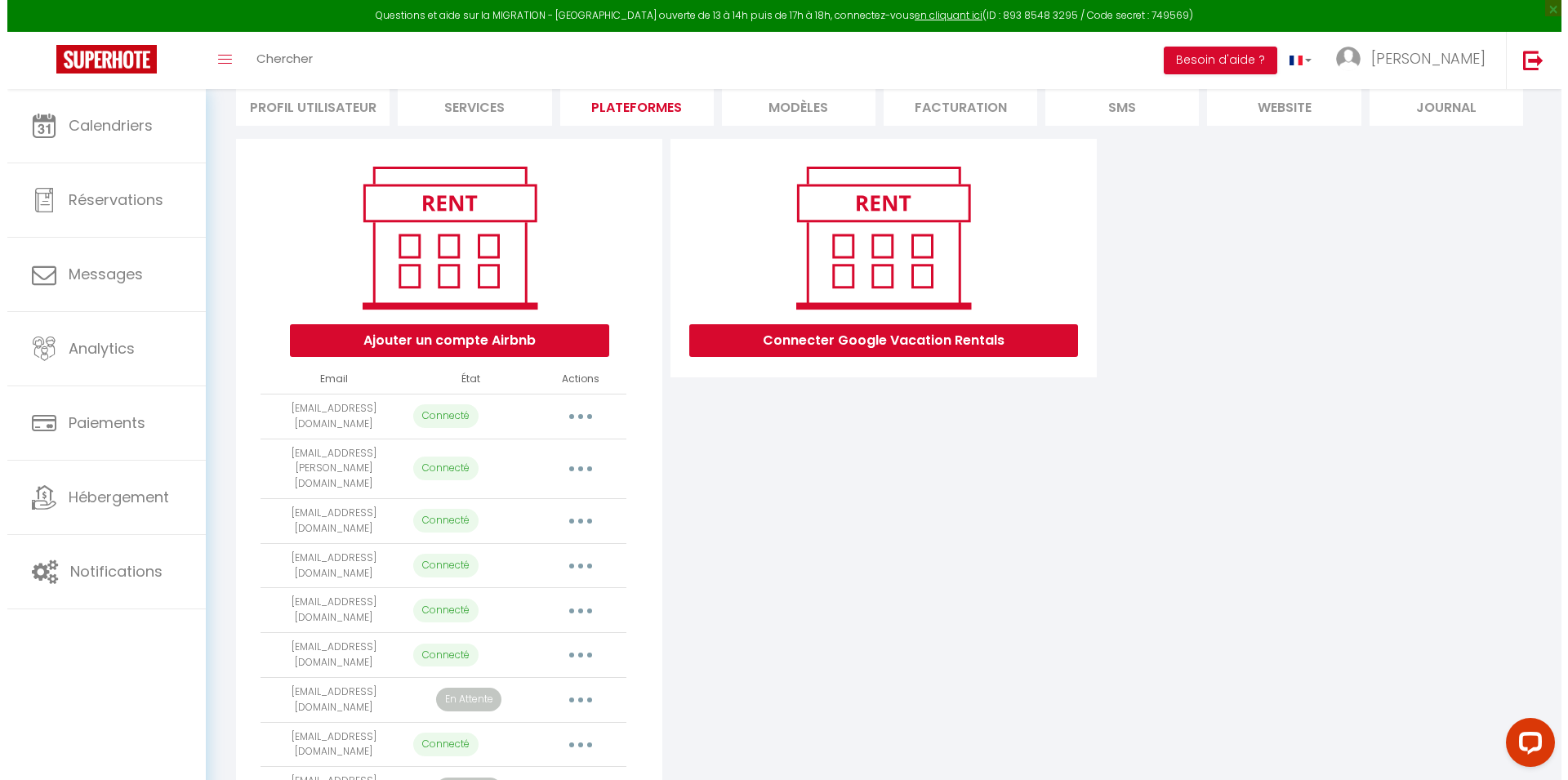
scroll to position [216, 0]
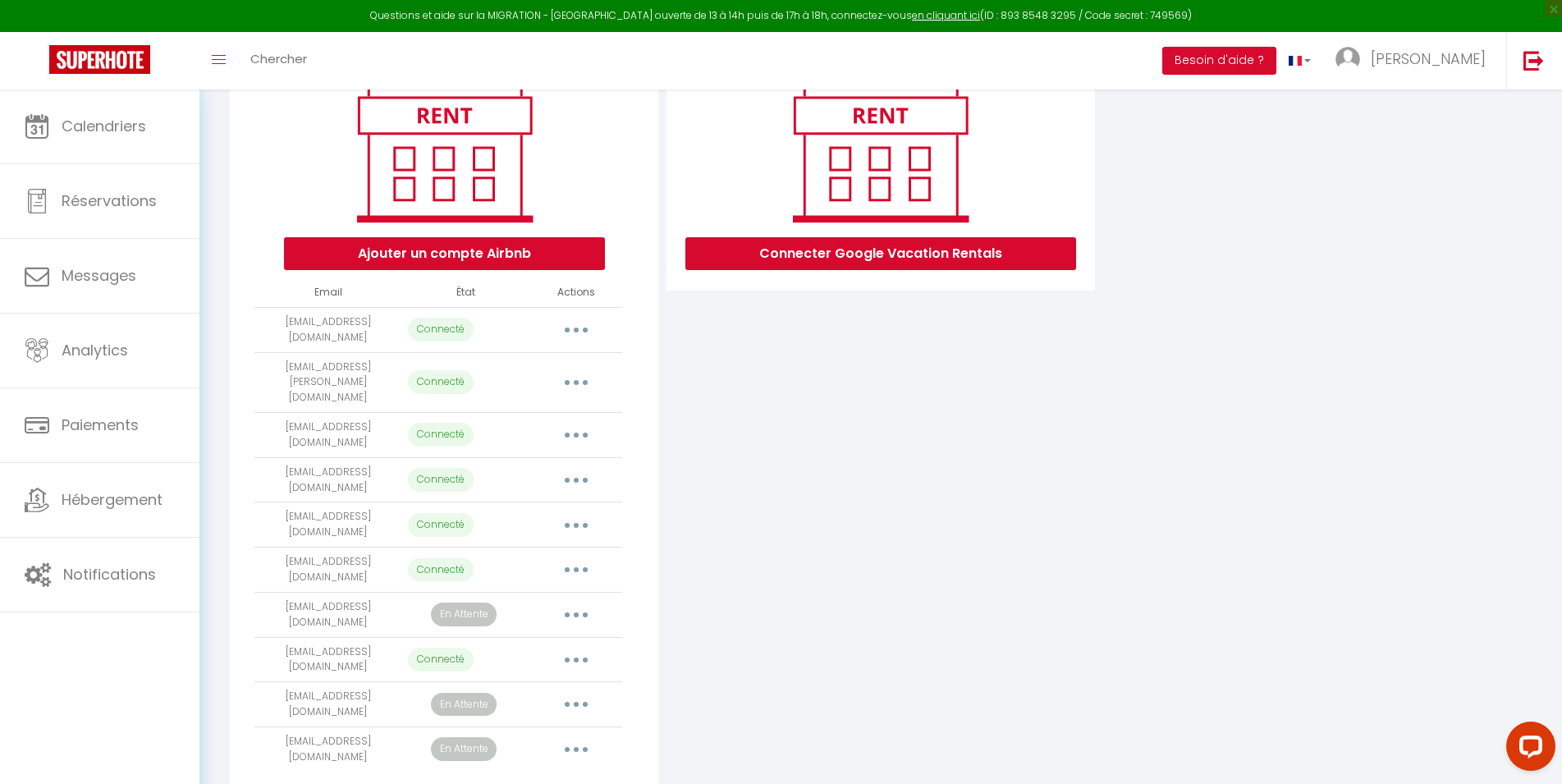
click at [587, 602] on button "button" at bounding box center [575, 615] width 46 height 26
click at [538, 697] on link "Reconnecter le compte" at bounding box center [504, 711] width 181 height 28
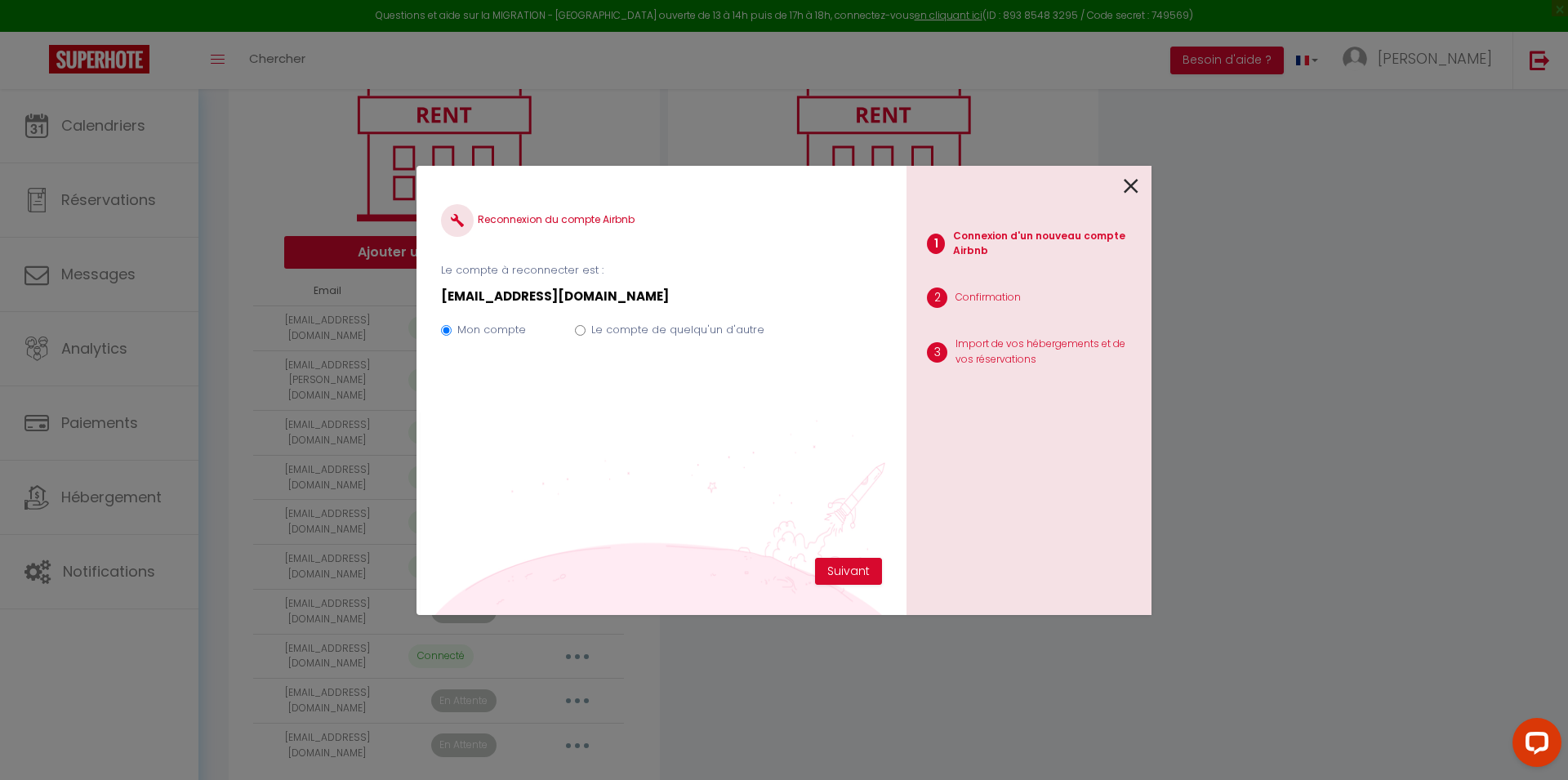
click at [1129, 180] on icon at bounding box center [1131, 185] width 14 height 24
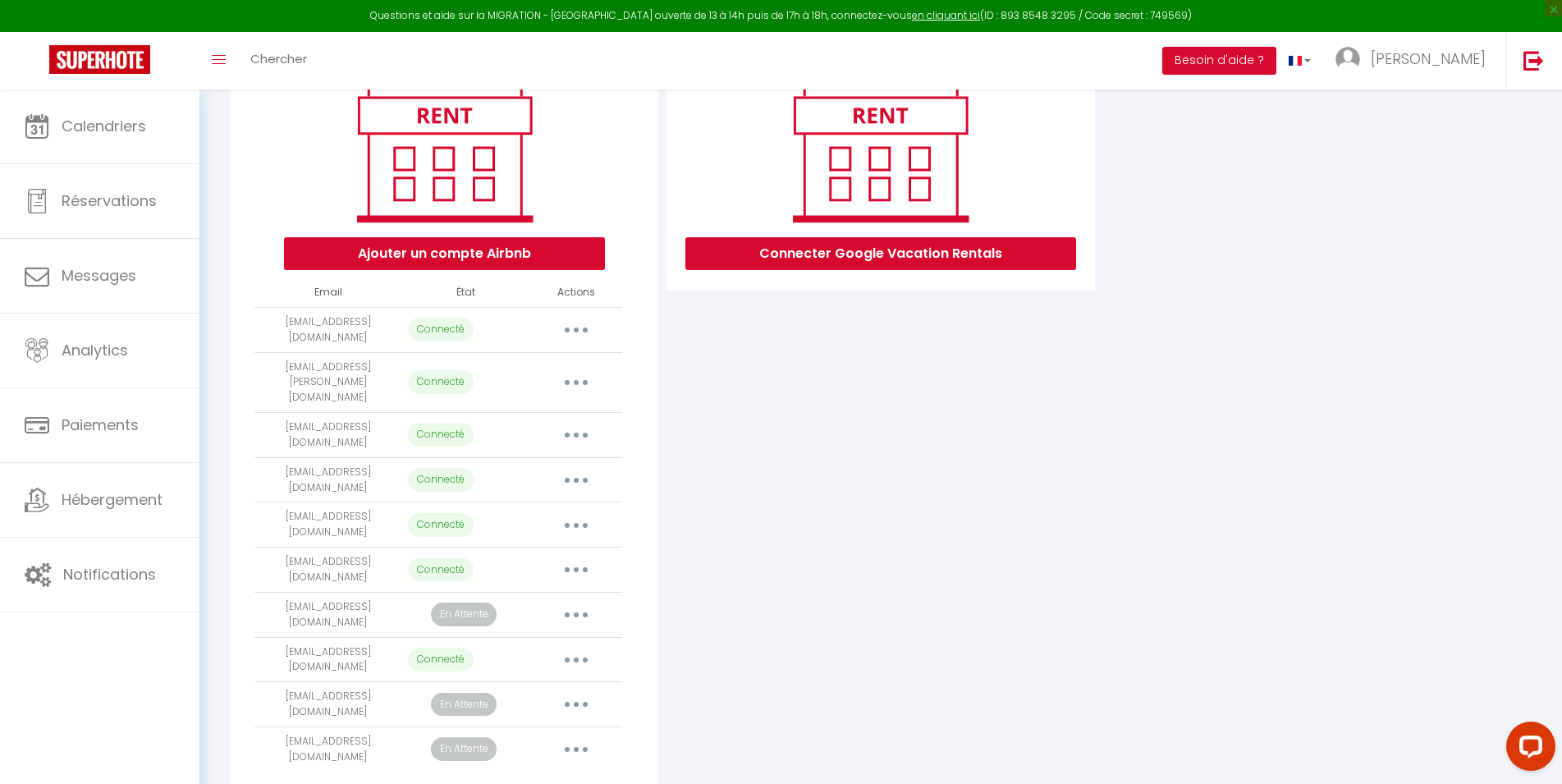
click at [572, 602] on button "button" at bounding box center [575, 615] width 46 height 26
click at [515, 638] on link "Importer les appartements" at bounding box center [504, 651] width 181 height 28
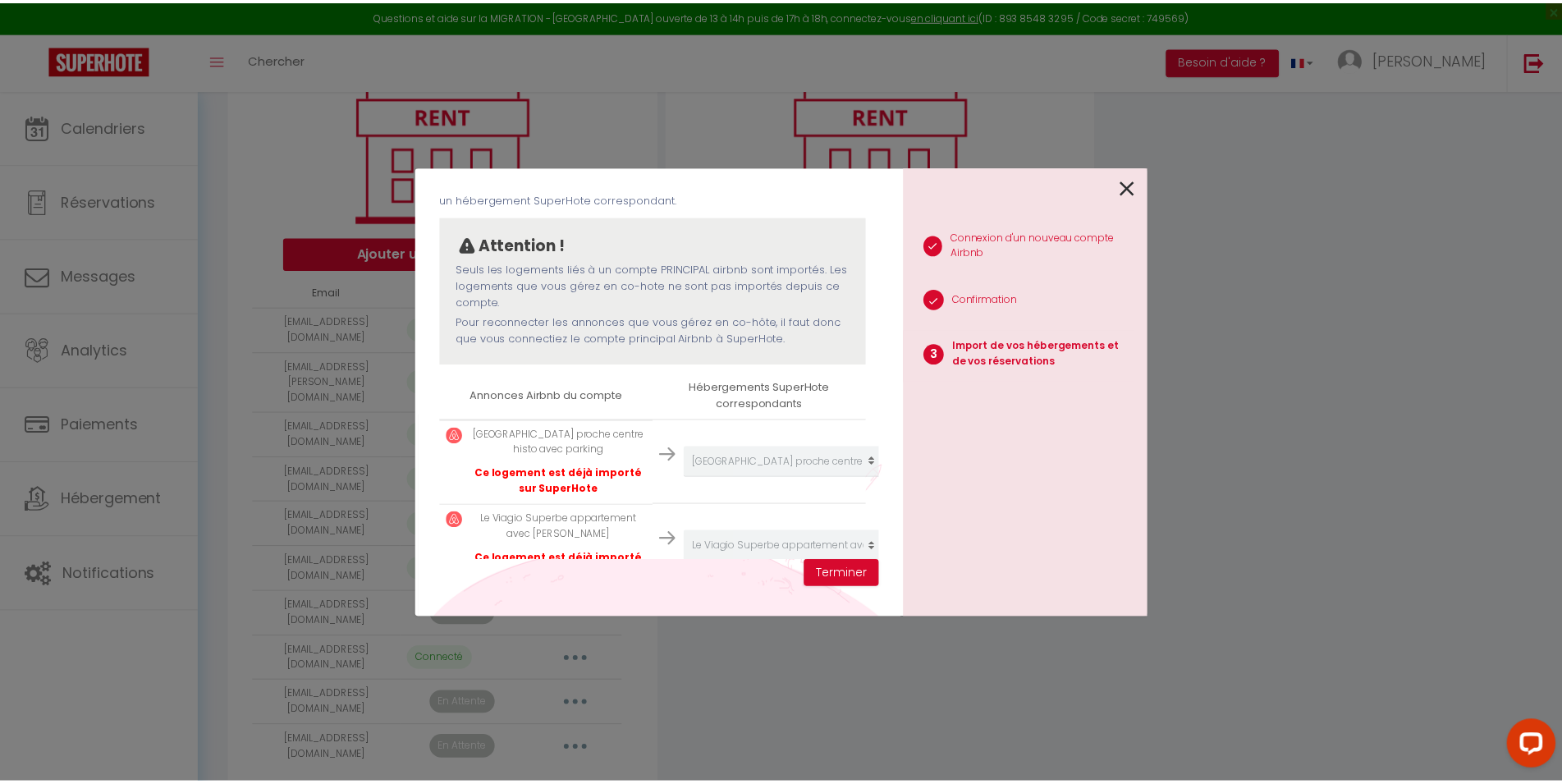
scroll to position [162, 0]
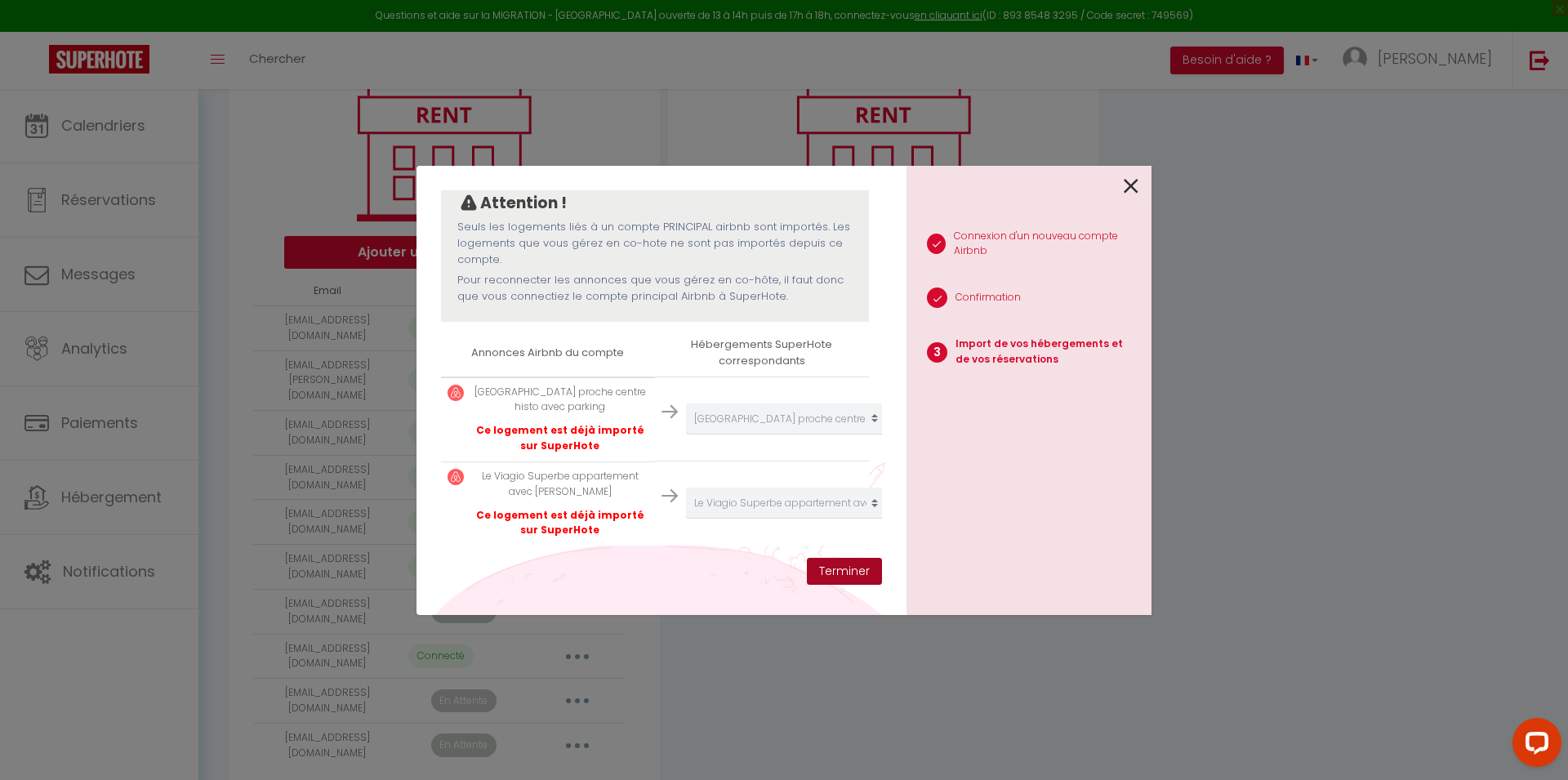
click at [847, 570] on button "Terminer" at bounding box center [844, 571] width 75 height 28
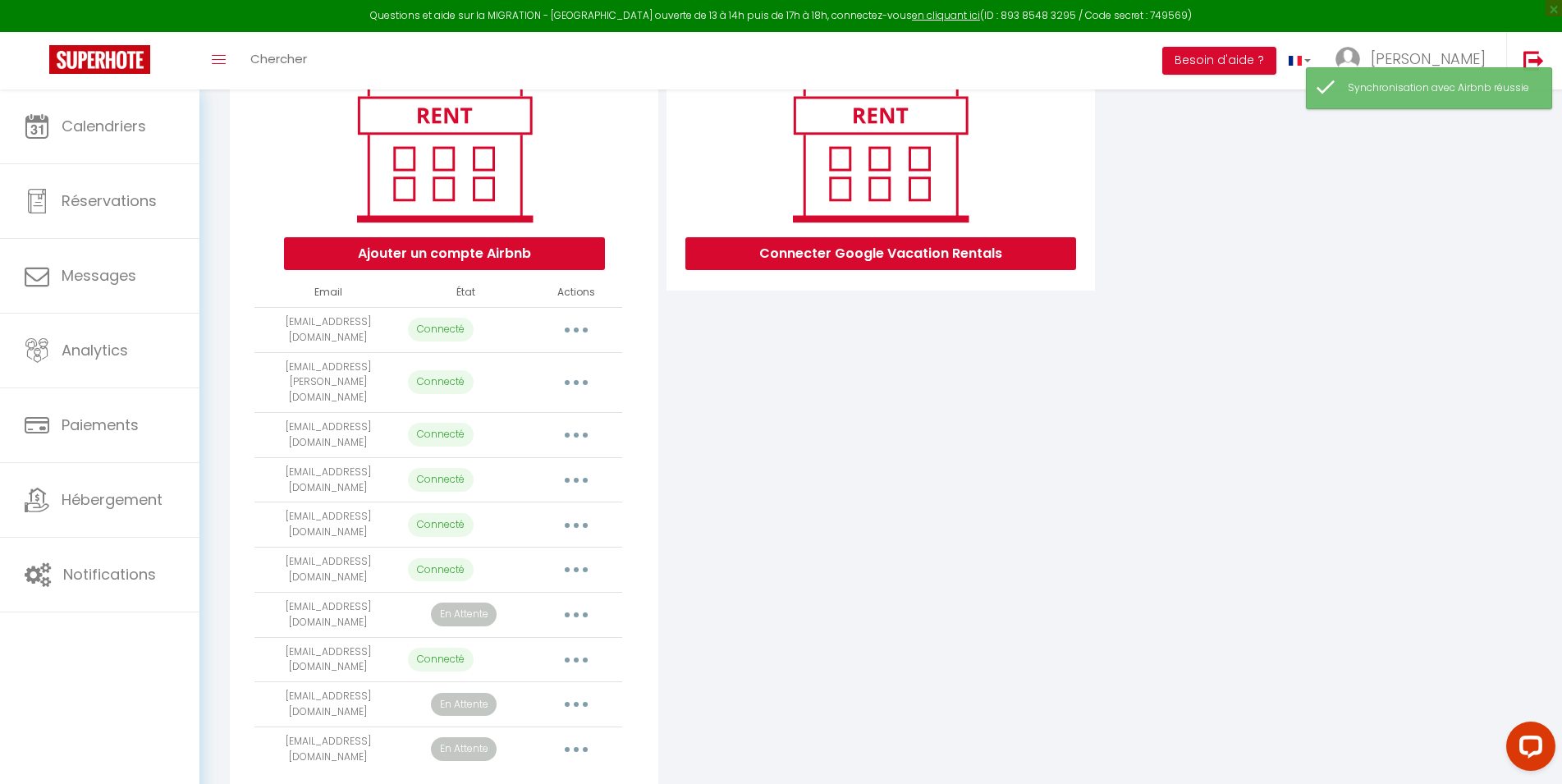
click at [582, 602] on button "button" at bounding box center [575, 615] width 46 height 26
click at [495, 697] on link "Reconnecter le compte" at bounding box center [504, 711] width 181 height 28
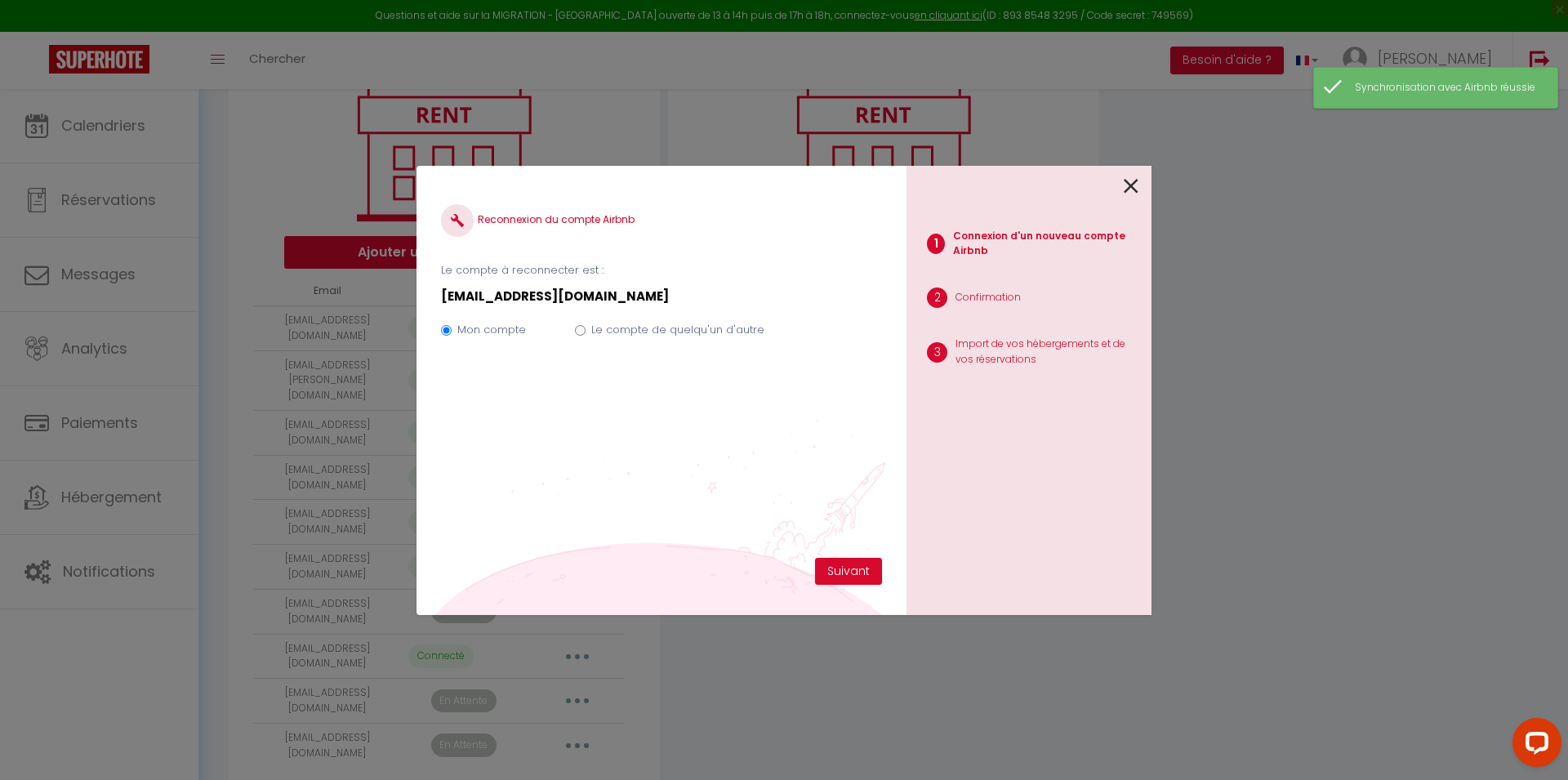
click at [613, 334] on label "Le compte de quelqu'un d'autre" at bounding box center [677, 330] width 173 height 16
click at [586, 334] on input "Le compte de quelqu'un d'autre" at bounding box center [580, 331] width 11 height 11
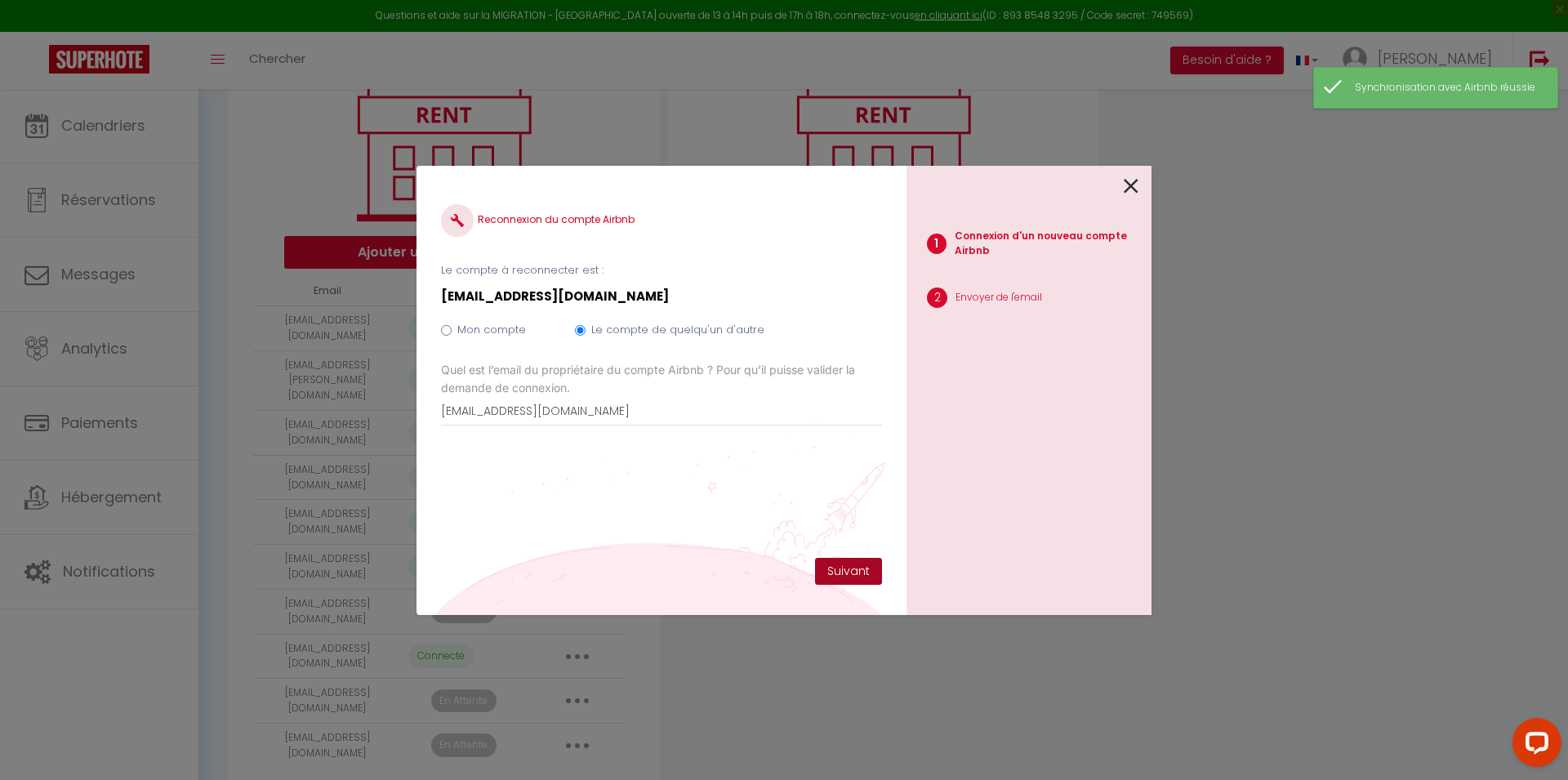
click at [838, 573] on button "Suivant" at bounding box center [848, 571] width 67 height 28
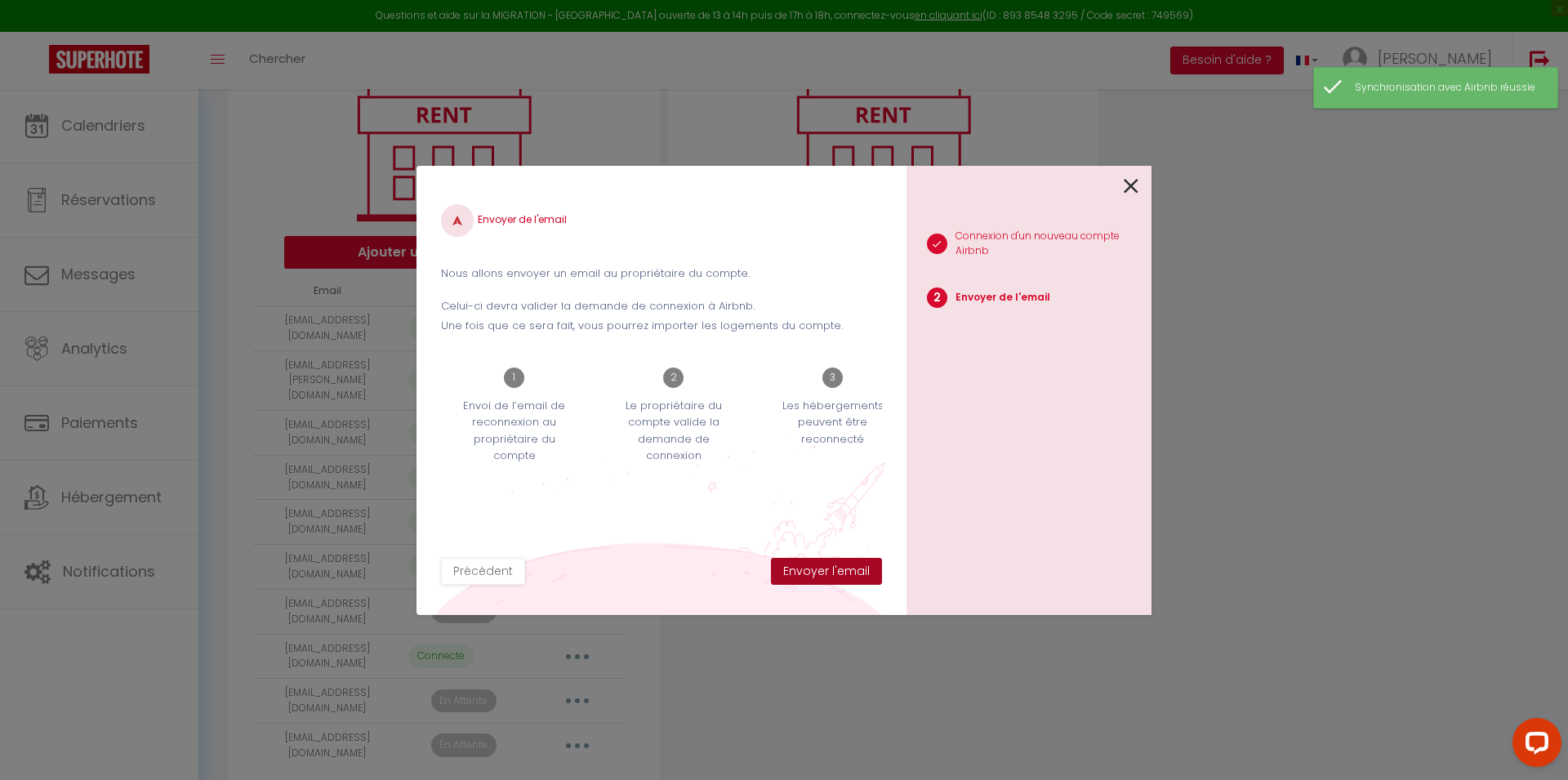
click at [852, 579] on button "Envoyer l'email" at bounding box center [826, 571] width 111 height 28
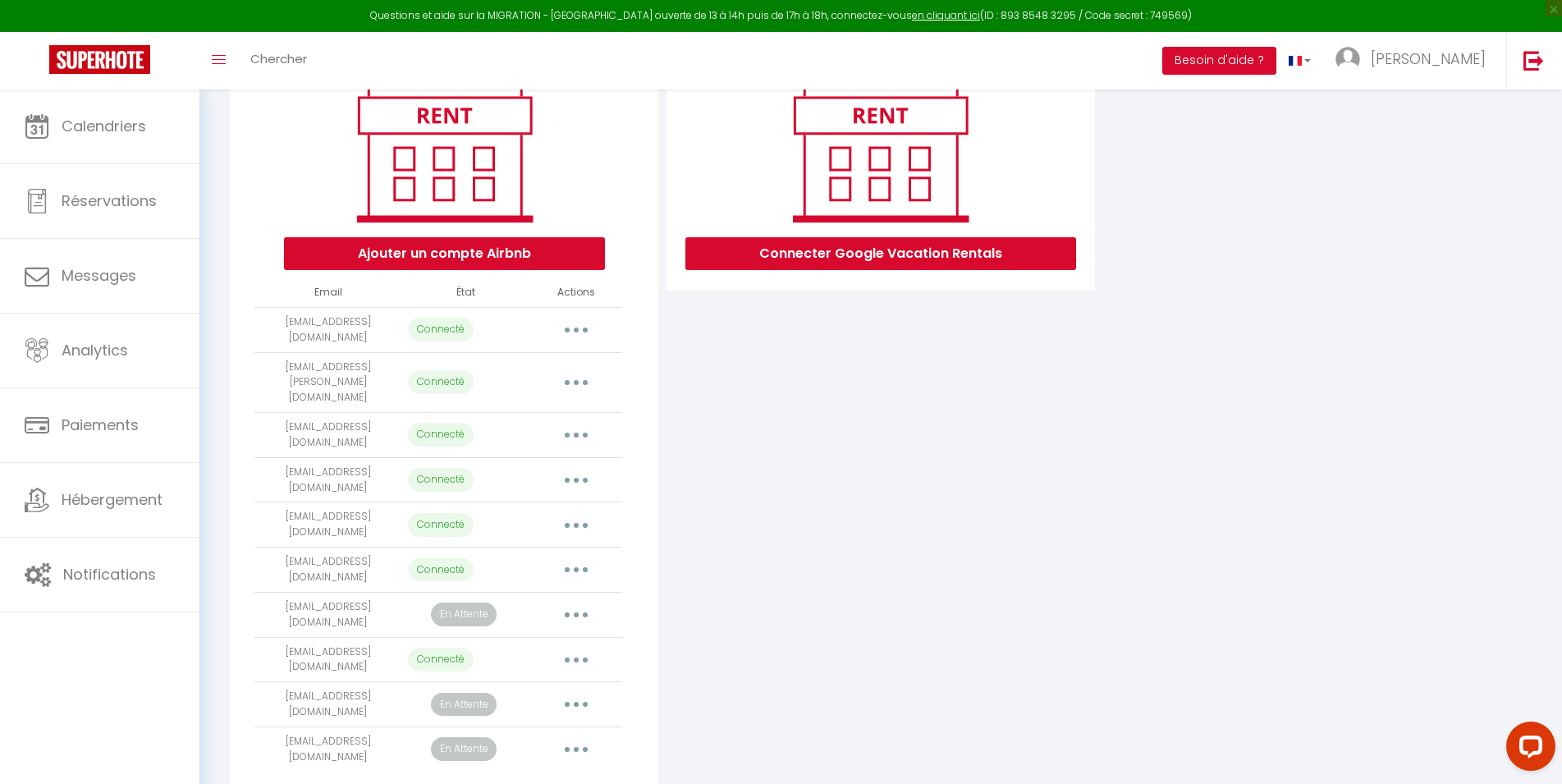
click at [583, 602] on button "button" at bounding box center [575, 615] width 46 height 26
click at [464, 668] on link "Supprimer" at bounding box center [504, 681] width 181 height 28
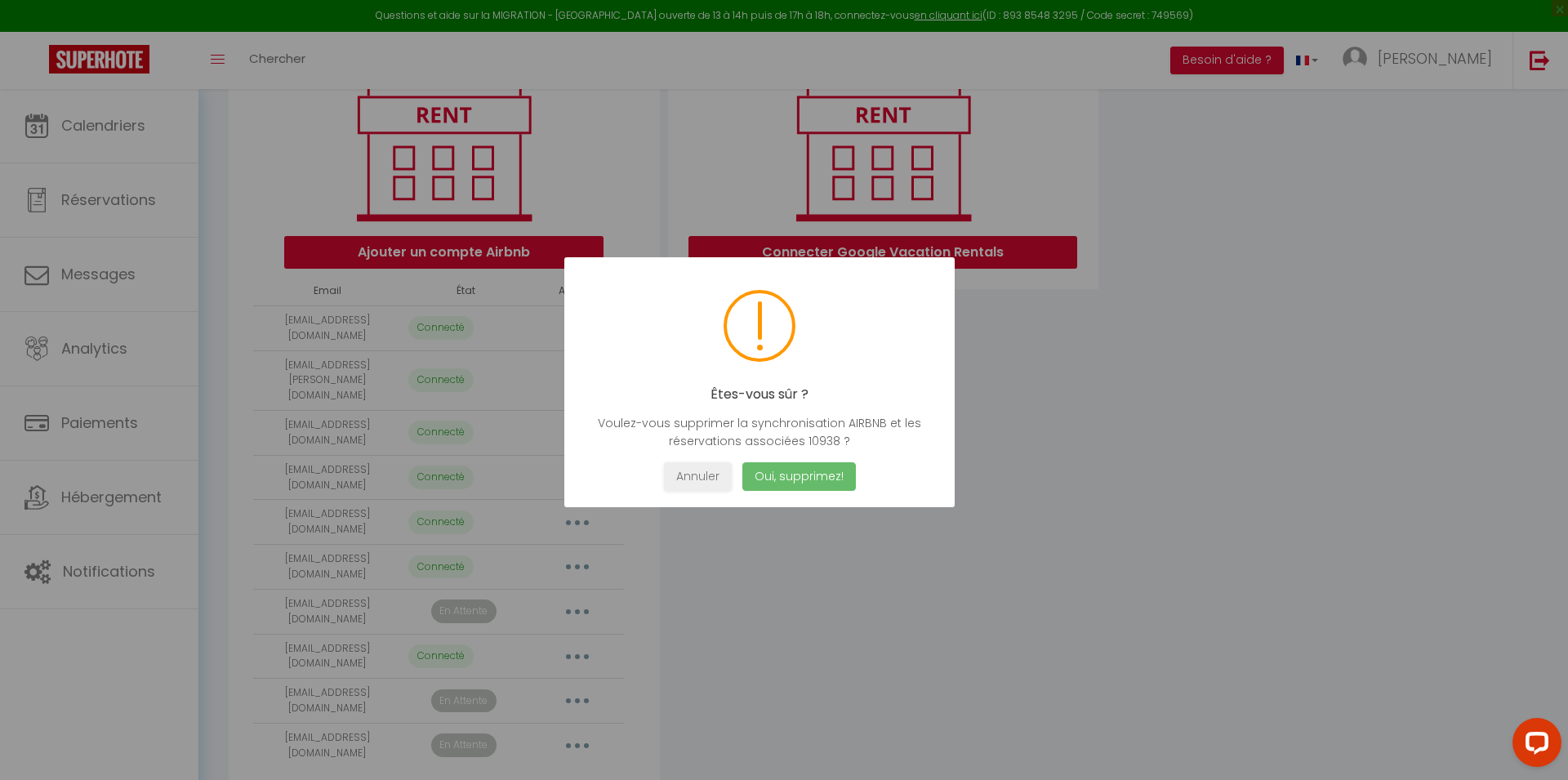
click at [810, 483] on button "Oui, supprimez!" at bounding box center [799, 477] width 113 height 29
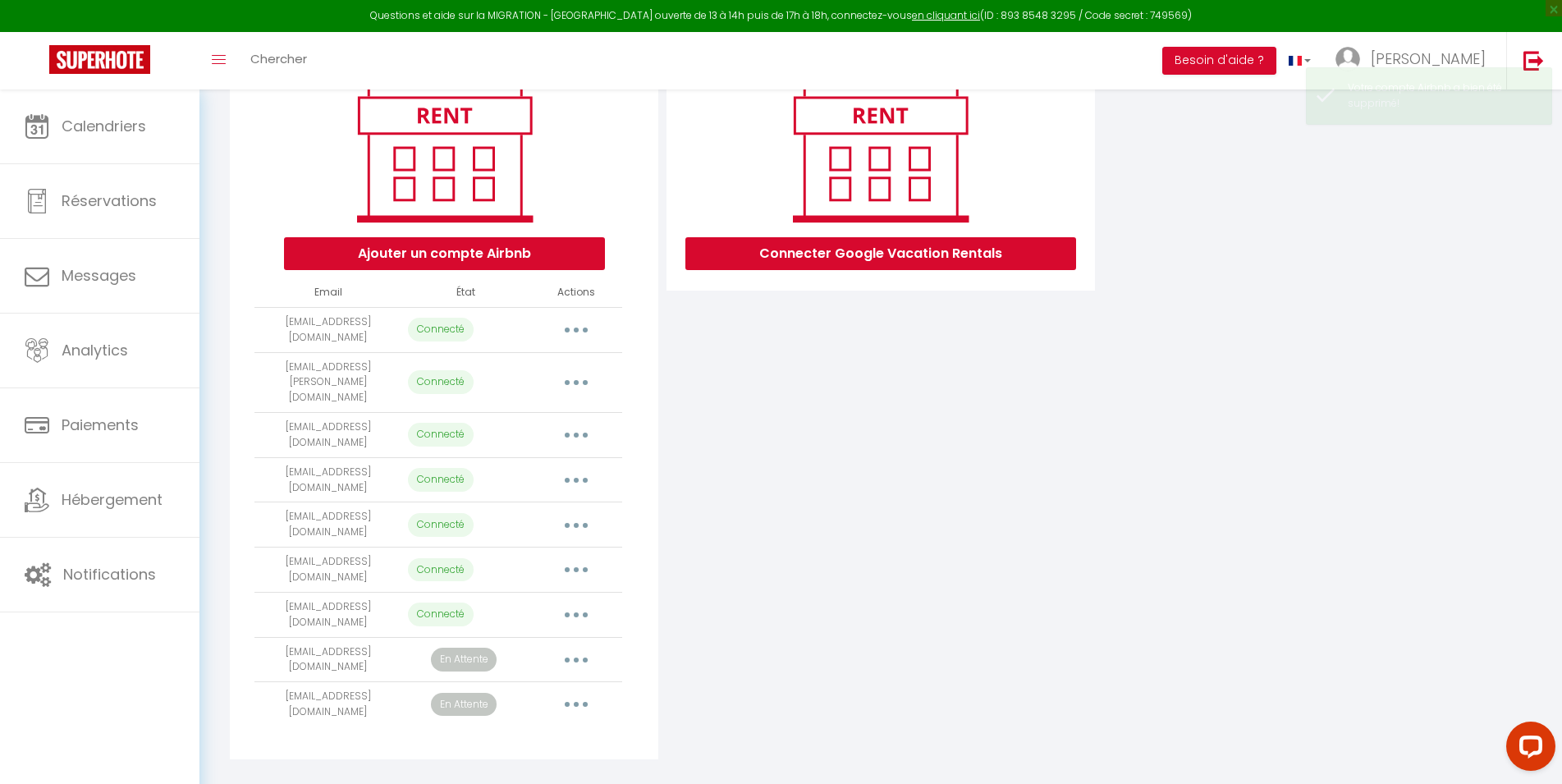
scroll to position [177, 0]
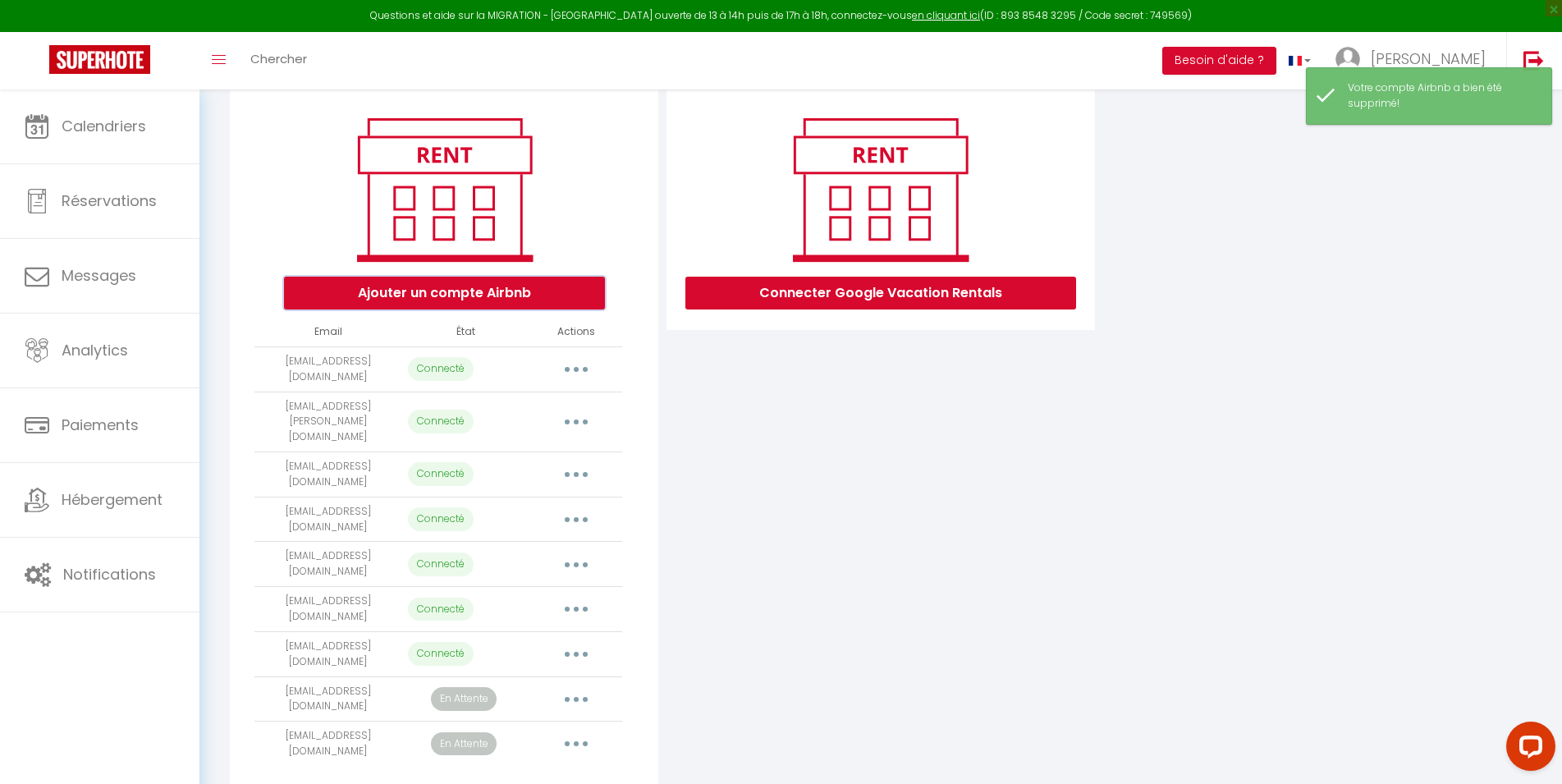
click at [485, 292] on button "Ajouter un compte Airbnb" at bounding box center [444, 293] width 321 height 33
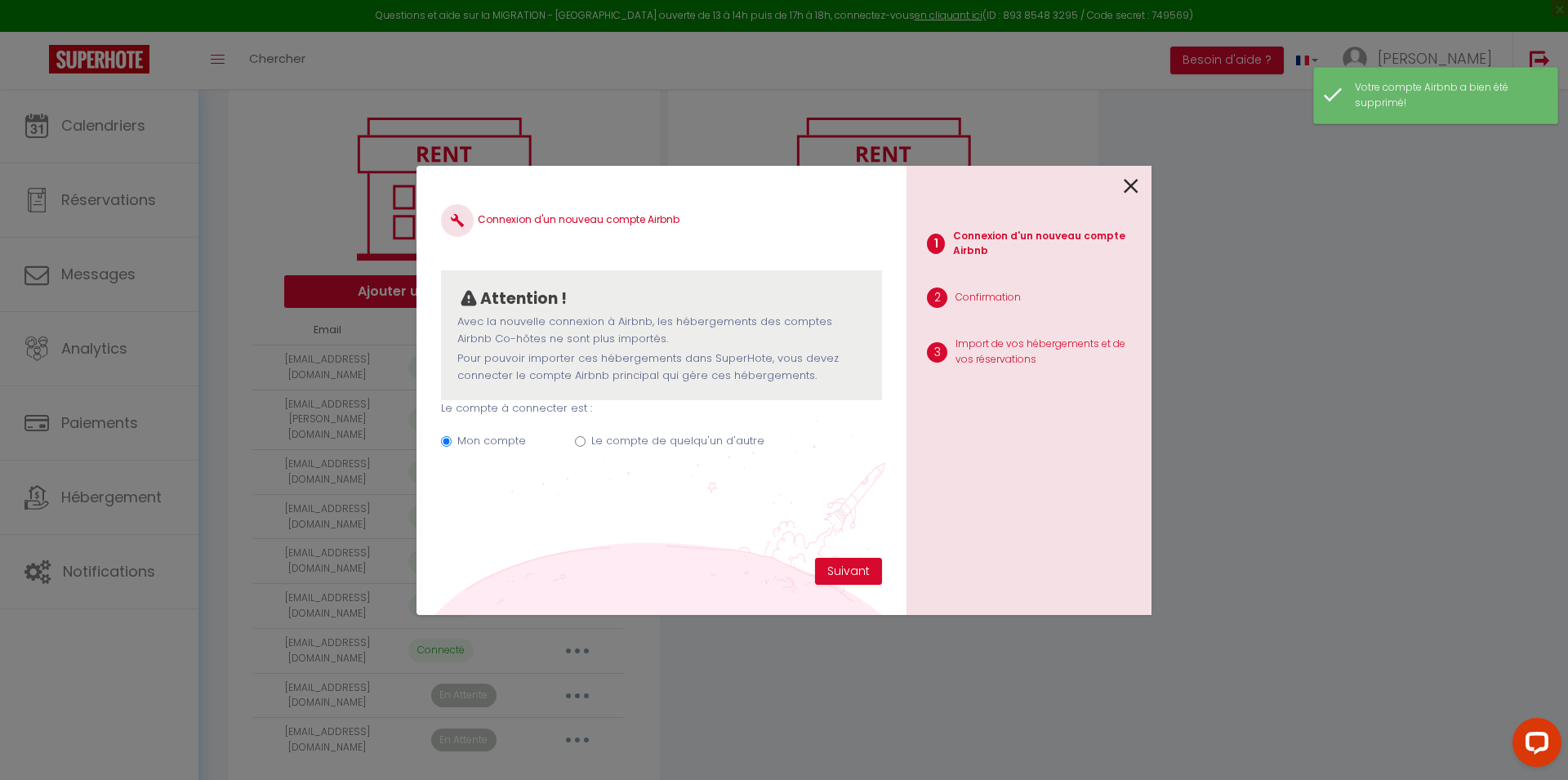
click at [603, 444] on label "Le compte de quelqu'un d'autre" at bounding box center [677, 441] width 173 height 16
click at [586, 444] on input "Le compte de quelqu'un d'autre" at bounding box center [580, 441] width 11 height 11
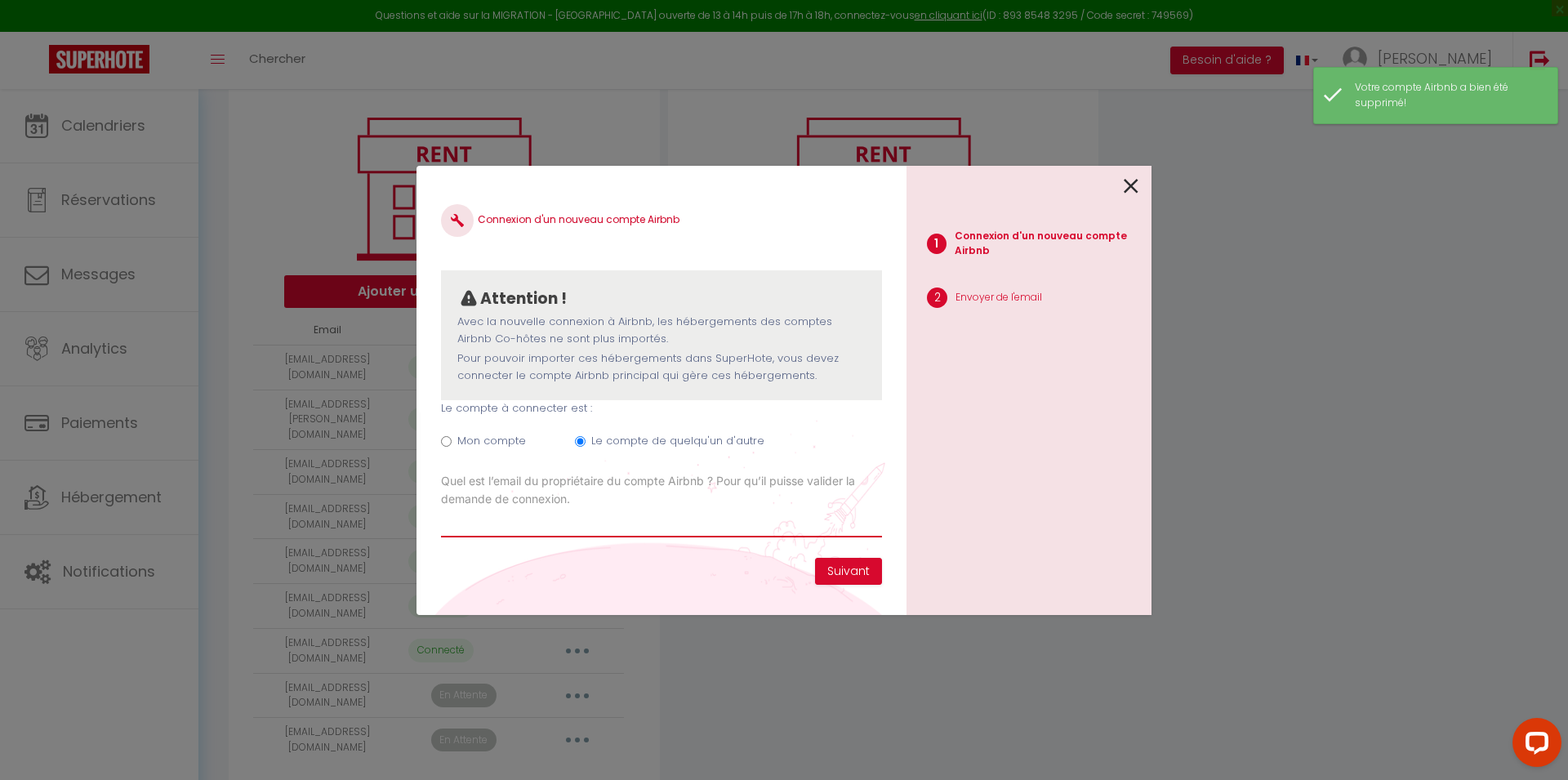
click at [549, 511] on input "Email connexion Airbnb" at bounding box center [661, 522] width 441 height 29
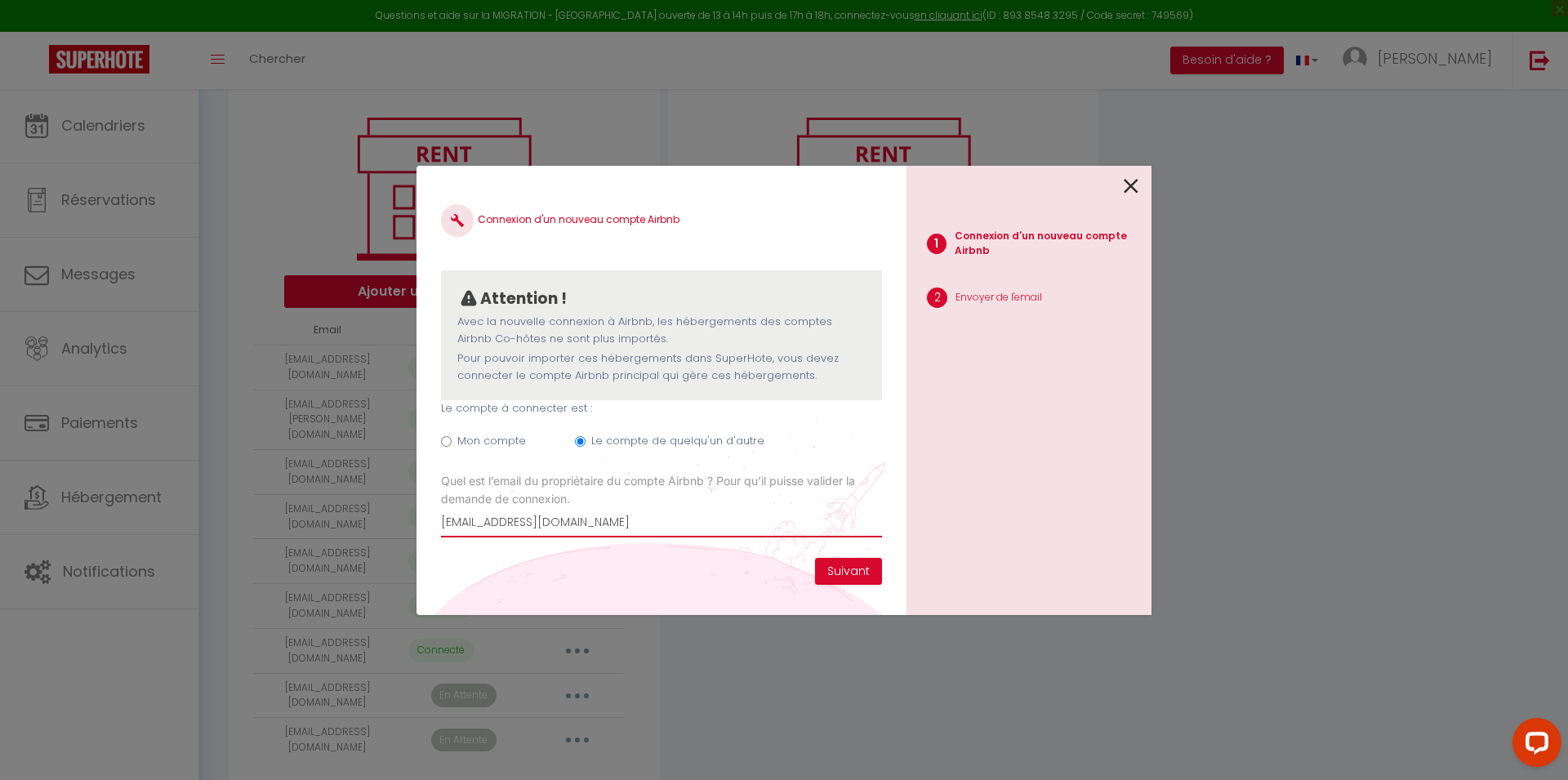
click button "Suivant" at bounding box center [848, 571] width 67 height 28
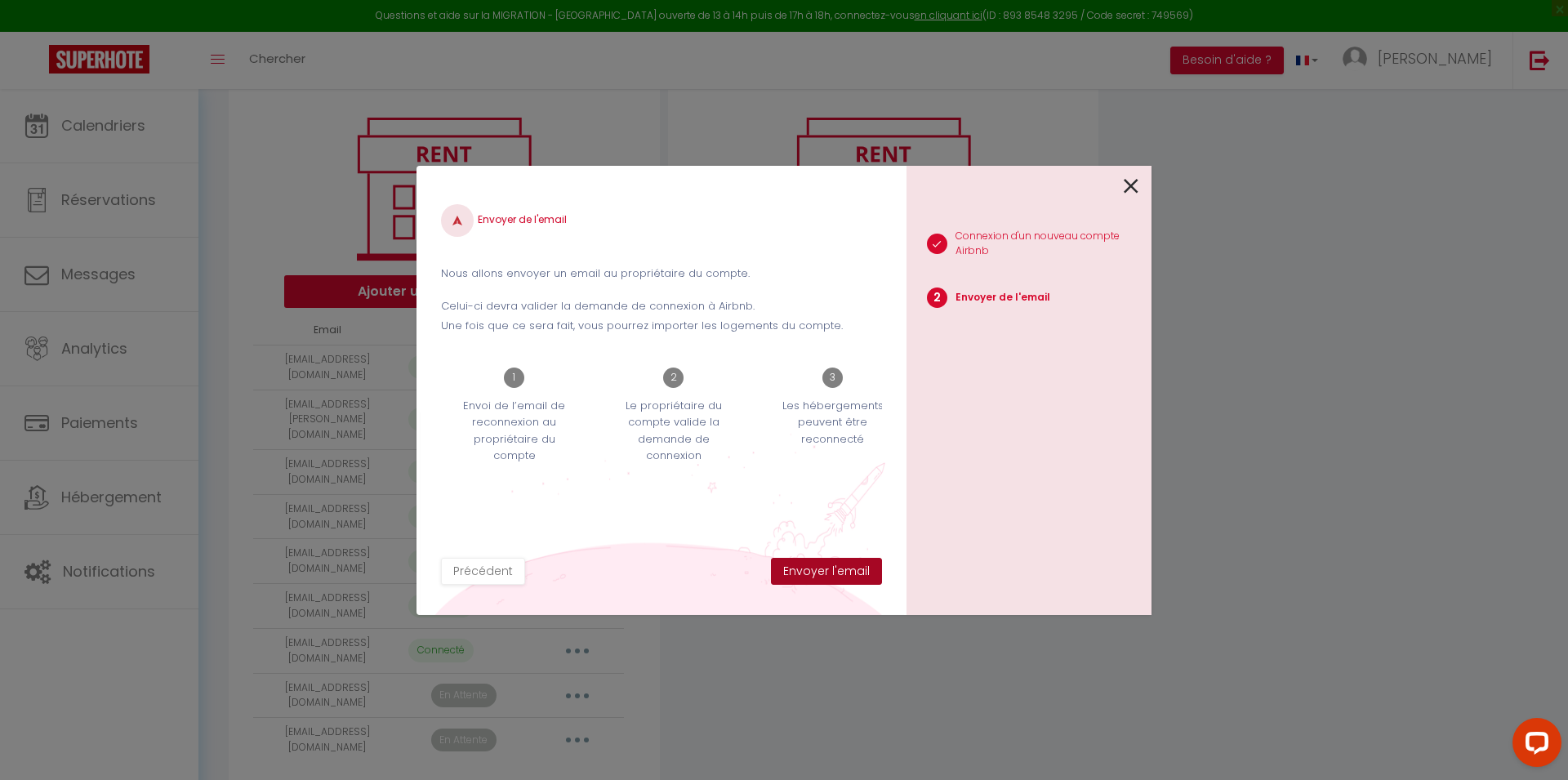
click at [851, 580] on button "Envoyer l'email" at bounding box center [826, 571] width 111 height 28
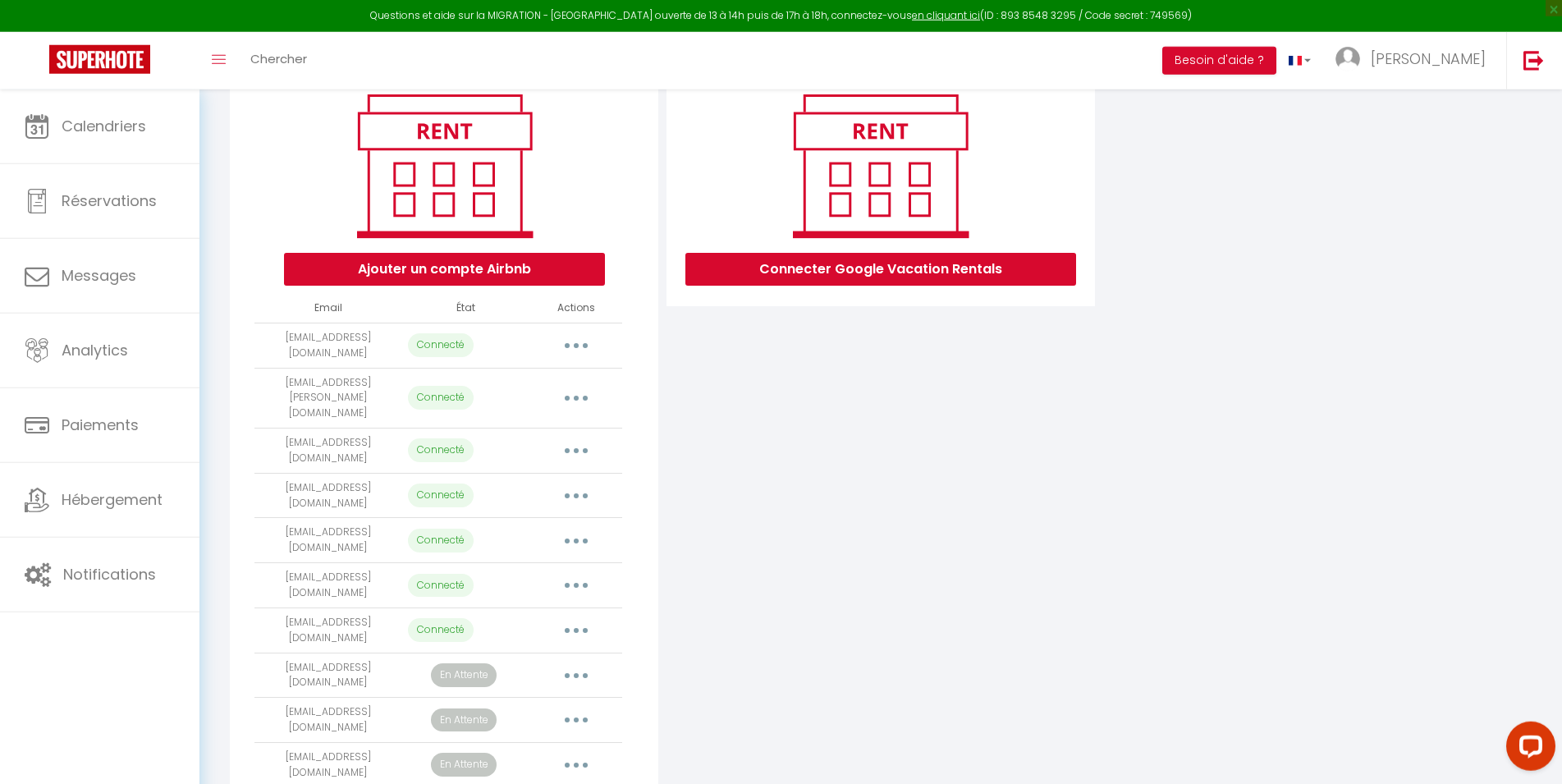
scroll to position [217, 0]
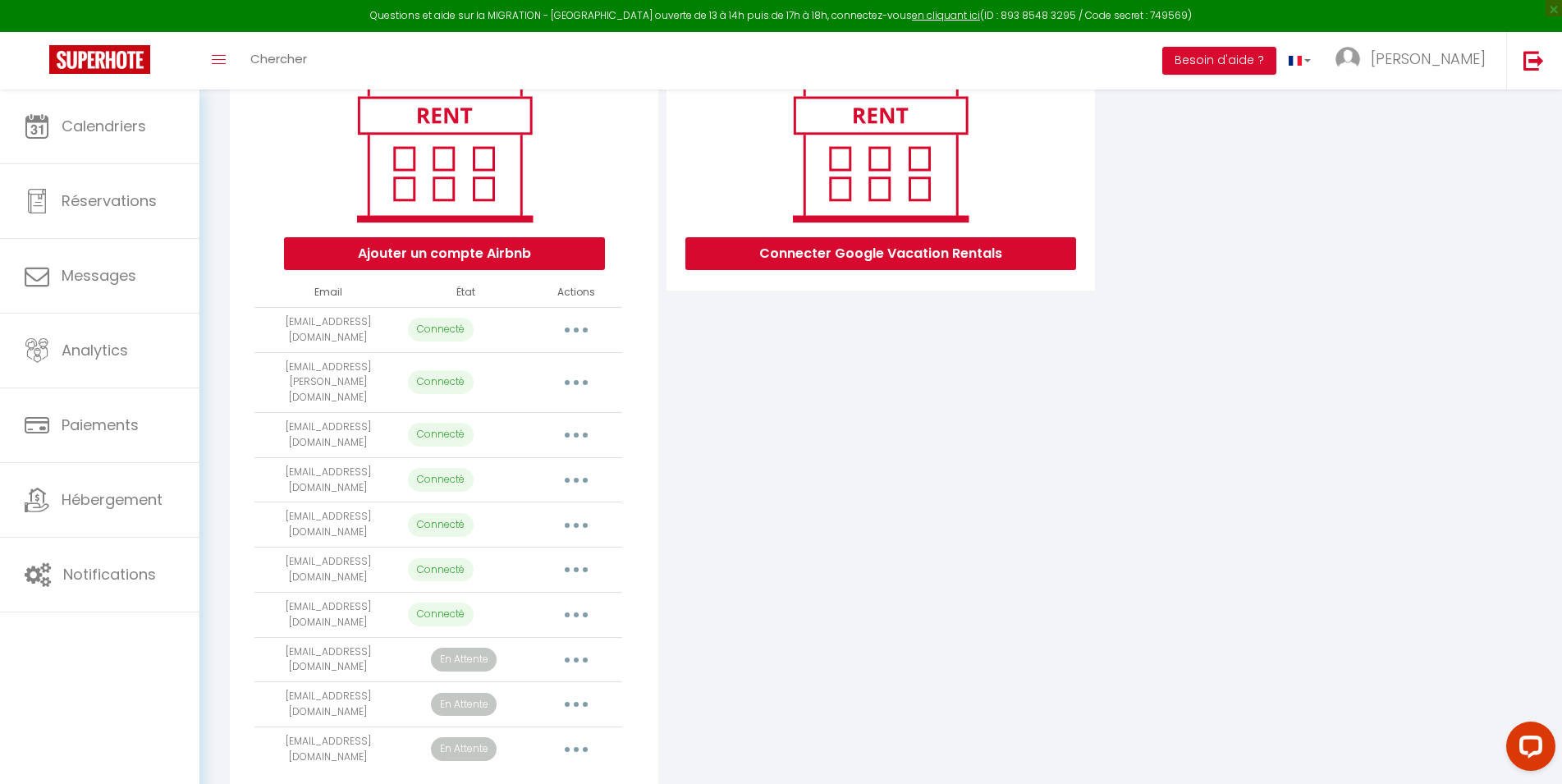
click at [573, 737] on button "button" at bounding box center [575, 749] width 46 height 26
click at [521, 772] on link "Importer les appartements" at bounding box center [504, 786] width 181 height 28
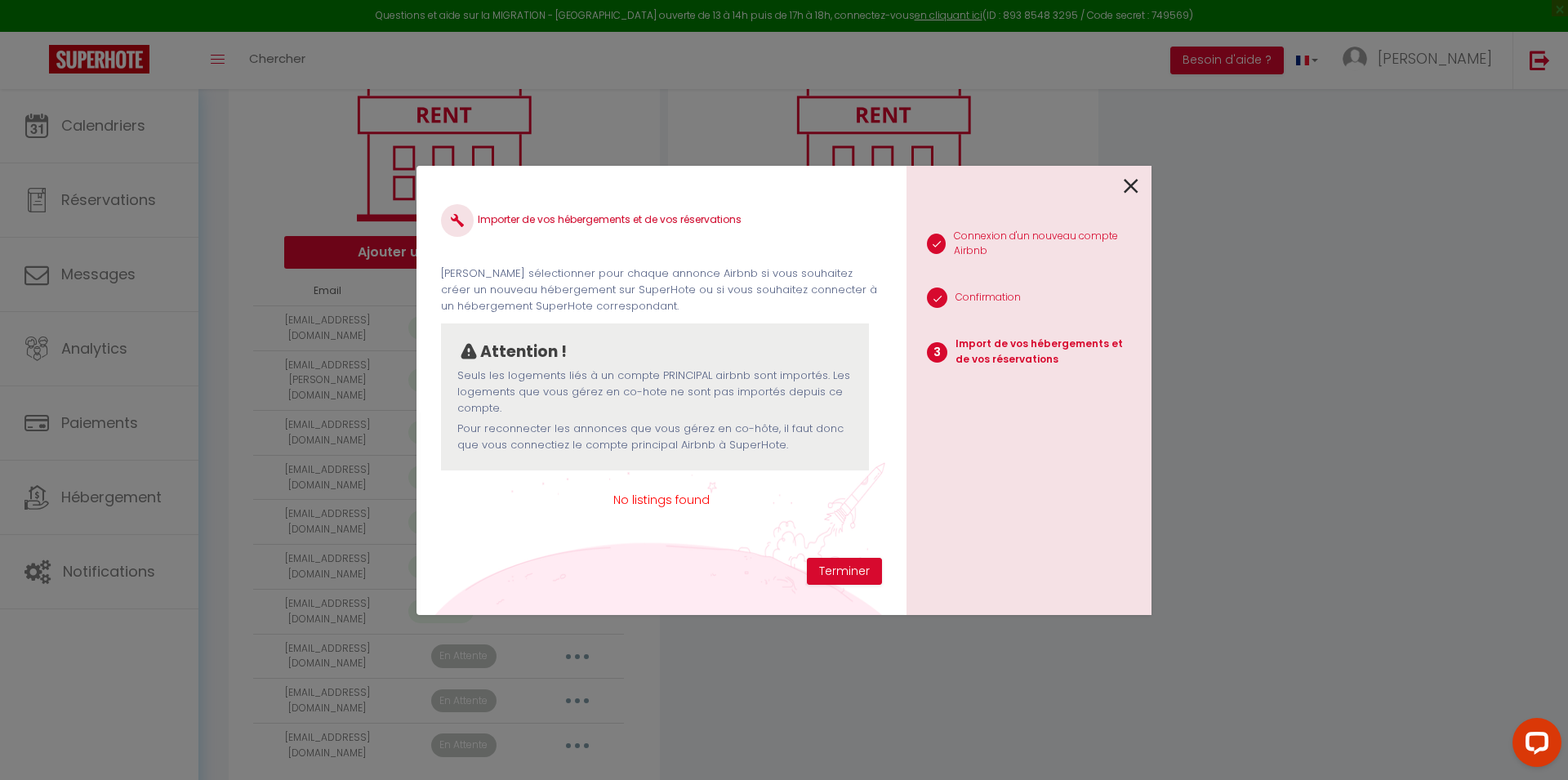
click at [1137, 180] on icon at bounding box center [1131, 185] width 14 height 24
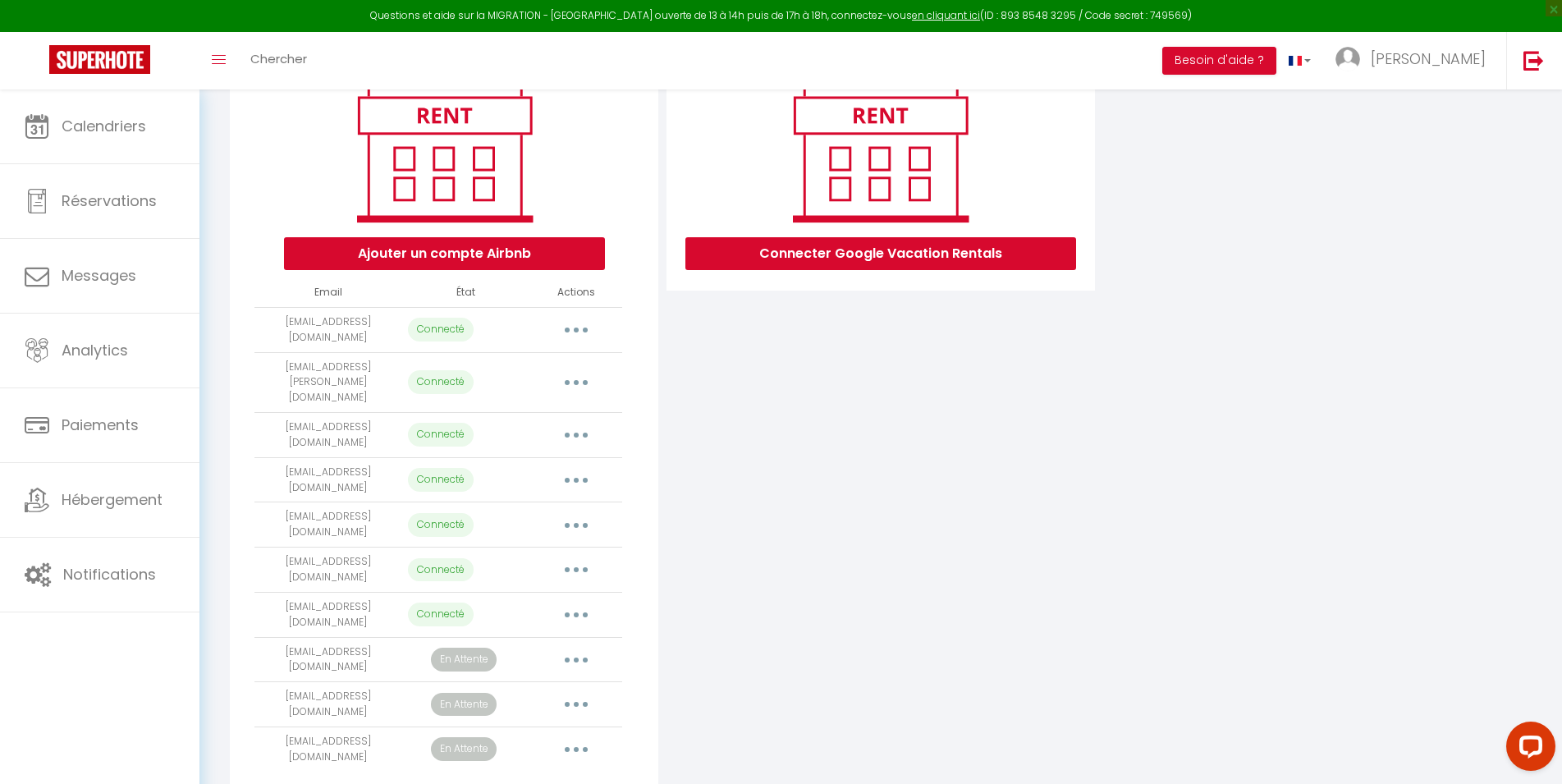
click at [574, 737] on button "button" at bounding box center [575, 749] width 46 height 26
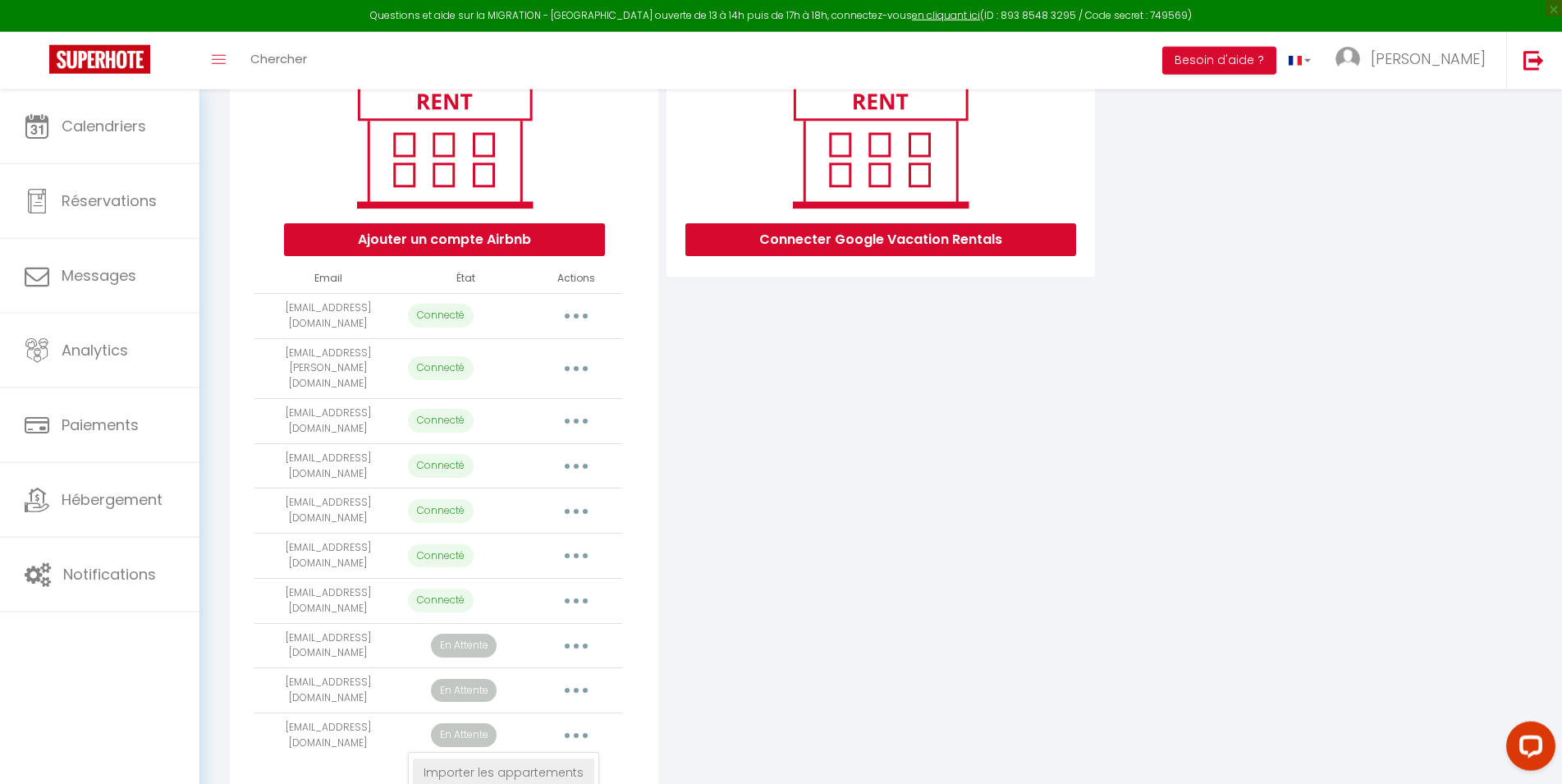
scroll to position [236, 0]
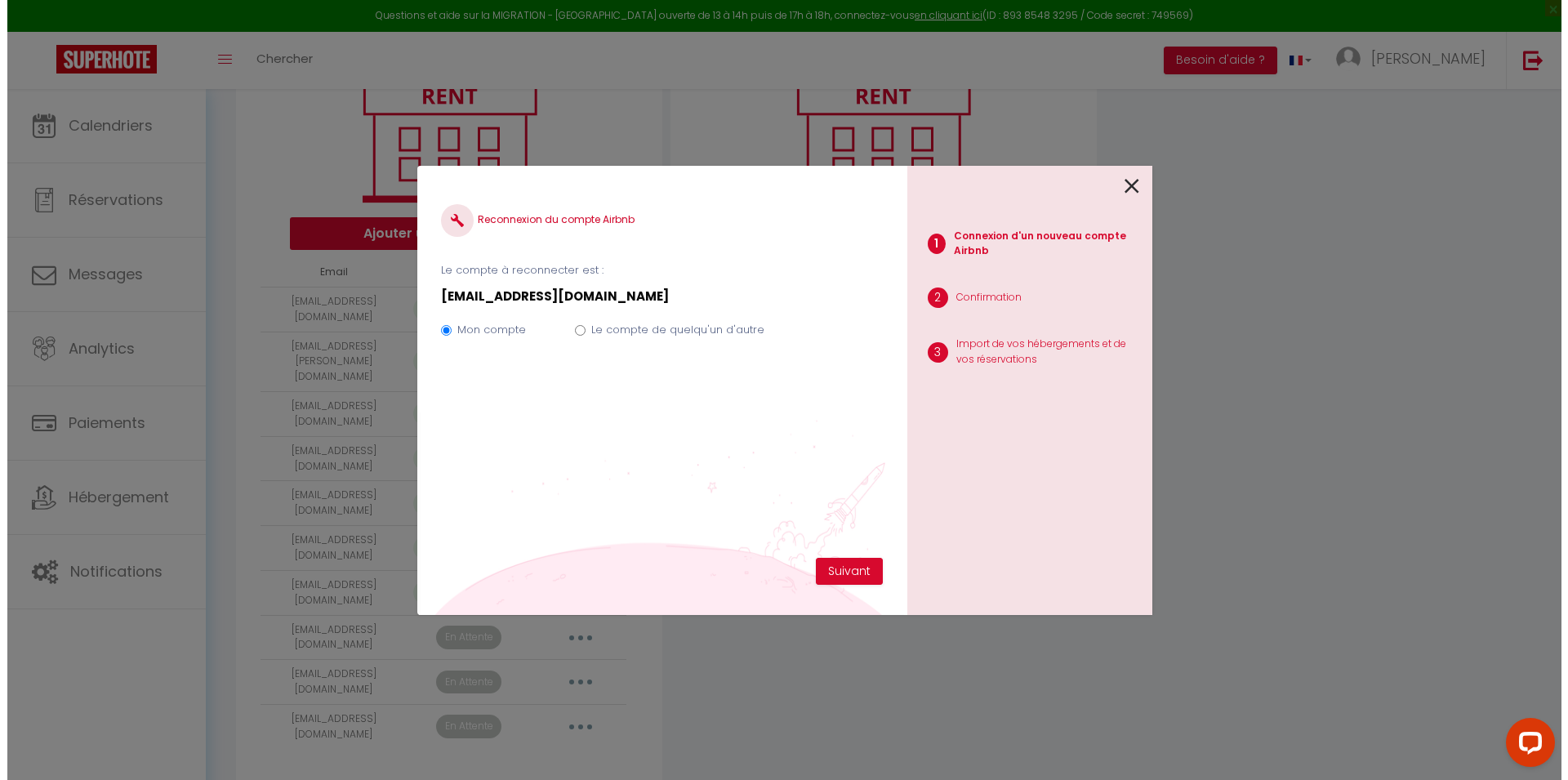
scroll to position [216, 0]
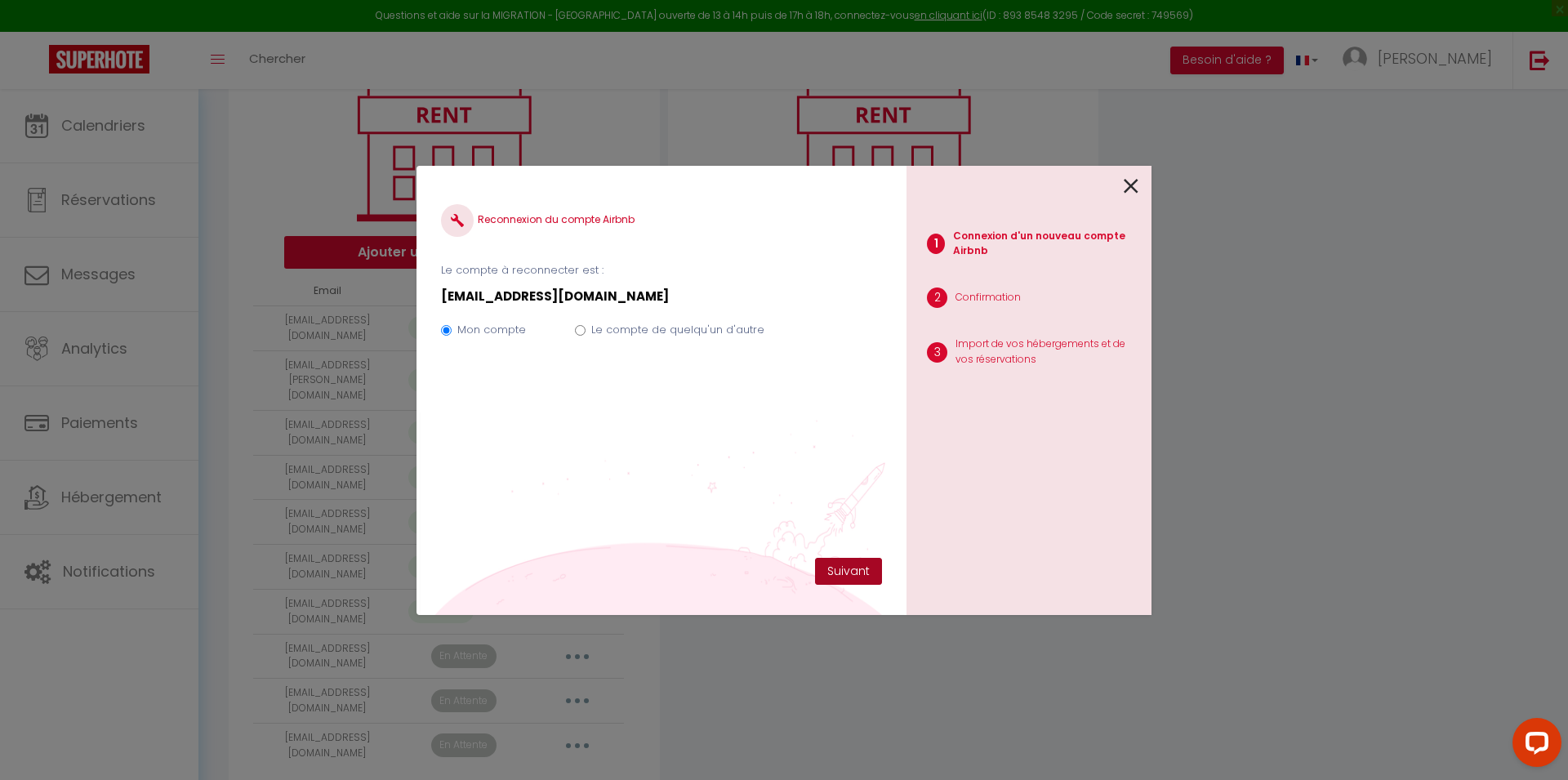
drag, startPoint x: 857, startPoint y: 577, endPoint x: 619, endPoint y: 338, distance: 337.3
click at [668, 421] on form "Reconnexion du compte Airbnb Le compte à reconnecter est : [EMAIL_ADDRESS][DOMA…" at bounding box center [661, 374] width 441 height 367
click at [599, 328] on label "Le compte de quelqu'un d'autre" at bounding box center [677, 330] width 173 height 16
click at [586, 328] on input "Le compte de quelqu'un d'autre" at bounding box center [580, 331] width 11 height 11
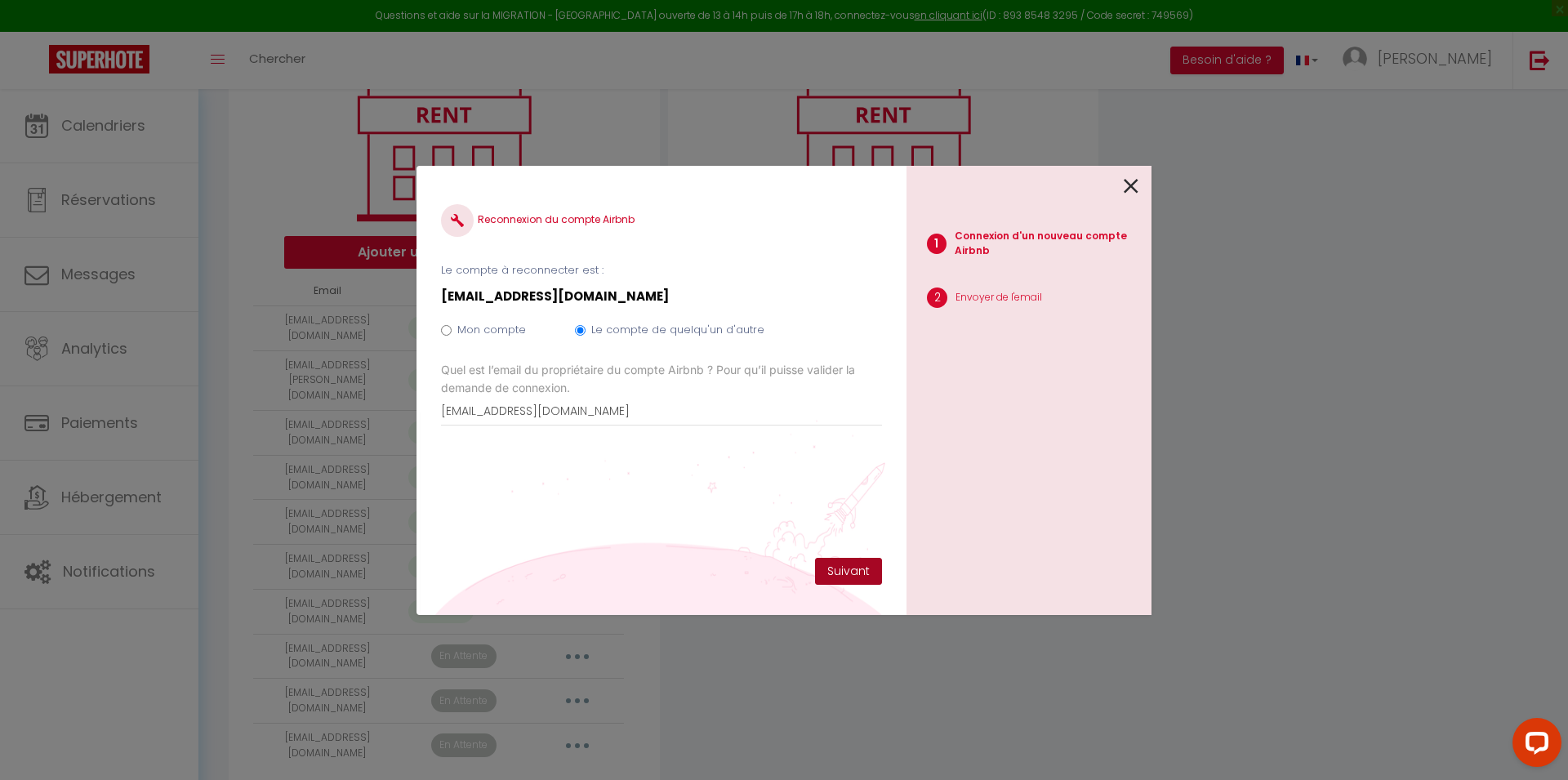
click at [842, 562] on button "Suivant" at bounding box center [848, 571] width 67 height 28
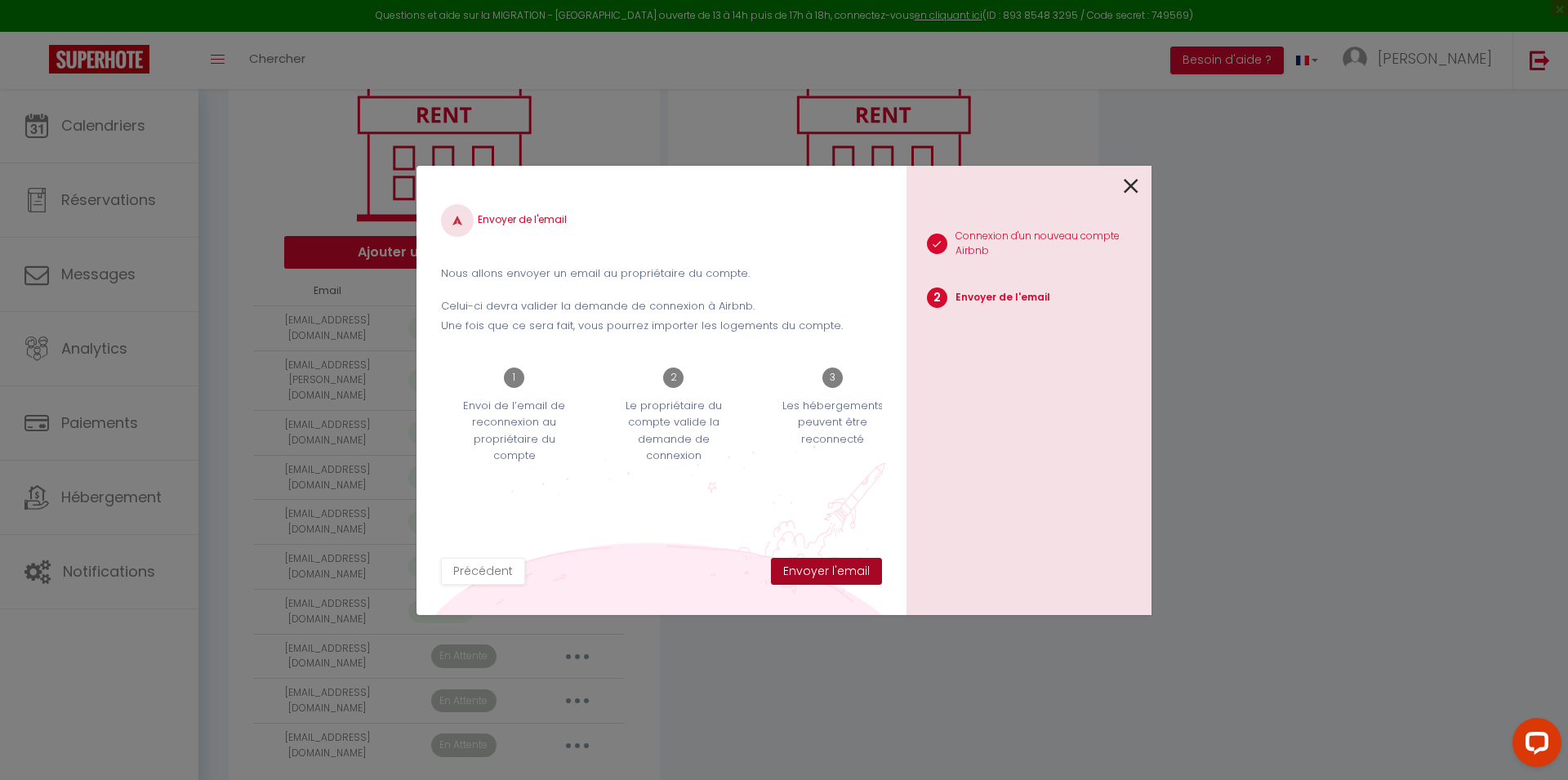
click at [821, 571] on button "Envoyer l'email" at bounding box center [826, 571] width 111 height 28
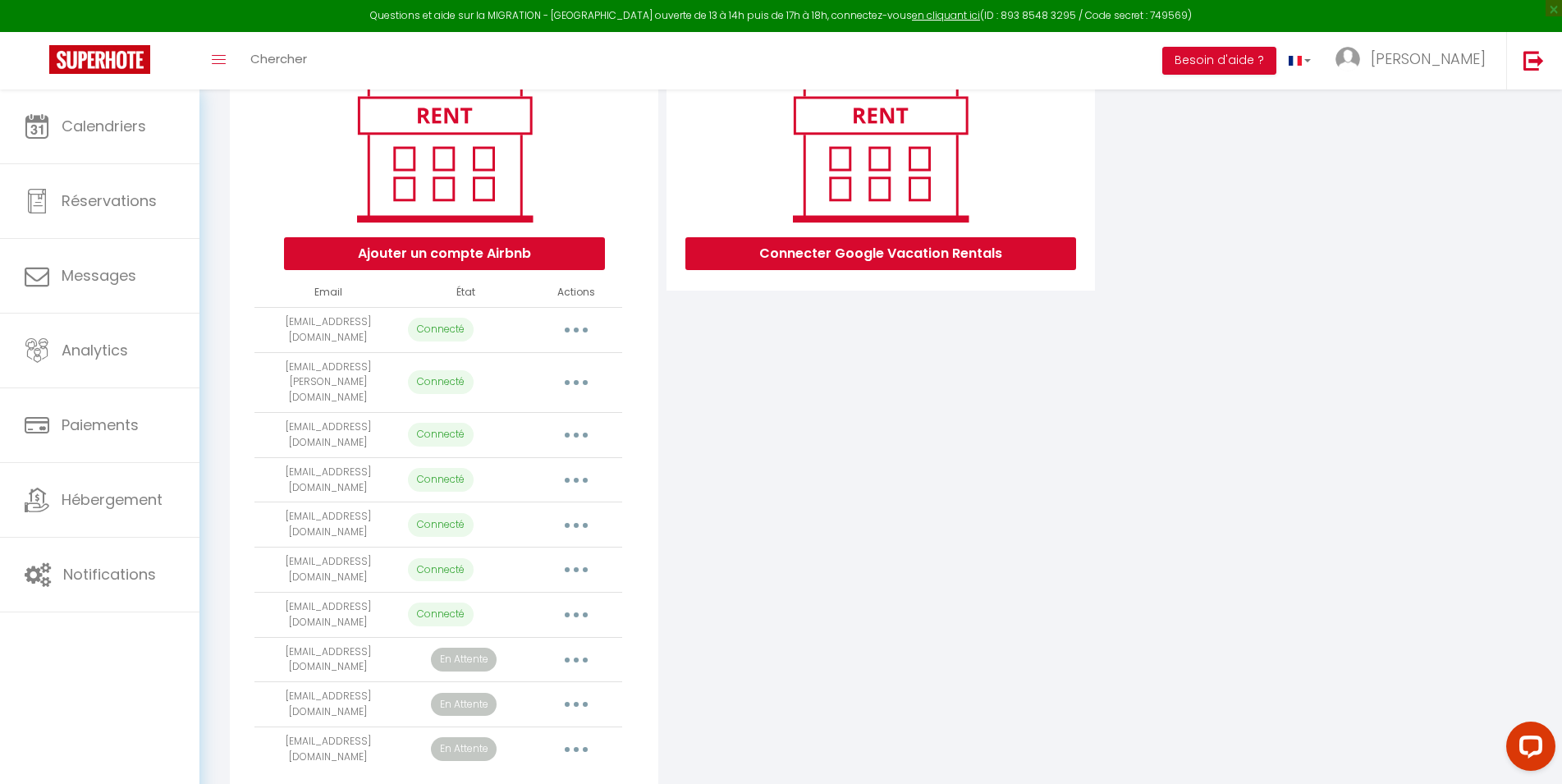
click at [571, 513] on button "button" at bounding box center [575, 525] width 46 height 26
click at [552, 548] on link "Importer les appartements" at bounding box center [504, 562] width 181 height 28
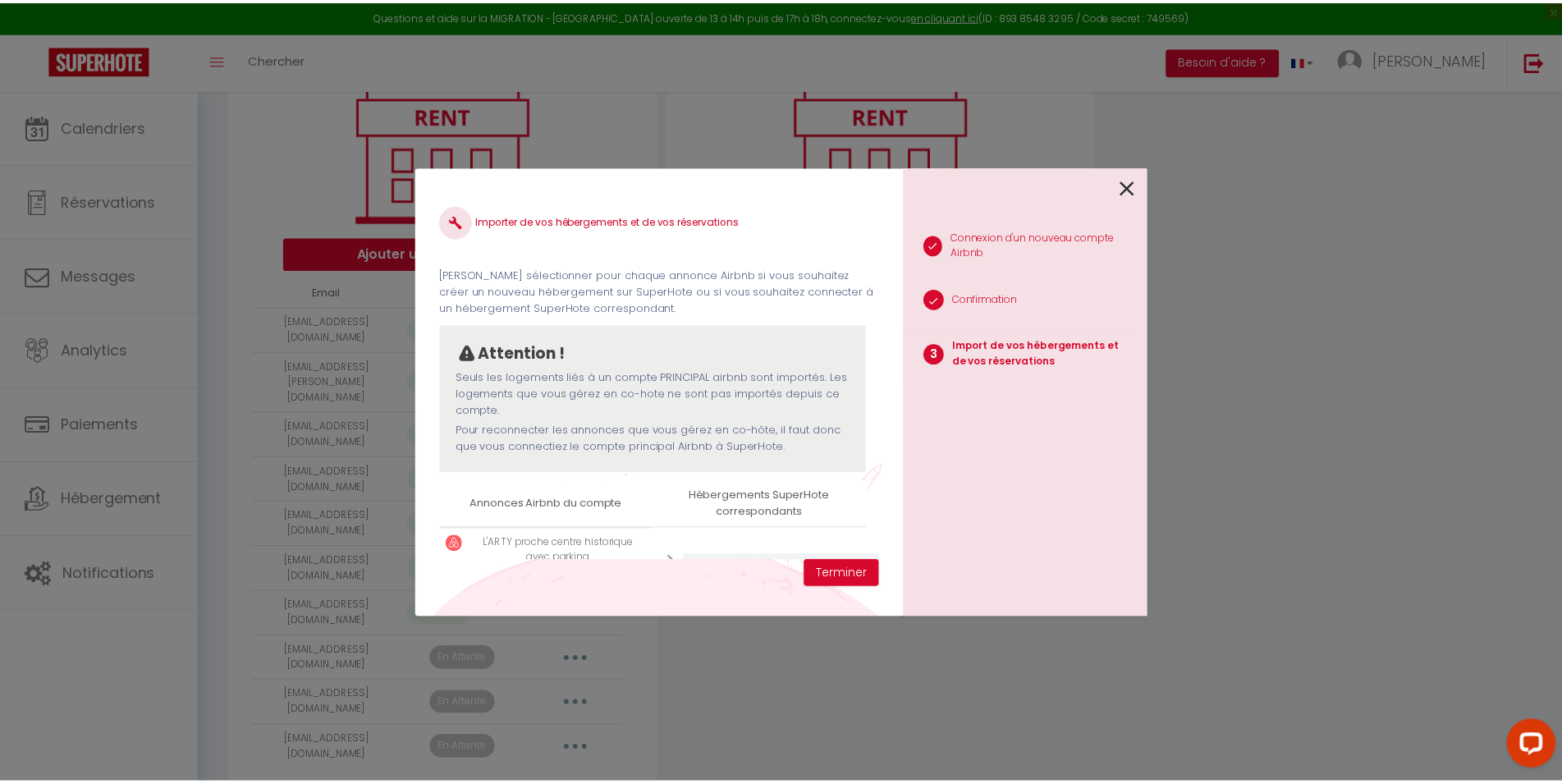
scroll to position [162, 0]
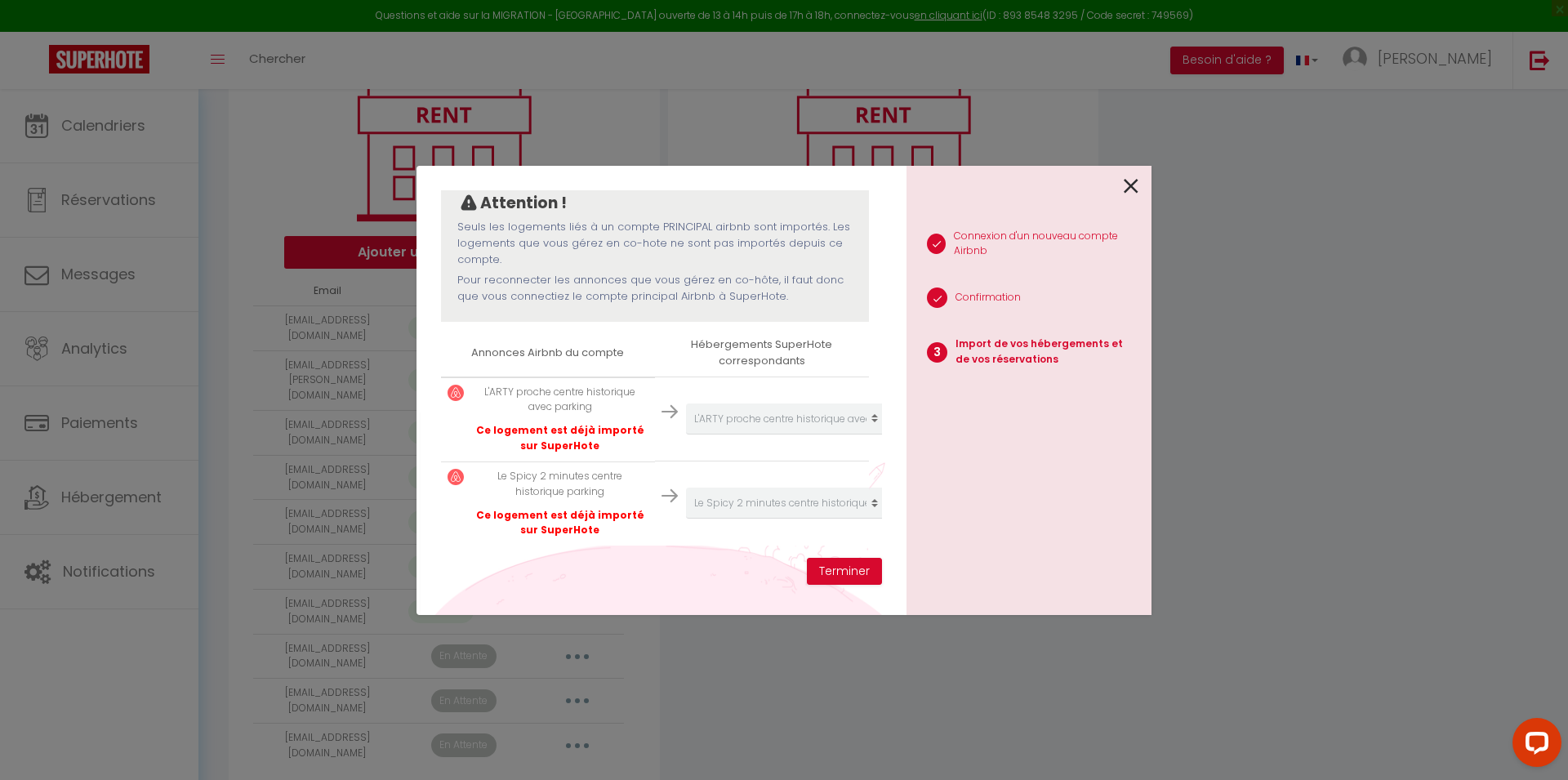
click at [1134, 182] on icon at bounding box center [1131, 185] width 14 height 24
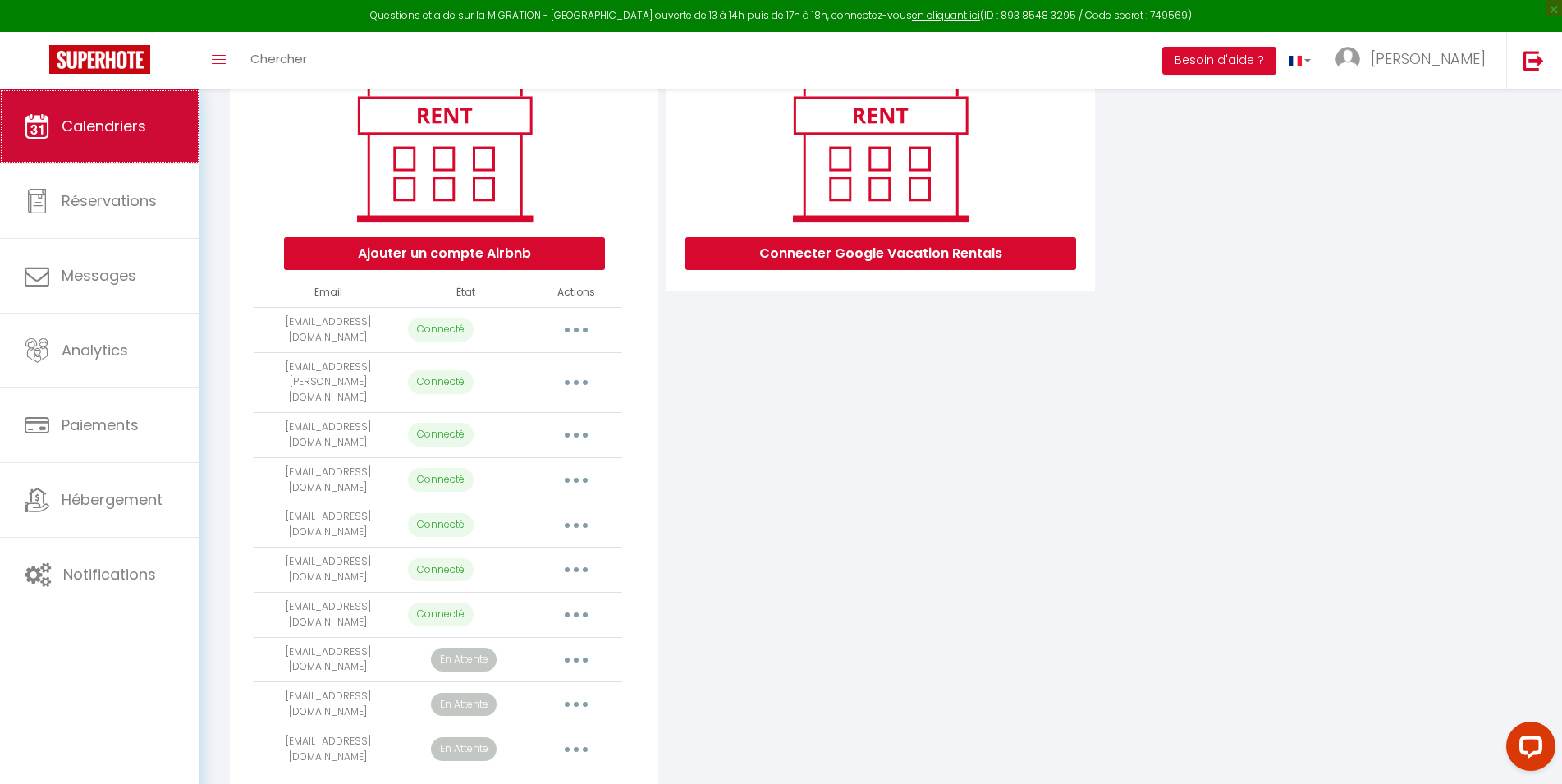
click at [159, 134] on link "Calendriers" at bounding box center [99, 126] width 200 height 73
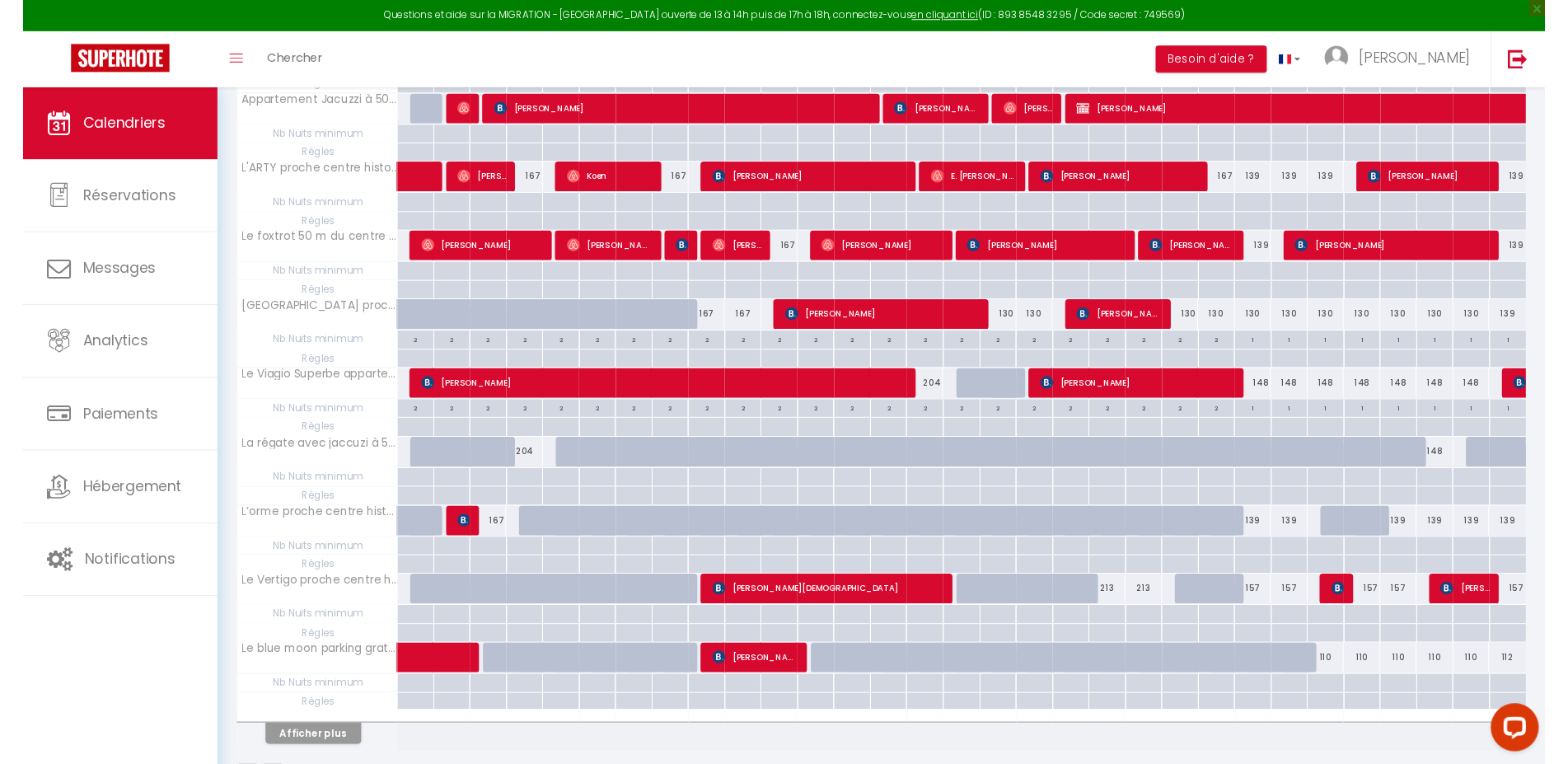
scroll to position [474, 0]
